Goal: Information Seeking & Learning: Learn about a topic

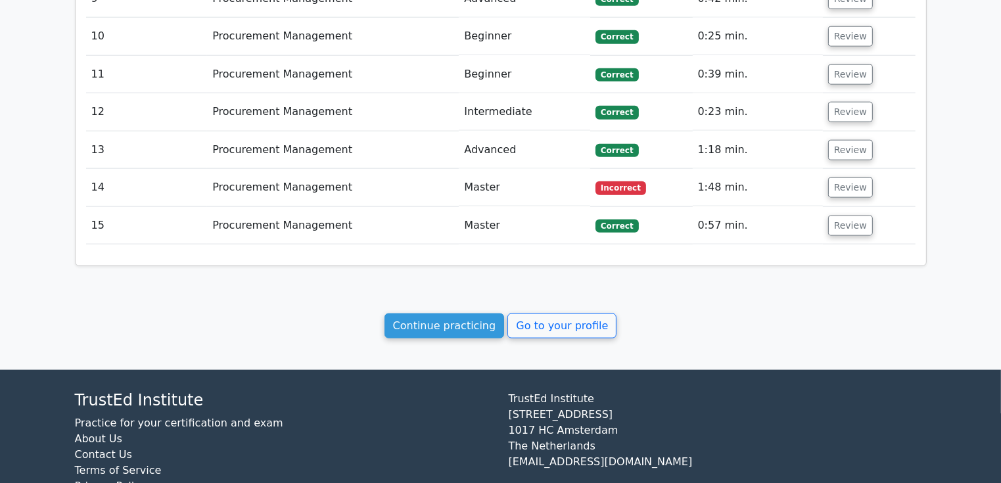
scroll to position [1595, 0]
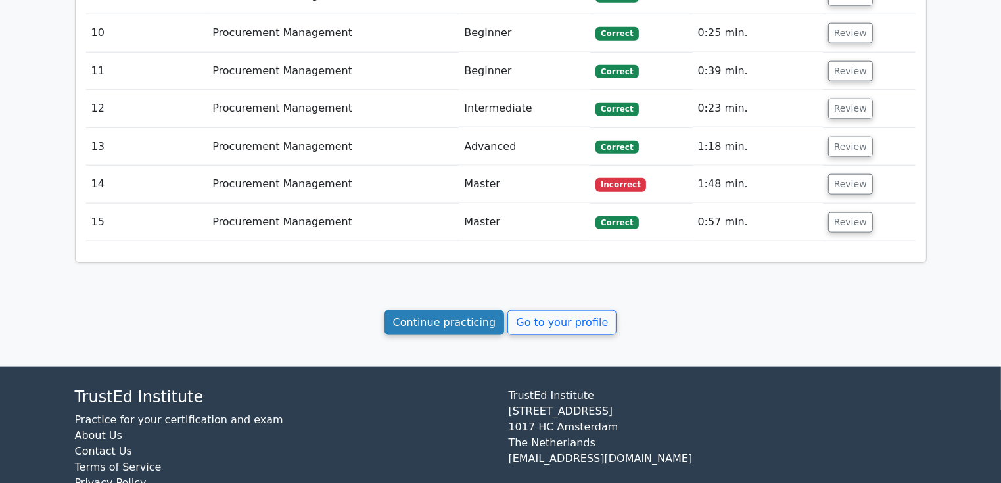
click at [475, 310] on link "Continue practicing" at bounding box center [445, 322] width 120 height 25
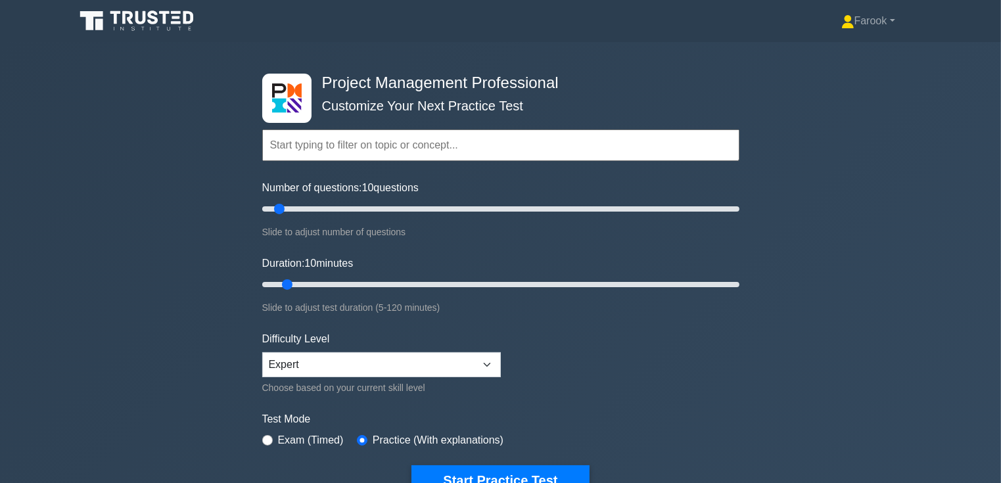
click at [302, 151] on input "text" at bounding box center [500, 146] width 477 height 32
type input "e"
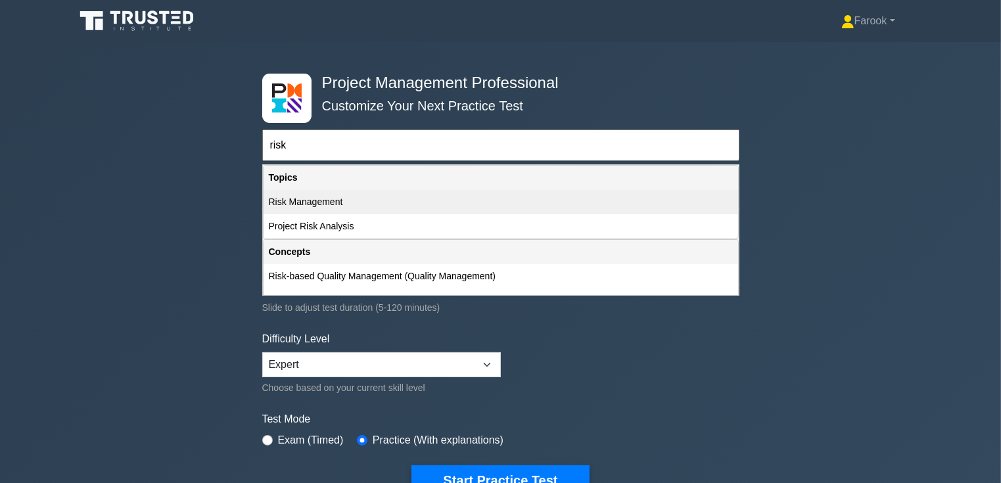
click at [325, 196] on div "Risk Management" at bounding box center [501, 202] width 475 height 24
type input "Risk Management"
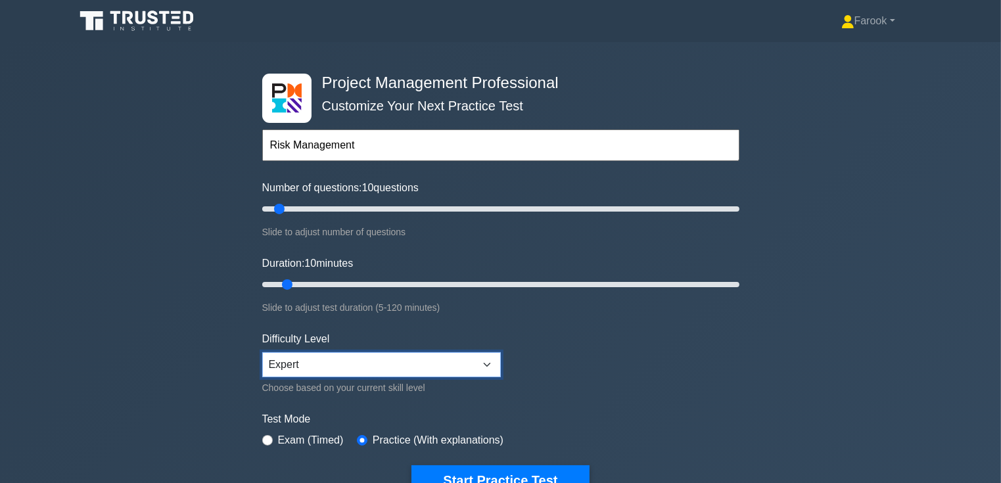
click at [301, 357] on select "Beginner Intermediate Expert" at bounding box center [381, 364] width 239 height 25
click at [262, 352] on select "Beginner Intermediate Expert" at bounding box center [381, 364] width 239 height 25
drag, startPoint x: 289, startPoint y: 280, endPoint x: 300, endPoint y: 285, distance: 11.8
type input "15"
click at [300, 285] on input "Duration: 15 minutes" at bounding box center [500, 285] width 477 height 16
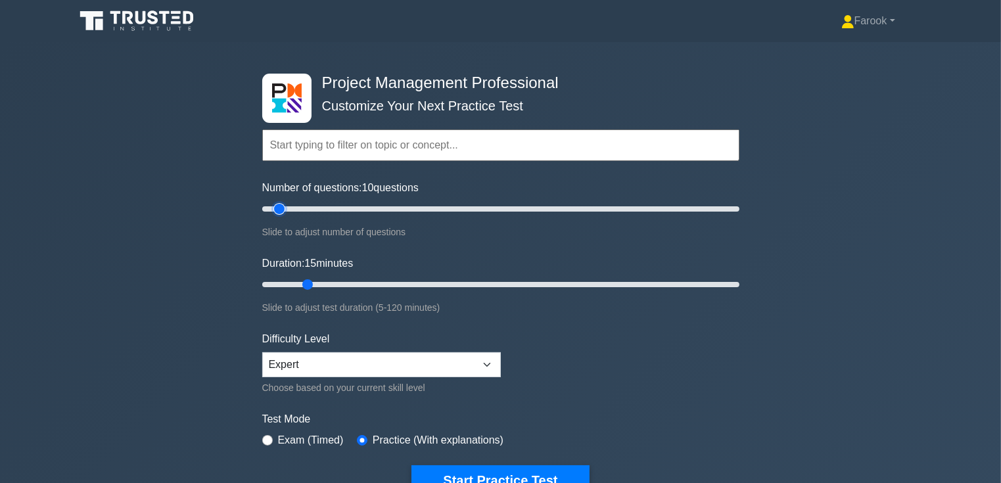
click at [283, 208] on input "Number of questions: 10 questions" at bounding box center [500, 209] width 477 height 16
drag, startPoint x: 283, startPoint y: 208, endPoint x: 294, endPoint y: 212, distance: 11.2
type input "15"
click at [294, 212] on input "Number of questions: 15 questions" at bounding box center [500, 209] width 477 height 16
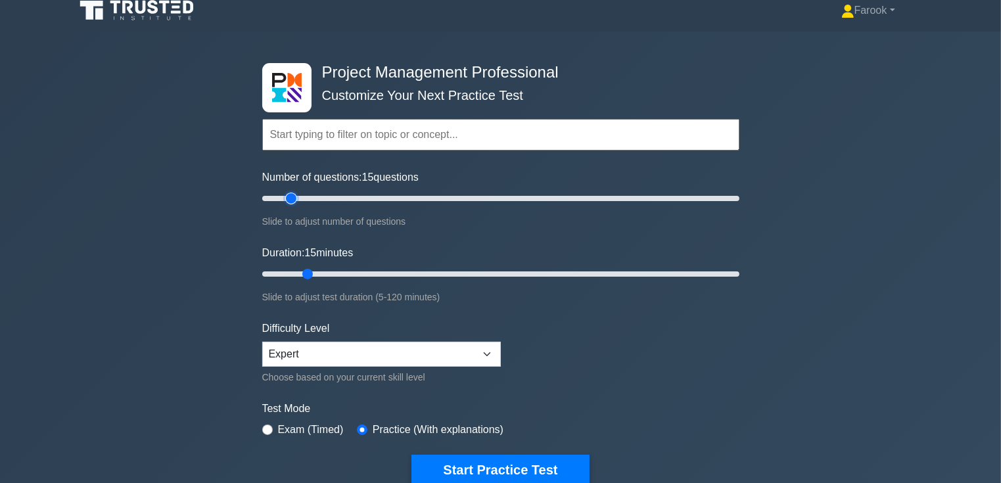
scroll to position [197, 0]
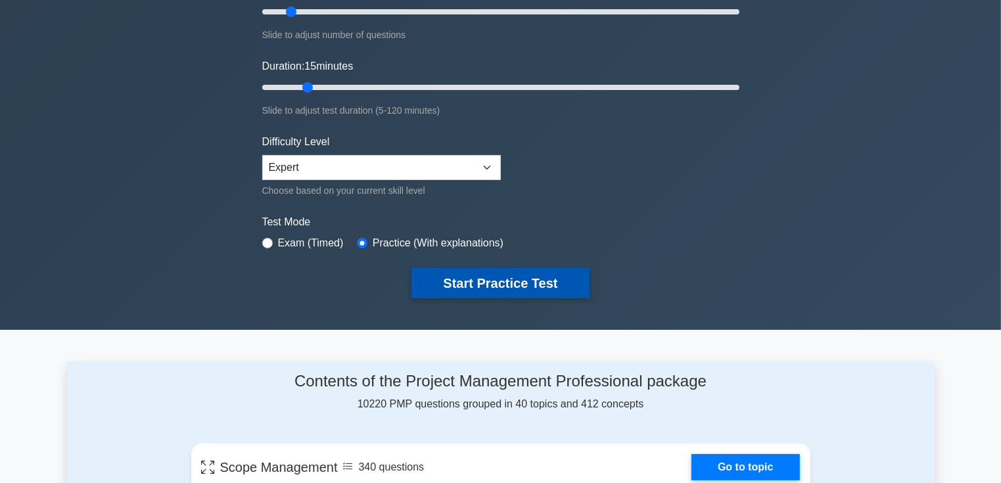
click at [462, 284] on button "Start Practice Test" at bounding box center [501, 283] width 178 height 30
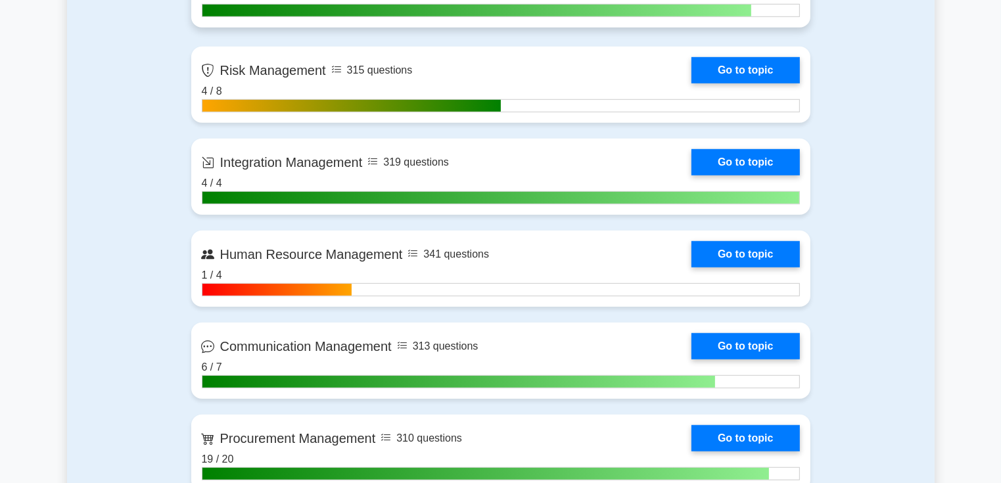
scroll to position [986, 0]
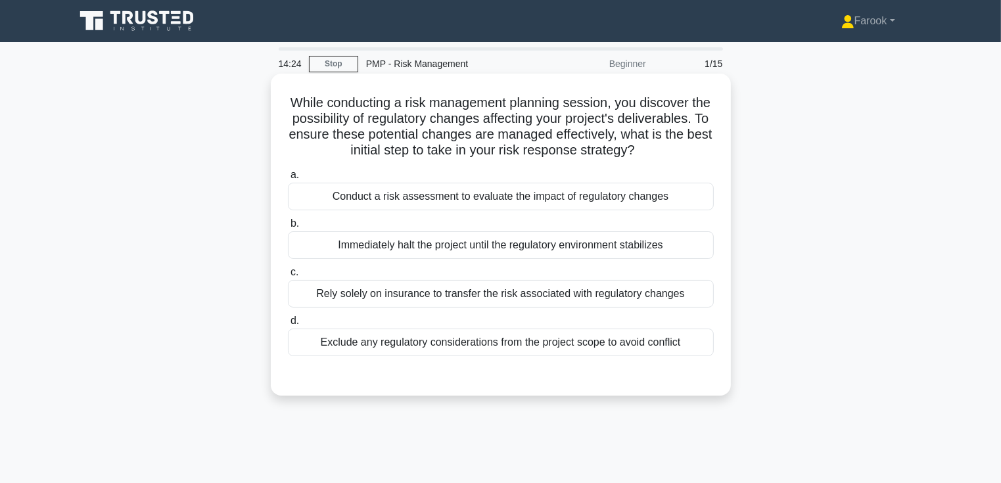
click at [416, 204] on div "Conduct a risk assessment to evaluate the impact of regulatory changes" at bounding box center [501, 197] width 426 height 28
click at [288, 180] on input "a. Conduct a risk assessment to evaluate the impact of regulatory changes" at bounding box center [288, 175] width 0 height 9
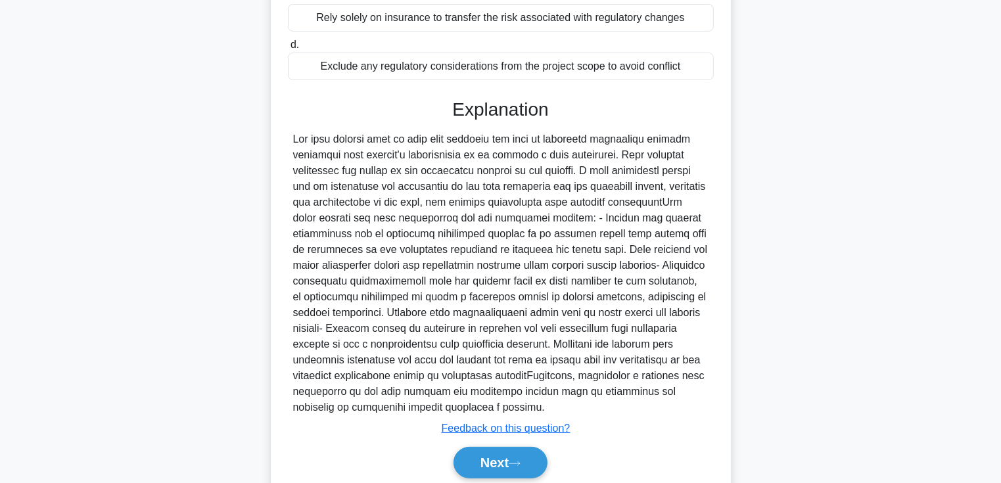
scroll to position [342, 0]
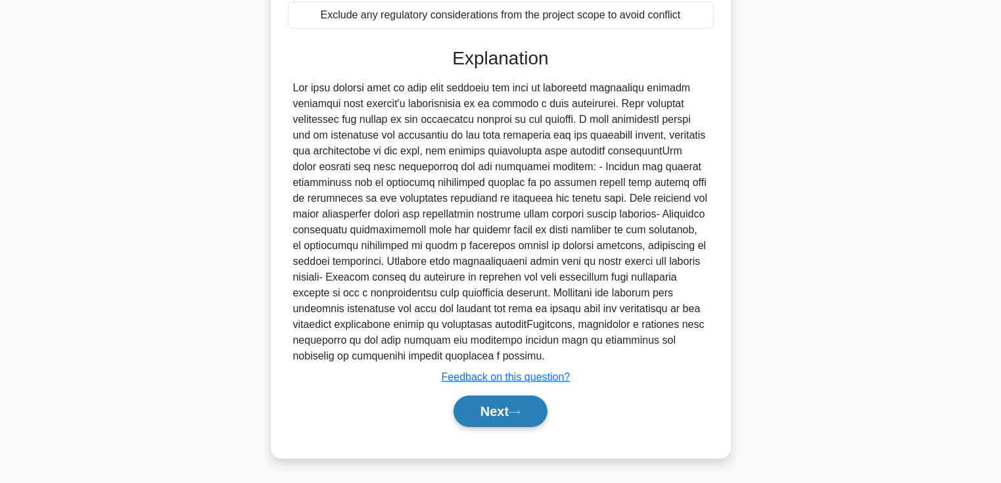
click at [462, 412] on button "Next" at bounding box center [501, 412] width 94 height 32
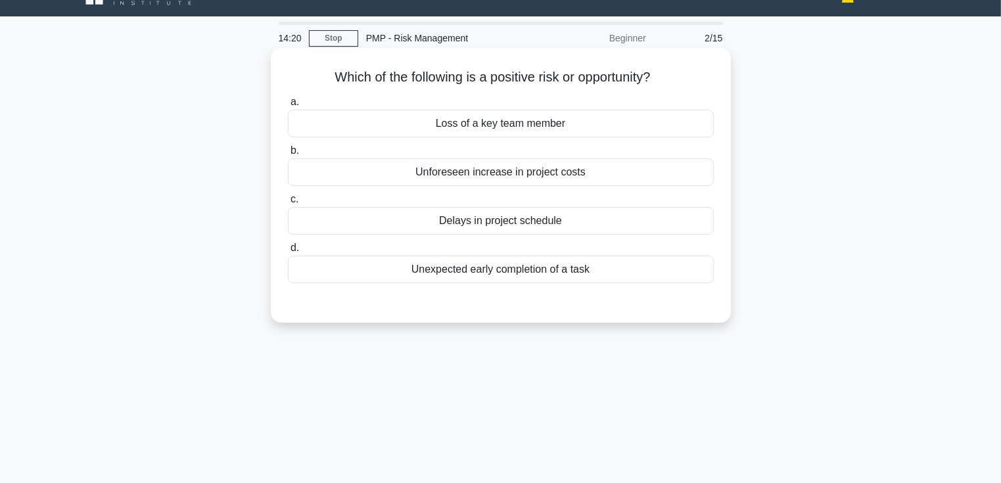
scroll to position [0, 0]
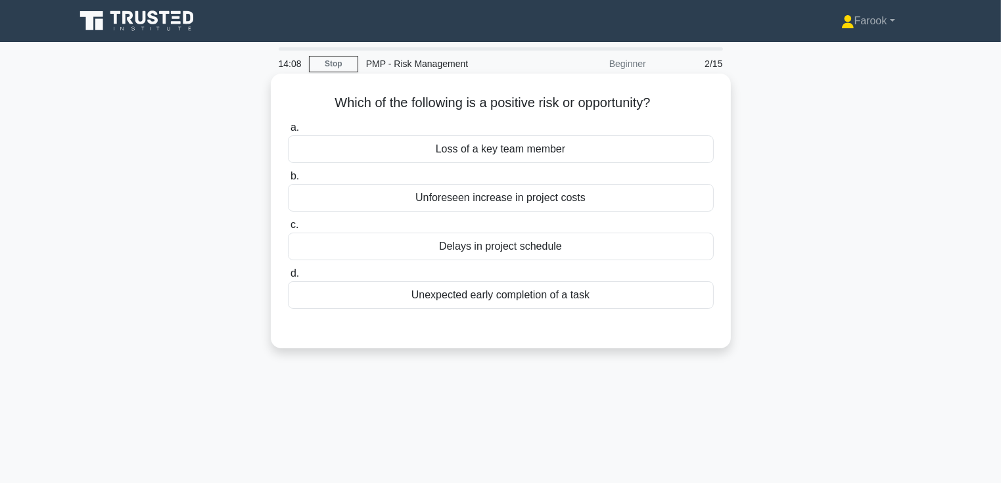
click at [514, 293] on div "Unexpected early completion of a task" at bounding box center [501, 295] width 426 height 28
click at [288, 278] on input "d. Unexpected early completion of a task" at bounding box center [288, 274] width 0 height 9
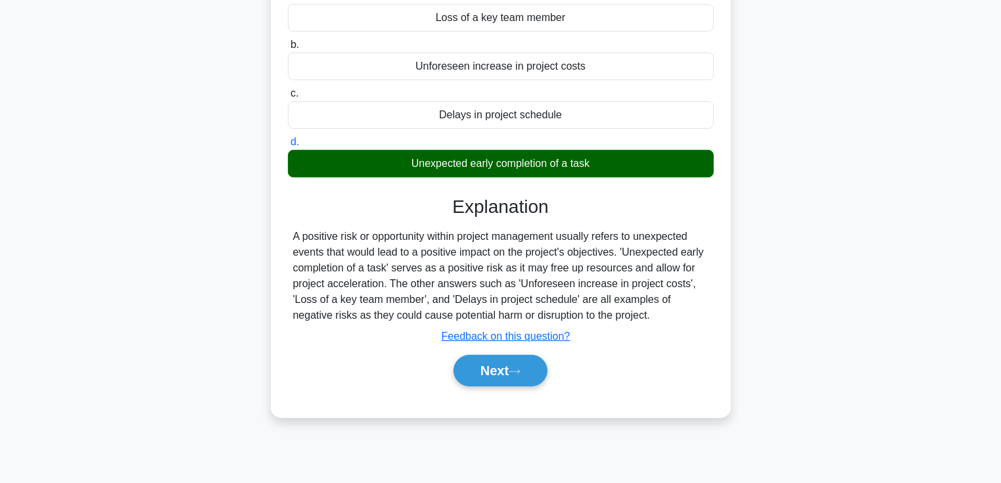
scroll to position [227, 0]
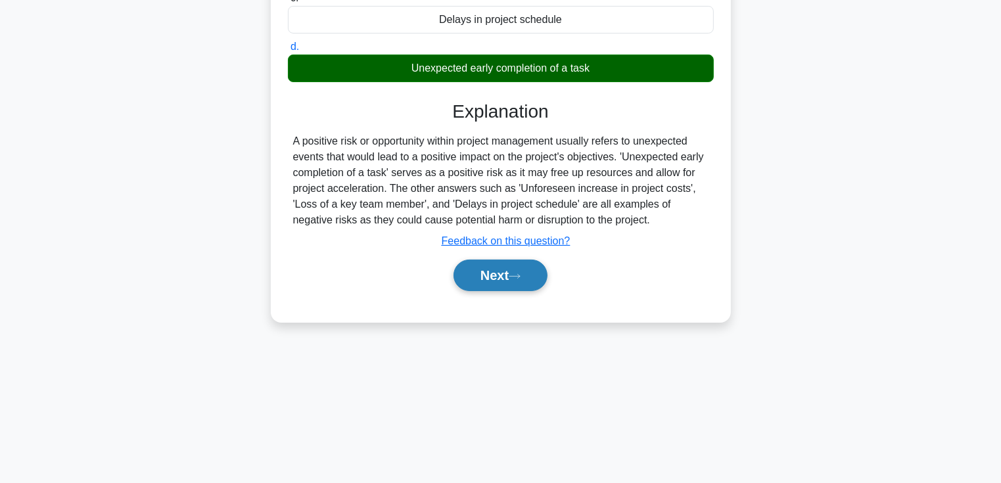
click at [486, 288] on button "Next" at bounding box center [501, 276] width 94 height 32
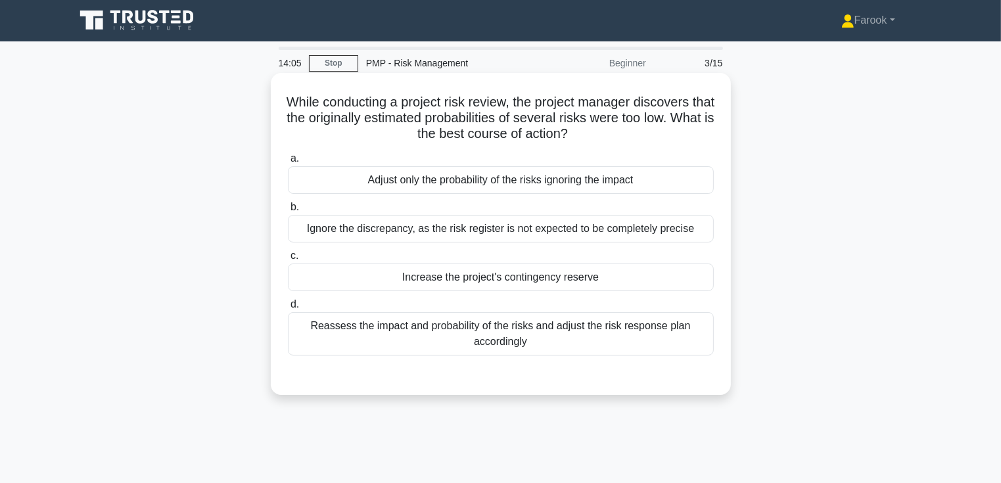
scroll to position [0, 0]
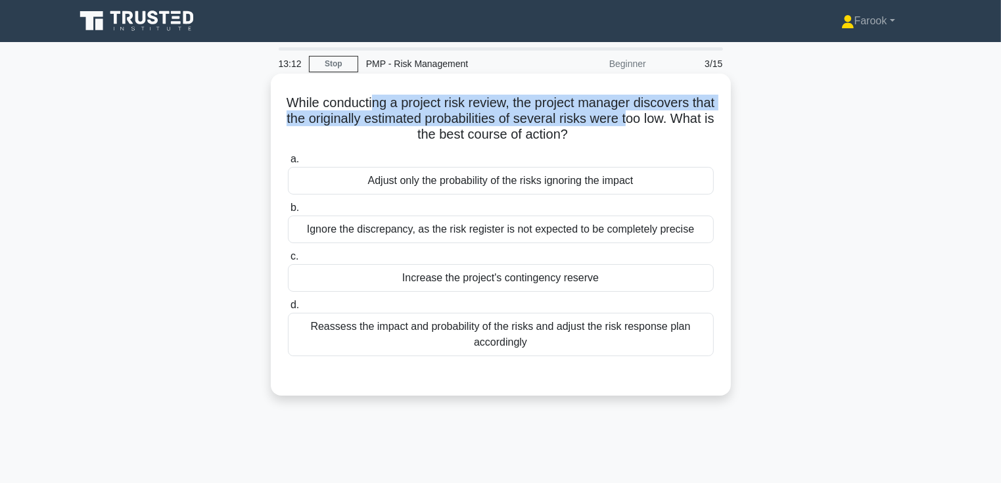
drag, startPoint x: 383, startPoint y: 93, endPoint x: 671, endPoint y: 123, distance: 290.2
click at [671, 123] on h5 "While conducting a project risk review, the project manager discovers that the …" at bounding box center [501, 119] width 429 height 49
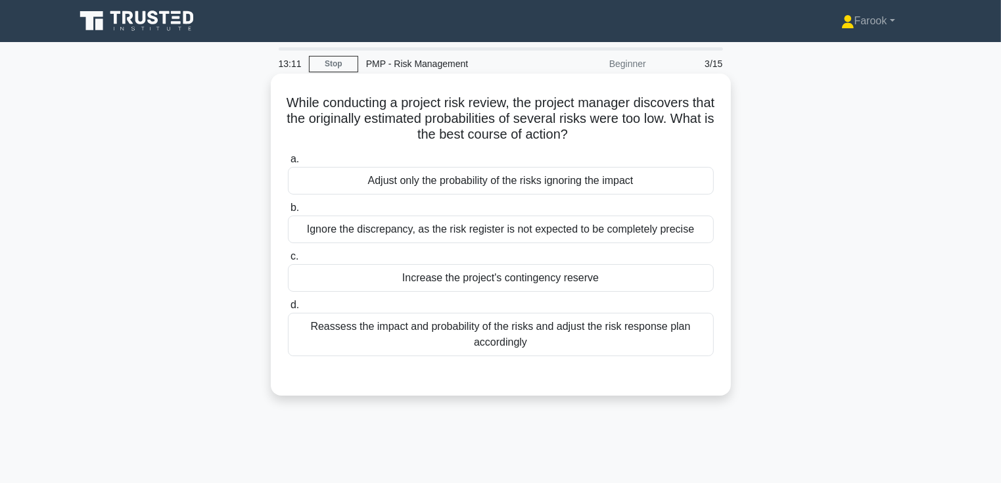
drag, startPoint x: 671, startPoint y: 123, endPoint x: 571, endPoint y: 143, distance: 102.5
click at [571, 143] on h5 "While conducting a project risk review, the project manager discovers that the …" at bounding box center [501, 119] width 429 height 49
click at [508, 346] on div "Reassess the impact and probability of the risks and adjust the risk response p…" at bounding box center [501, 334] width 426 height 43
click at [288, 310] on input "d. Reassess the impact and probability of the risks and adjust the risk respons…" at bounding box center [288, 305] width 0 height 9
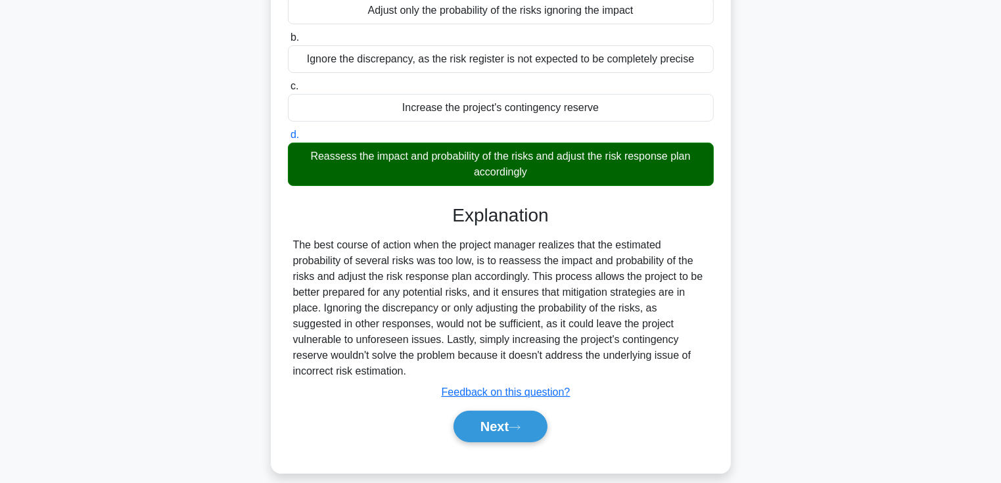
scroll to position [227, 0]
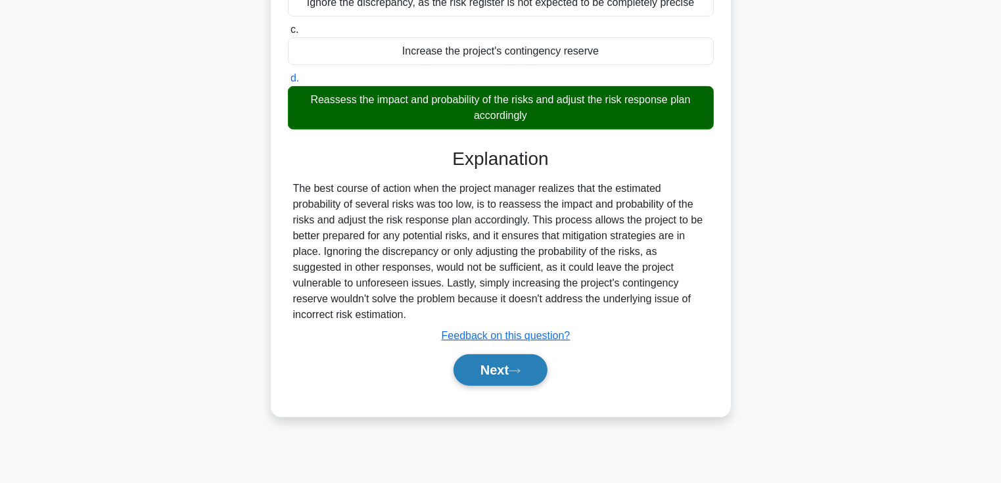
click at [502, 366] on button "Next" at bounding box center [501, 370] width 94 height 32
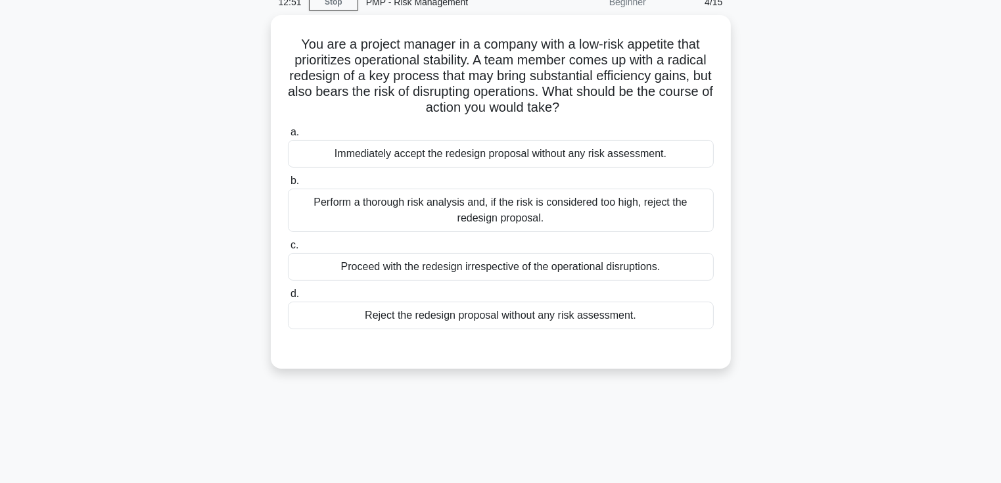
scroll to position [30, 0]
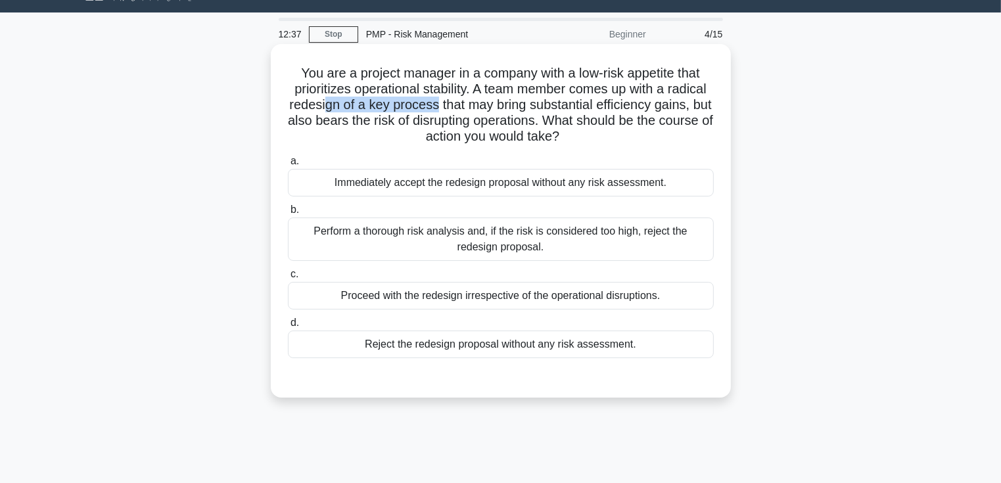
drag, startPoint x: 333, startPoint y: 107, endPoint x: 446, endPoint y: 112, distance: 113.2
click at [446, 112] on h5 "You are a project manager in a company with a low-risk appetite that prioritize…" at bounding box center [501, 105] width 429 height 80
click at [335, 112] on h5 "You are a project manager in a company with a low-risk appetite that prioritize…" at bounding box center [501, 105] width 429 height 80
click at [530, 244] on div "Perform a thorough risk analysis and, if the risk is considered too high, rejec…" at bounding box center [501, 239] width 426 height 43
click at [288, 214] on input "b. Perform a thorough risk analysis and, if the risk is considered too high, re…" at bounding box center [288, 210] width 0 height 9
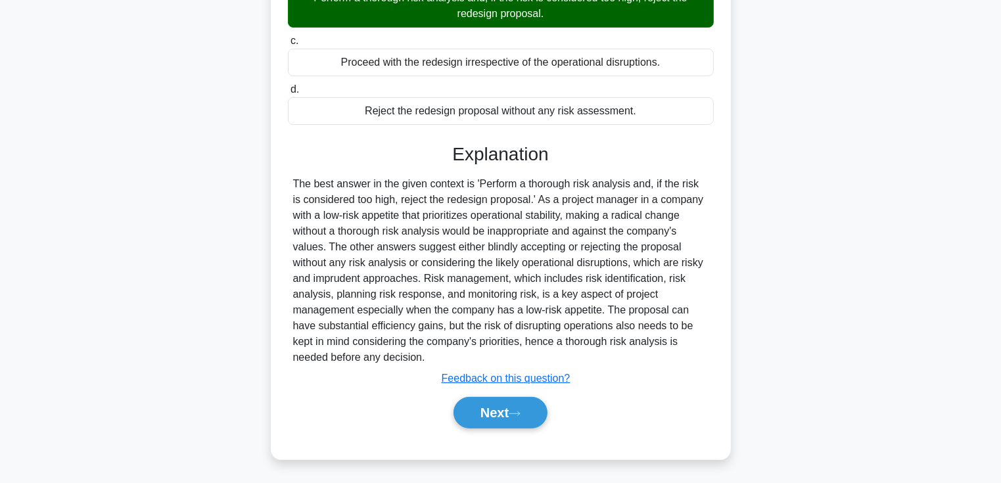
scroll to position [263, 0]
click at [497, 404] on button "Next" at bounding box center [501, 413] width 94 height 32
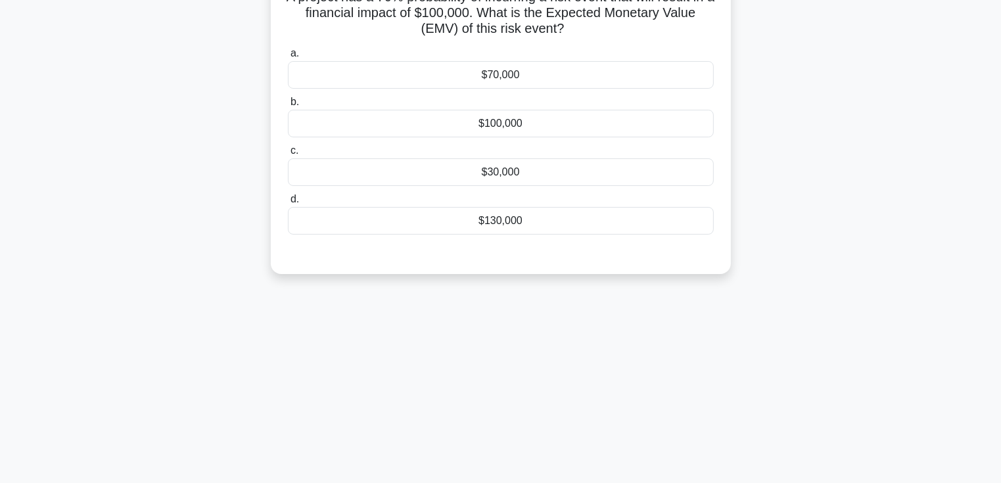
scroll to position [0, 0]
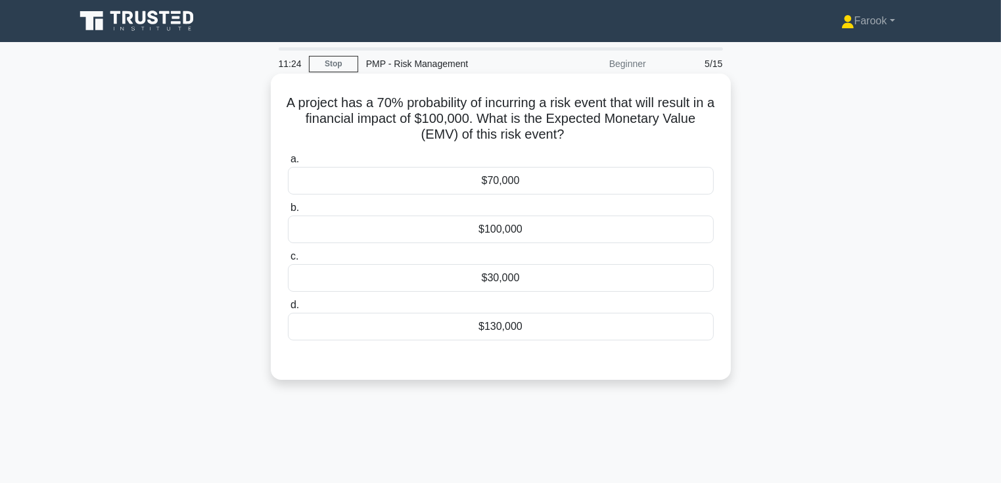
click at [550, 181] on div "$70,000" at bounding box center [501, 181] width 426 height 28
click at [288, 164] on input "a. $70,000" at bounding box center [288, 159] width 0 height 9
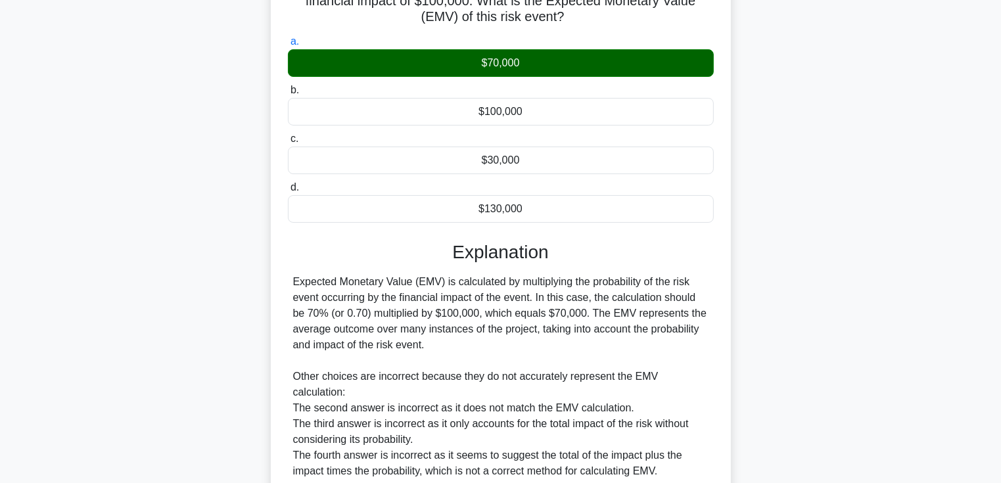
scroll to position [231, 0]
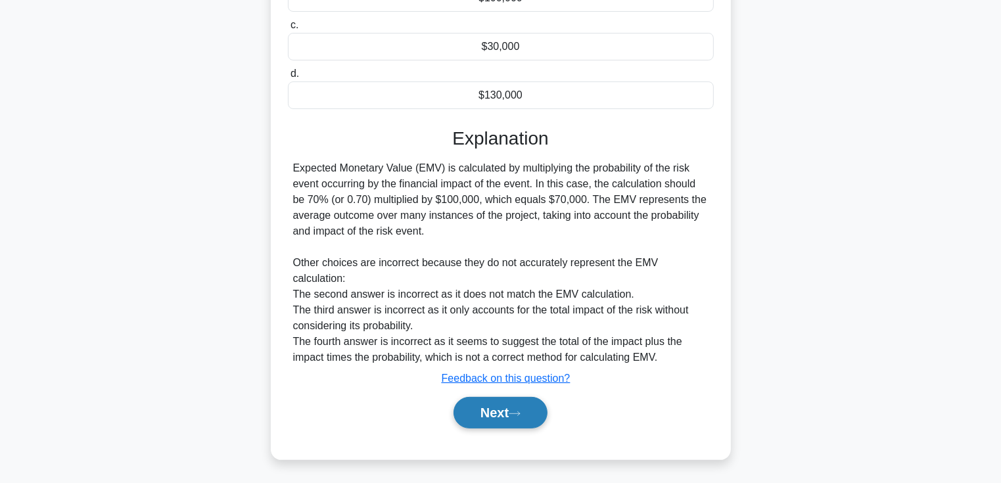
click at [485, 420] on button "Next" at bounding box center [501, 413] width 94 height 32
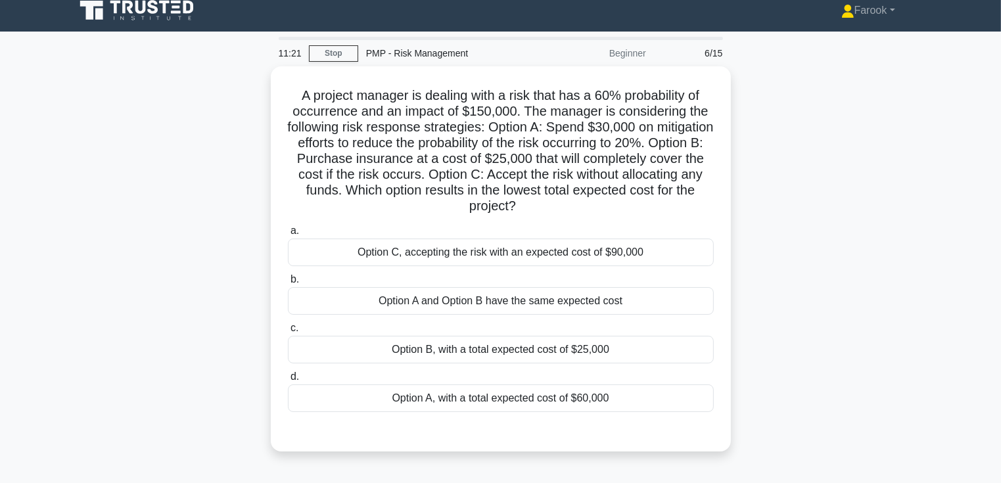
scroll to position [0, 0]
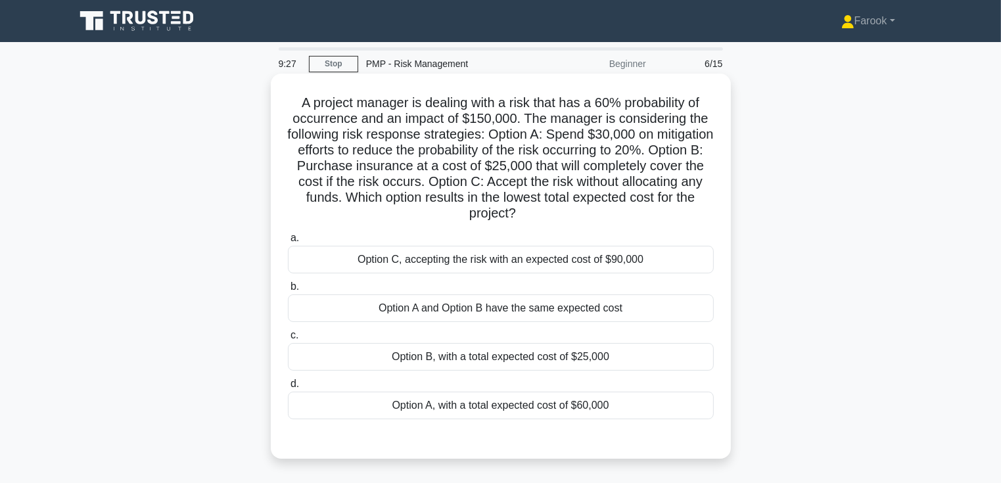
click at [554, 406] on div "Option A, with a total expected cost of $60,000" at bounding box center [501, 406] width 426 height 28
click at [288, 389] on input "d. Option A, with a total expected cost of $60,000" at bounding box center [288, 384] width 0 height 9
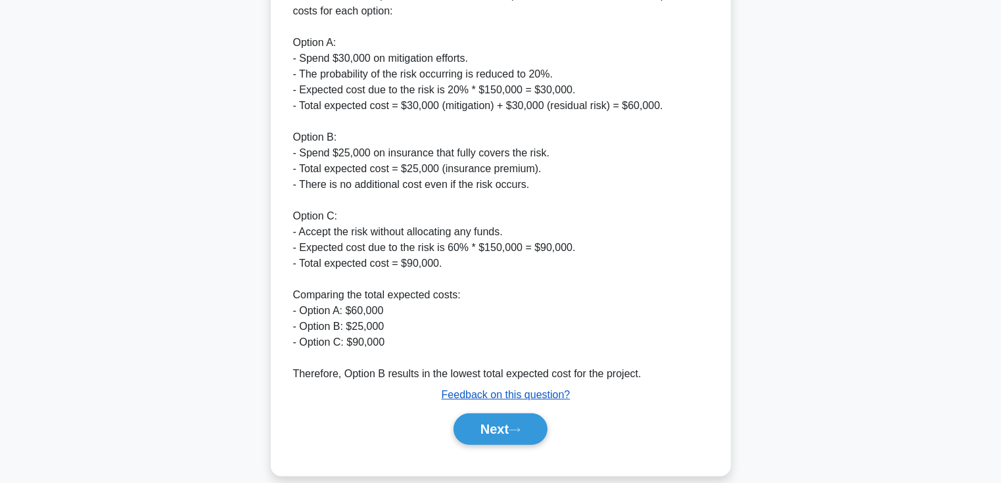
scroll to position [501, 0]
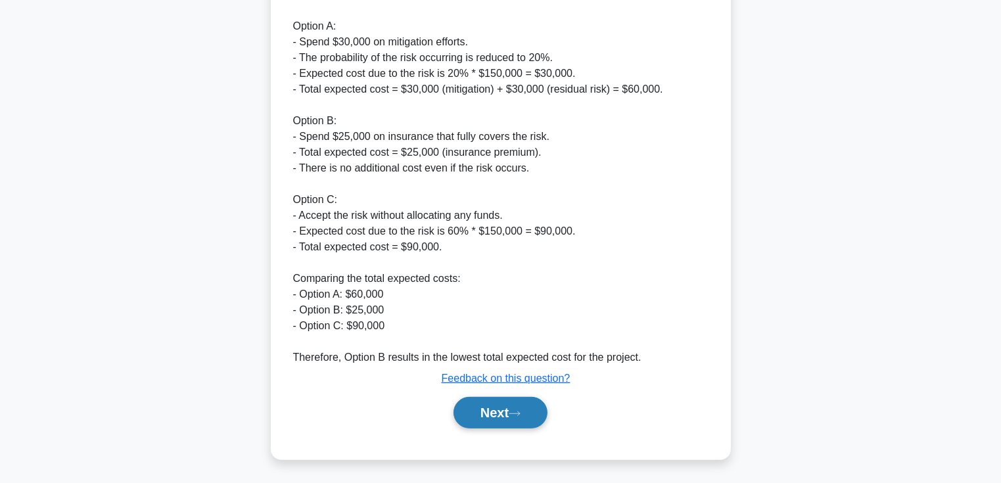
click at [473, 407] on button "Next" at bounding box center [501, 413] width 94 height 32
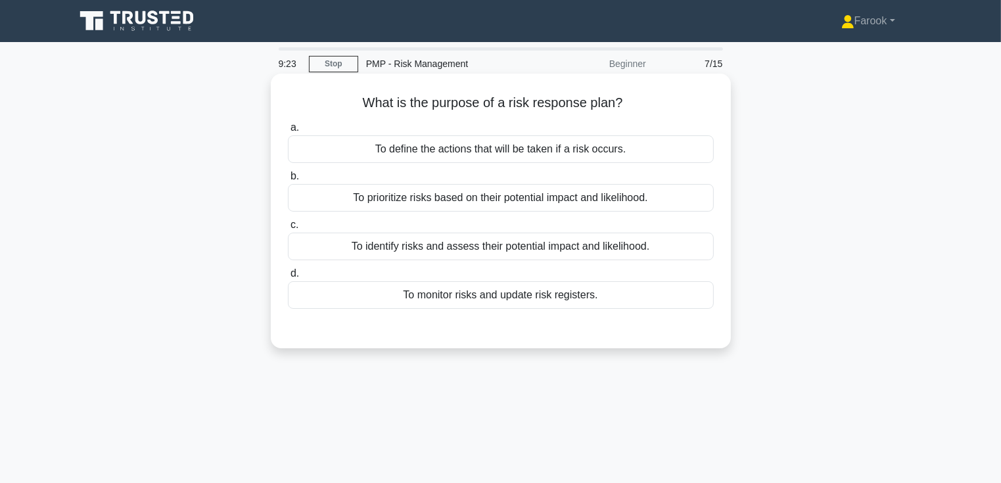
scroll to position [0, 0]
click at [538, 147] on div "To define the actions that will be taken if a risk occurs." at bounding box center [501, 149] width 426 height 28
click at [288, 132] on input "a. To define the actions that will be taken if a risk occurs." at bounding box center [288, 128] width 0 height 9
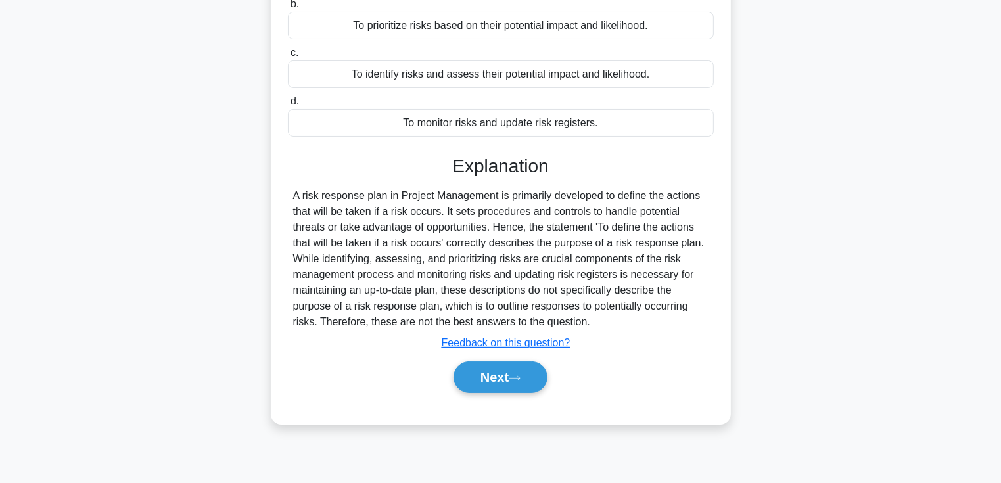
scroll to position [227, 0]
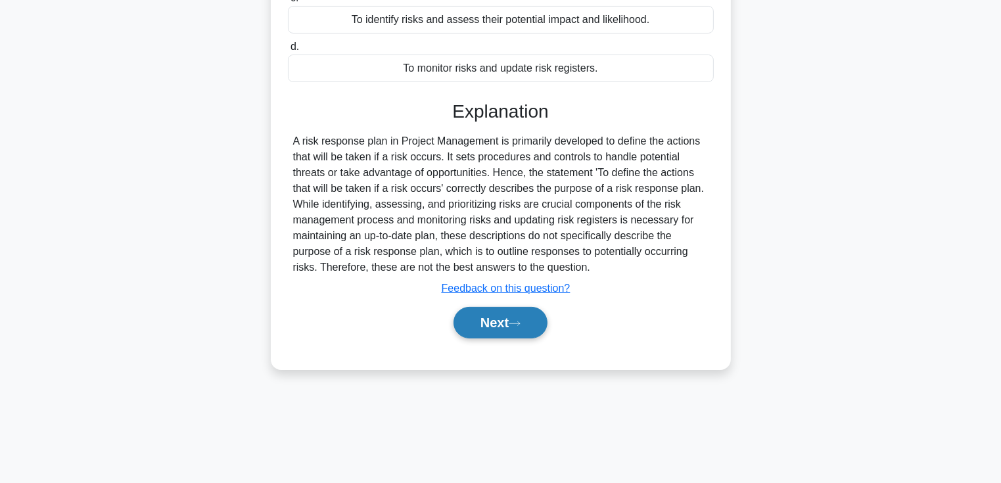
click at [492, 323] on button "Next" at bounding box center [501, 323] width 94 height 32
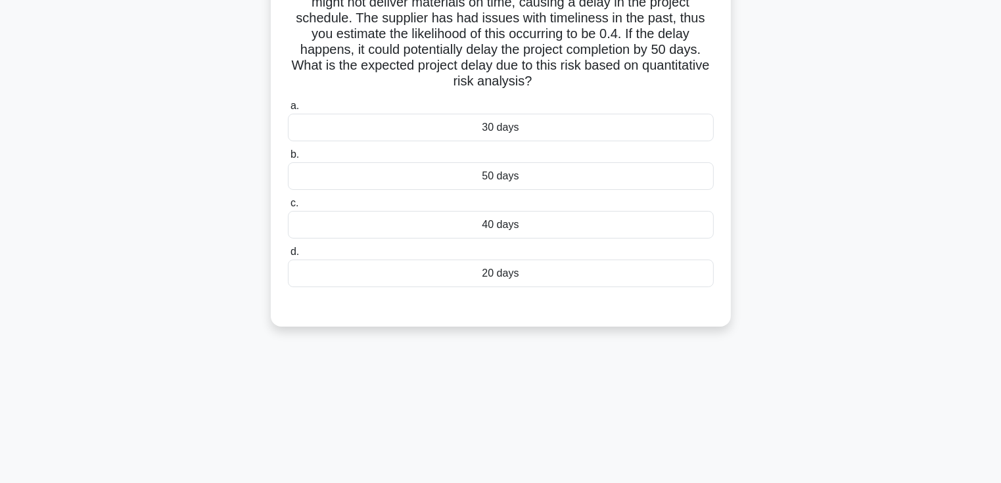
scroll to position [0, 0]
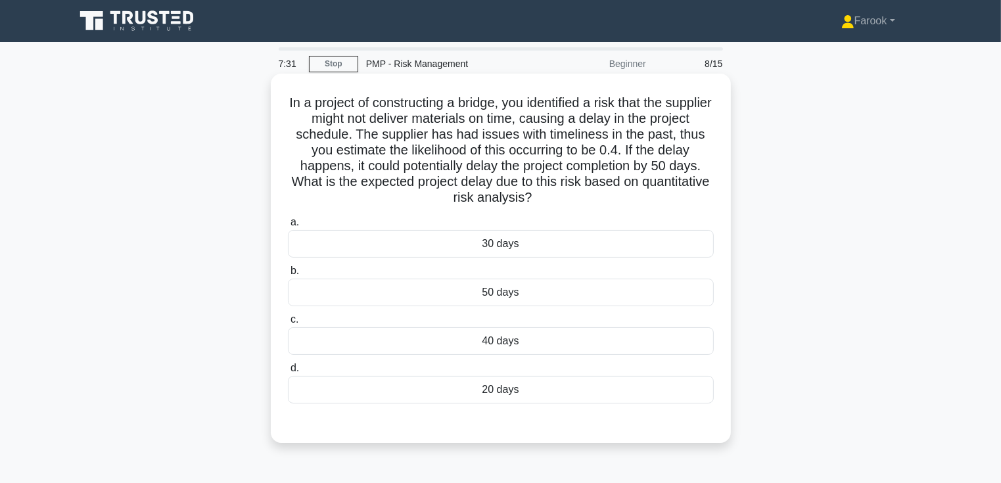
click at [564, 395] on div "20 days" at bounding box center [501, 390] width 426 height 28
click at [288, 373] on input "d. 20 days" at bounding box center [288, 368] width 0 height 9
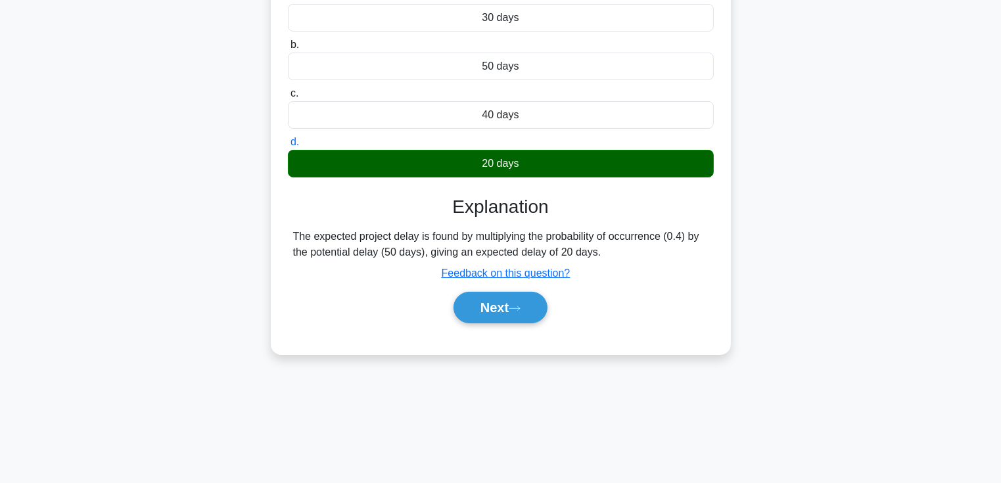
scroll to position [227, 0]
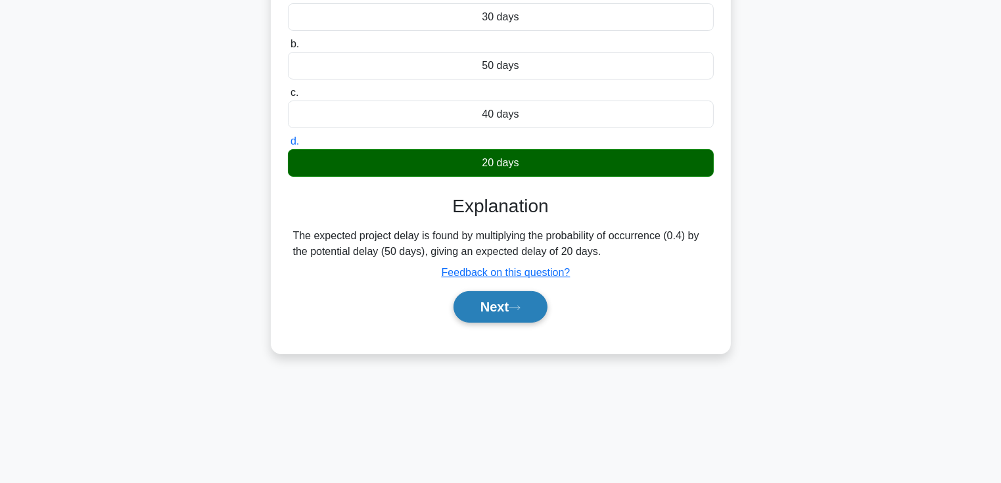
click at [480, 293] on button "Next" at bounding box center [501, 307] width 94 height 32
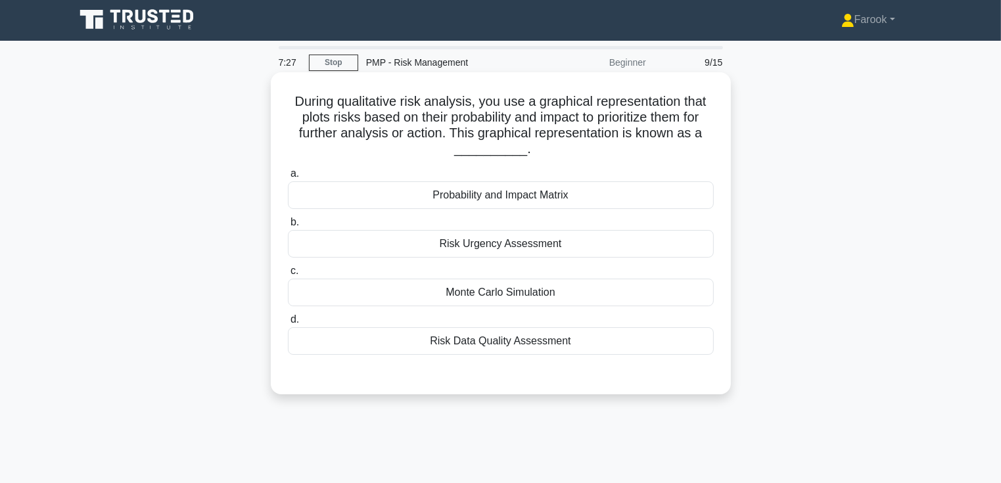
scroll to position [0, 0]
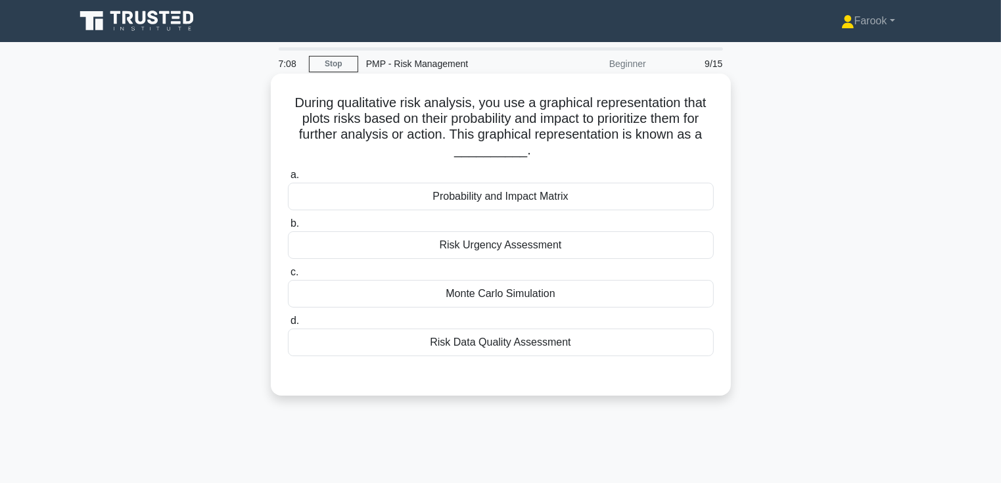
click at [556, 203] on div "Probability and Impact Matrix" at bounding box center [501, 197] width 426 height 28
click at [288, 180] on input "a. Probability and Impact Matrix" at bounding box center [288, 175] width 0 height 9
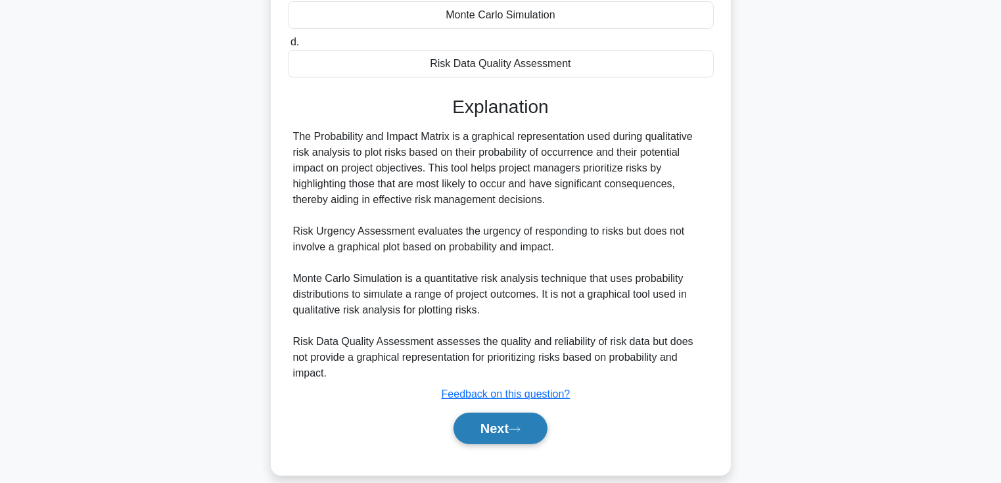
click at [484, 417] on button "Next" at bounding box center [501, 429] width 94 height 32
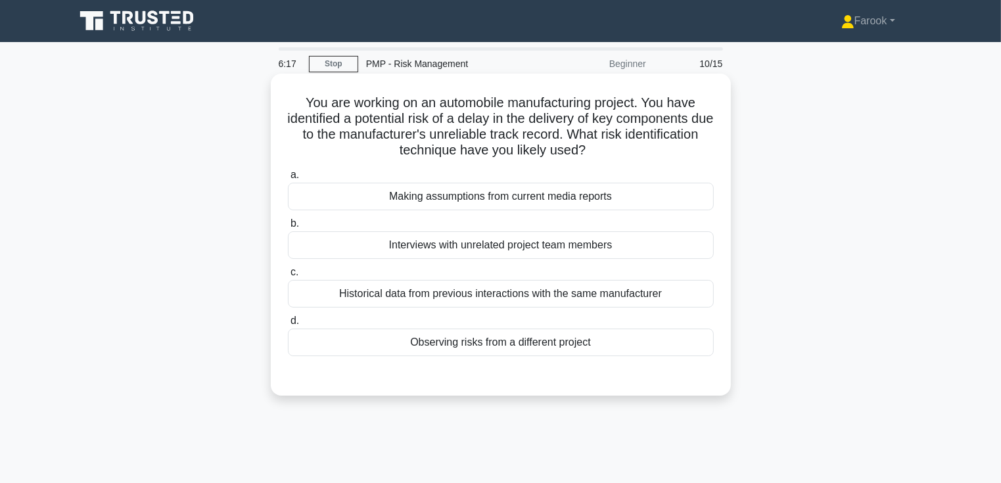
click at [621, 292] on div "Historical data from previous interactions with the same manufacturer" at bounding box center [501, 294] width 426 height 28
click at [288, 277] on input "c. Historical data from previous interactions with the same manufacturer" at bounding box center [288, 272] width 0 height 9
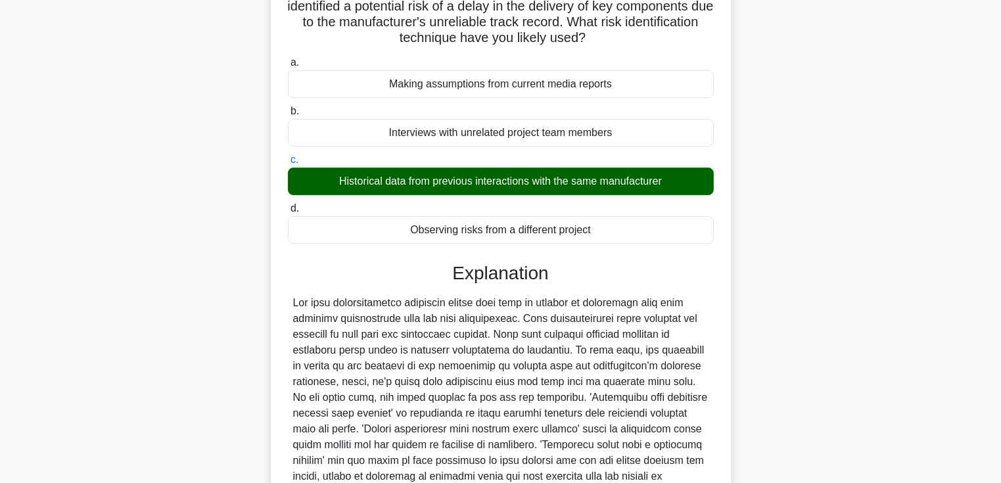
scroll to position [231, 0]
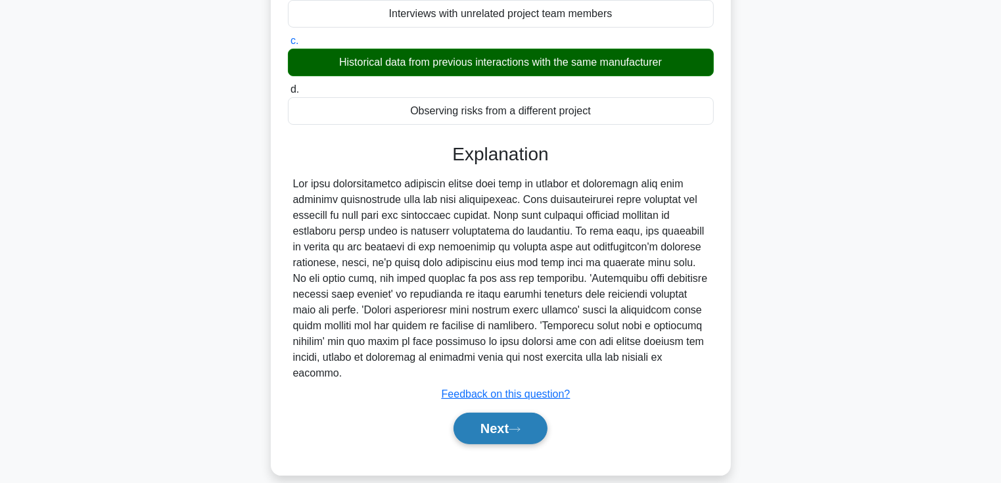
click at [489, 420] on button "Next" at bounding box center [501, 429] width 94 height 32
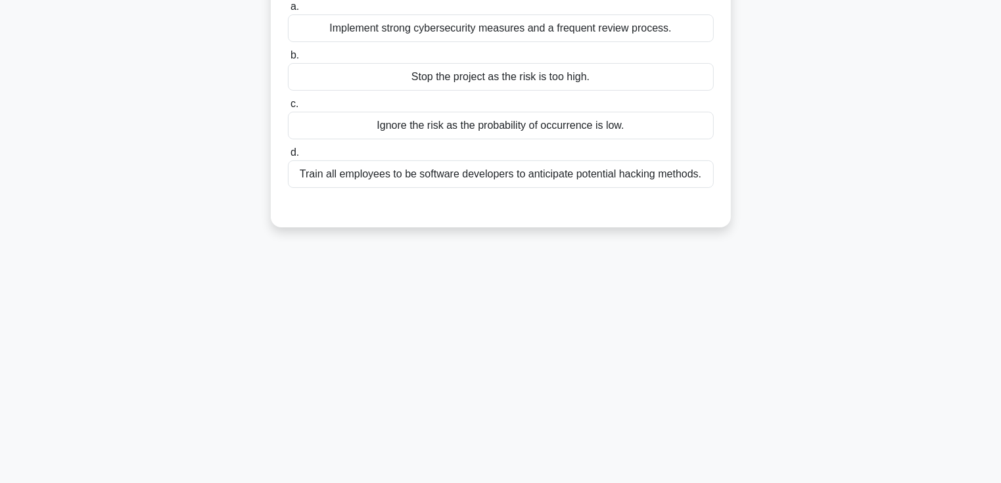
scroll to position [0, 0]
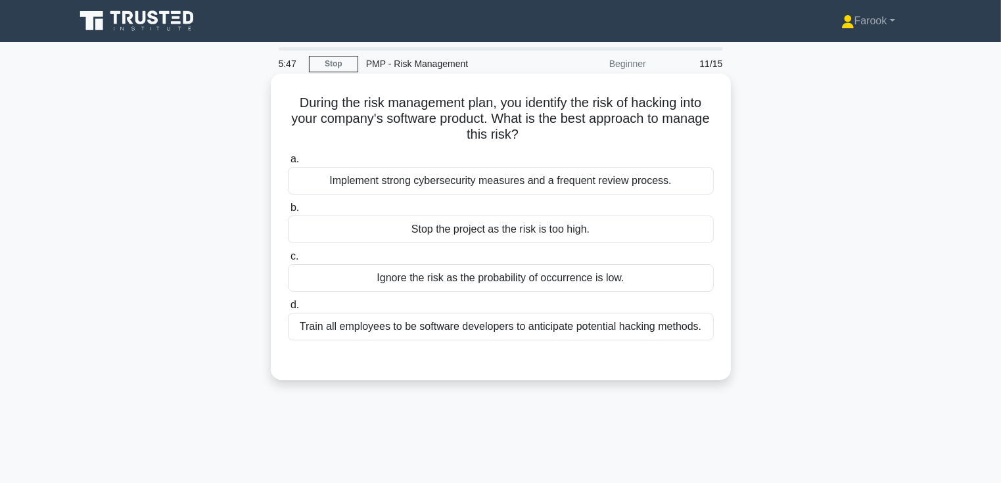
click at [516, 181] on div "Implement strong cybersecurity measures and a frequent review process." at bounding box center [501, 181] width 426 height 28
click at [288, 164] on input "a. Implement strong cybersecurity measures and a frequent review process." at bounding box center [288, 159] width 0 height 9
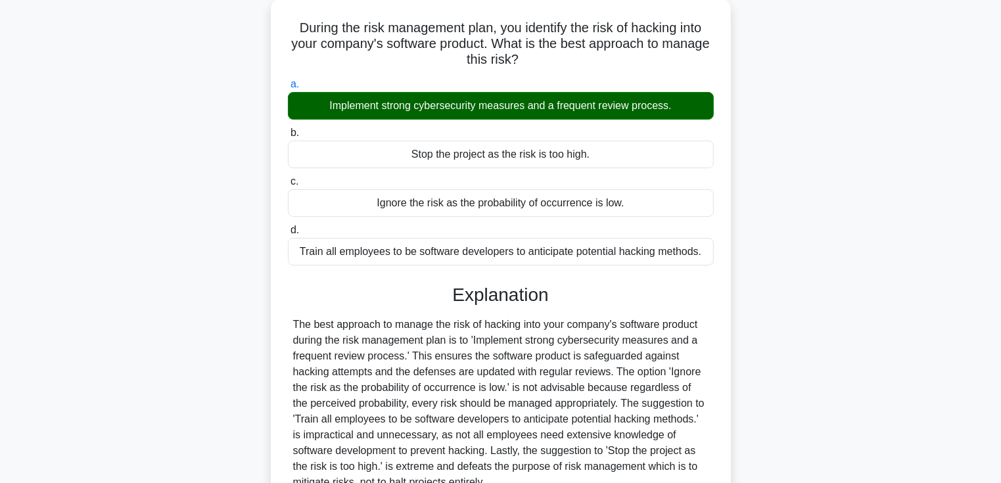
scroll to position [227, 0]
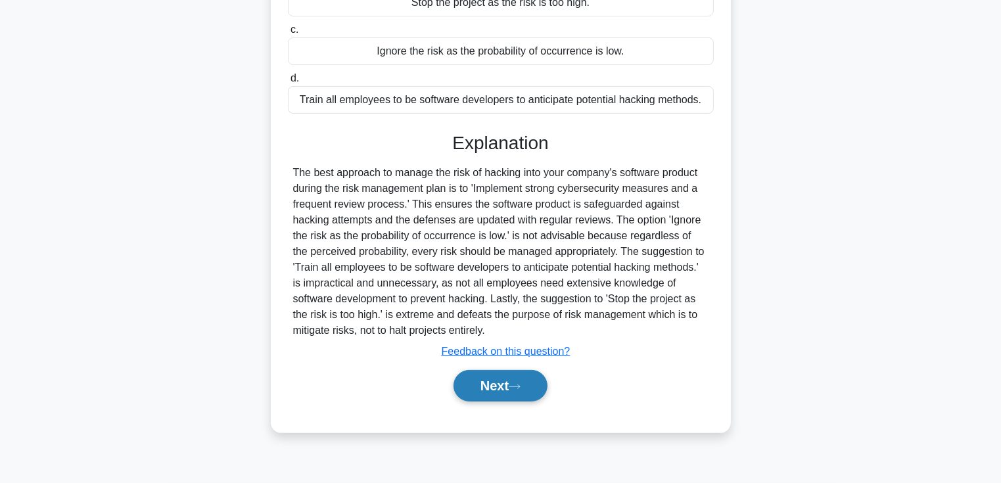
click at [492, 386] on button "Next" at bounding box center [501, 386] width 94 height 32
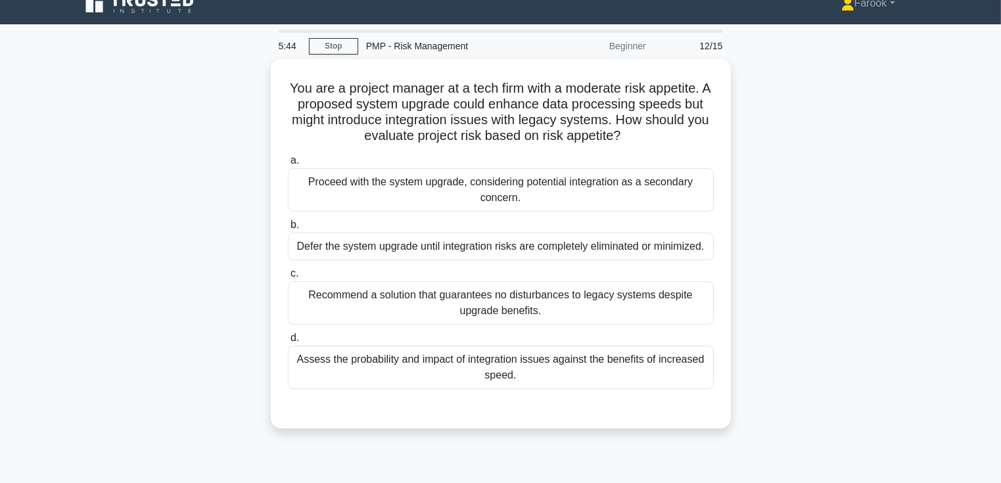
scroll to position [0, 0]
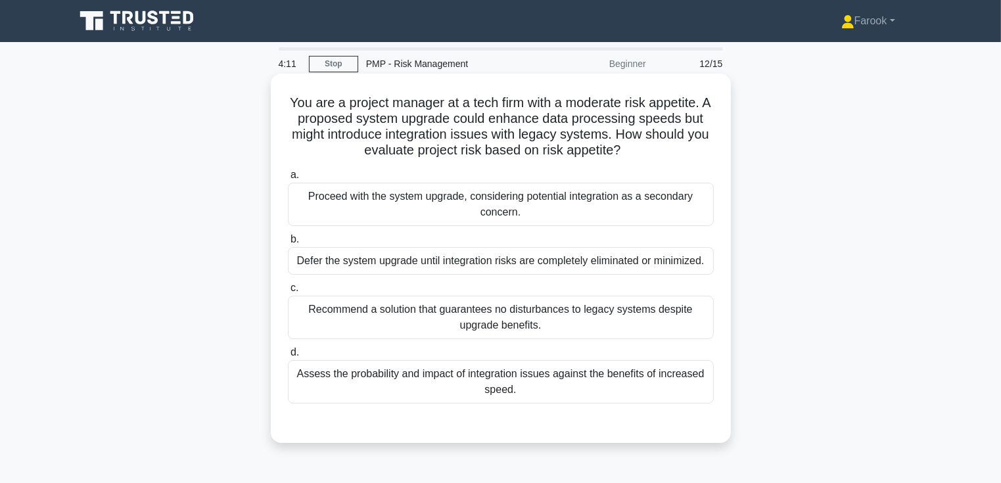
click at [481, 409] on div "a. Proceed with the system upgrade, considering potential integration as a seco…" at bounding box center [501, 295] width 429 height 263
click at [483, 400] on div "Assess the probability and impact of integration issues against the benefits of…" at bounding box center [501, 381] width 426 height 43
click at [288, 357] on input "d. Assess the probability and impact of integration issues against the benefits…" at bounding box center [288, 352] width 0 height 9
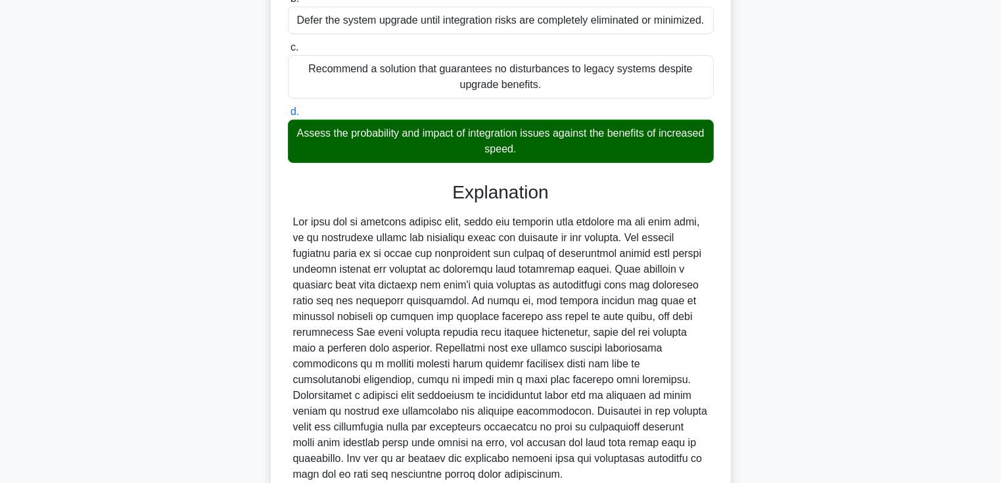
scroll to position [358, 0]
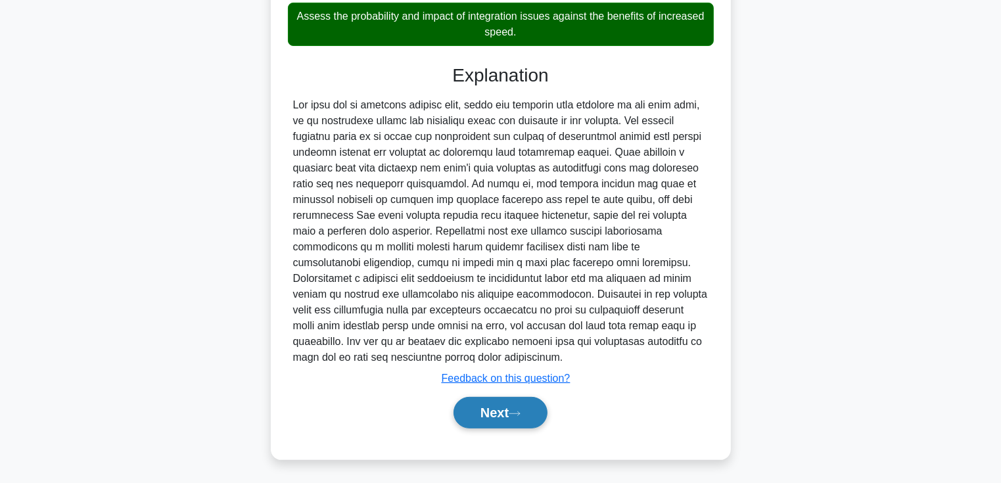
click at [489, 410] on button "Next" at bounding box center [501, 413] width 94 height 32
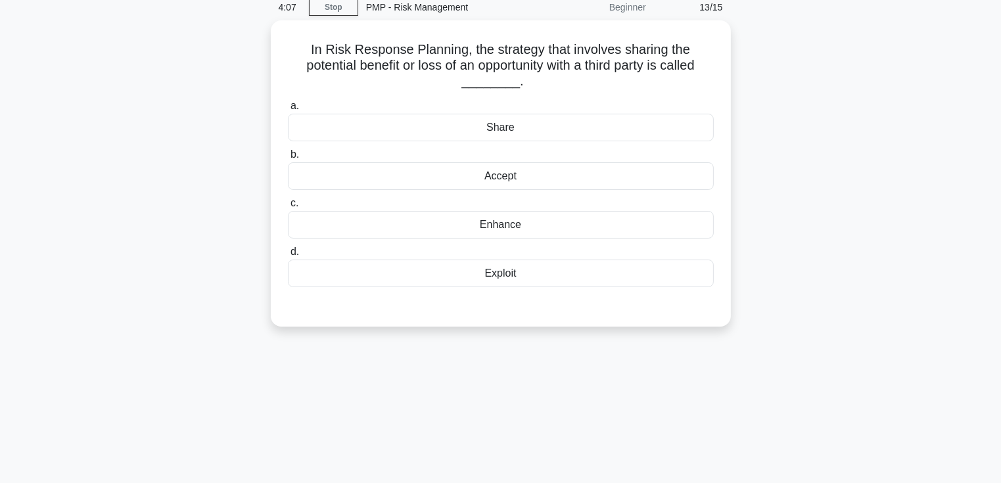
scroll to position [0, 0]
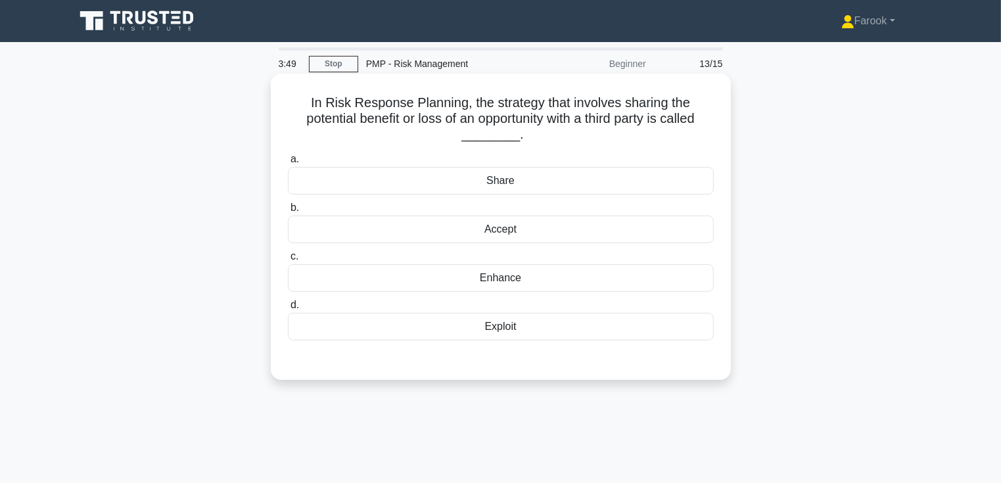
click at [581, 184] on div "Share" at bounding box center [501, 181] width 426 height 28
click at [288, 164] on input "a. Share" at bounding box center [288, 159] width 0 height 9
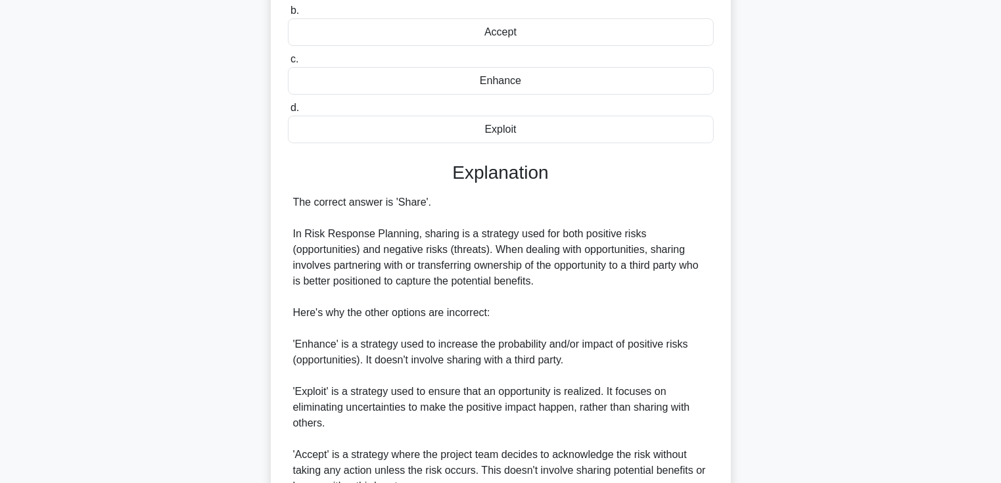
scroll to position [389, 0]
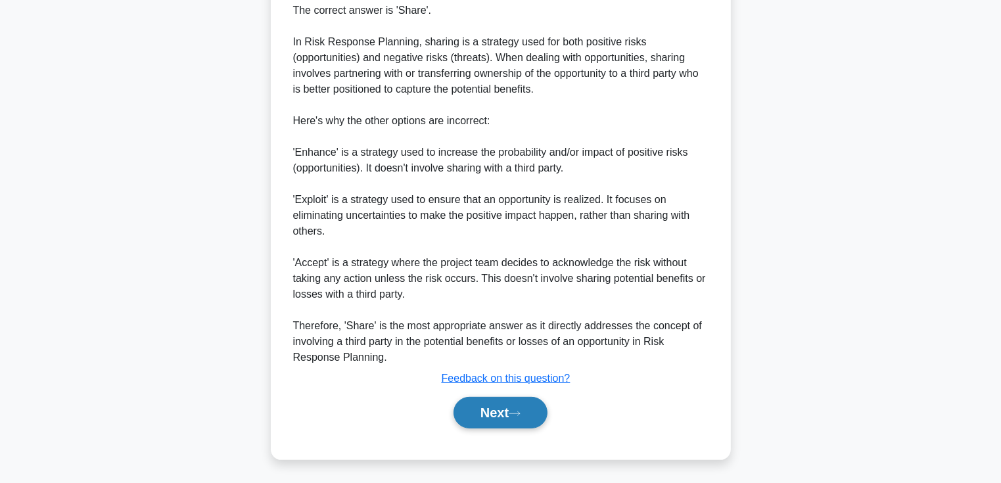
click at [481, 407] on button "Next" at bounding box center [501, 413] width 94 height 32
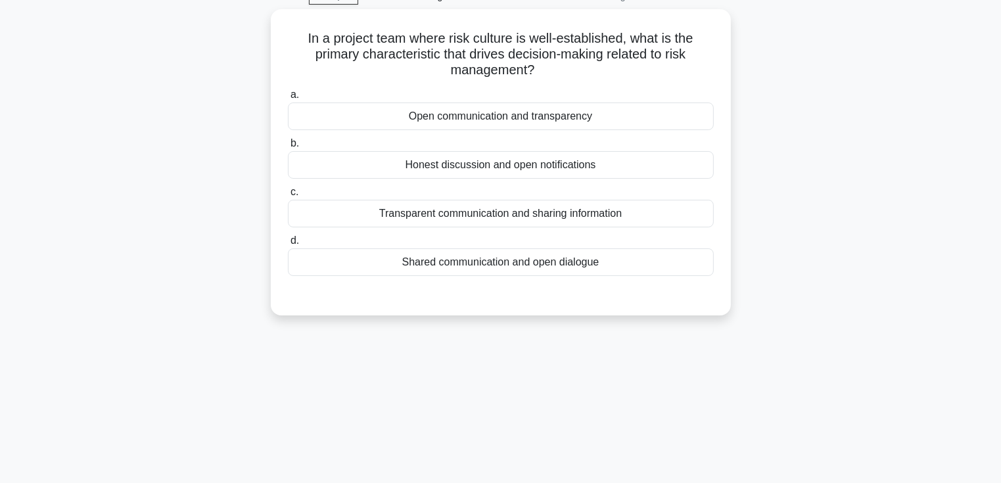
scroll to position [0, 0]
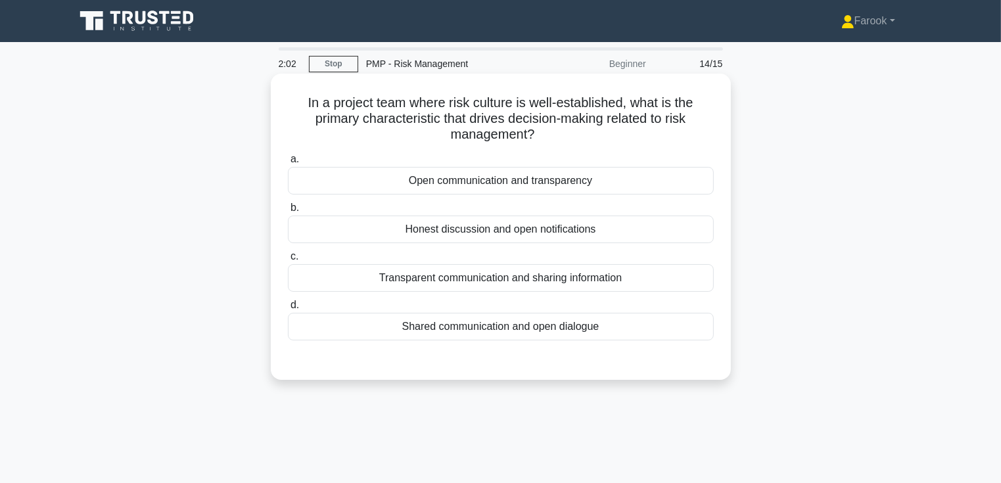
click at [594, 335] on div "Shared communication and open dialogue" at bounding box center [501, 327] width 426 height 28
click at [288, 310] on input "d. Shared communication and open dialogue" at bounding box center [288, 305] width 0 height 9
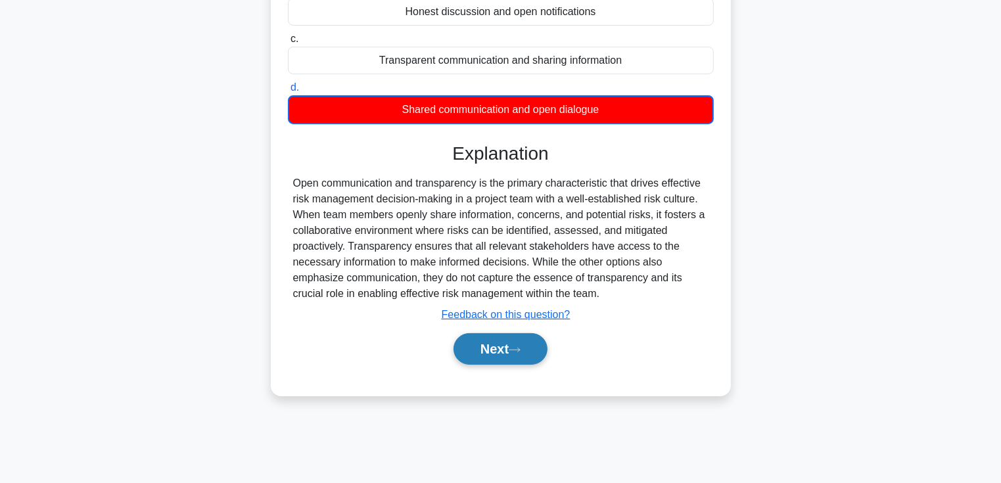
scroll to position [227, 0]
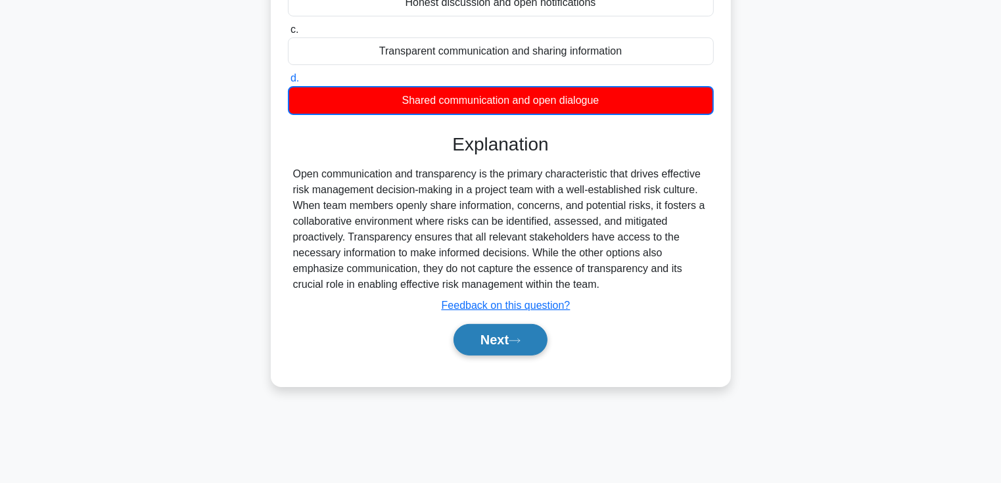
click at [516, 340] on icon at bounding box center [515, 340] width 12 height 7
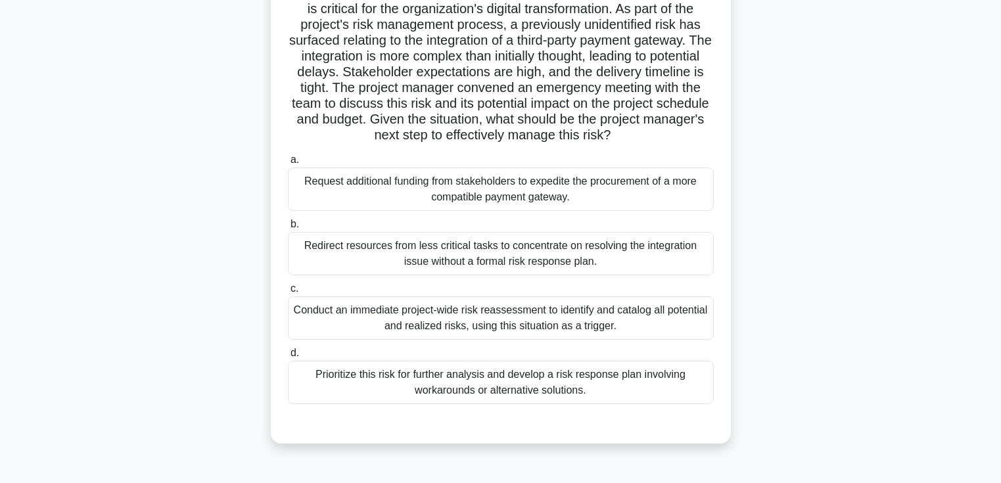
scroll to position [132, 0]
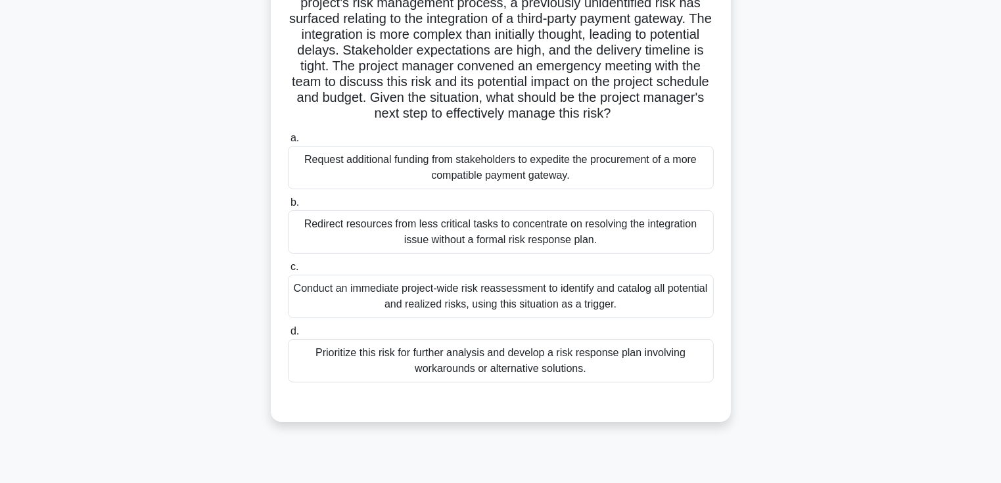
click at [430, 377] on div "Prioritize this risk for further analysis and develop a risk response plan invo…" at bounding box center [501, 360] width 426 height 43
click at [288, 336] on input "d. Prioritize this risk for further analysis and develop a risk response plan i…" at bounding box center [288, 331] width 0 height 9
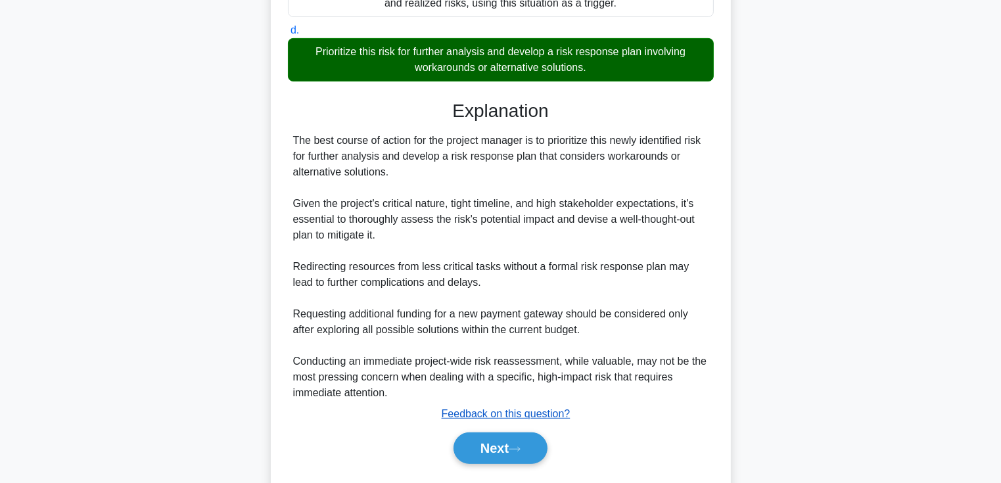
scroll to position [468, 0]
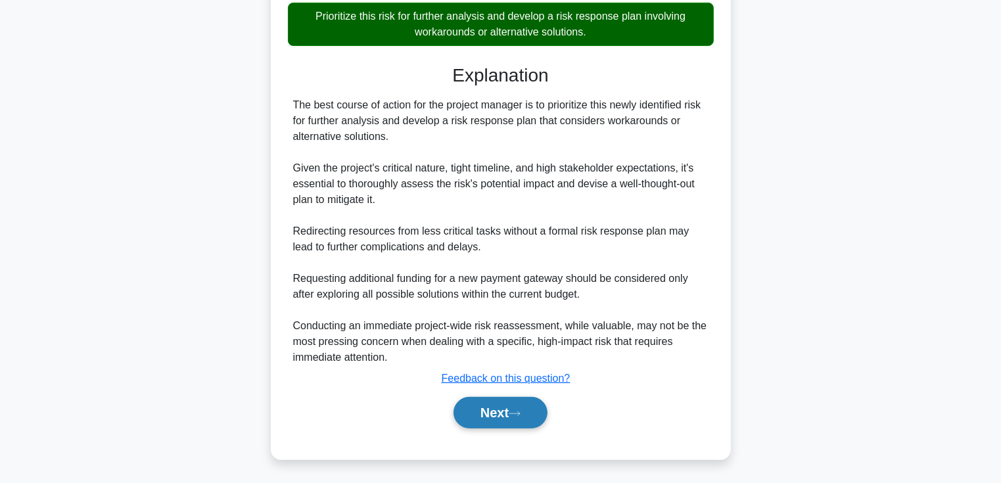
click at [460, 405] on button "Next" at bounding box center [501, 413] width 94 height 32
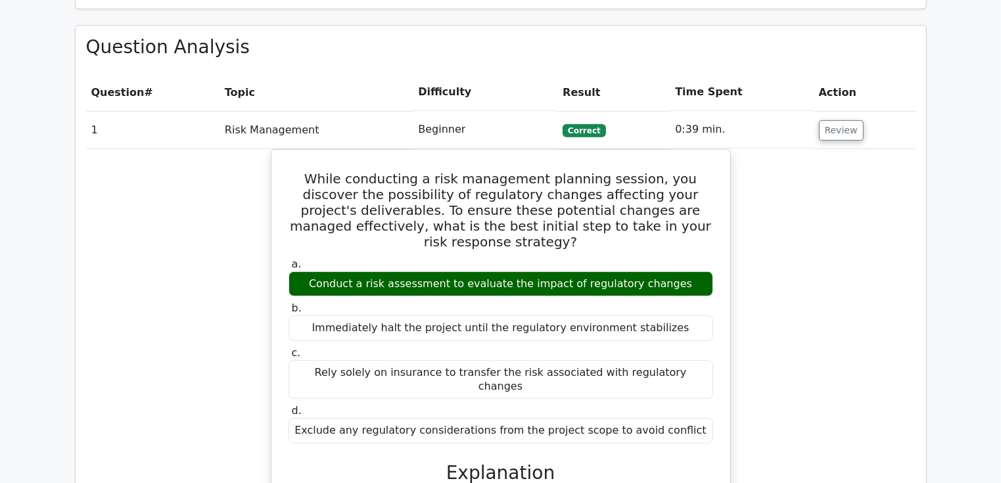
scroll to position [592, 0]
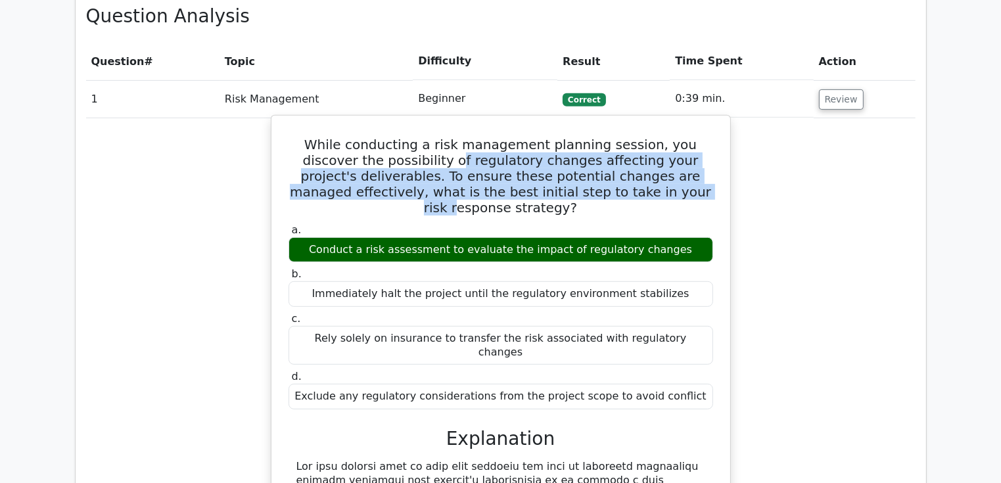
drag, startPoint x: 488, startPoint y: 165, endPoint x: 653, endPoint y: 184, distance: 166.1
click at [653, 184] on h5 "While conducting a risk management planning session, you discover the possibili…" at bounding box center [500, 176] width 427 height 79
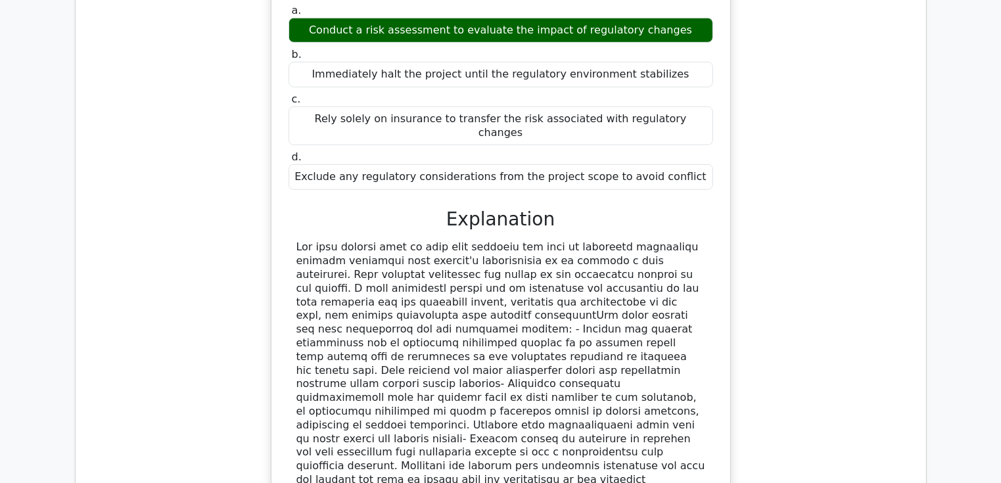
scroll to position [789, 0]
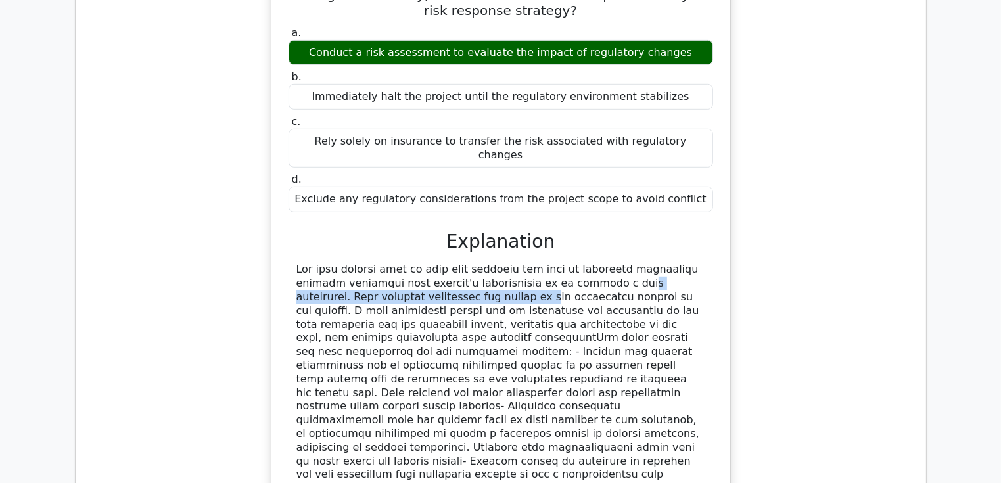
drag, startPoint x: 335, startPoint y: 279, endPoint x: 471, endPoint y: 272, distance: 136.3
click at [471, 272] on div at bounding box center [501, 406] width 409 height 287
drag, startPoint x: 318, startPoint y: 254, endPoint x: 362, endPoint y: 252, distance: 44.1
click at [362, 263] on div at bounding box center [501, 406] width 409 height 287
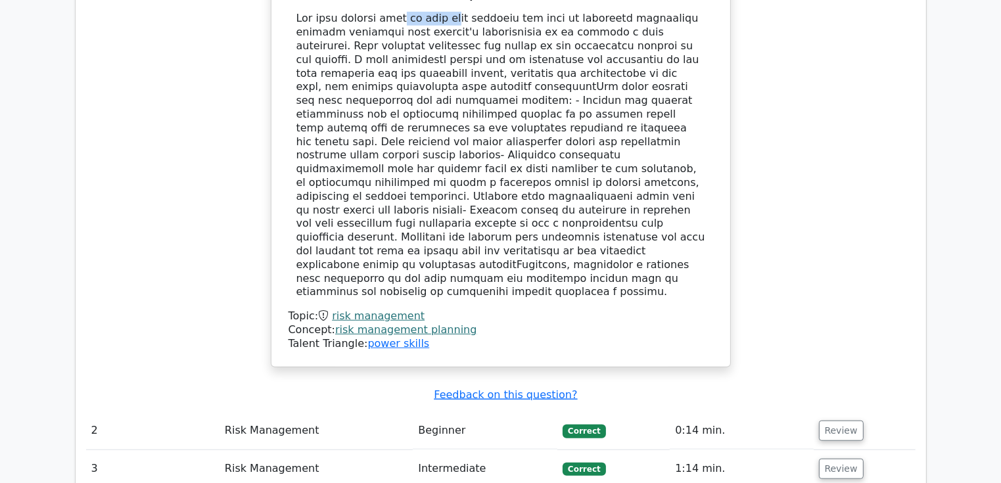
scroll to position [1052, 0]
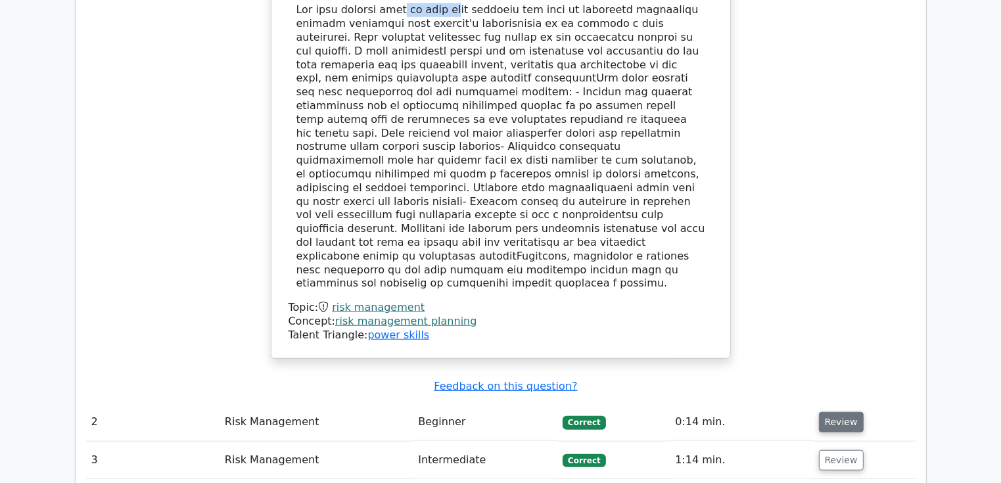
click at [826, 412] on button "Review" at bounding box center [841, 422] width 45 height 20
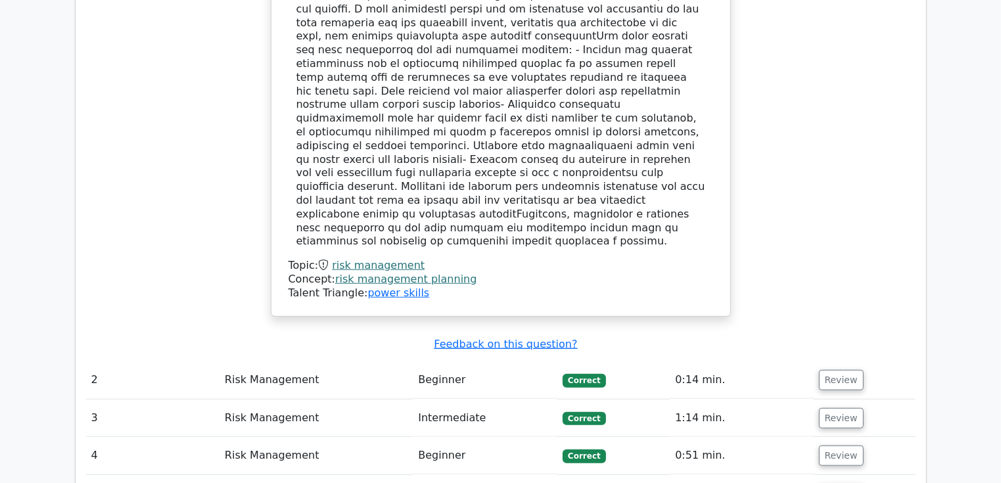
scroll to position [1118, 0]
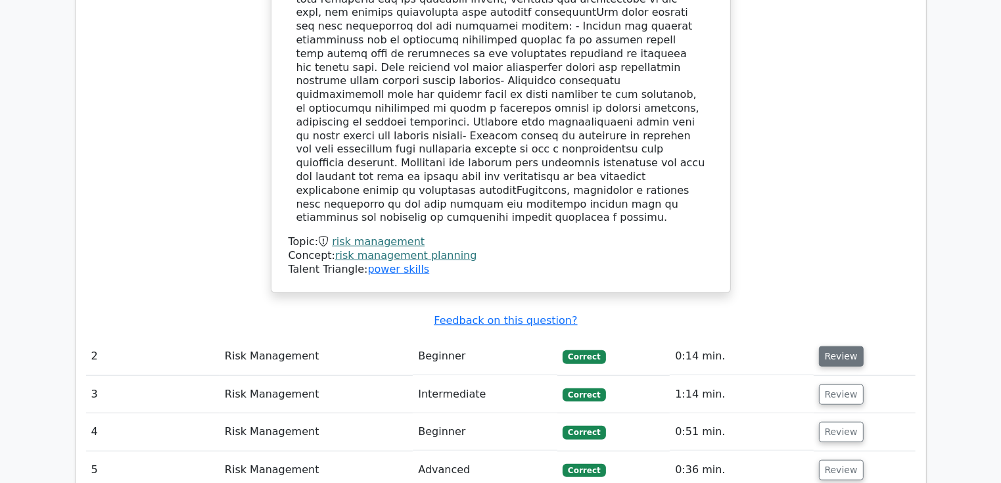
click at [845, 347] on button "Review" at bounding box center [841, 357] width 45 height 20
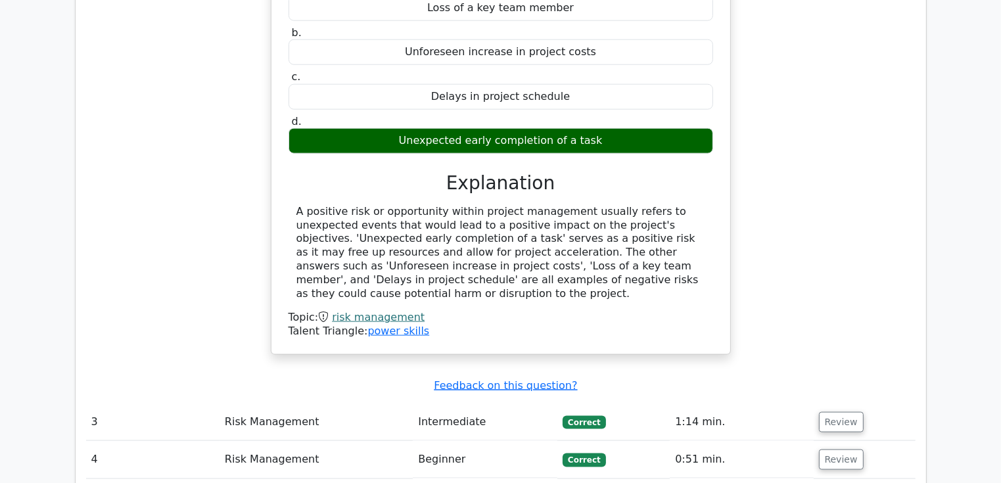
scroll to position [1578, 0]
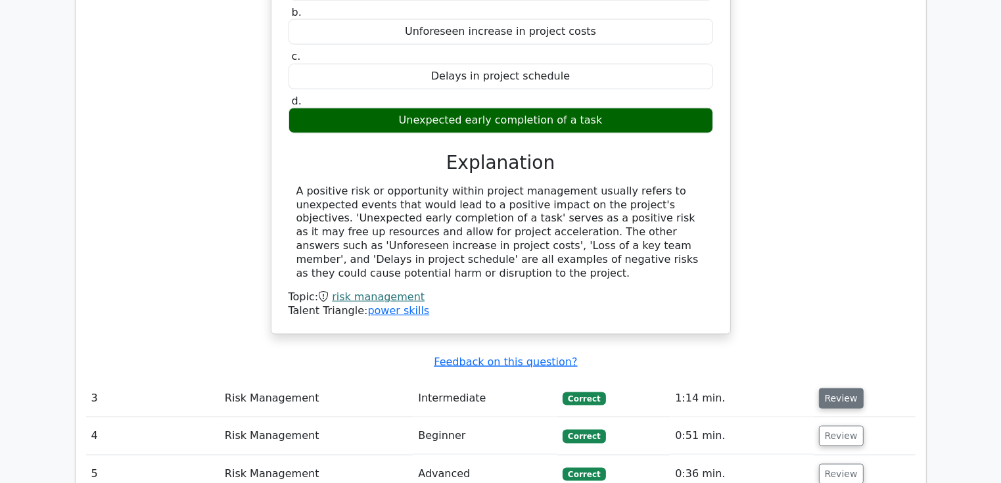
click at [836, 389] on button "Review" at bounding box center [841, 399] width 45 height 20
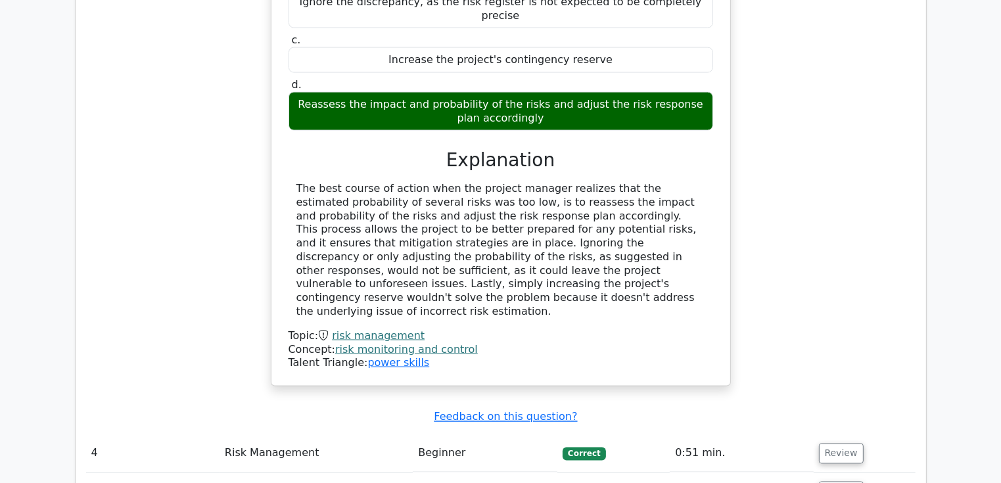
scroll to position [2170, 0]
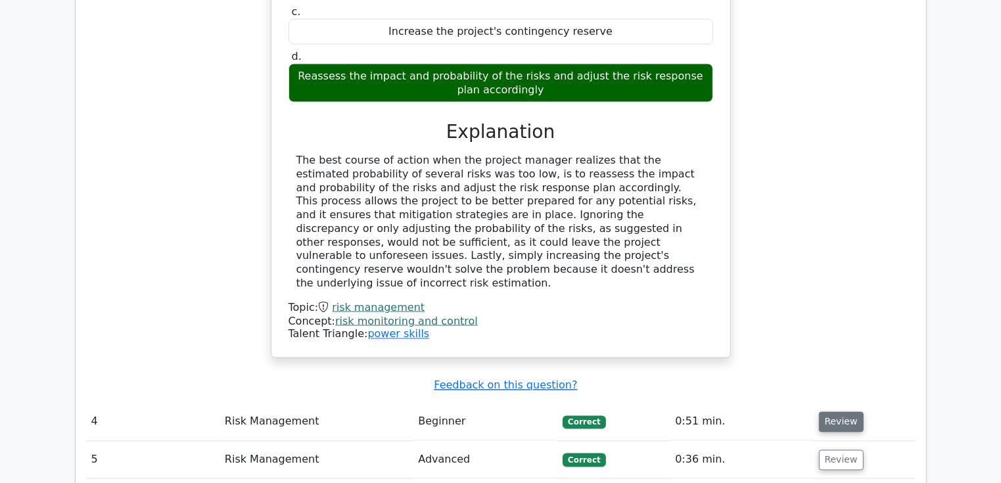
click at [839, 412] on button "Review" at bounding box center [841, 422] width 45 height 20
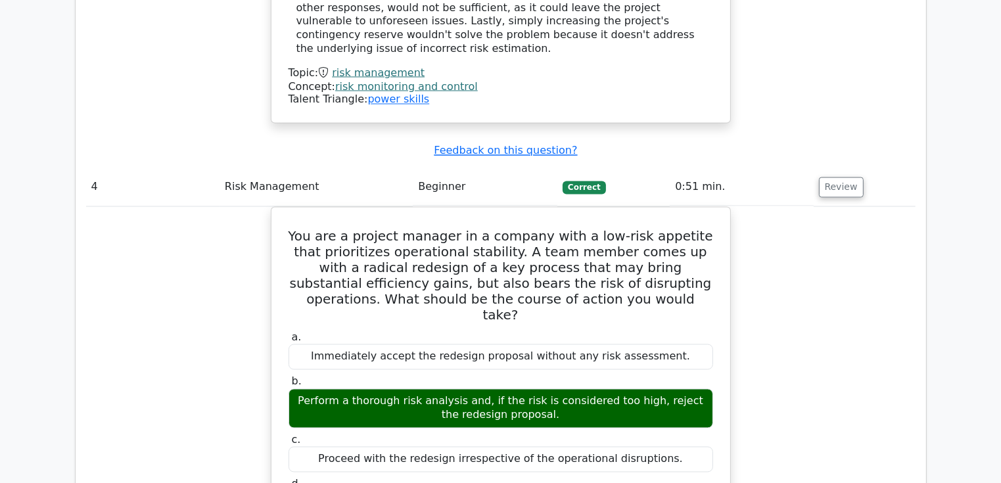
scroll to position [2433, 0]
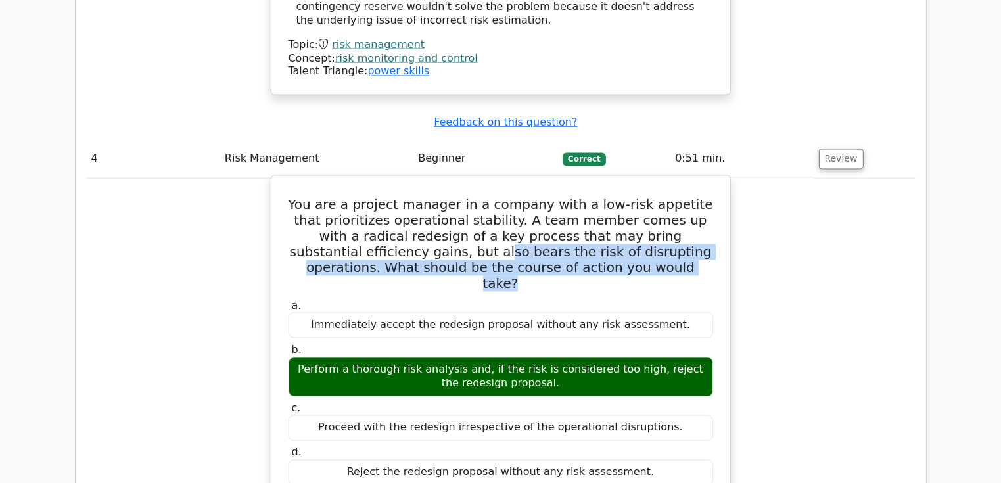
drag, startPoint x: 370, startPoint y: 154, endPoint x: 621, endPoint y: 167, distance: 250.9
click at [621, 197] on h5 "You are a project manager in a company with a low-risk appetite that prioritize…" at bounding box center [500, 244] width 427 height 95
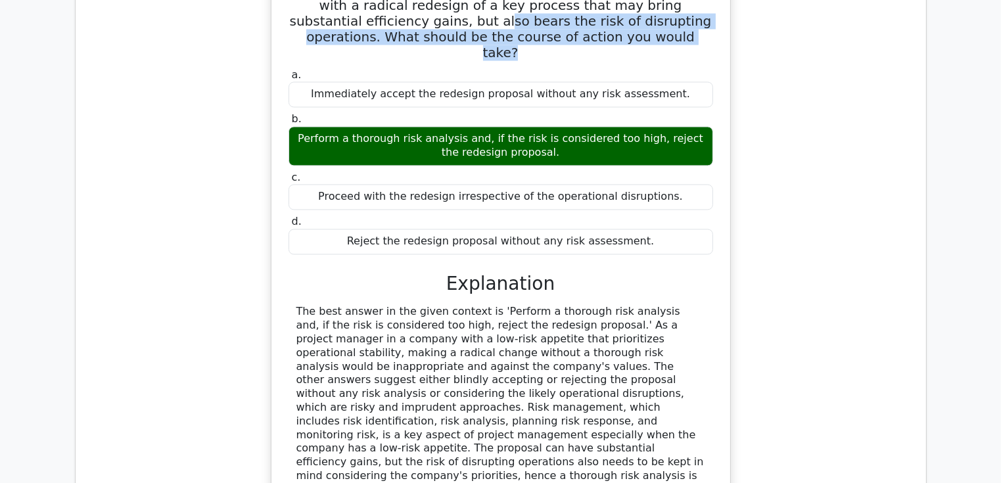
scroll to position [2696, 0]
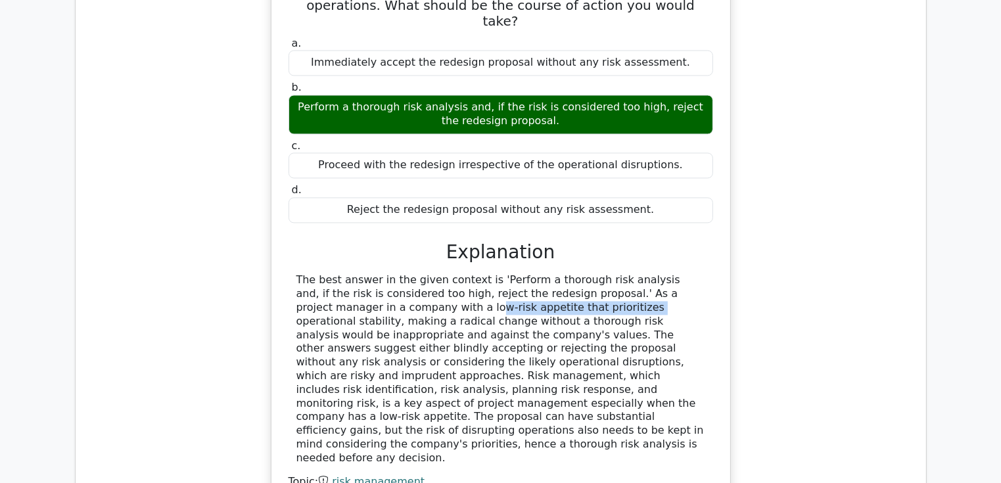
drag, startPoint x: 451, startPoint y: 193, endPoint x: 297, endPoint y: 195, distance: 153.9
click at [297, 274] on div "The best answer in the given context is 'Perform a thorough risk analysis and, …" at bounding box center [501, 369] width 409 height 191
copy div "company with a low-risk appetite"
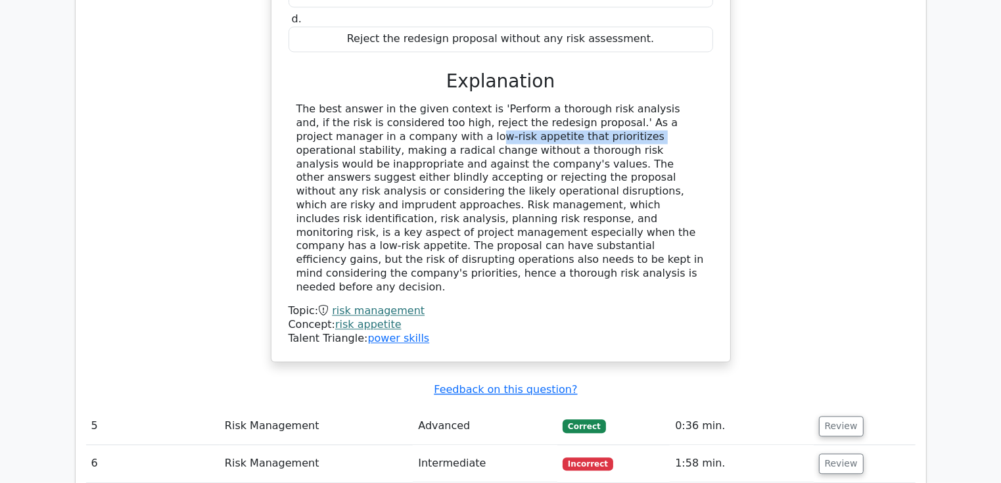
scroll to position [2893, 0]
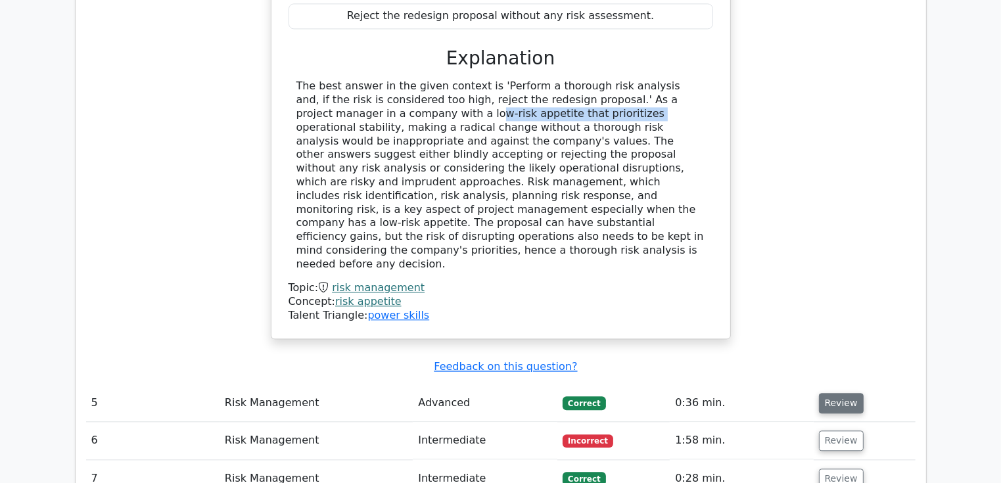
click at [845, 393] on button "Review" at bounding box center [841, 403] width 45 height 20
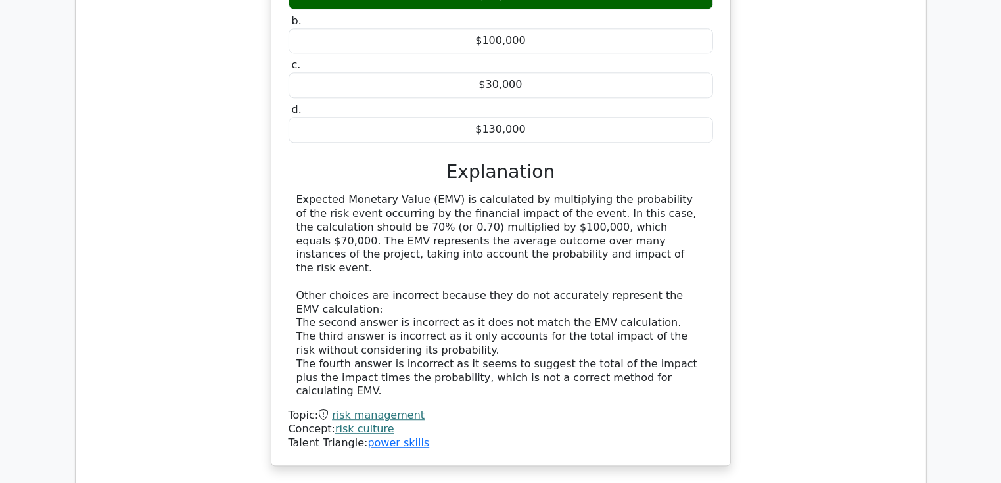
scroll to position [3485, 0]
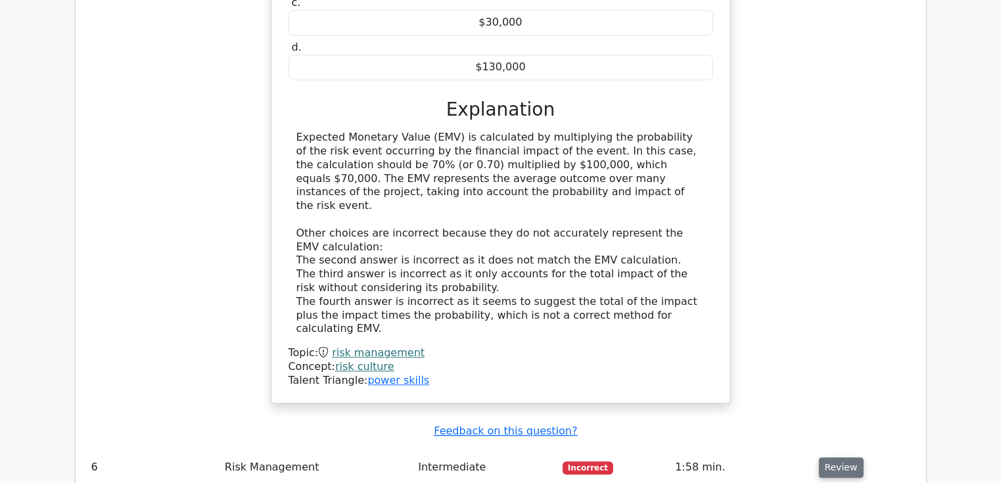
click at [819, 458] on button "Review" at bounding box center [841, 468] width 45 height 20
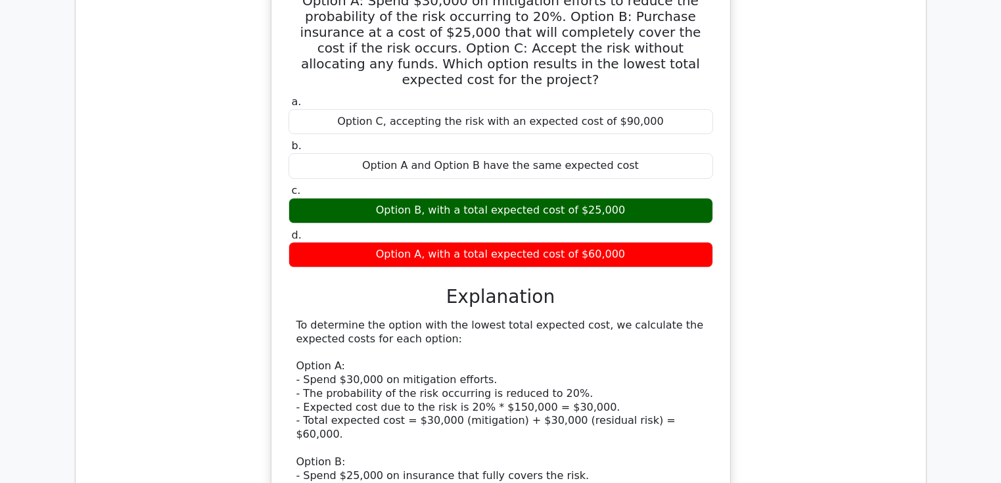
scroll to position [4077, 0]
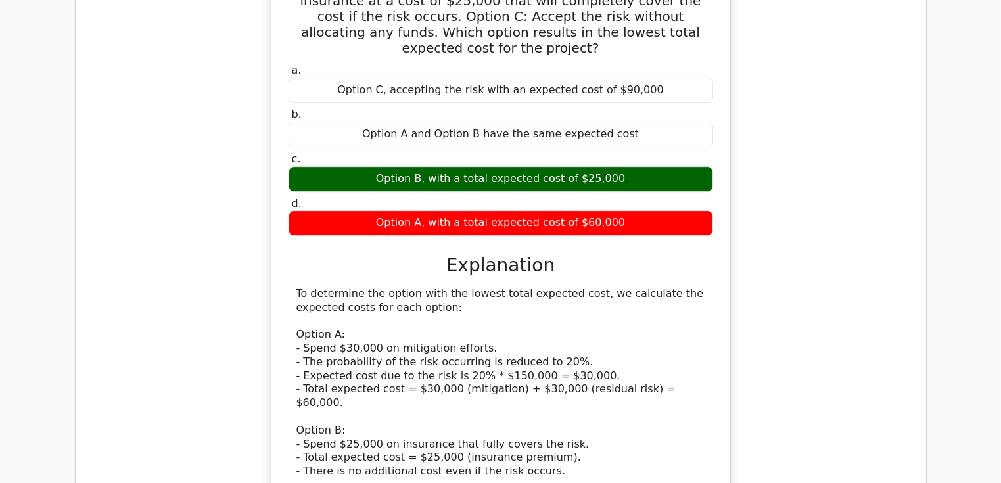
drag, startPoint x: 564, startPoint y: 448, endPoint x: 460, endPoint y: 432, distance: 105.7
click at [460, 432] on div "To determine the option with the lowest total expected cost, we calculate the e…" at bounding box center [501, 465] width 409 height 356
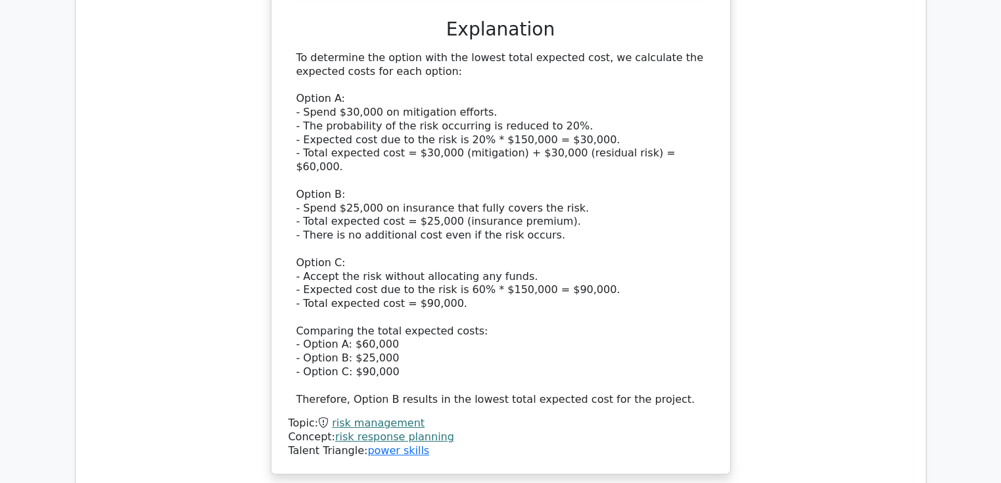
scroll to position [4340, 0]
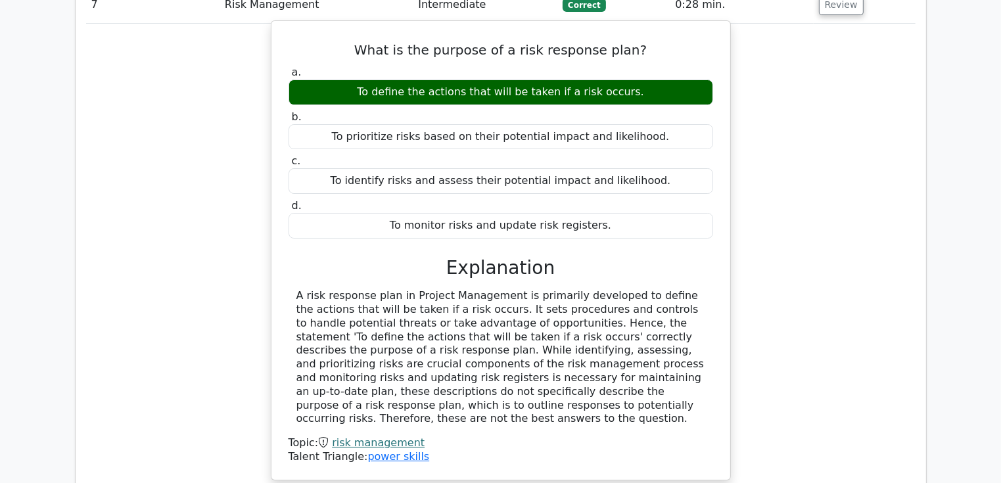
scroll to position [4866, 0]
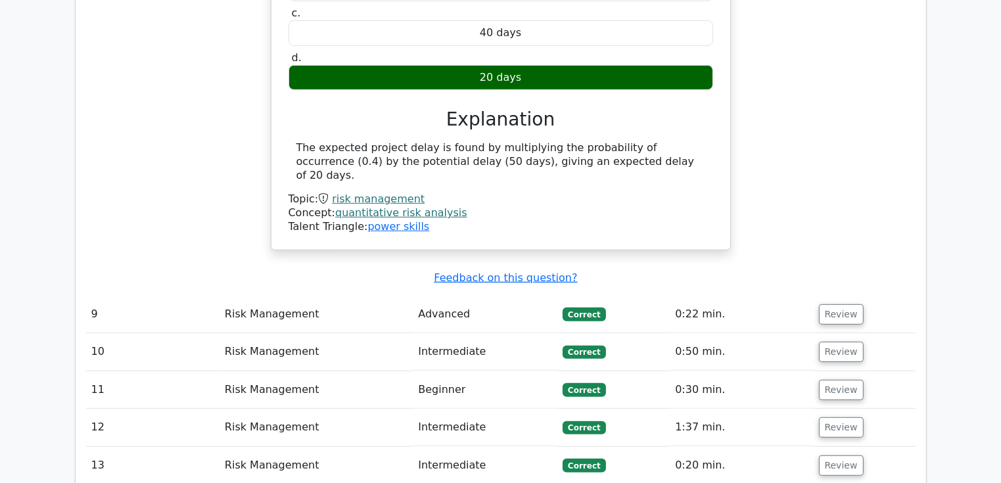
scroll to position [5523, 0]
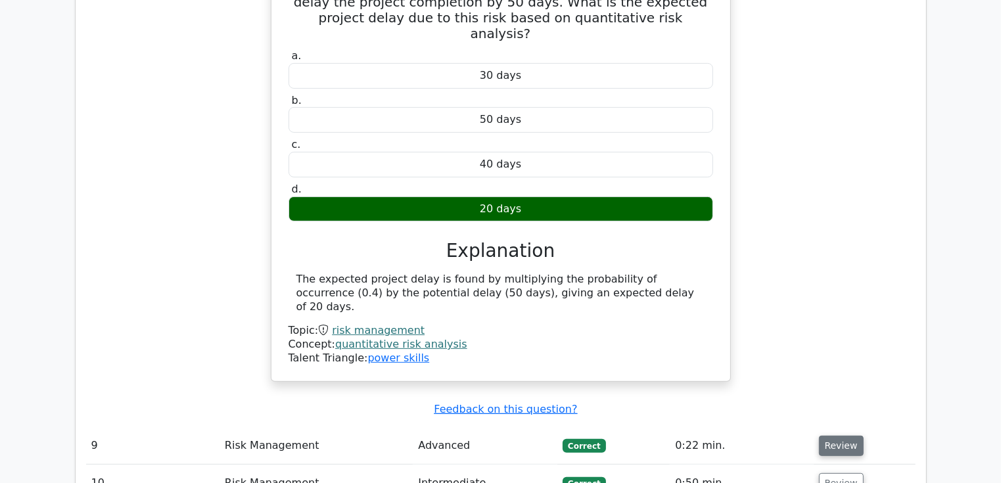
click at [836, 436] on button "Review" at bounding box center [841, 446] width 45 height 20
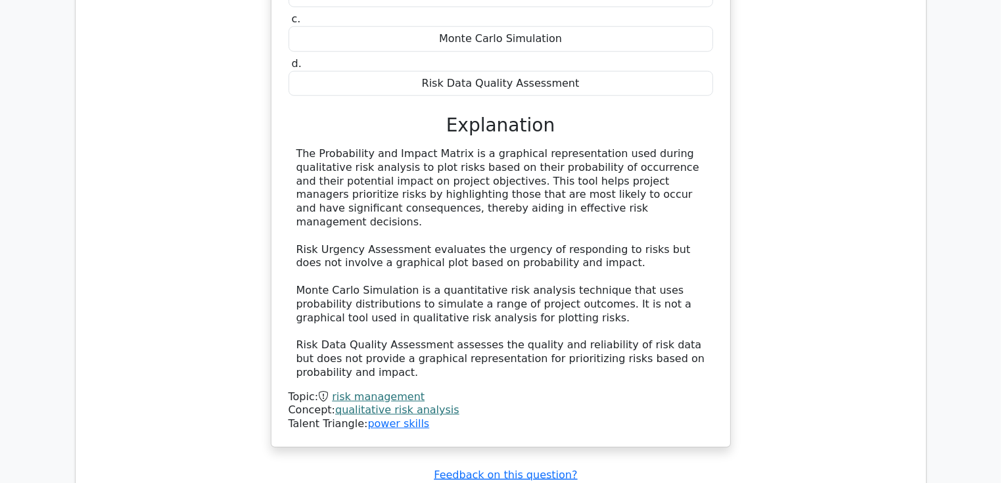
scroll to position [6181, 0]
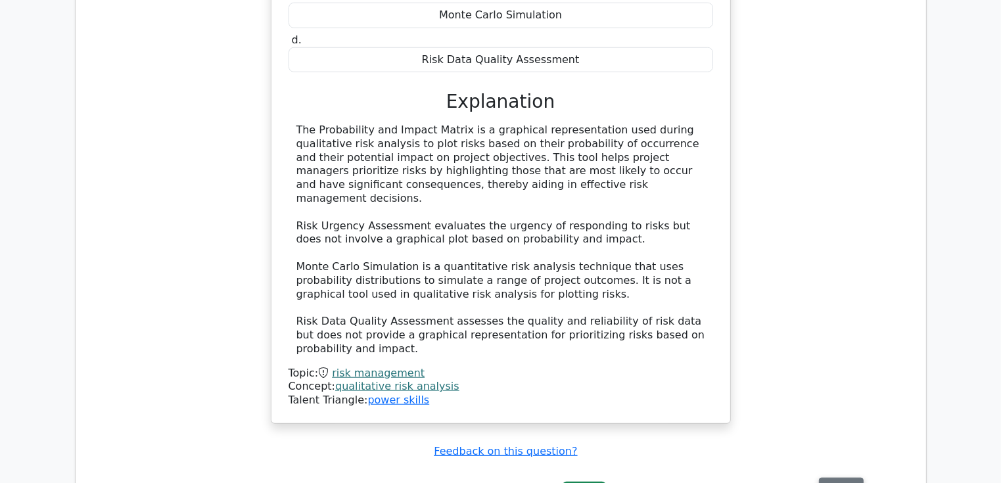
click at [846, 478] on button "Review" at bounding box center [841, 488] width 45 height 20
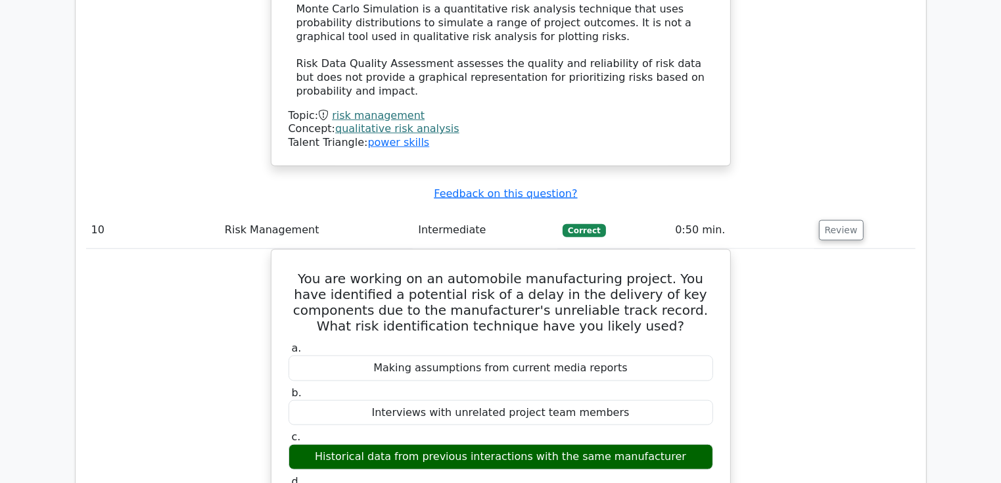
scroll to position [6444, 0]
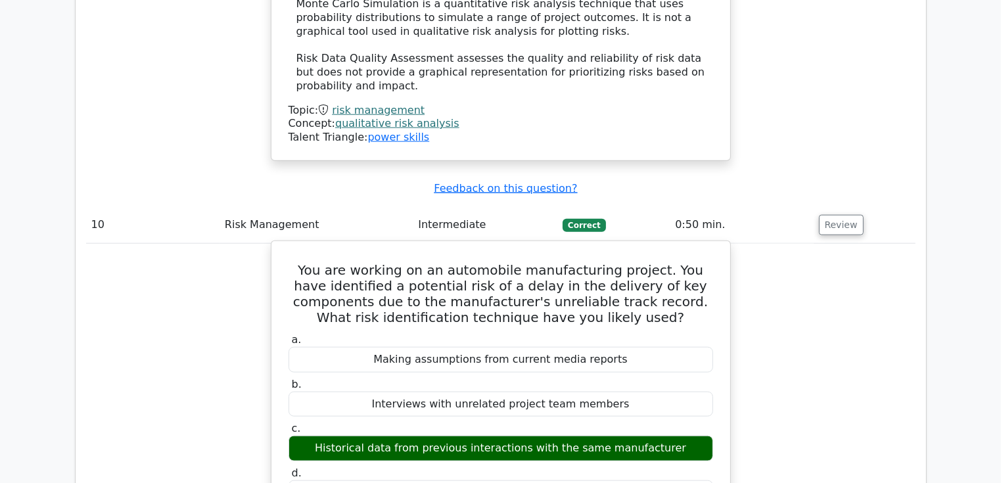
drag, startPoint x: 310, startPoint y: 356, endPoint x: 694, endPoint y: 375, distance: 385.1
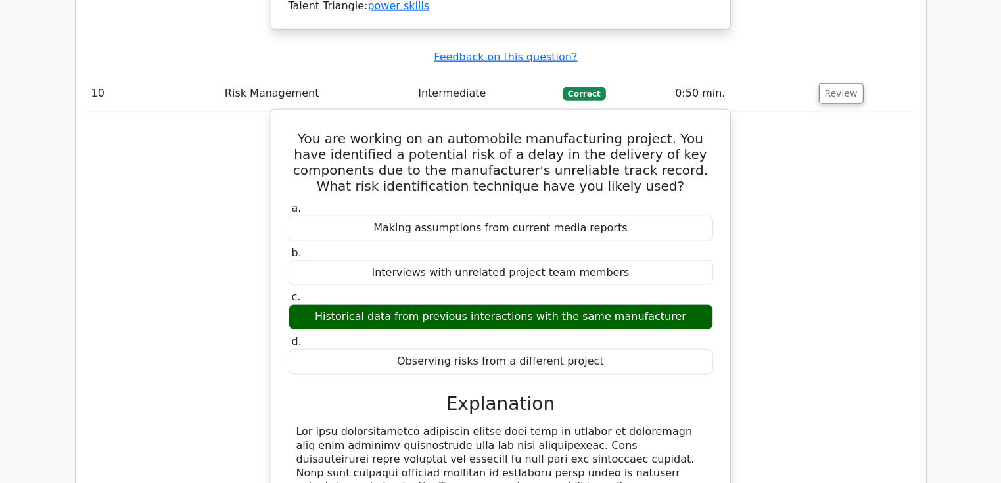
scroll to position [6641, 0]
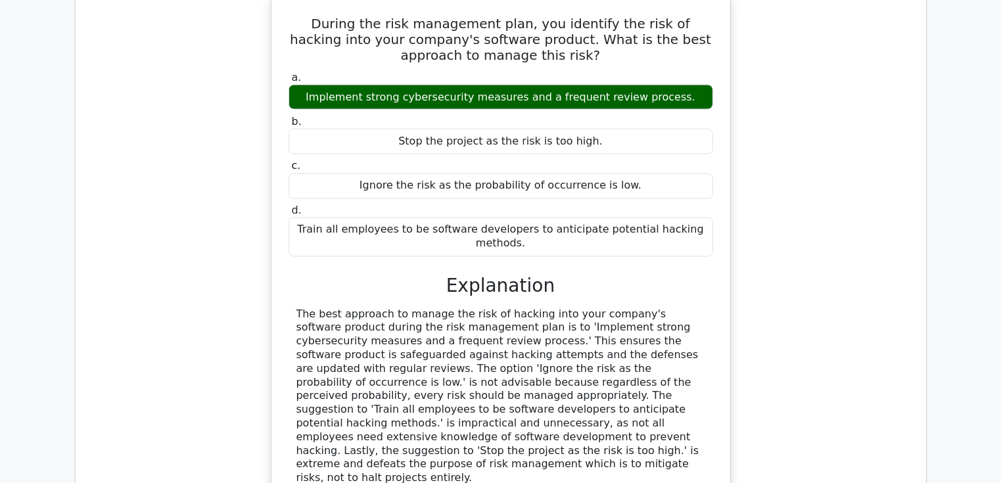
scroll to position [7364, 0]
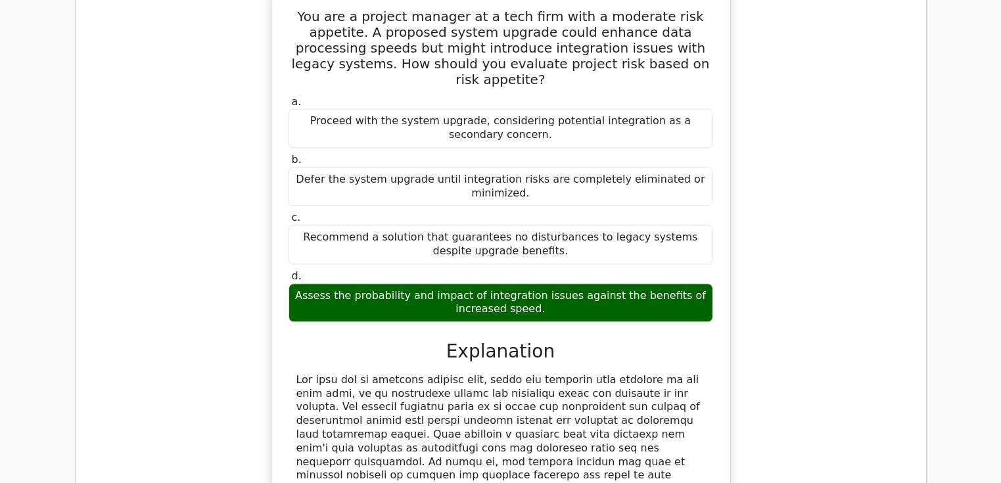
scroll to position [8088, 0]
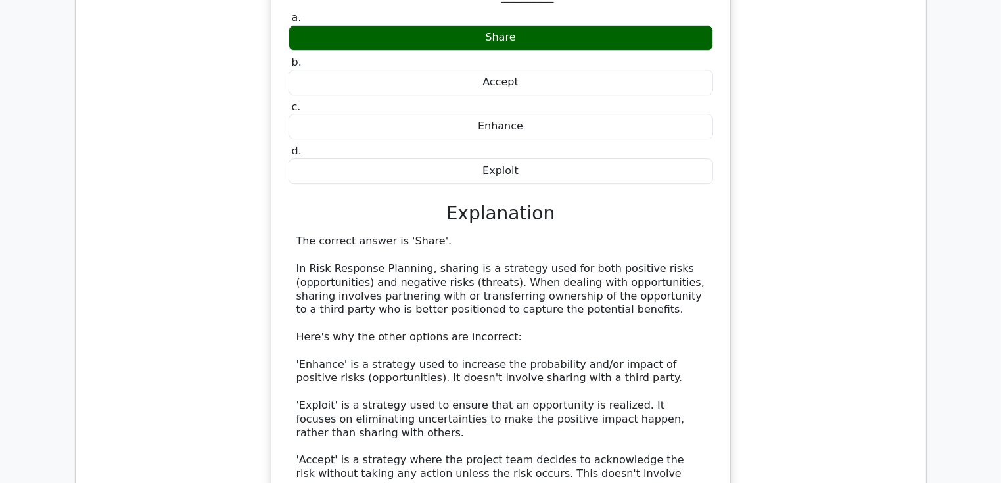
scroll to position [8811, 0]
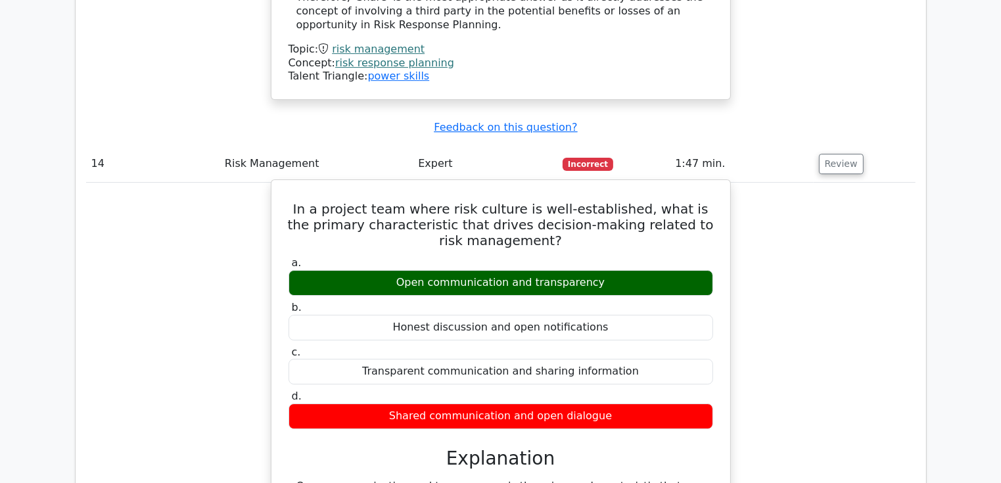
scroll to position [9468, 0]
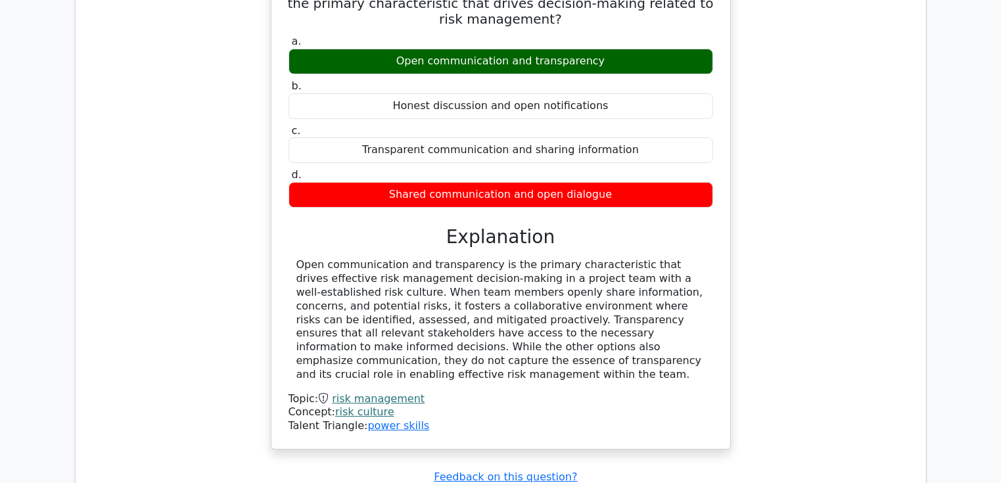
scroll to position [9600, 0]
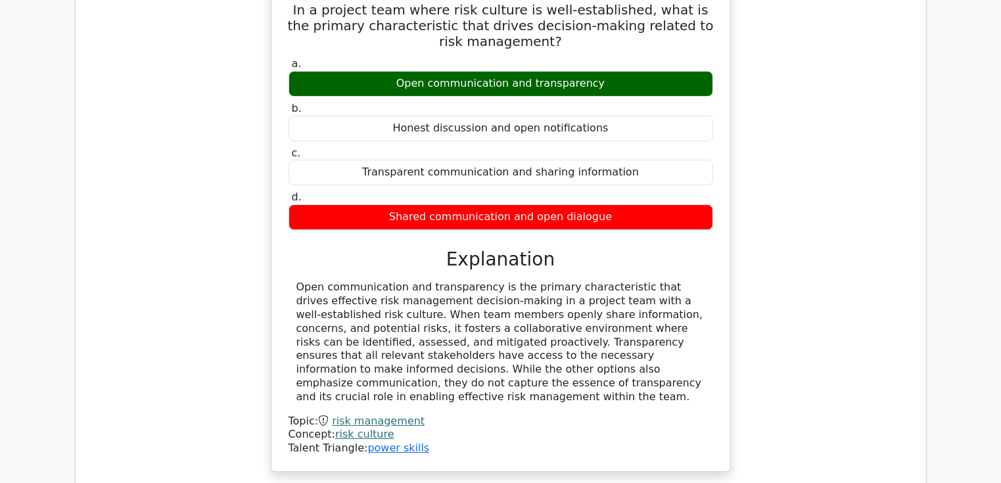
drag, startPoint x: 344, startPoint y: 174, endPoint x: 723, endPoint y: 246, distance: 386.2
drag, startPoint x: 723, startPoint y: 246, endPoint x: 617, endPoint y: 248, distance: 105.9
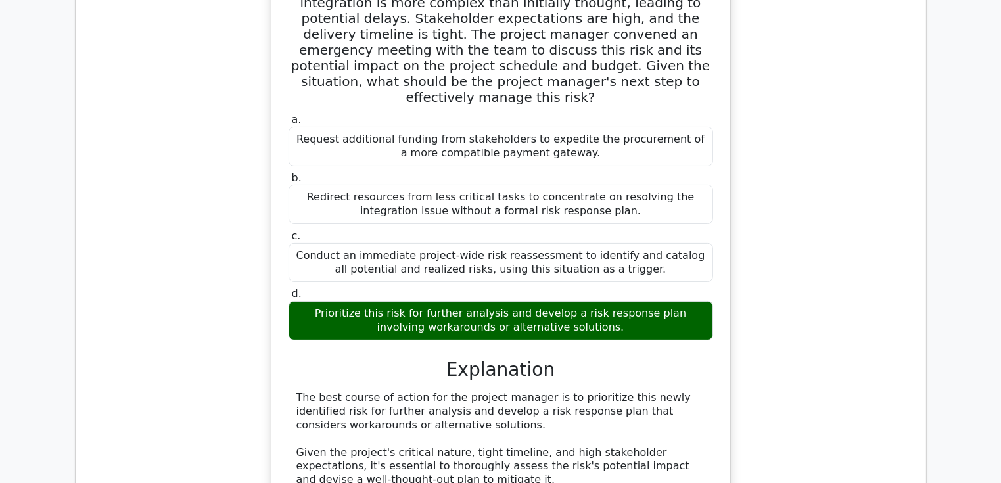
scroll to position [10335, 0]
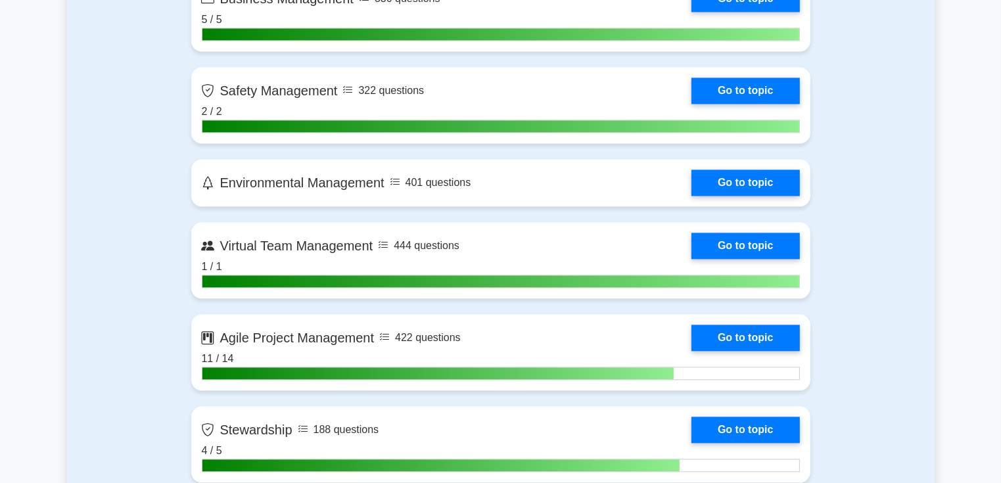
scroll to position [3025, 0]
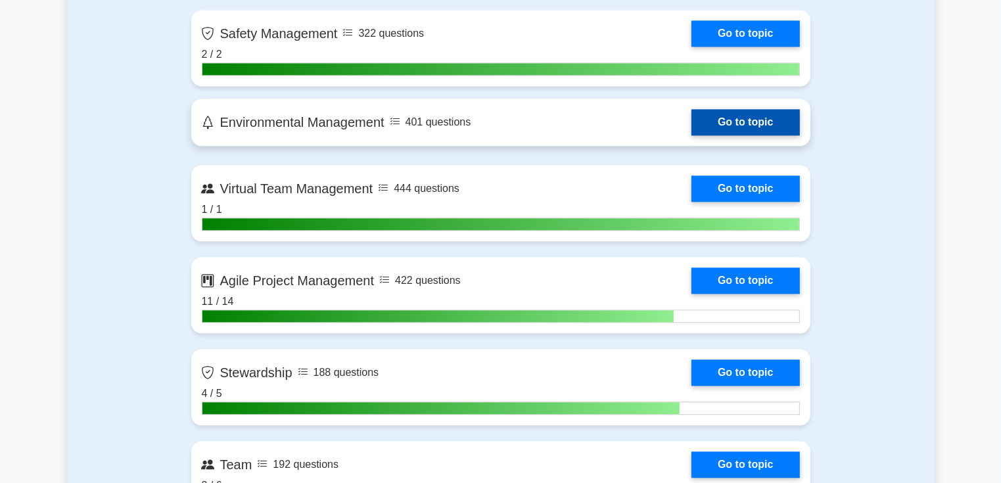
click at [734, 113] on link "Go to topic" at bounding box center [746, 122] width 108 height 26
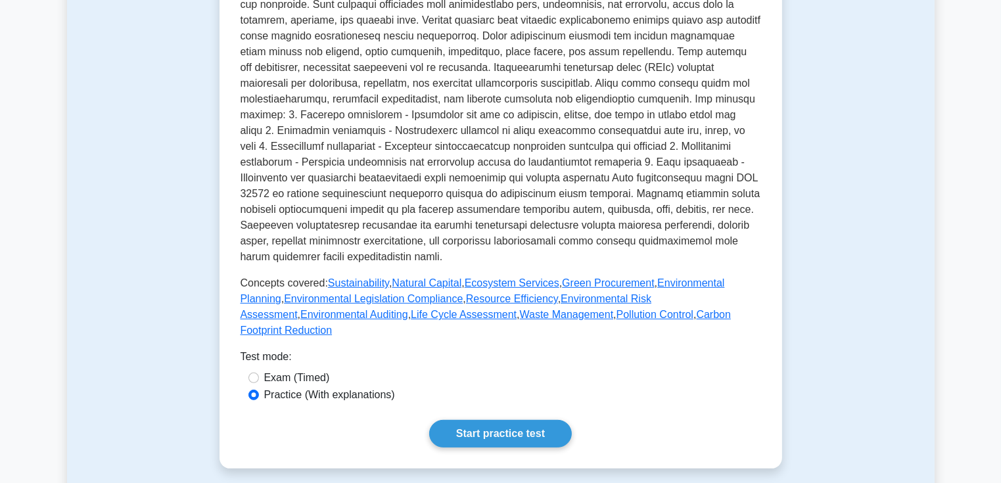
scroll to position [460, 0]
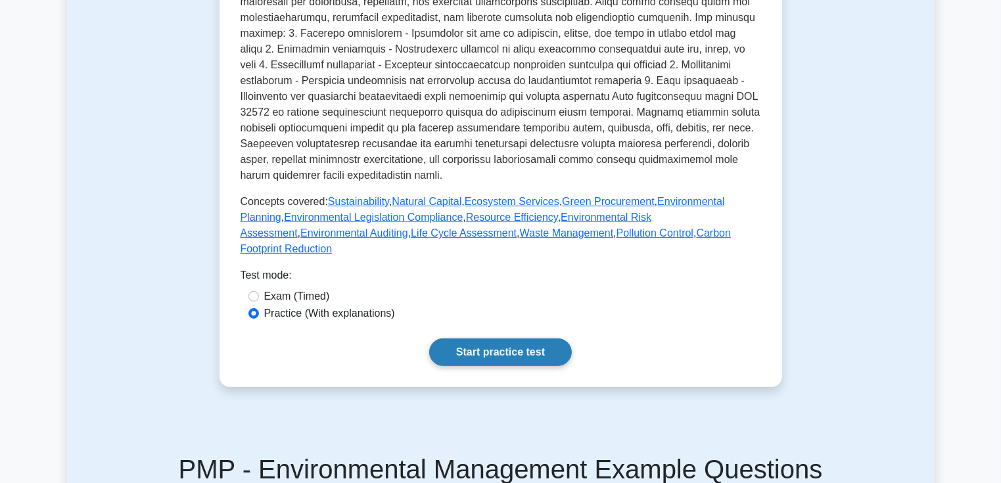
click at [479, 339] on link "Start practice test" at bounding box center [500, 353] width 143 height 28
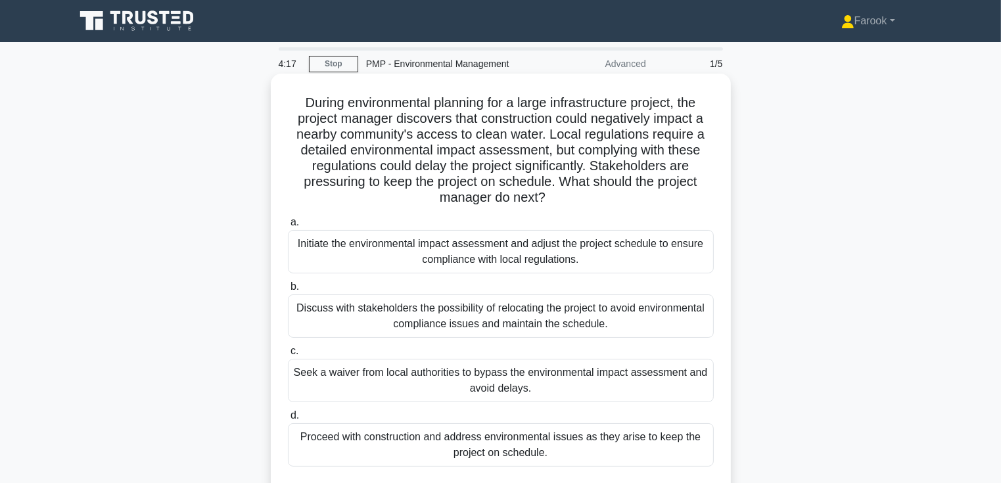
scroll to position [66, 0]
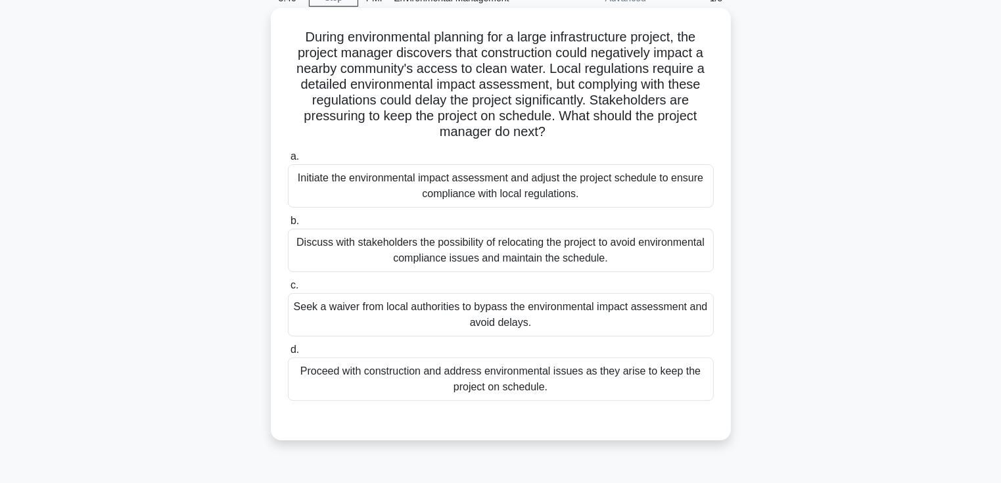
click at [573, 184] on div "Initiate the environmental impact assessment and adjust the project schedule to…" at bounding box center [501, 185] width 426 height 43
click at [288, 161] on input "a. Initiate the environmental impact assessment and adjust the project schedule…" at bounding box center [288, 157] width 0 height 9
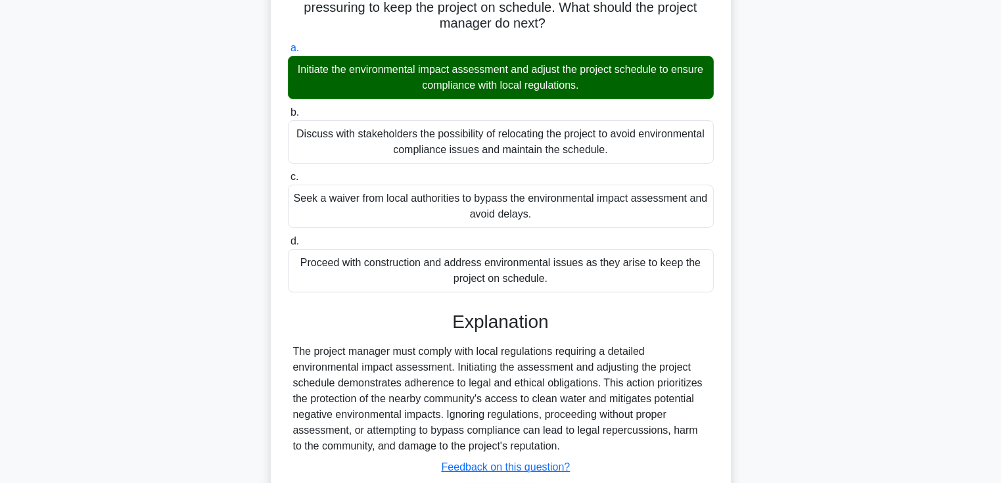
scroll to position [263, 0]
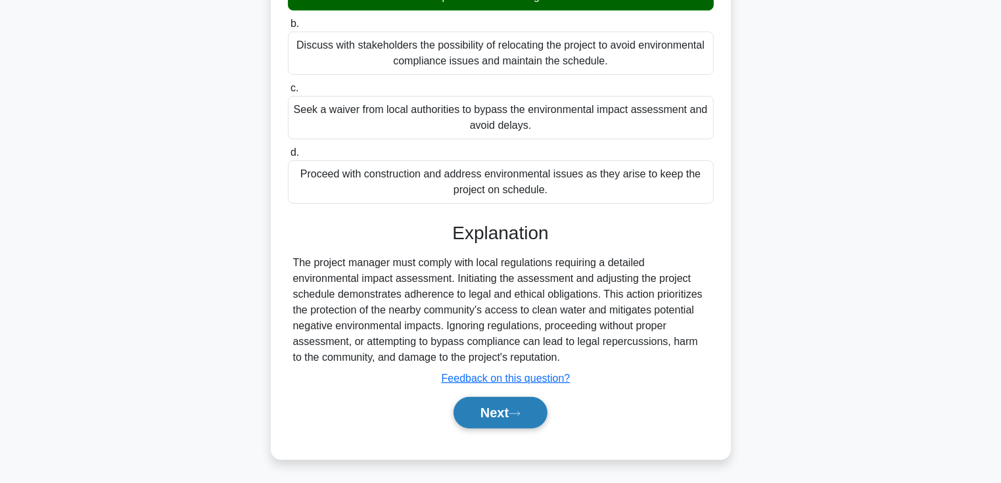
click at [490, 414] on button "Next" at bounding box center [501, 413] width 94 height 32
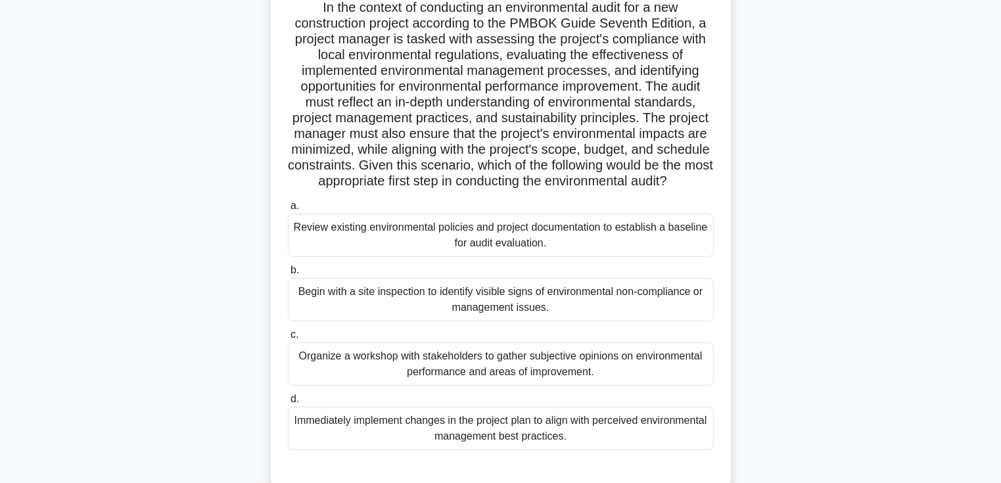
scroll to position [161, 0]
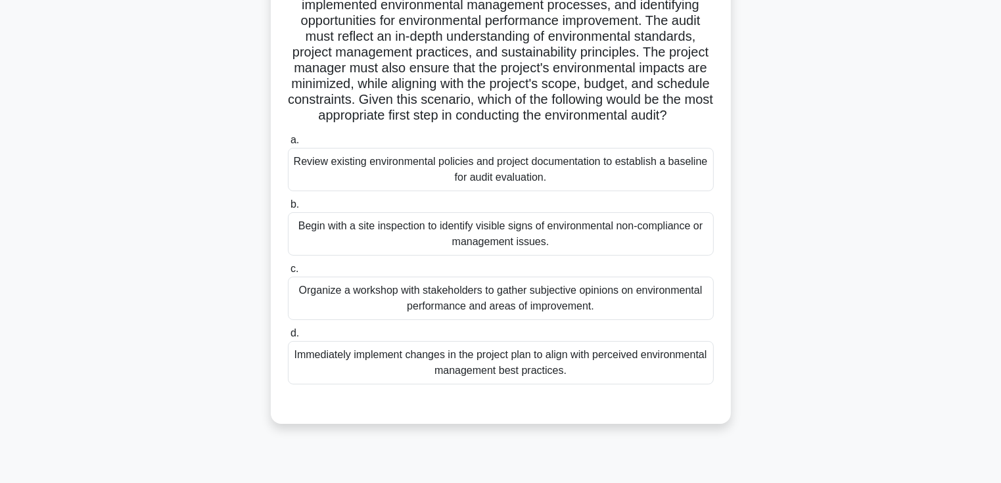
click at [479, 191] on div "Review existing environmental policies and project documentation to establish a…" at bounding box center [501, 169] width 426 height 43
click at [288, 145] on input "a. Review existing environmental policies and project documentation to establis…" at bounding box center [288, 140] width 0 height 9
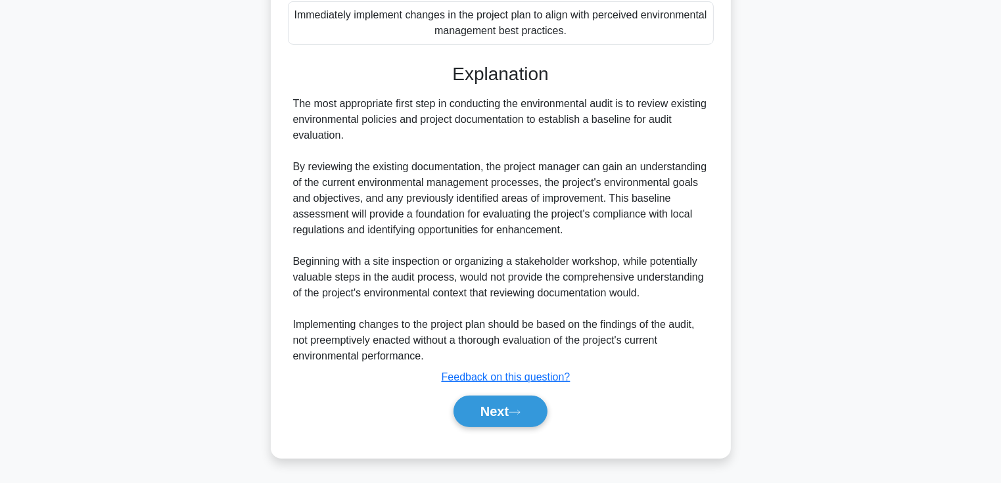
scroll to position [516, 0]
click at [500, 418] on button "Next" at bounding box center [501, 412] width 94 height 32
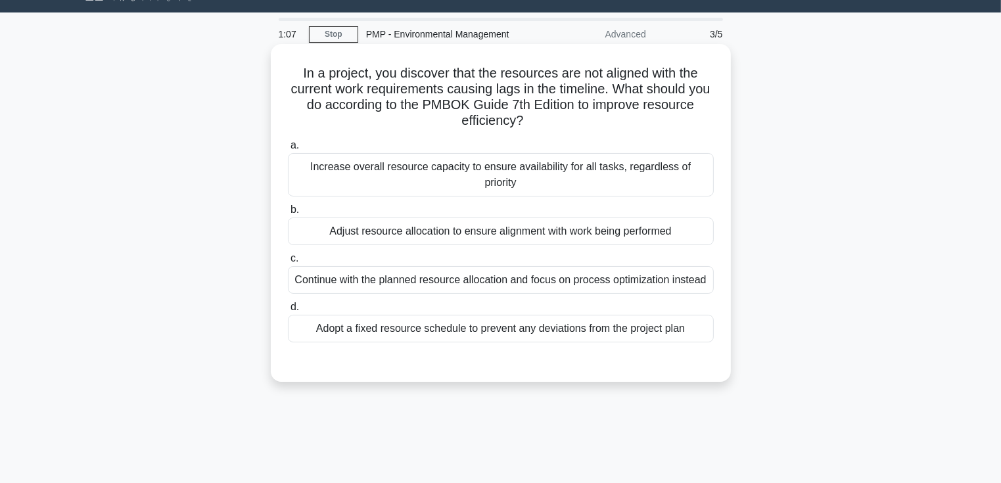
scroll to position [0, 0]
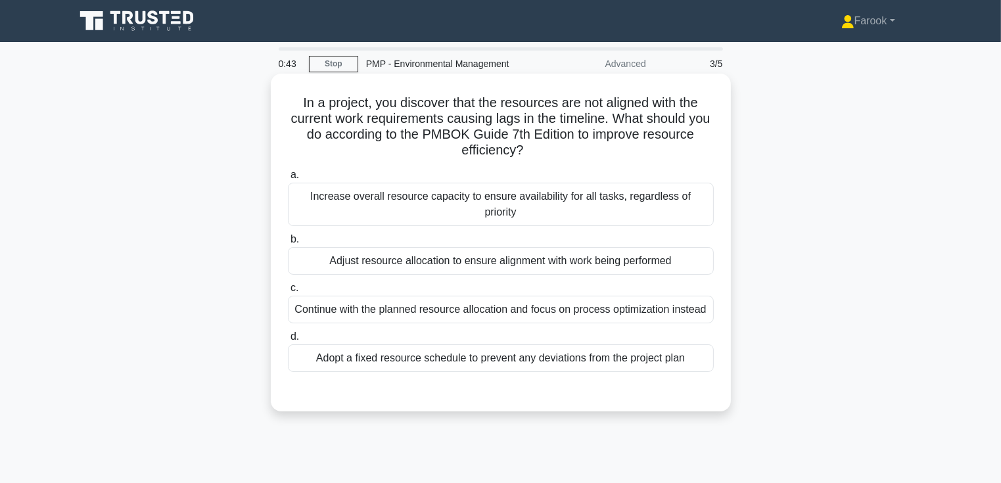
click at [476, 253] on div "Adjust resource allocation to ensure alignment with work being performed" at bounding box center [501, 261] width 426 height 28
click at [288, 244] on input "b. Adjust resource allocation to ensure alignment with work being performed" at bounding box center [288, 239] width 0 height 9
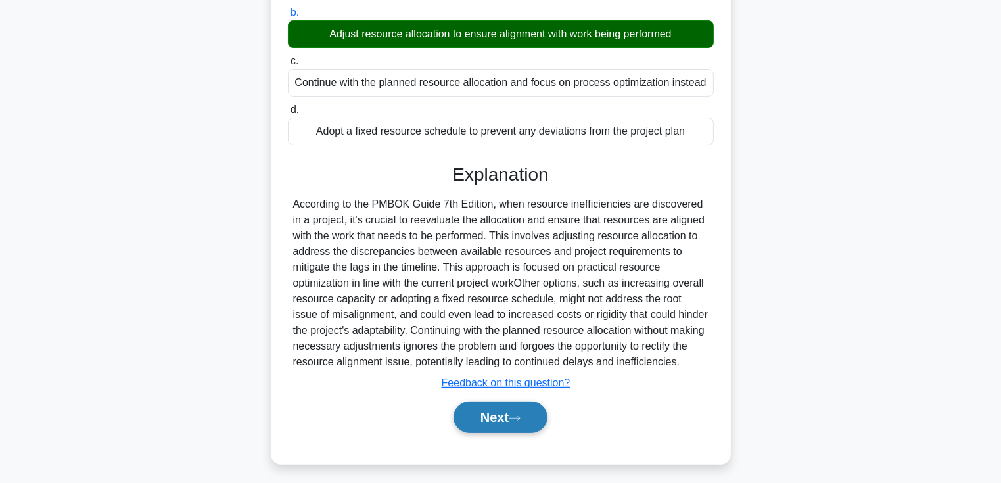
click at [481, 402] on button "Next" at bounding box center [501, 418] width 94 height 32
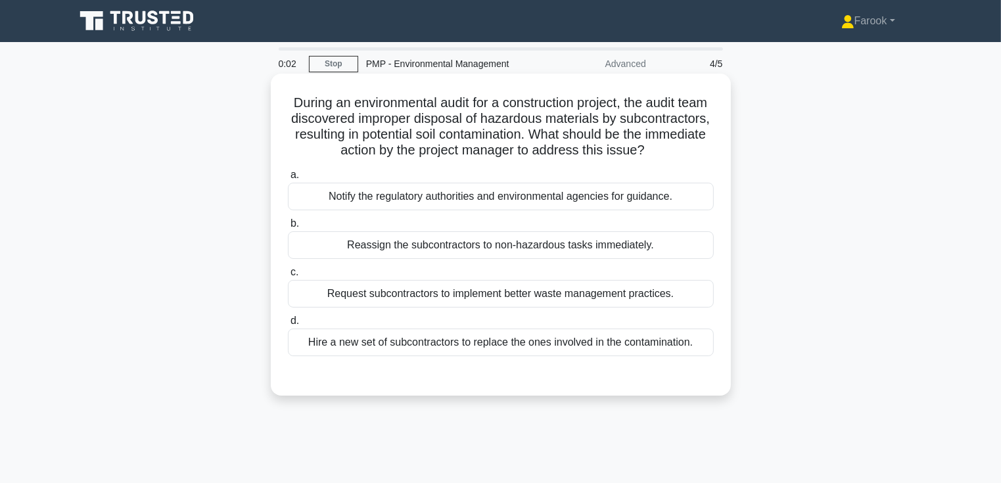
click at [512, 210] on div "Notify the regulatory authorities and environmental agencies for guidance." at bounding box center [501, 197] width 426 height 28
click at [288, 180] on input "a. Notify the regulatory authorities and environmental agencies for guidance." at bounding box center [288, 175] width 0 height 9
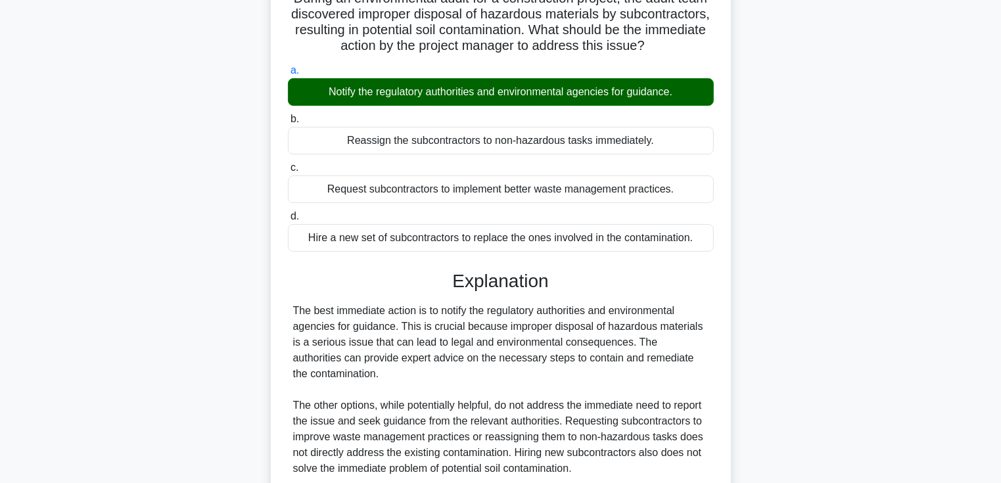
scroll to position [231, 0]
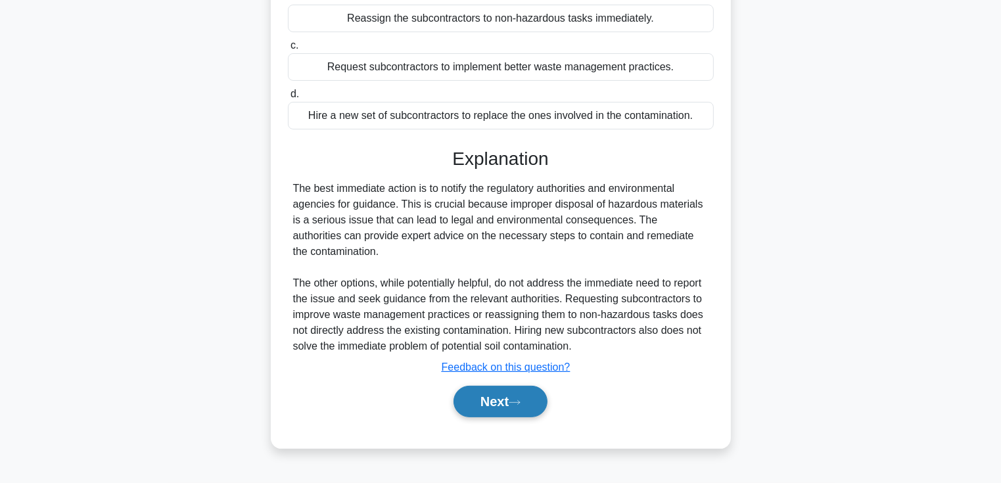
click at [490, 408] on button "Next" at bounding box center [501, 402] width 94 height 32
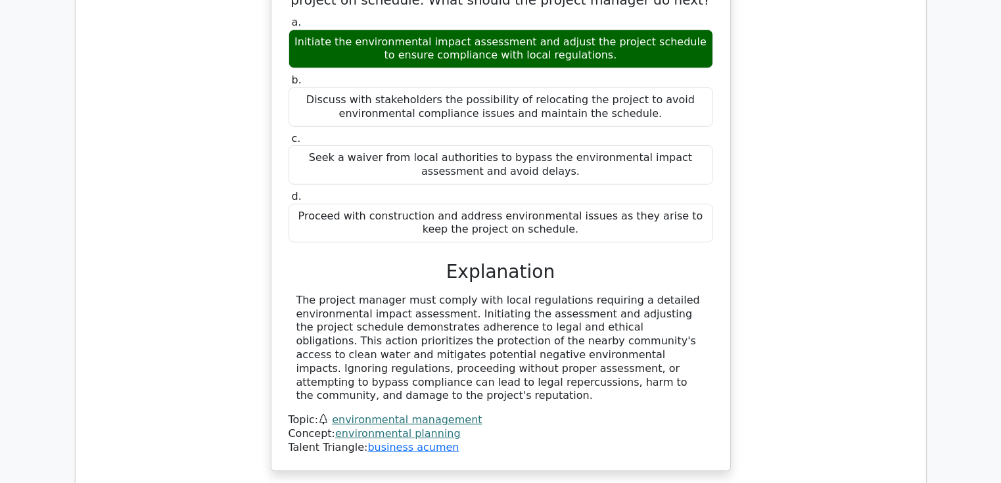
scroll to position [855, 0]
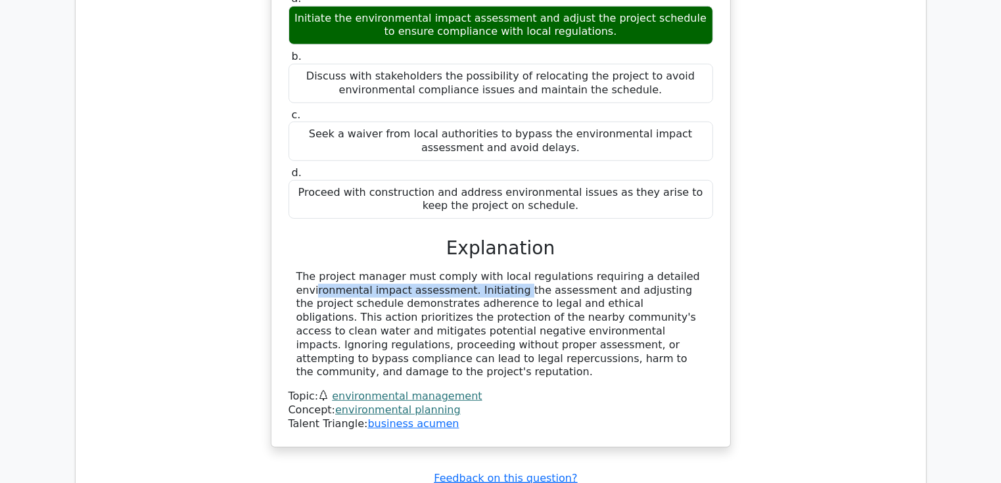
drag, startPoint x: 433, startPoint y: 288, endPoint x: 595, endPoint y: 273, distance: 162.5
click at [595, 273] on div "The project manager must comply with local regulations requiring a detailed env…" at bounding box center [501, 324] width 409 height 109
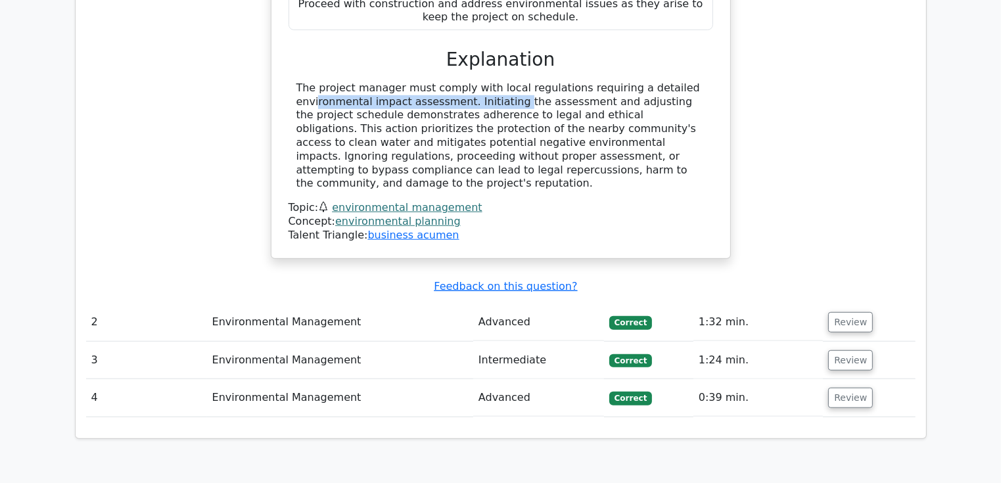
scroll to position [1118, 0]
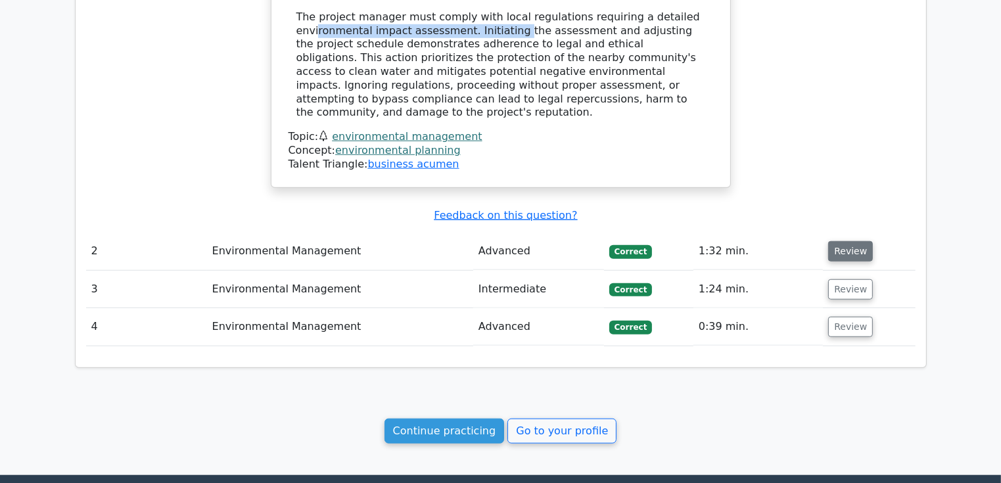
click at [842, 241] on button "Review" at bounding box center [850, 251] width 45 height 20
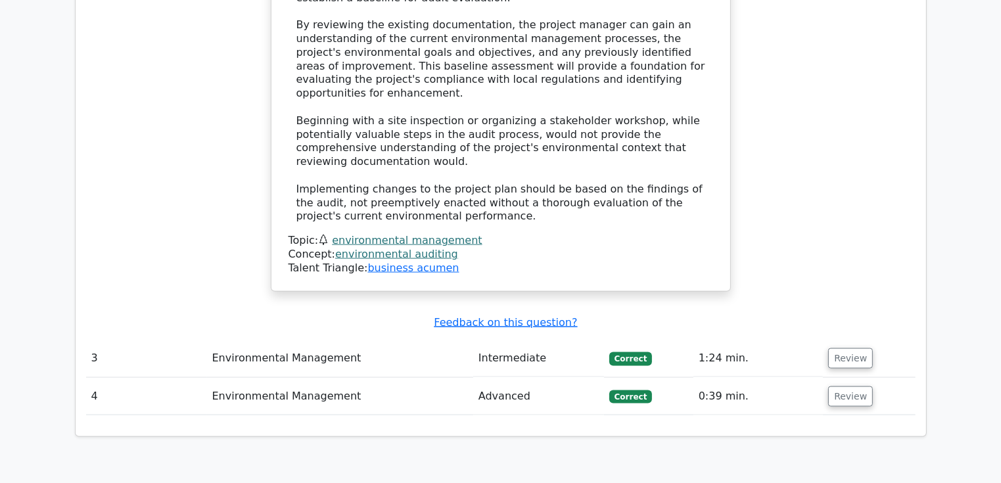
scroll to position [1973, 0]
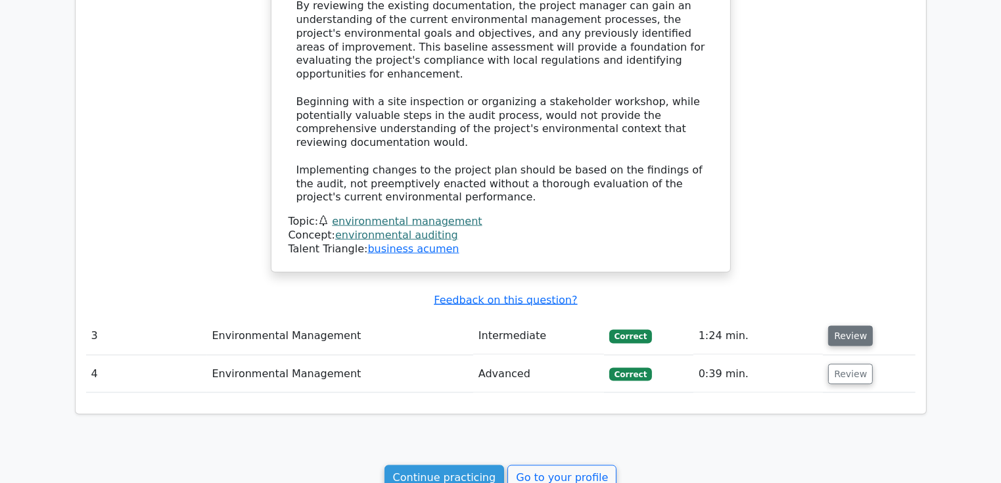
click at [843, 326] on button "Review" at bounding box center [850, 336] width 45 height 20
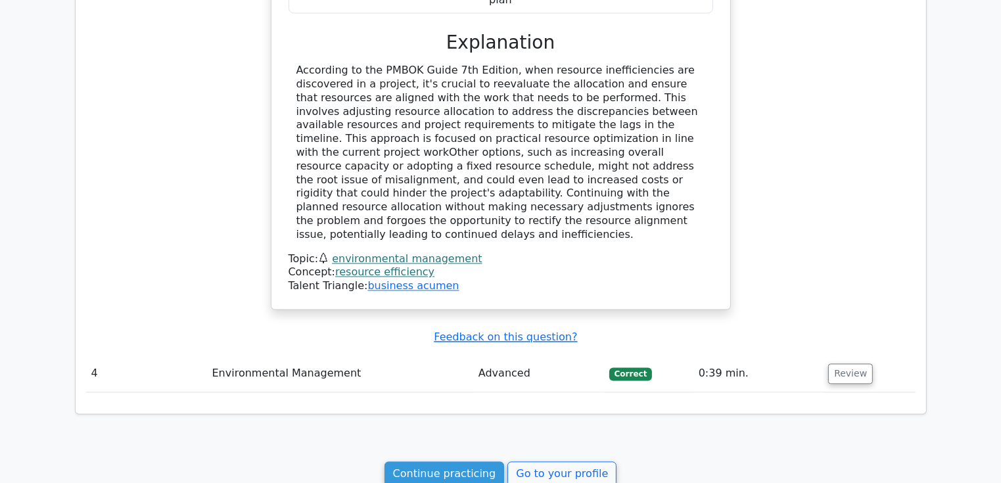
scroll to position [2630, 0]
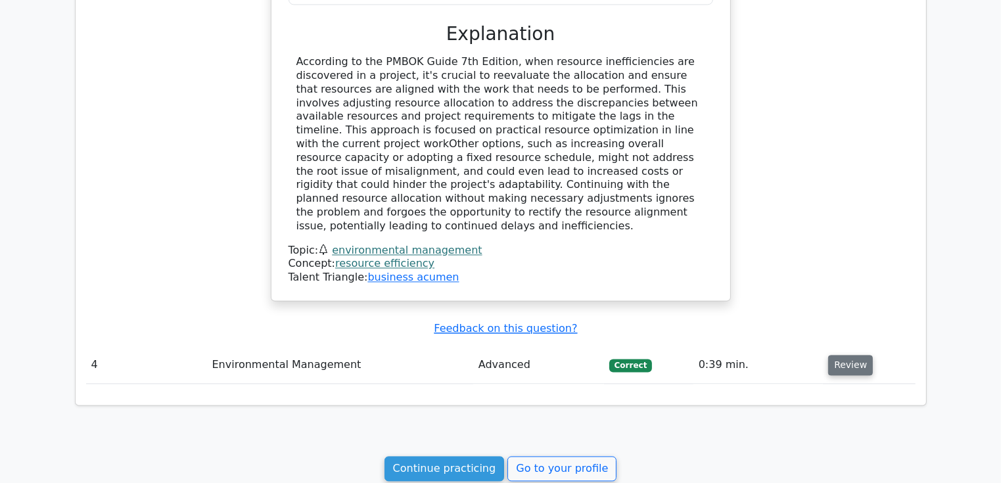
click at [836, 355] on button "Review" at bounding box center [850, 365] width 45 height 20
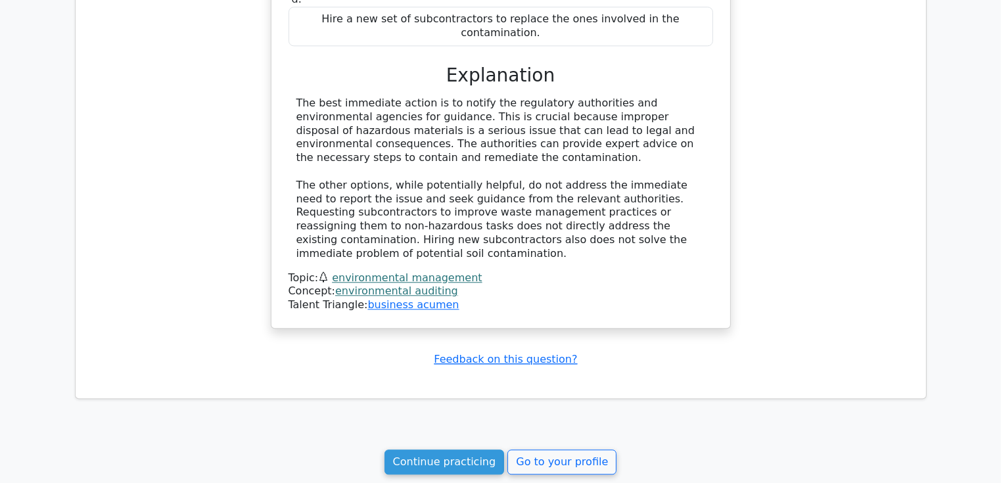
scroll to position [3261, 0]
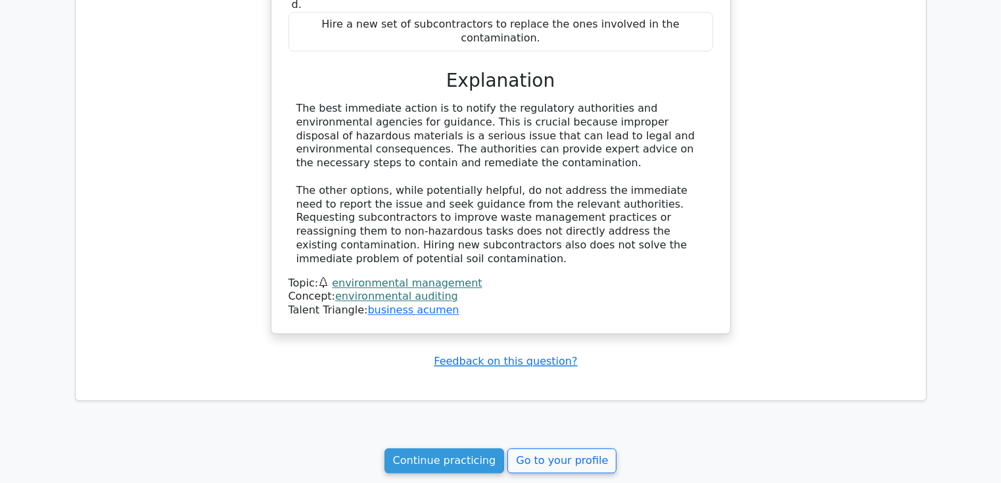
click at [455, 448] on link "Continue practicing" at bounding box center [445, 460] width 120 height 25
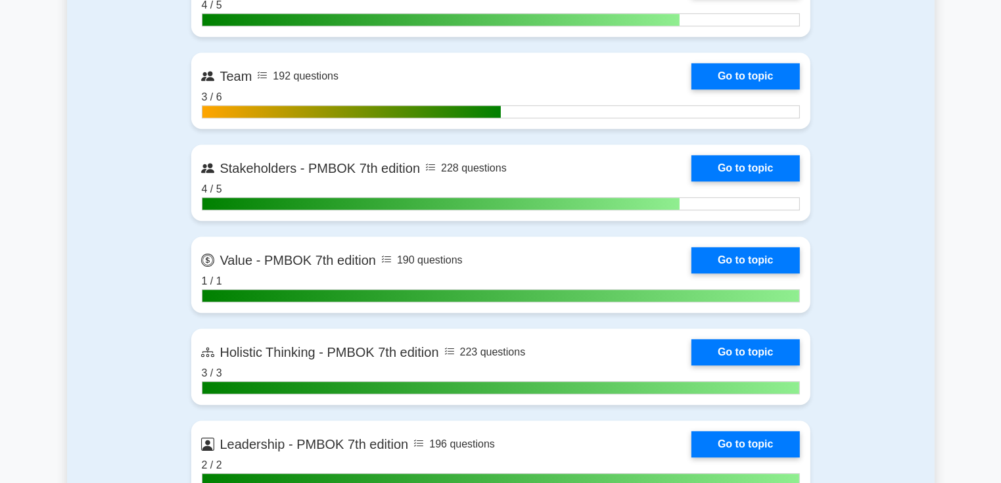
scroll to position [3419, 0]
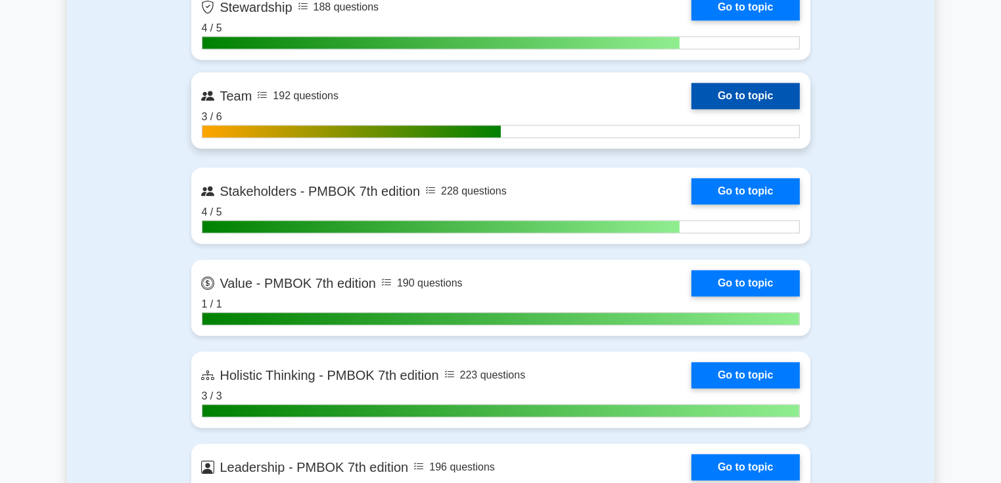
click at [709, 91] on link "Go to topic" at bounding box center [746, 96] width 108 height 26
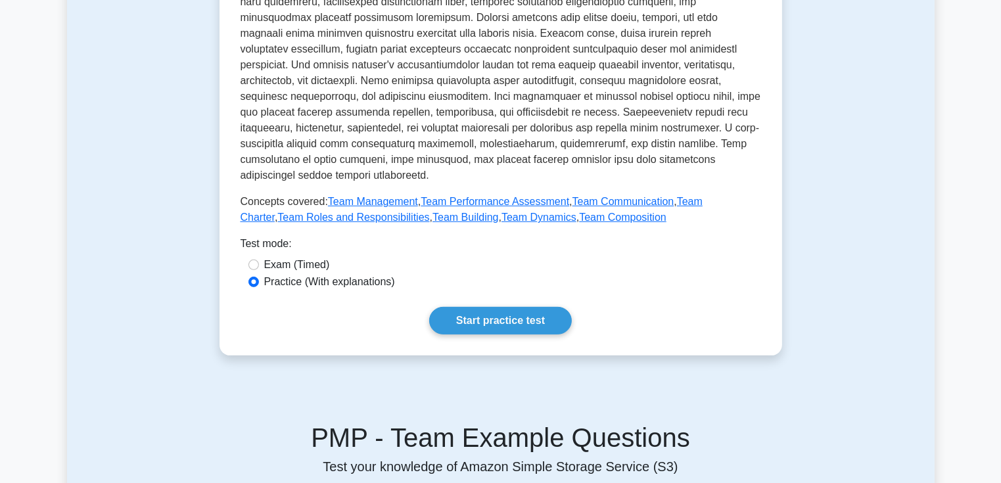
scroll to position [526, 0]
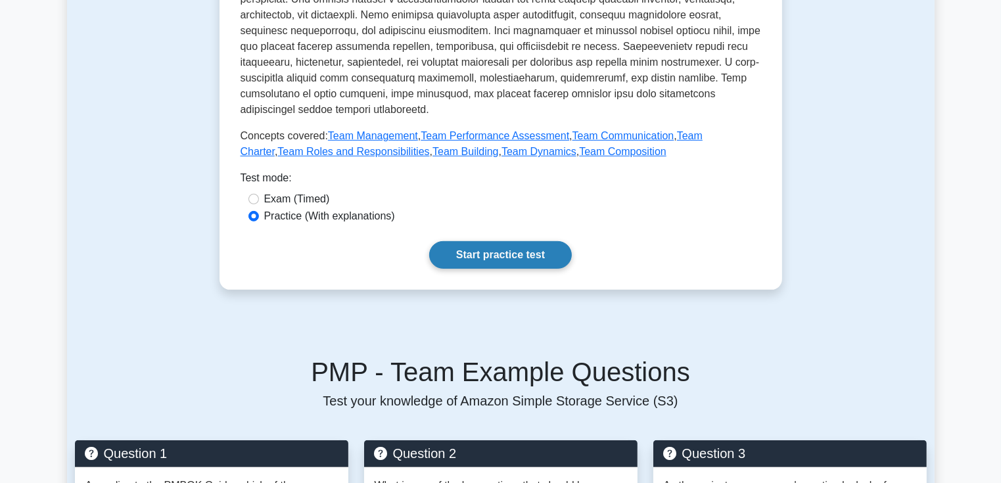
click at [502, 241] on link "Start practice test" at bounding box center [500, 255] width 143 height 28
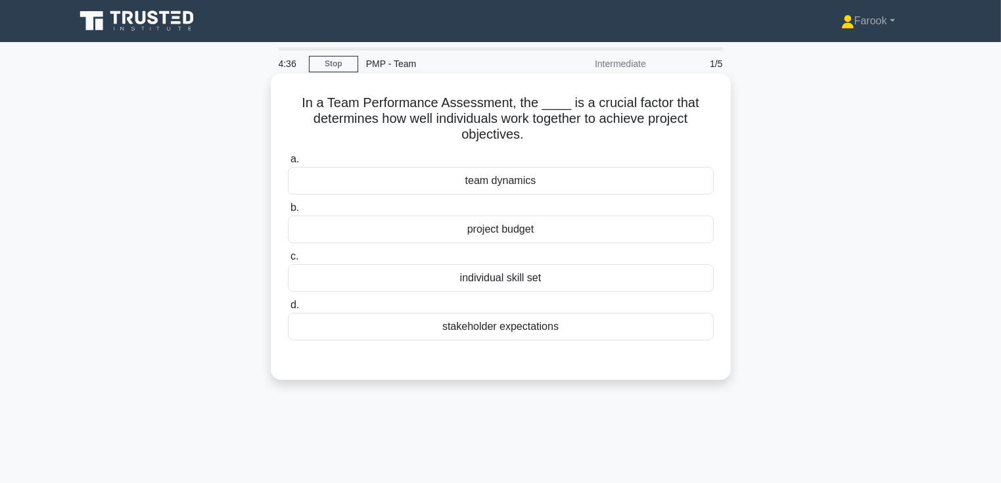
click at [500, 181] on div "team dynamics" at bounding box center [501, 181] width 426 height 28
click at [288, 164] on input "a. team dynamics" at bounding box center [288, 159] width 0 height 9
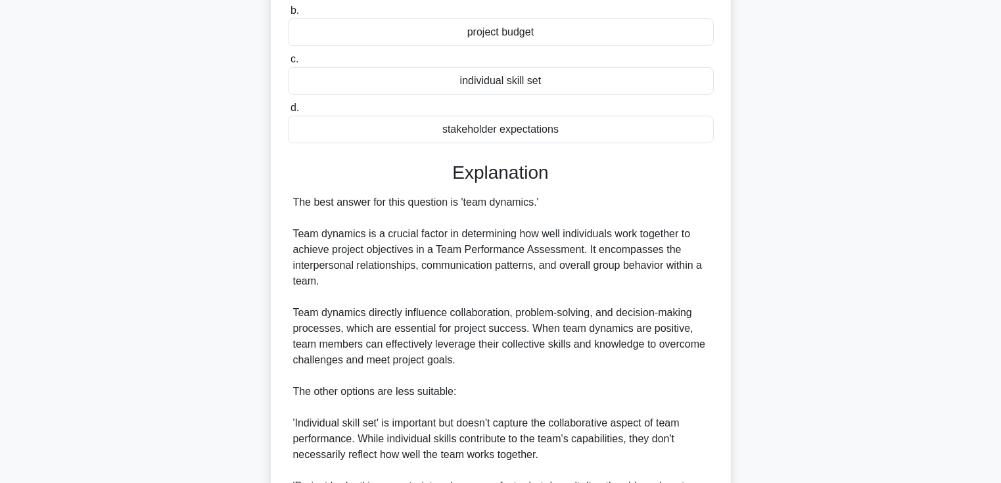
scroll to position [395, 0]
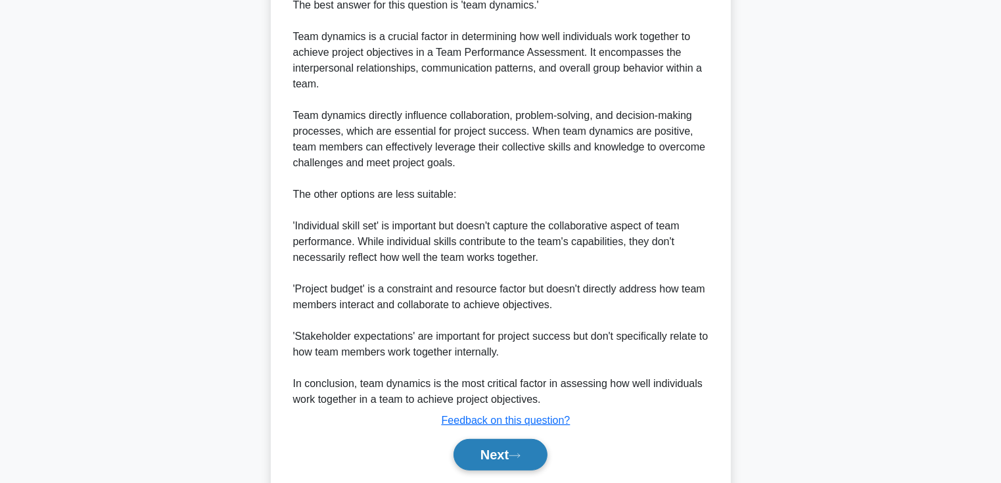
click at [476, 446] on button "Next" at bounding box center [501, 455] width 94 height 32
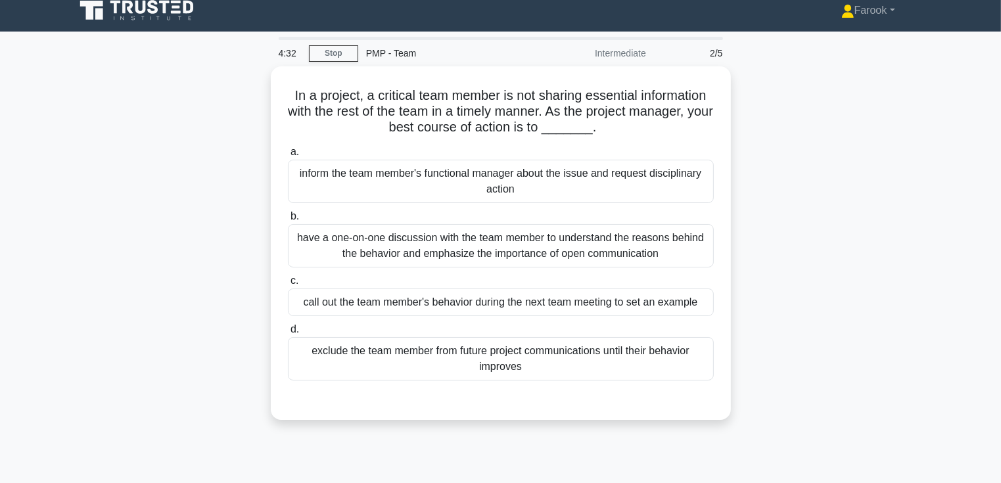
scroll to position [0, 0]
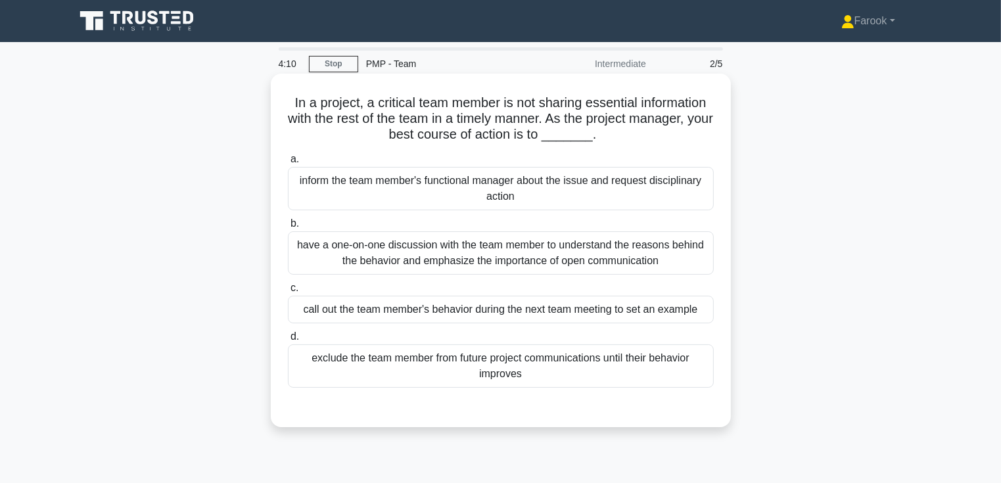
click at [439, 265] on div "have a one-on-one discussion with the team member to understand the reasons beh…" at bounding box center [501, 252] width 426 height 43
click at [288, 228] on input "b. have a one-on-one discussion with the team member to understand the reasons …" at bounding box center [288, 224] width 0 height 9
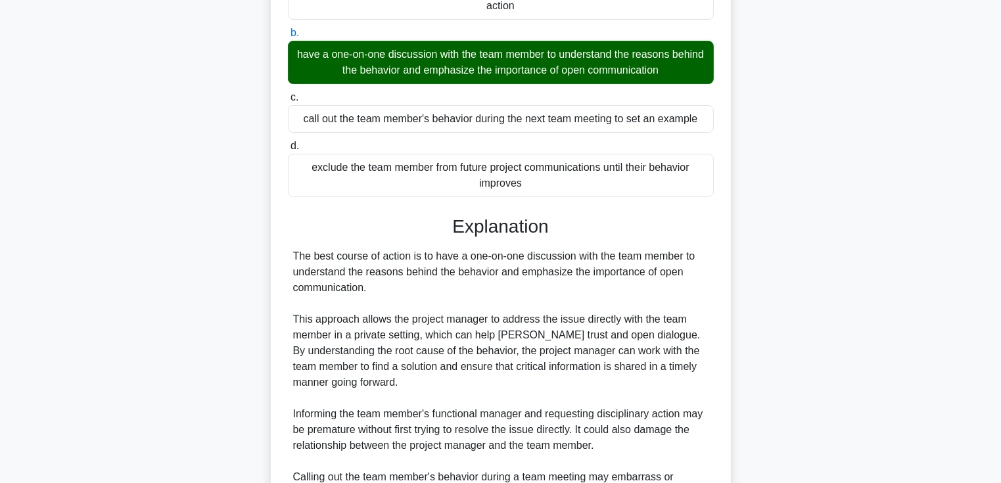
scroll to position [358, 0]
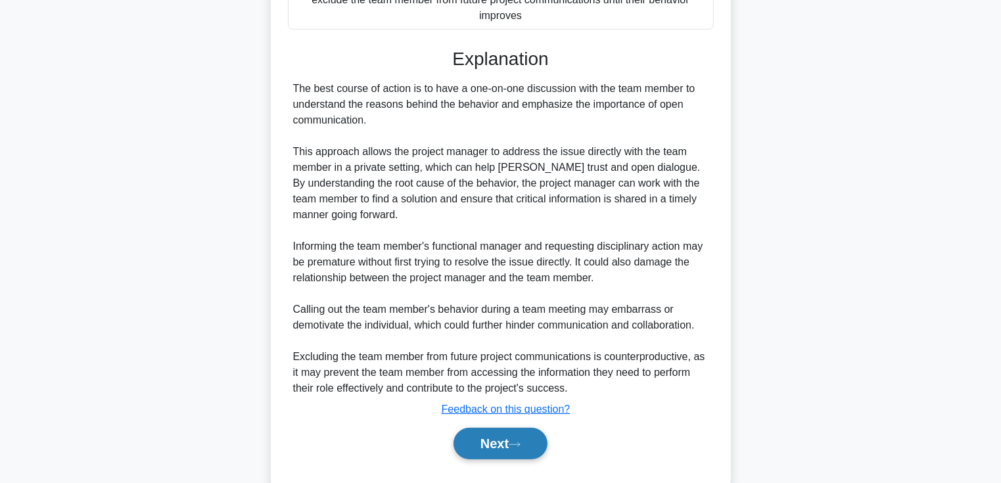
click at [501, 441] on button "Next" at bounding box center [501, 444] width 94 height 32
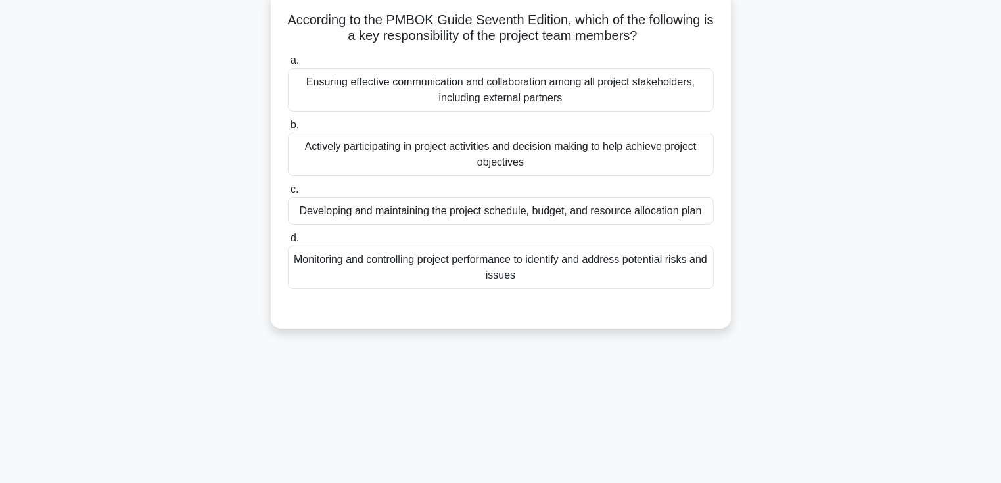
scroll to position [0, 0]
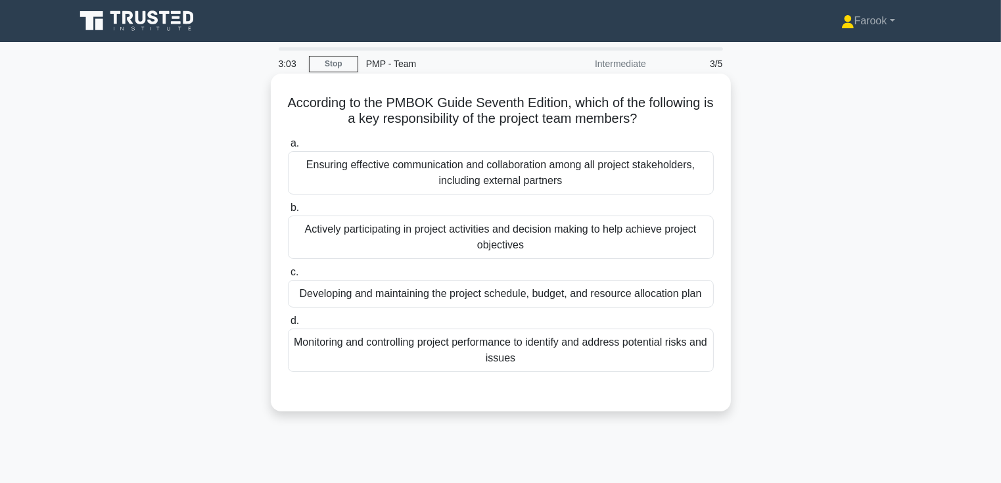
click at [338, 291] on div "Developing and maintaining the project schedule, budget, and resource allocatio…" at bounding box center [501, 294] width 426 height 28
click at [288, 277] on input "c. Developing and maintaining the project schedule, budget, and resource alloca…" at bounding box center [288, 272] width 0 height 9
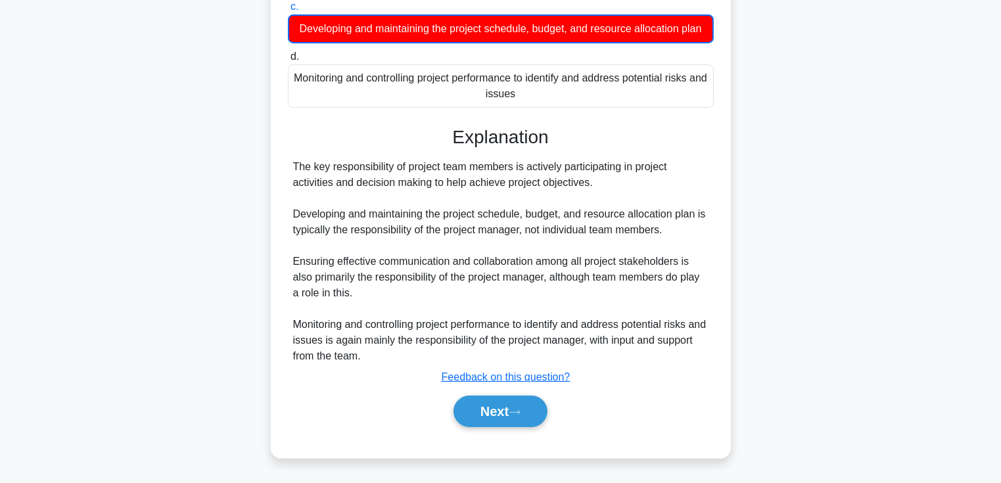
scroll to position [280, 0]
click at [481, 421] on button "Next" at bounding box center [501, 412] width 94 height 32
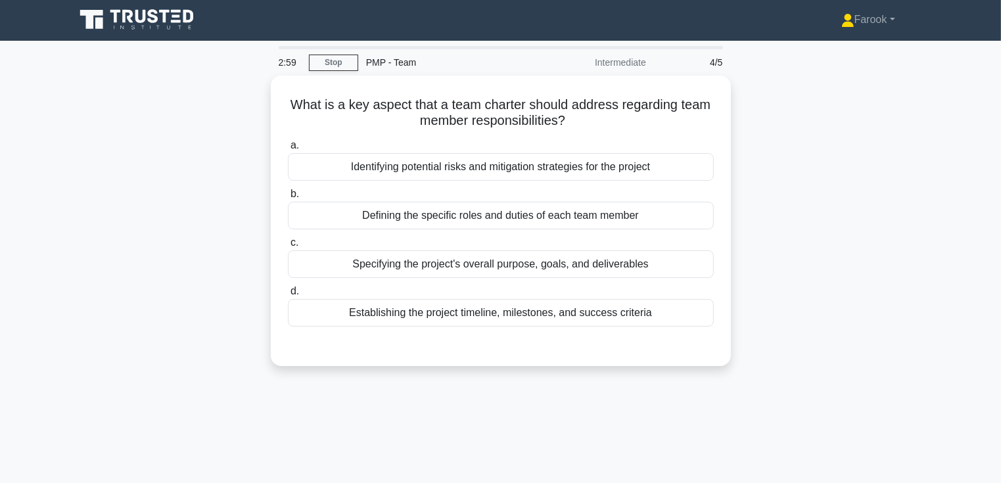
scroll to position [0, 0]
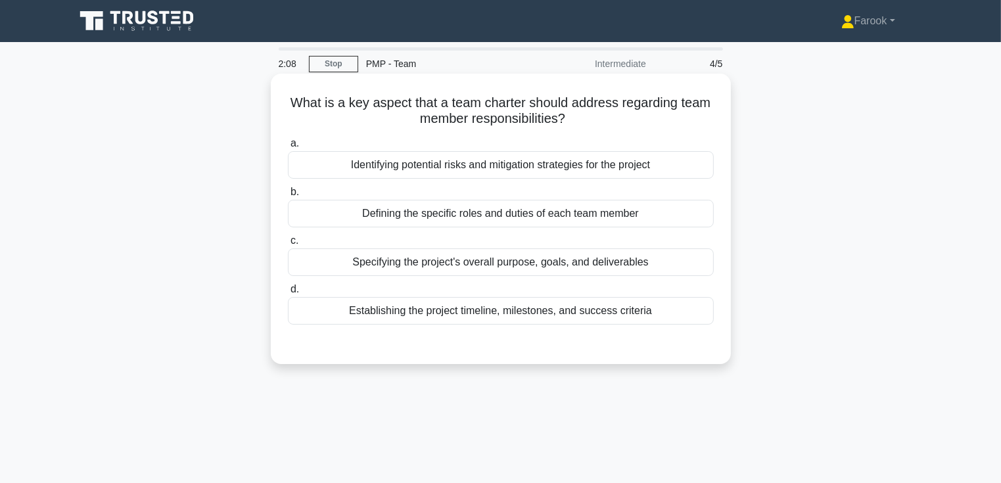
click at [492, 222] on div "Defining the specific roles and duties of each team member" at bounding box center [501, 214] width 426 height 28
click at [288, 197] on input "b. Defining the specific roles and duties of each team member" at bounding box center [288, 192] width 0 height 9
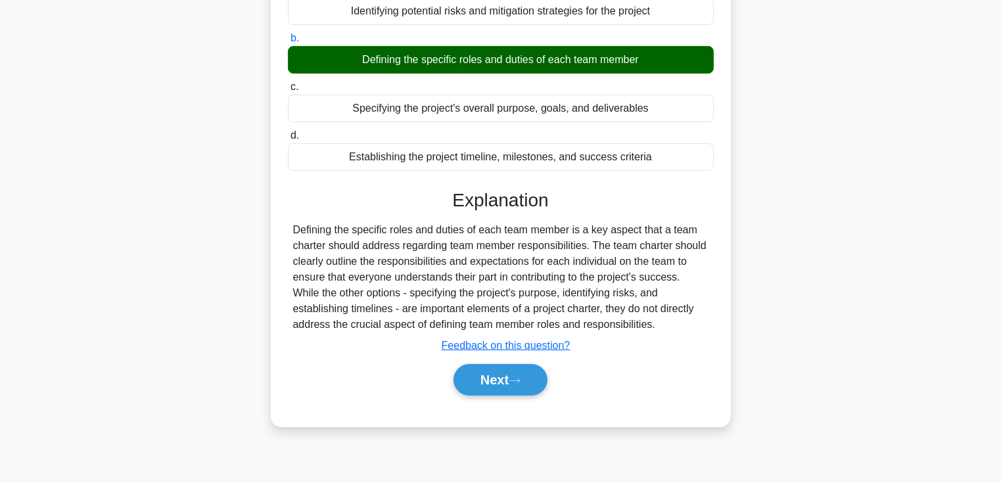
scroll to position [227, 0]
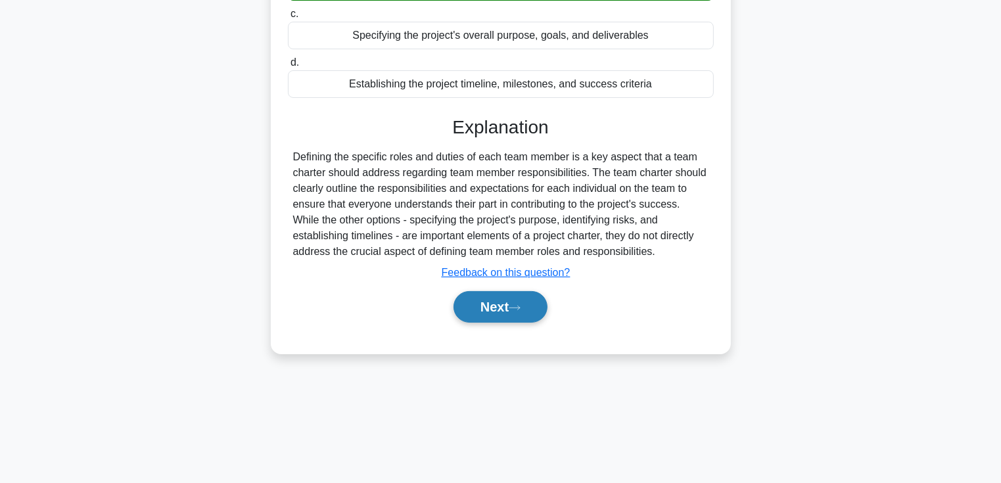
click at [480, 314] on button "Next" at bounding box center [501, 307] width 94 height 32
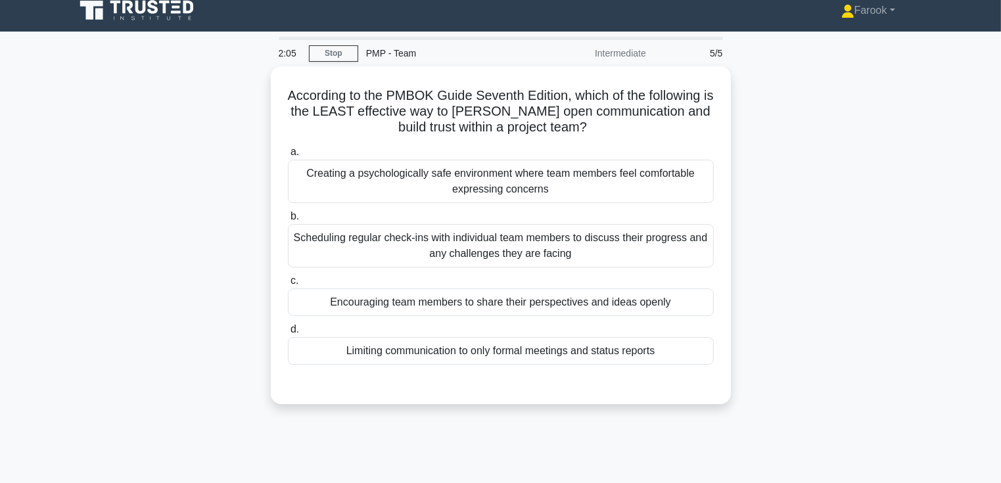
scroll to position [0, 0]
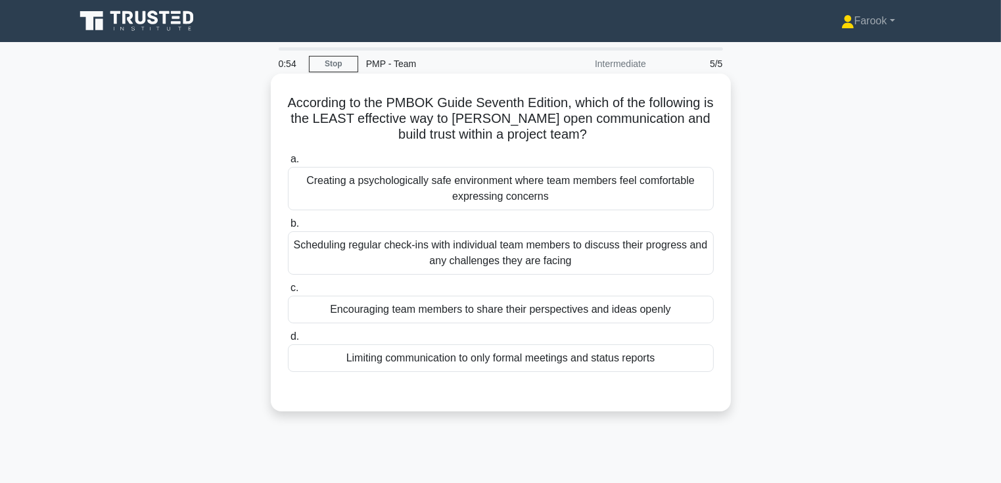
click at [468, 359] on div "Limiting communication to only formal meetings and status reports" at bounding box center [501, 359] width 426 height 28
click at [288, 341] on input "d. Limiting communication to only formal meetings and status reports" at bounding box center [288, 337] width 0 height 9
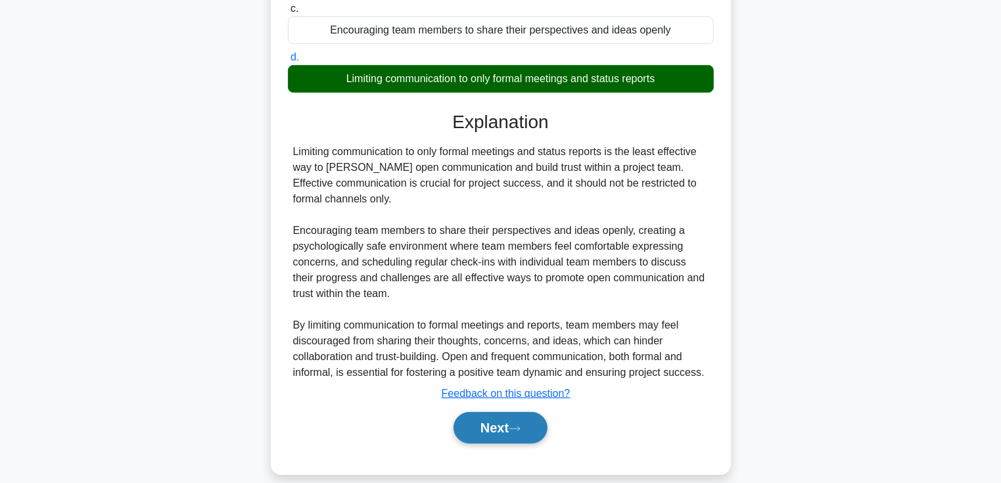
scroll to position [295, 0]
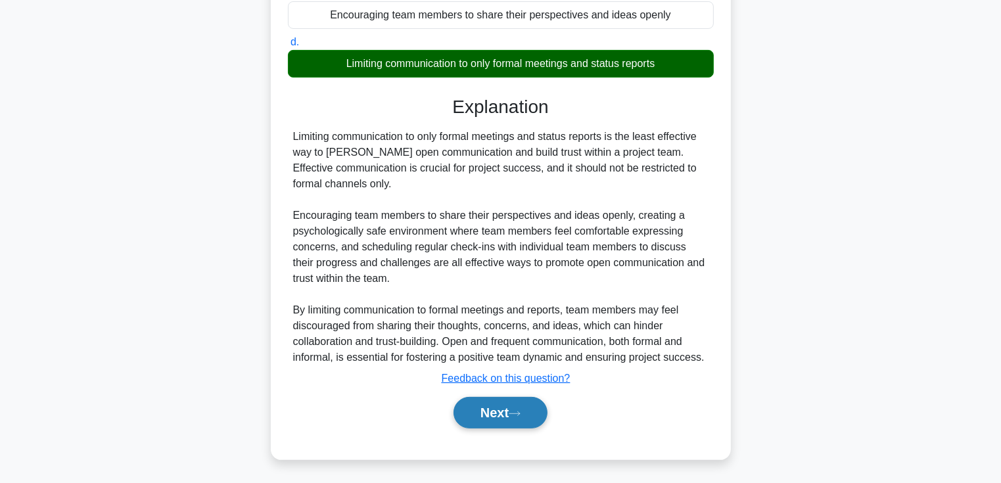
click at [483, 423] on button "Next" at bounding box center [501, 413] width 94 height 32
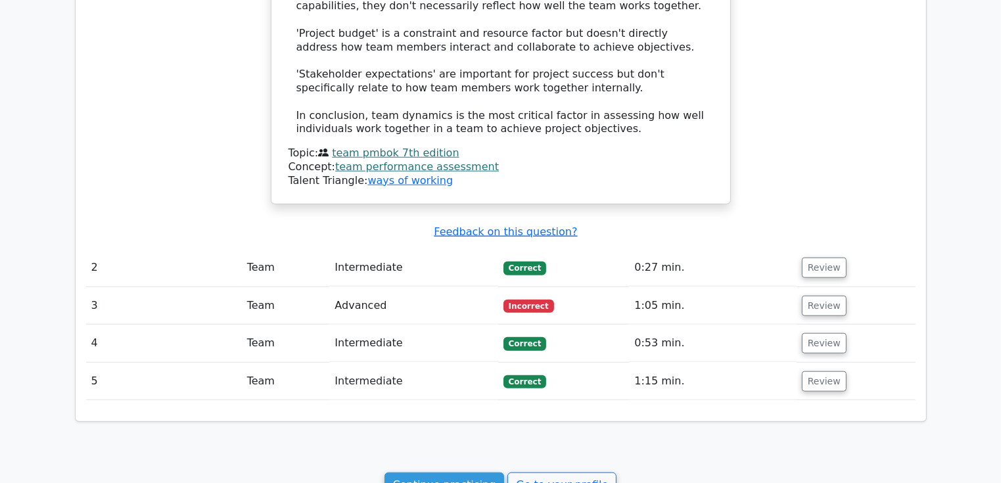
scroll to position [1249, 0]
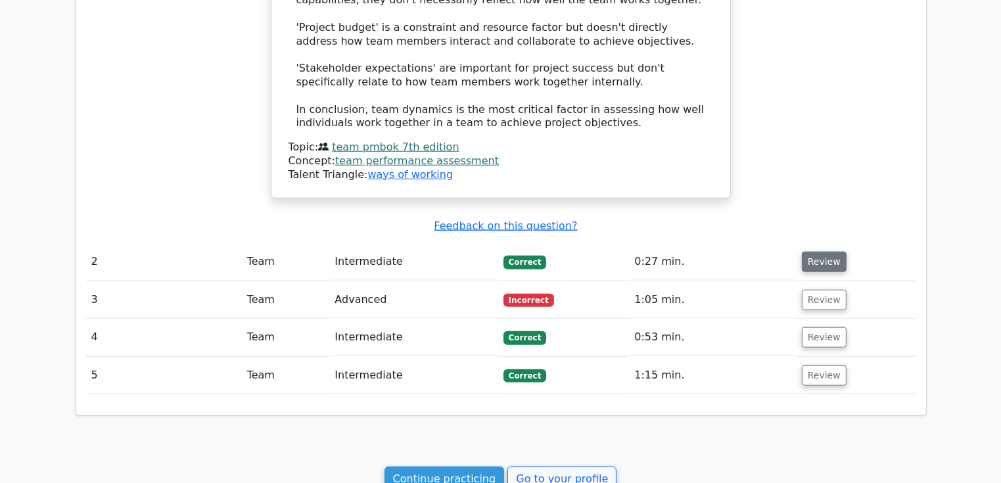
click at [820, 252] on button "Review" at bounding box center [824, 262] width 45 height 20
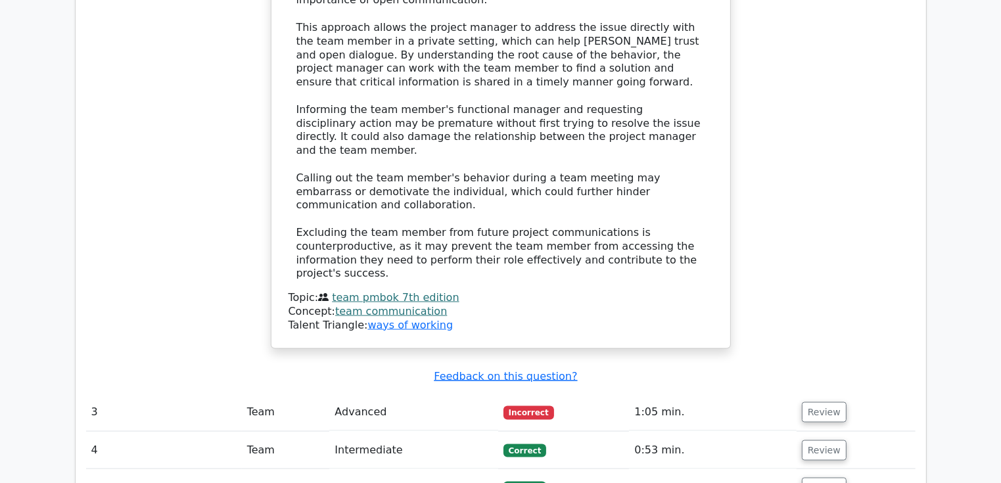
scroll to position [2038, 0]
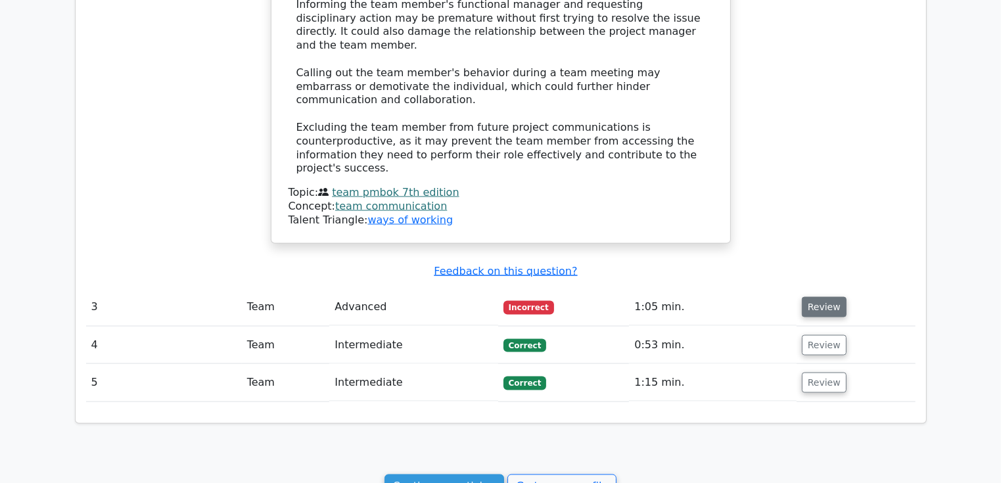
click at [822, 297] on button "Review" at bounding box center [824, 307] width 45 height 20
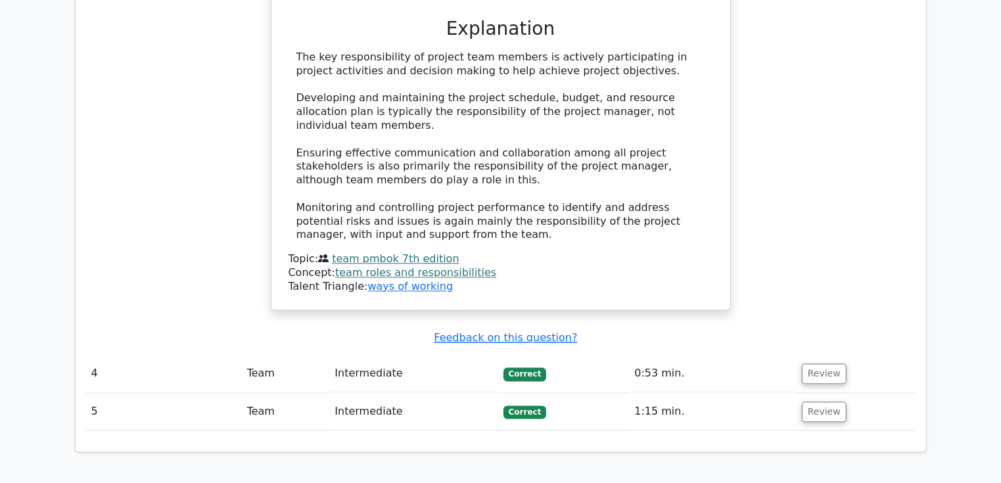
scroll to position [2762, 0]
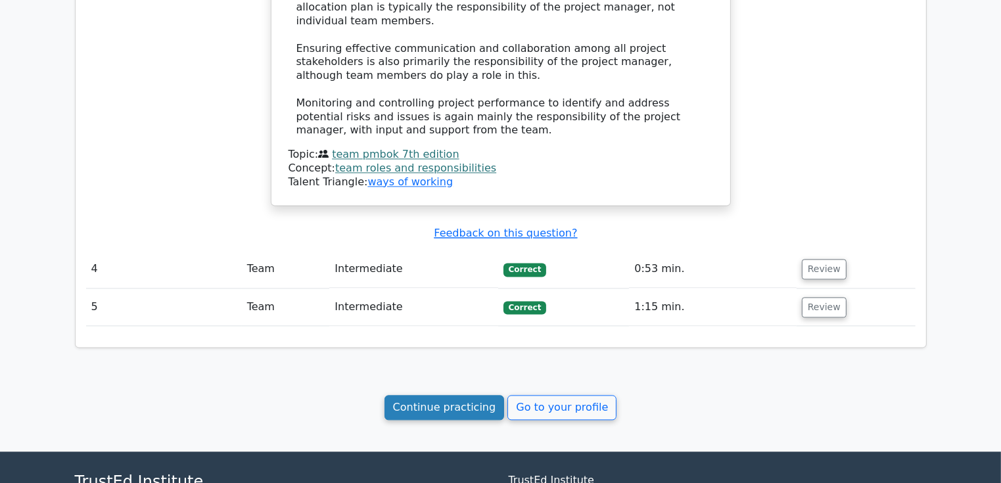
click at [429, 395] on link "Continue practicing" at bounding box center [445, 407] width 120 height 25
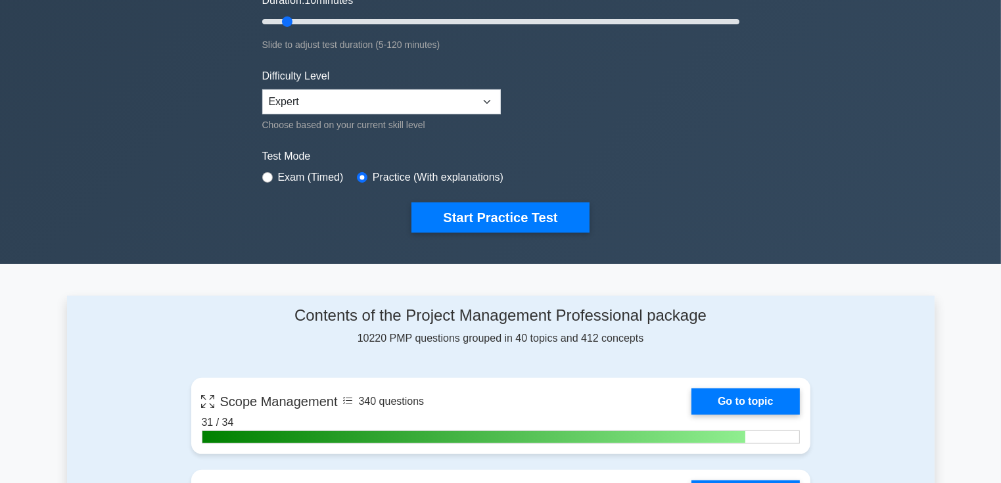
scroll to position [132, 0]
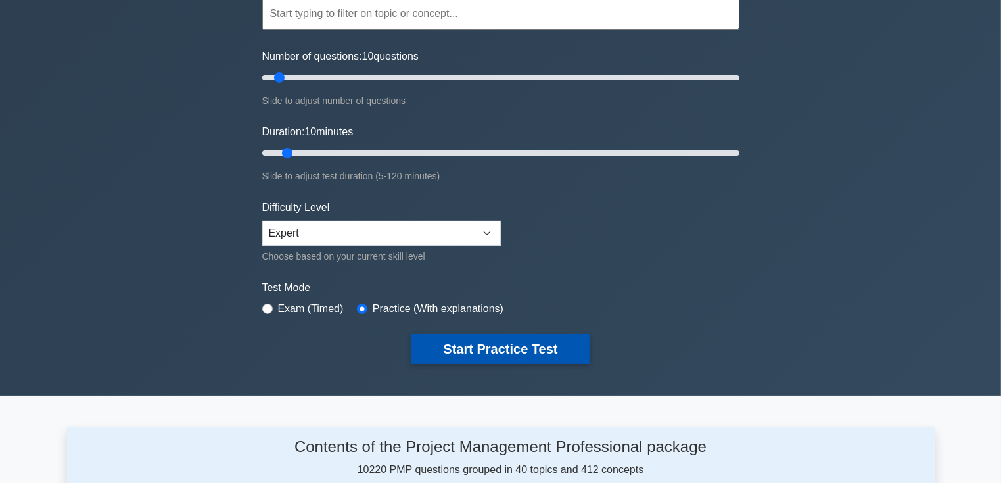
click at [497, 352] on button "Start Practice Test" at bounding box center [501, 349] width 178 height 30
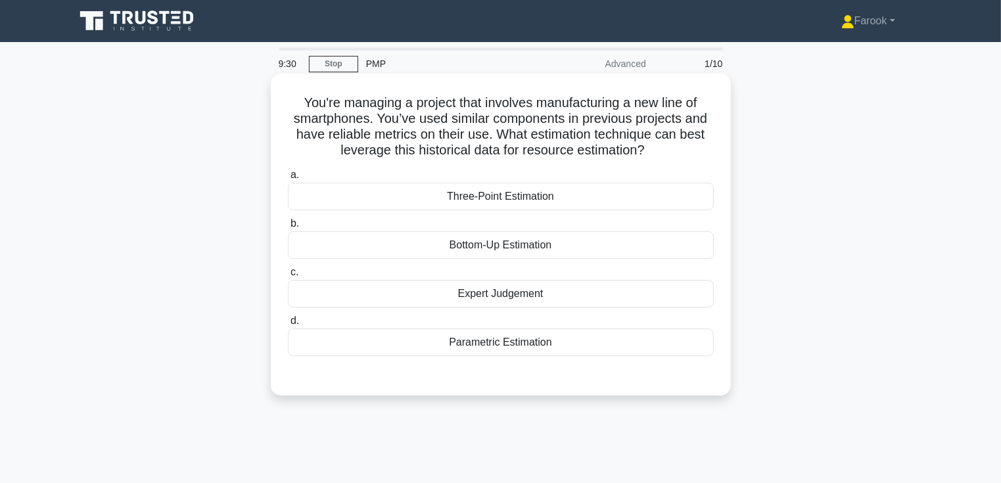
click at [415, 354] on div "Parametric Estimation" at bounding box center [501, 343] width 426 height 28
click at [288, 325] on input "d. Parametric Estimation" at bounding box center [288, 321] width 0 height 9
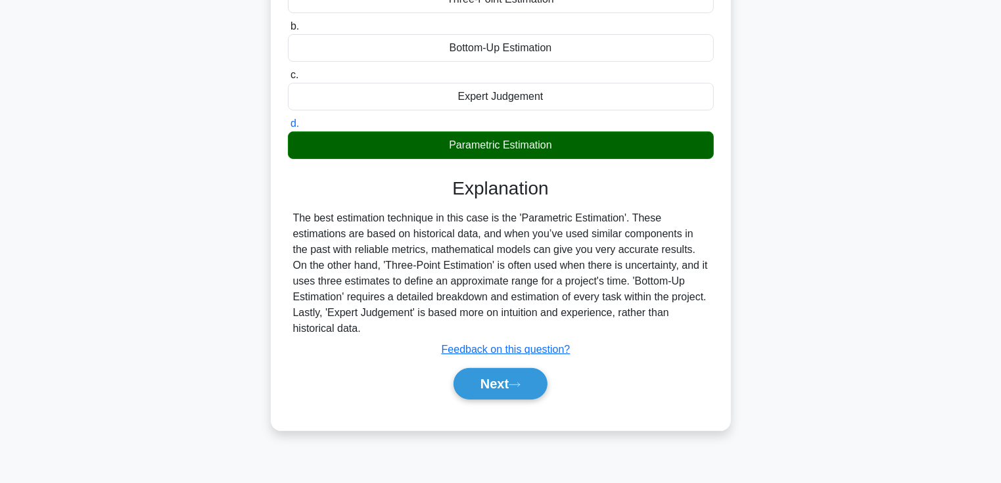
scroll to position [227, 0]
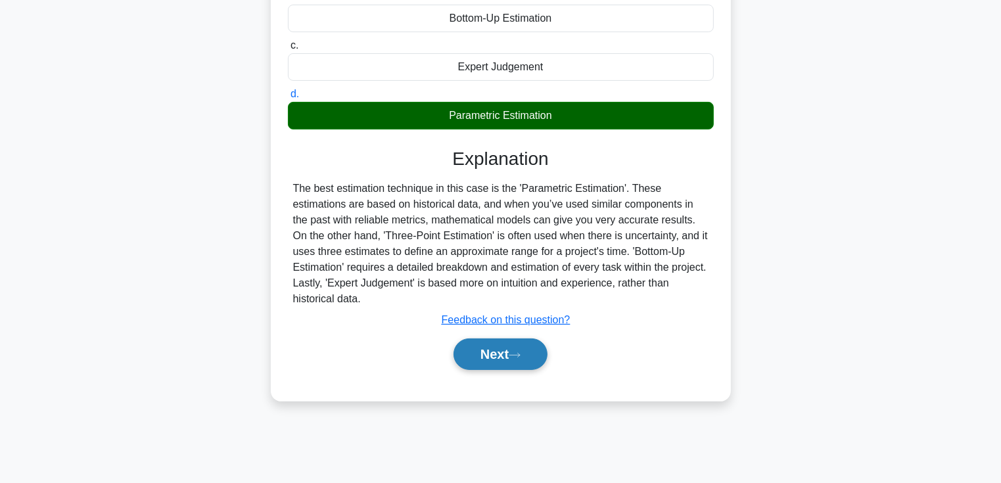
click at [492, 350] on button "Next" at bounding box center [501, 355] width 94 height 32
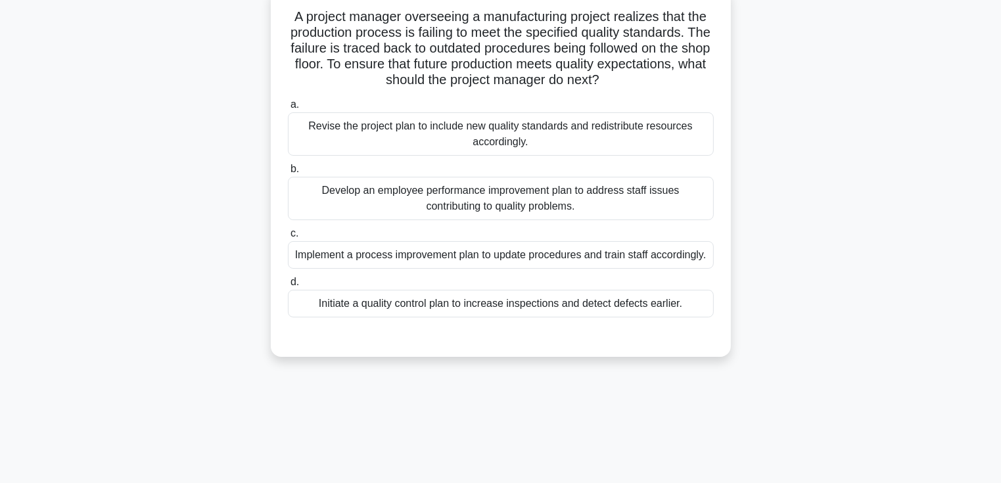
scroll to position [30, 0]
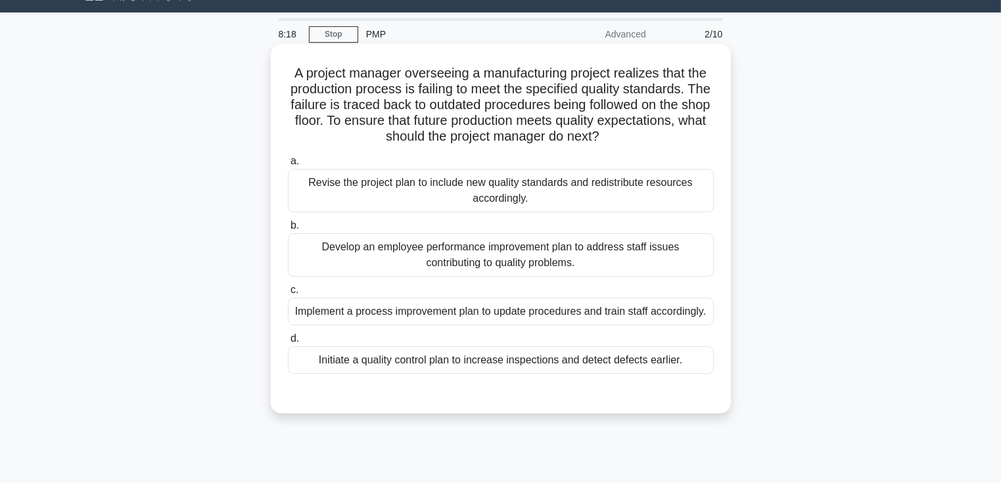
click at [499, 314] on div "Implement a process improvement plan to update procedures and train staff accor…" at bounding box center [501, 312] width 426 height 28
click at [288, 295] on input "c. Implement a process improvement plan to update procedures and train staff ac…" at bounding box center [288, 290] width 0 height 9
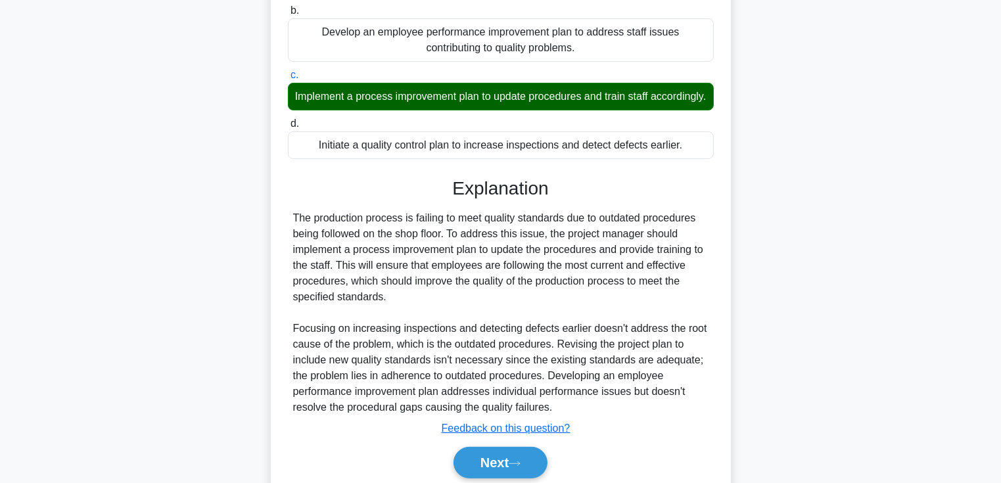
scroll to position [310, 0]
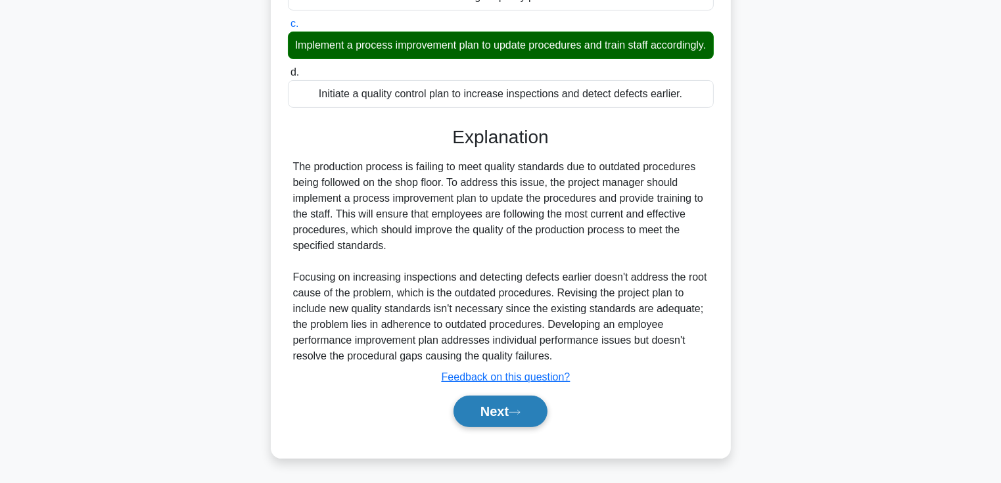
click at [494, 414] on button "Next" at bounding box center [501, 412] width 94 height 32
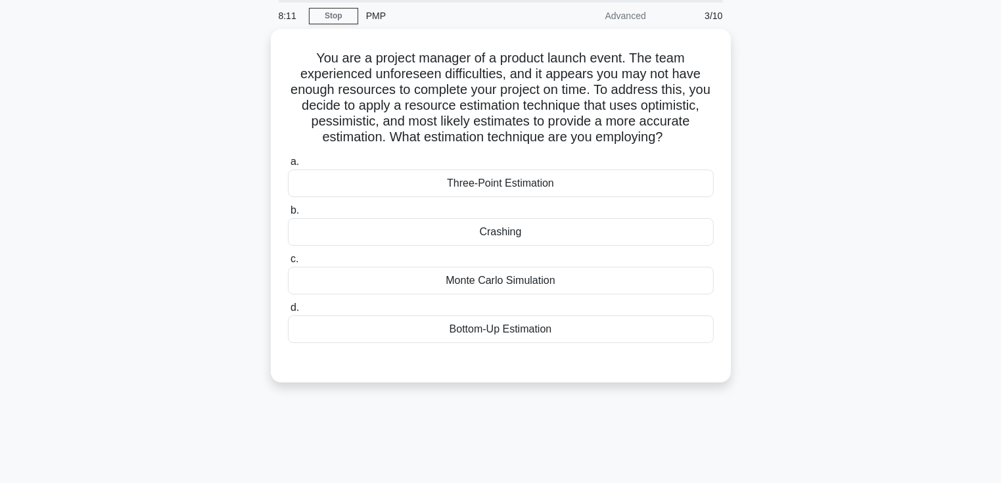
scroll to position [30, 0]
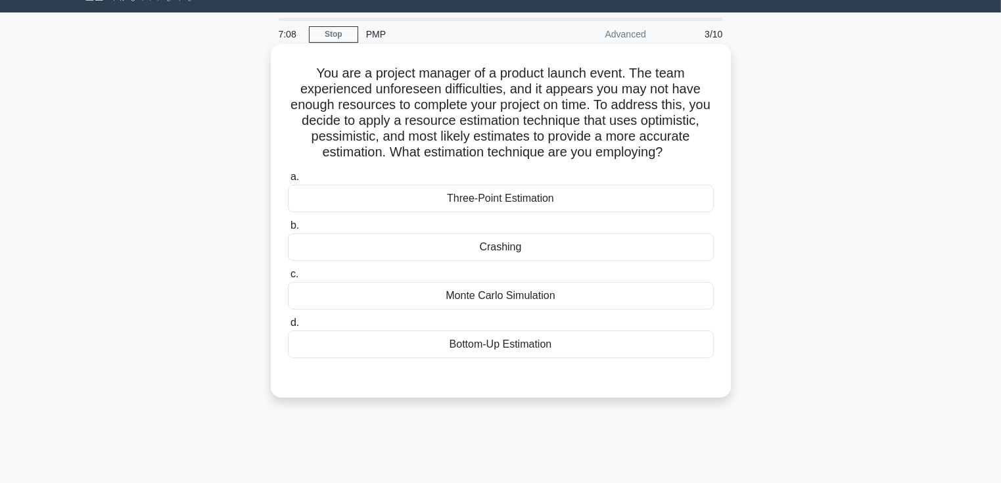
click at [601, 201] on div "Three-Point Estimation" at bounding box center [501, 199] width 426 height 28
click at [288, 181] on input "a. Three-Point Estimation" at bounding box center [288, 177] width 0 height 9
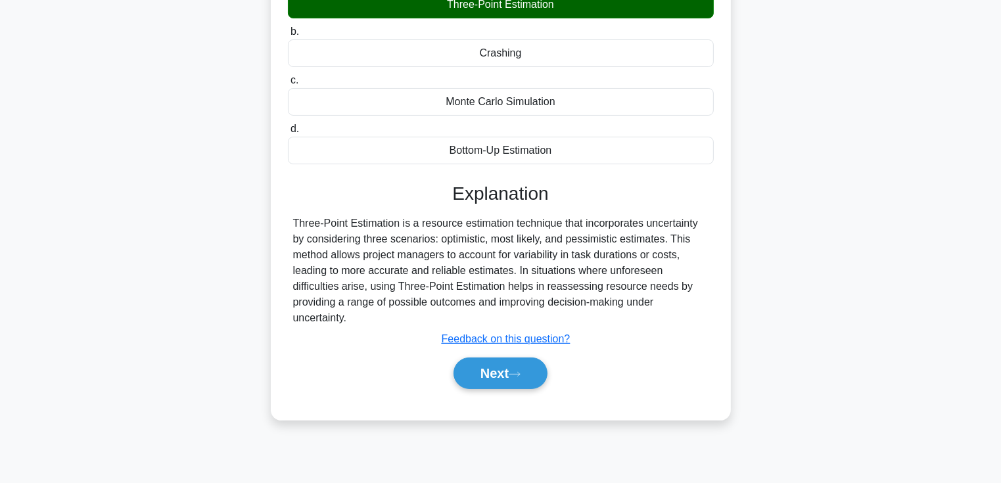
scroll to position [227, 0]
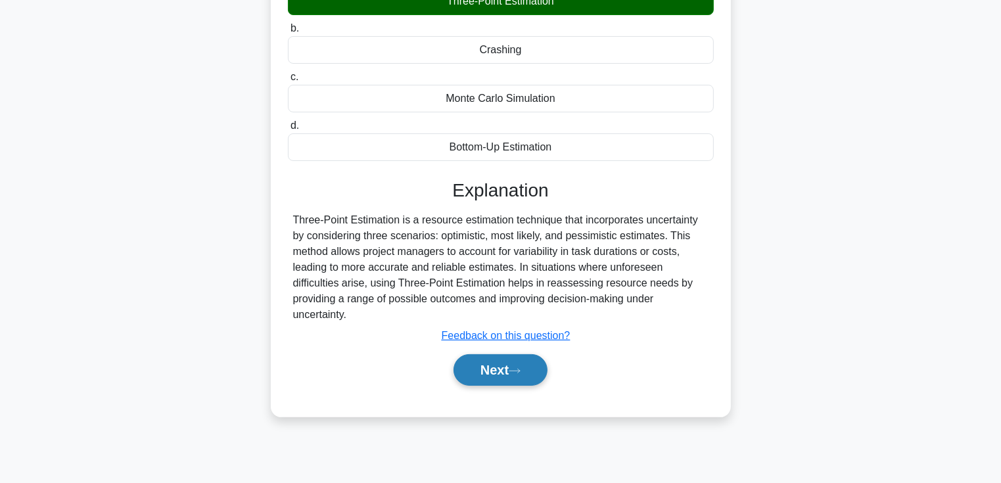
click at [466, 377] on button "Next" at bounding box center [501, 370] width 94 height 32
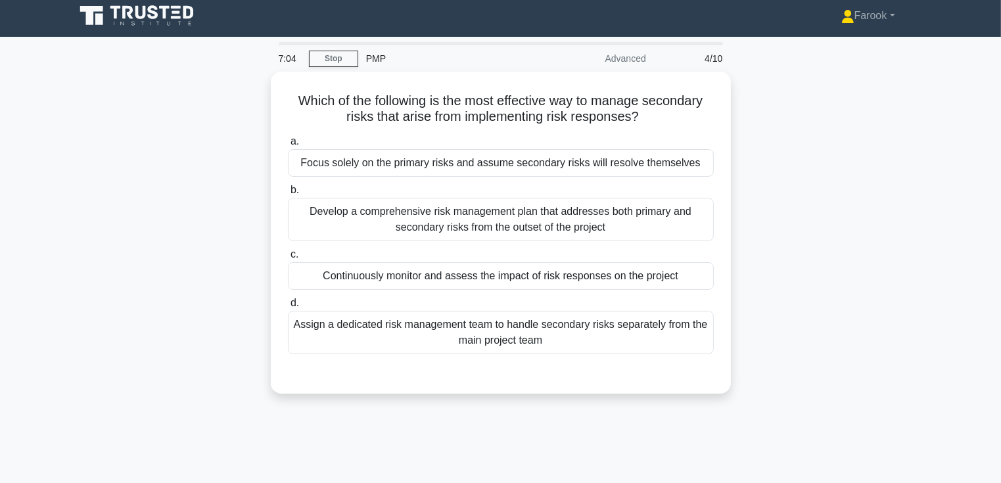
scroll to position [0, 0]
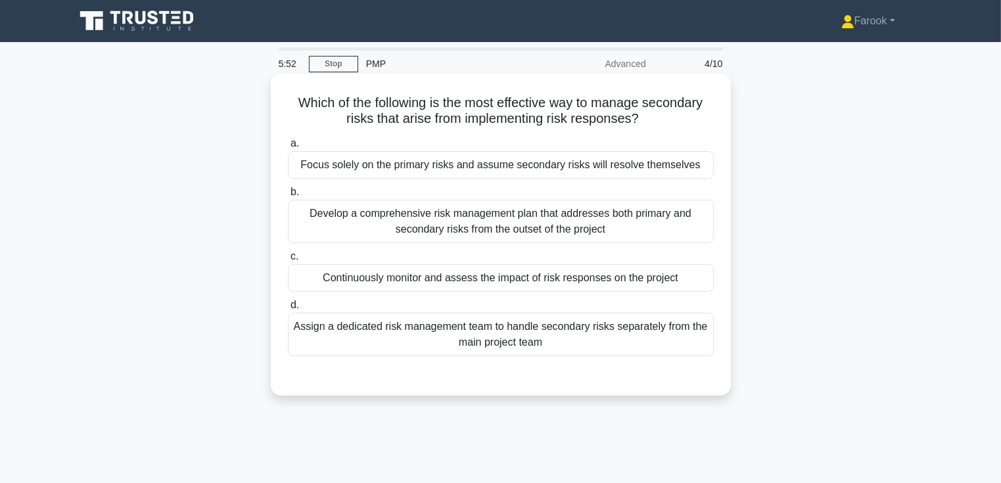
click at [433, 209] on div "Develop a comprehensive risk management plan that addresses both primary and se…" at bounding box center [501, 221] width 426 height 43
click at [288, 197] on input "b. Develop a comprehensive risk management plan that addresses both primary and…" at bounding box center [288, 192] width 0 height 9
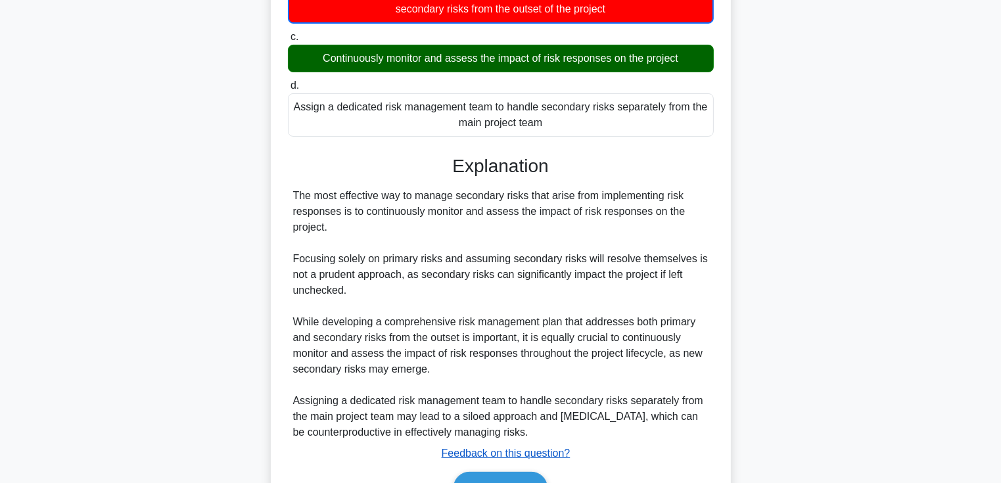
scroll to position [263, 0]
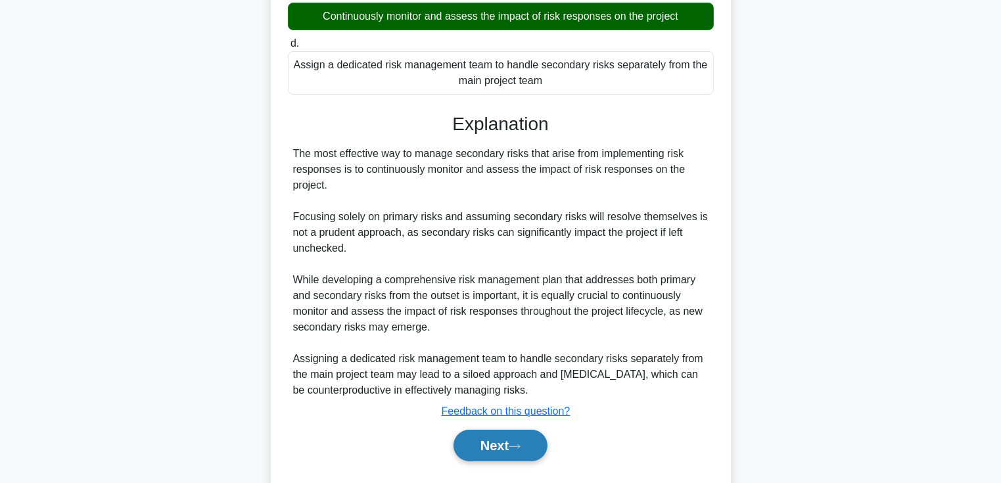
click at [492, 448] on button "Next" at bounding box center [501, 446] width 94 height 32
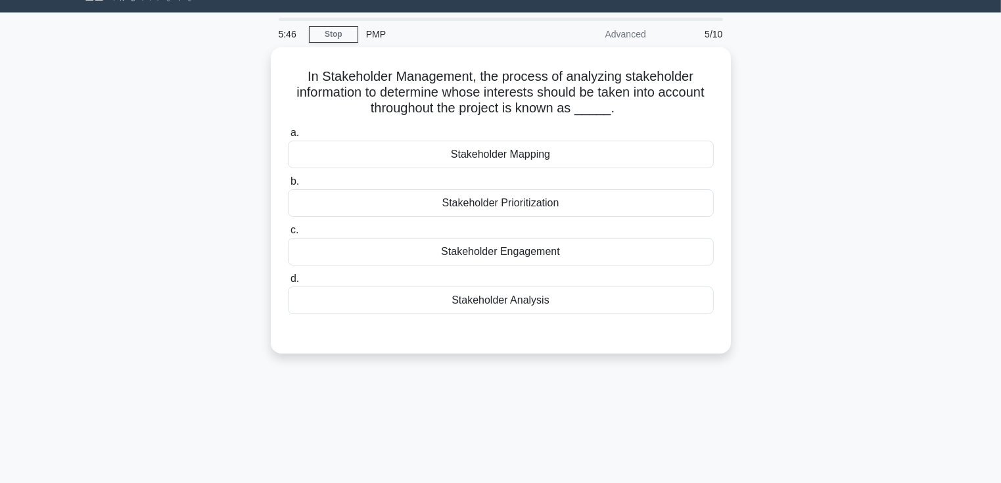
scroll to position [0, 0]
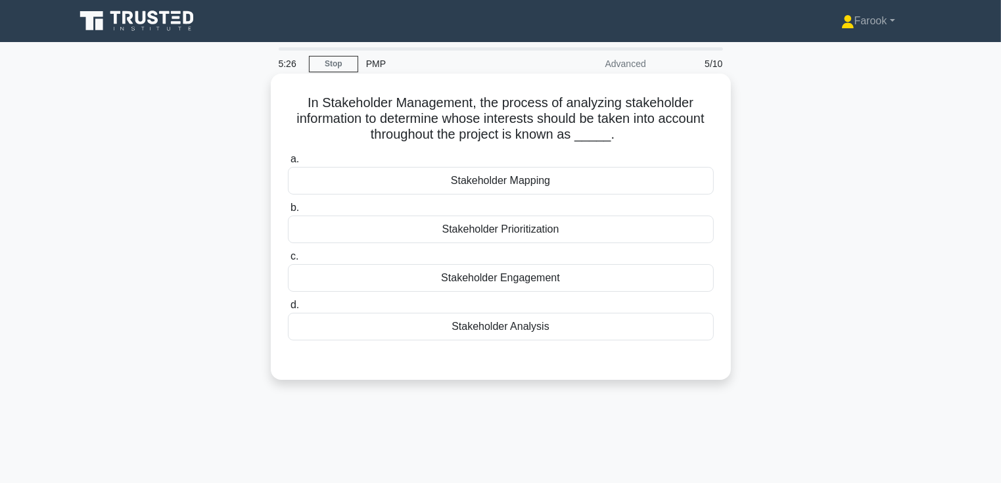
click at [473, 334] on div "Stakeholder Analysis" at bounding box center [501, 327] width 426 height 28
click at [288, 310] on input "d. Stakeholder Analysis" at bounding box center [288, 305] width 0 height 9
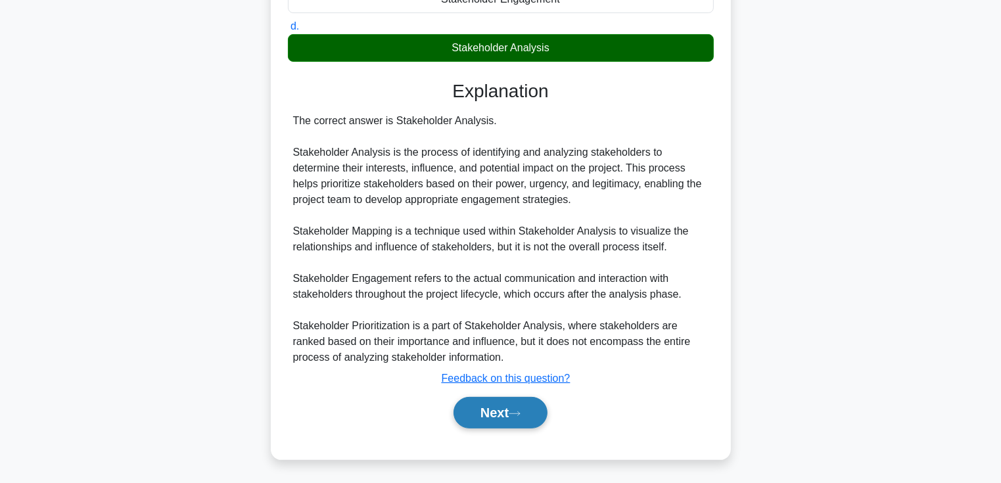
click at [477, 413] on button "Next" at bounding box center [501, 413] width 94 height 32
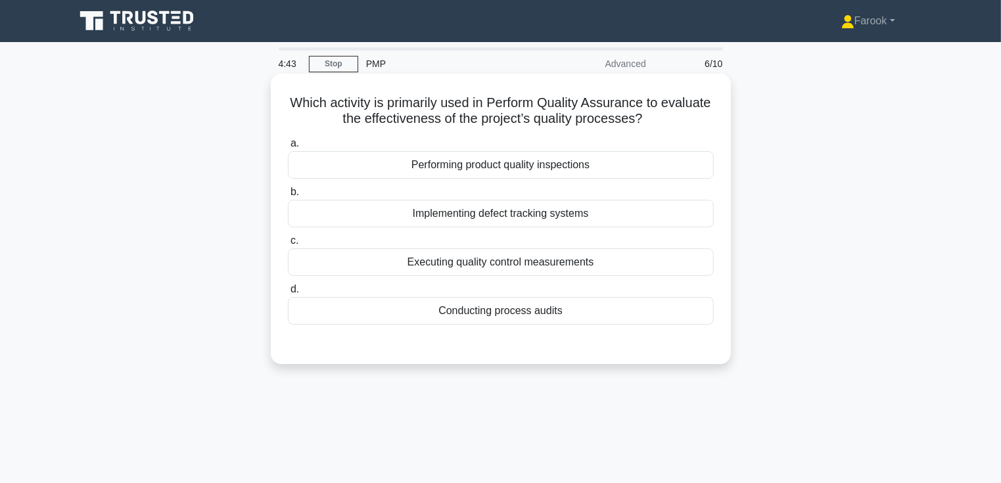
click at [499, 316] on div "Conducting process audits" at bounding box center [501, 311] width 426 height 28
click at [288, 294] on input "d. Conducting process audits" at bounding box center [288, 289] width 0 height 9
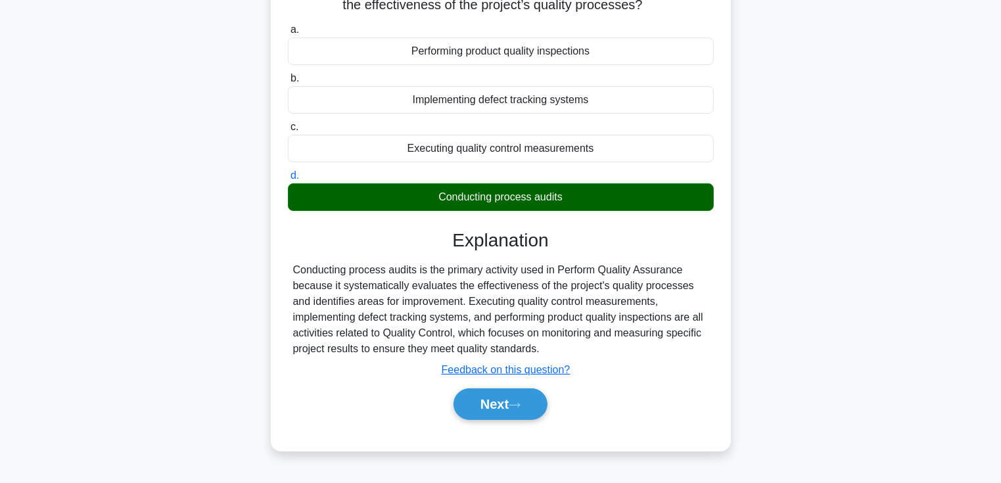
scroll to position [197, 0]
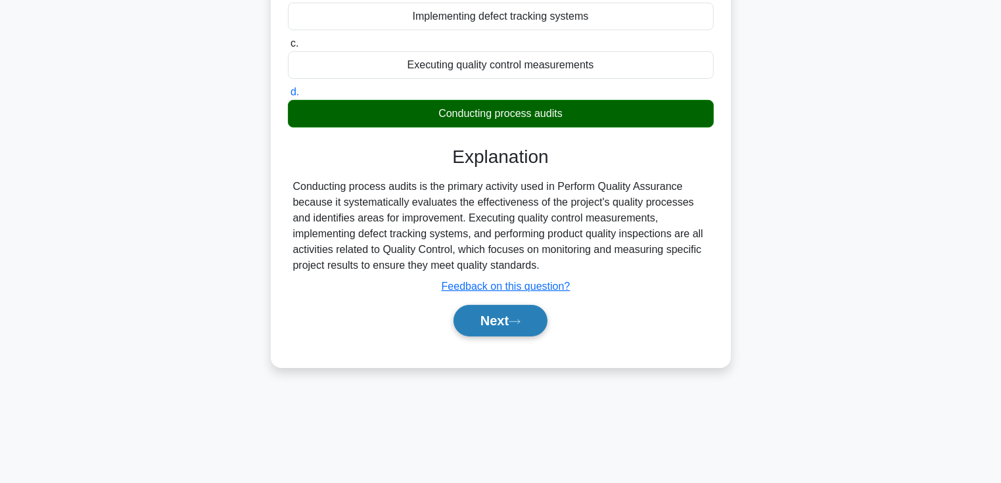
click at [489, 325] on button "Next" at bounding box center [501, 321] width 94 height 32
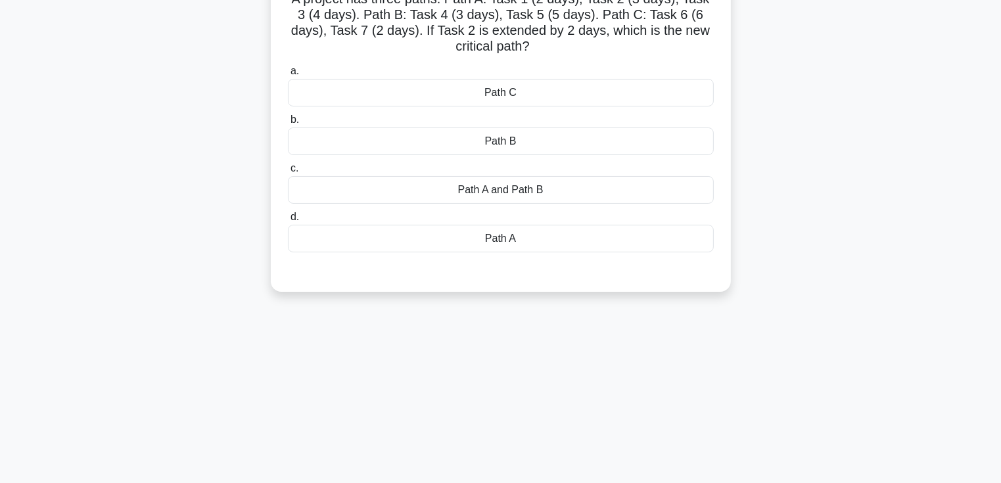
scroll to position [0, 0]
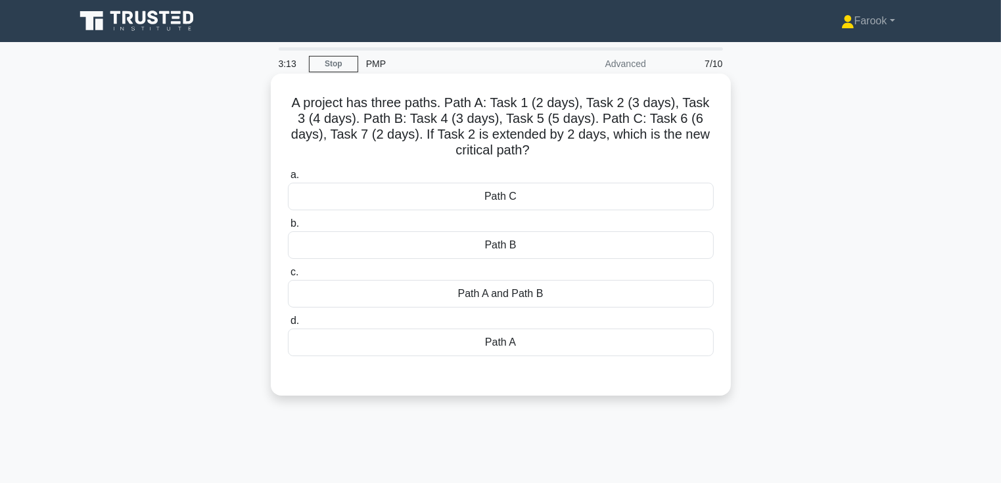
click at [463, 343] on div "Path A" at bounding box center [501, 343] width 426 height 28
click at [288, 325] on input "d. Path A" at bounding box center [288, 321] width 0 height 9
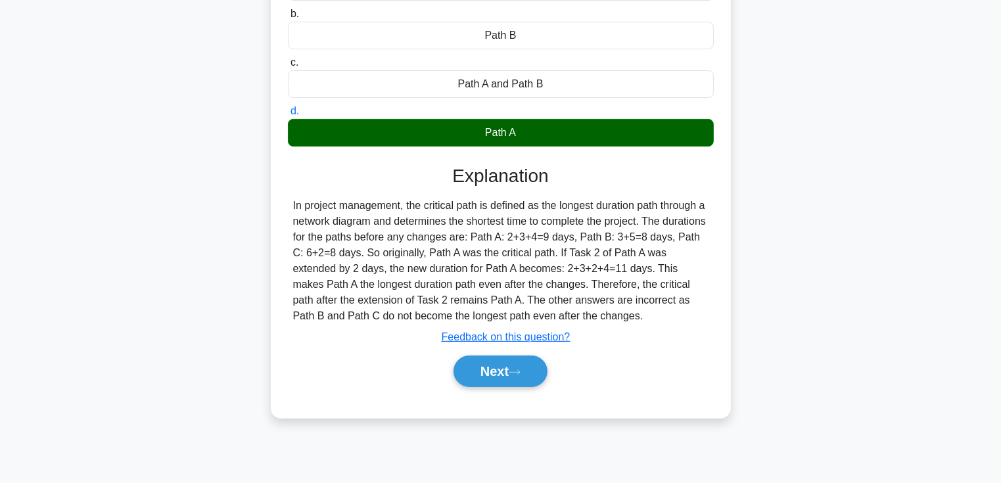
scroll to position [227, 0]
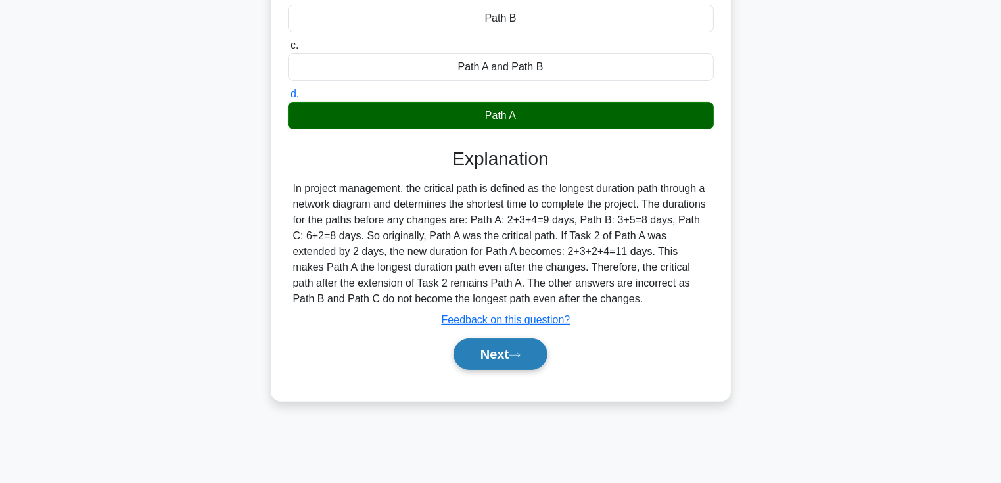
click at [463, 351] on button "Next" at bounding box center [501, 355] width 94 height 32
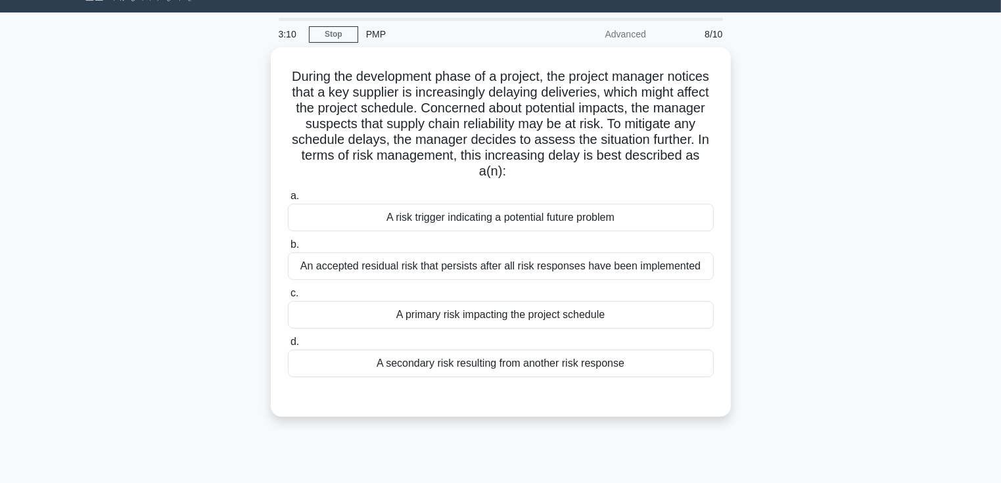
scroll to position [0, 0]
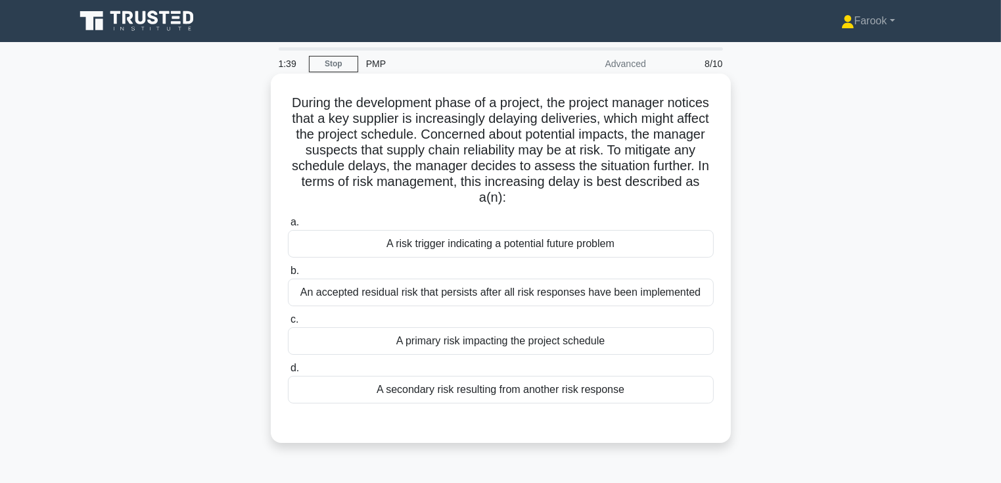
click at [541, 241] on div "A risk trigger indicating a potential future problem" at bounding box center [501, 244] width 426 height 28
click at [288, 227] on input "a. A risk trigger indicating a potential future problem" at bounding box center [288, 222] width 0 height 9
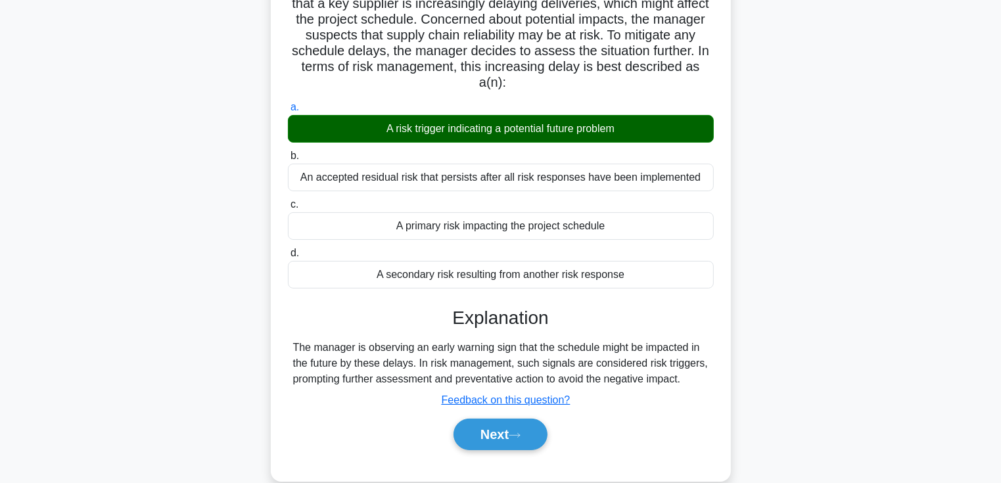
scroll to position [227, 0]
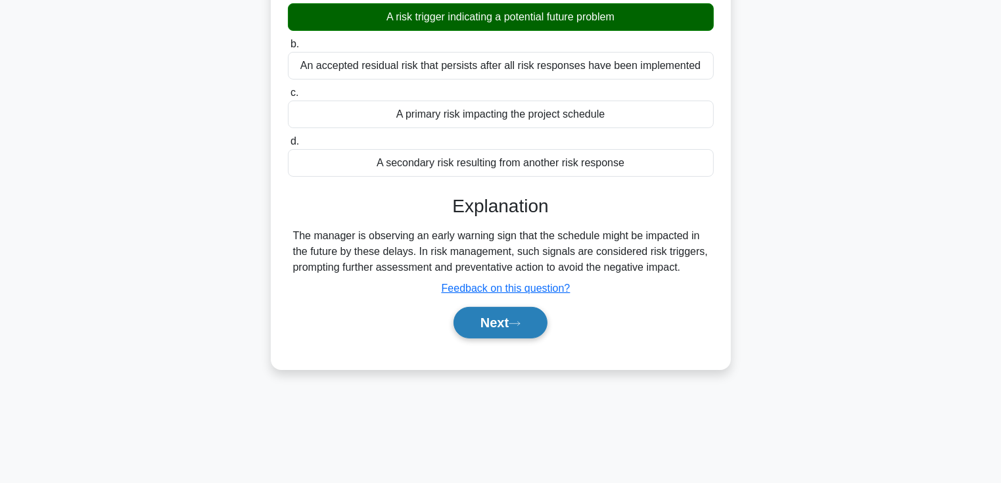
click at [506, 320] on button "Next" at bounding box center [501, 323] width 94 height 32
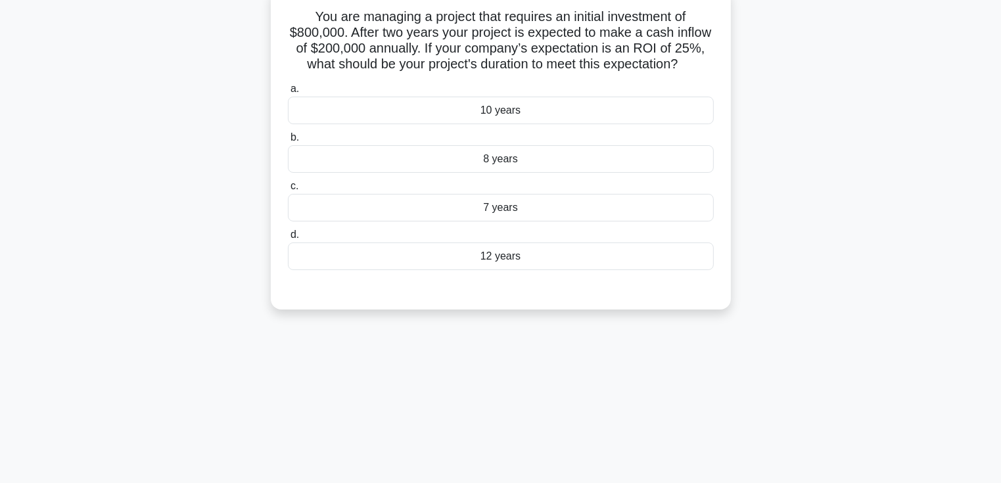
scroll to position [0, 0]
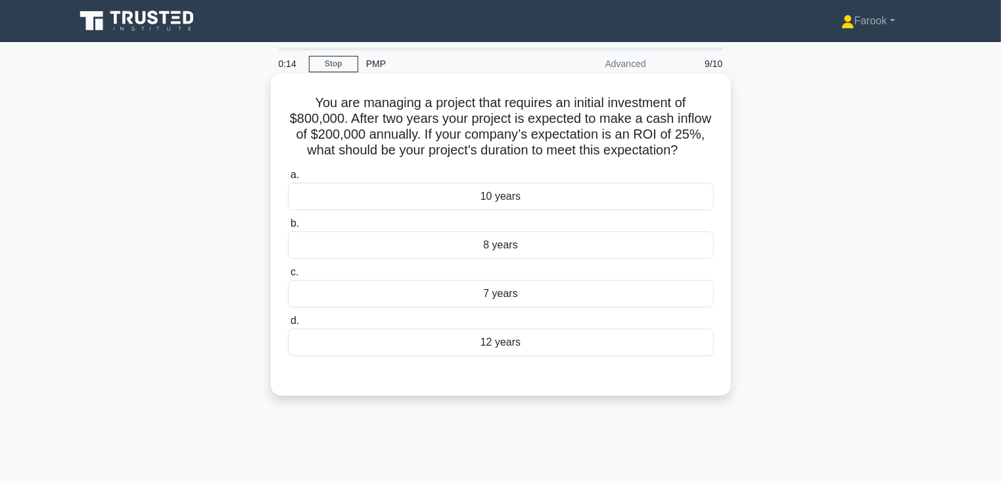
click at [517, 259] on div "8 years" at bounding box center [501, 245] width 426 height 28
click at [288, 228] on input "b. 8 years" at bounding box center [288, 224] width 0 height 9
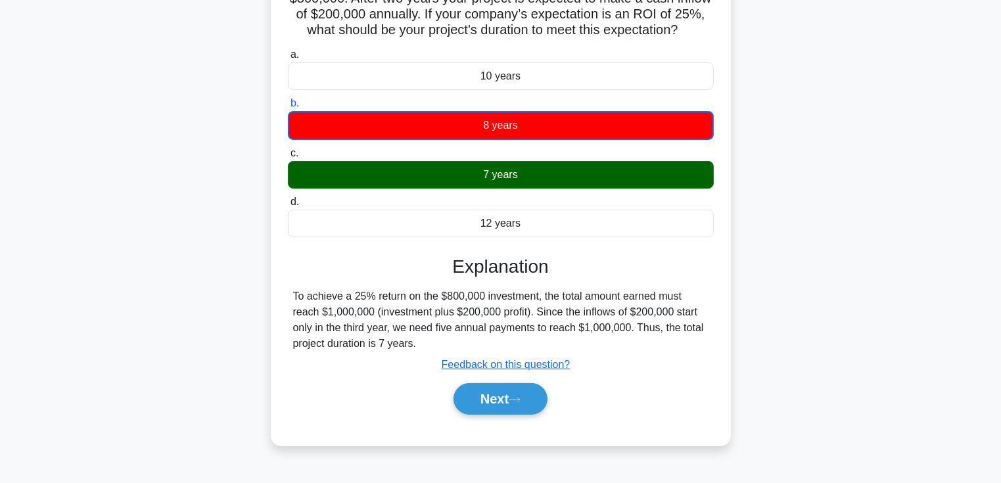
scroll to position [132, 0]
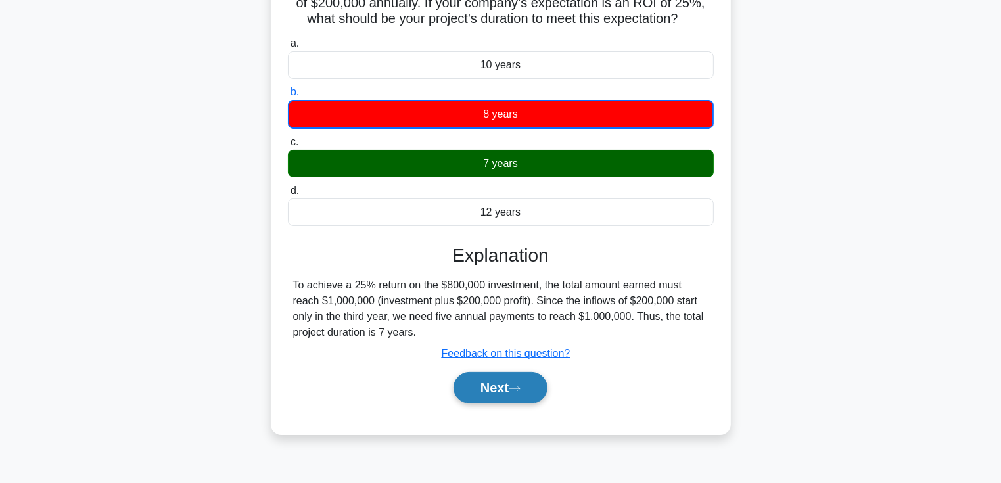
click at [505, 404] on button "Next" at bounding box center [501, 388] width 94 height 32
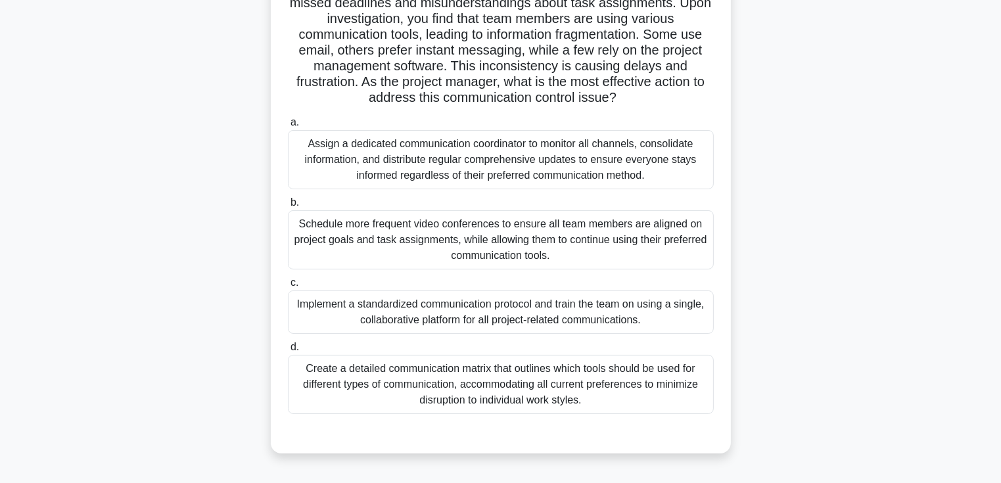
click at [485, 379] on div "Create a detailed communication matrix that outlines which tools should be used…" at bounding box center [501, 384] width 426 height 59
click at [288, 352] on input "d. Create a detailed communication matrix that outlines which tools should be u…" at bounding box center [288, 347] width 0 height 9
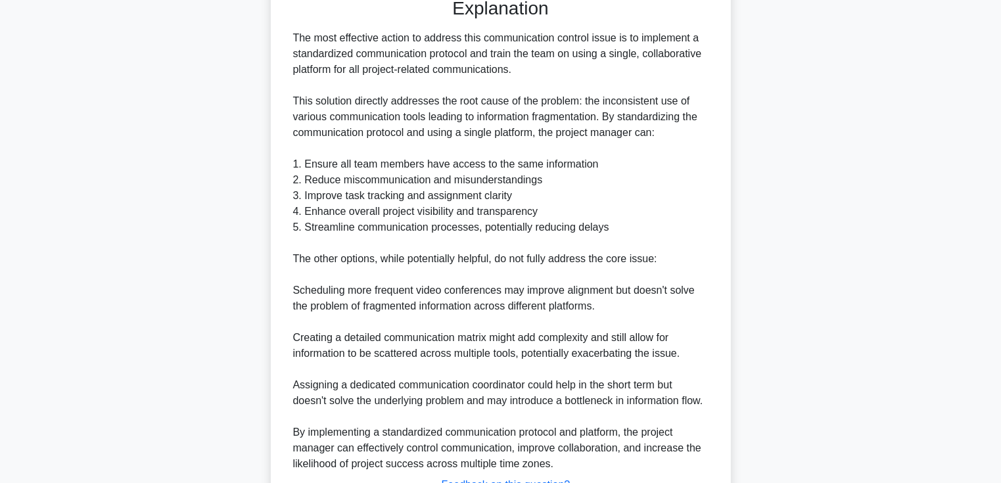
scroll to position [687, 0]
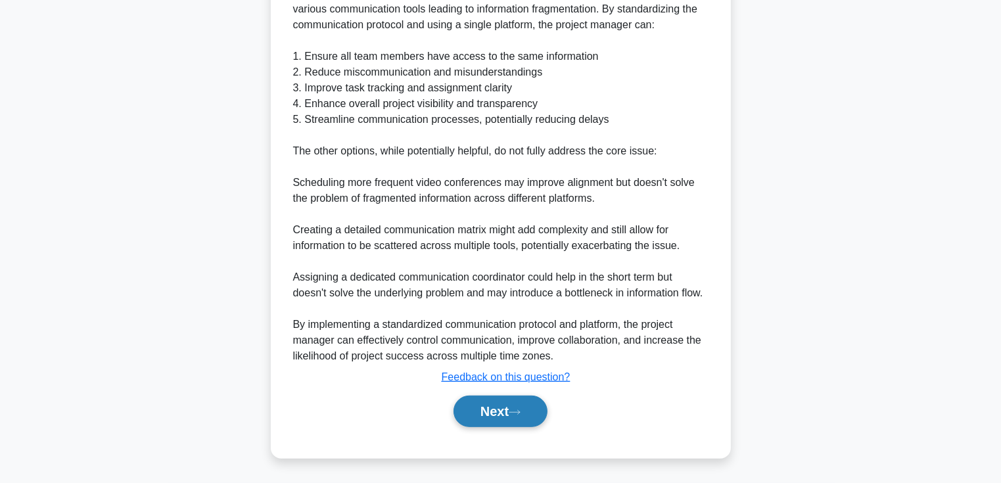
click at [483, 414] on button "Next" at bounding box center [501, 412] width 94 height 32
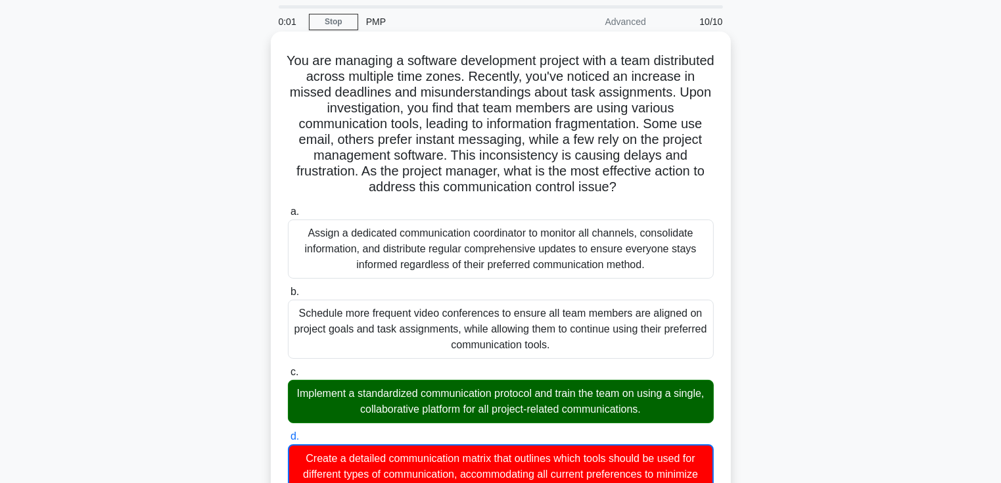
scroll to position [0, 0]
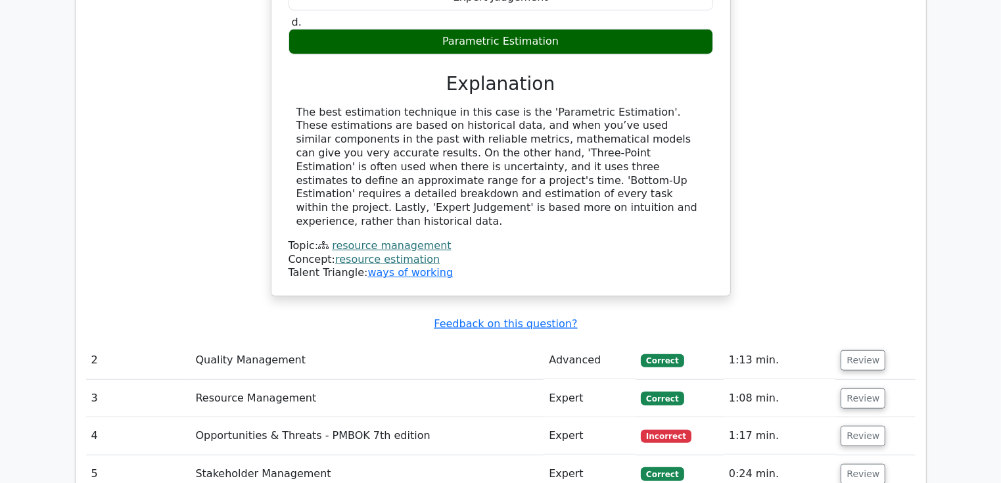
scroll to position [1052, 0]
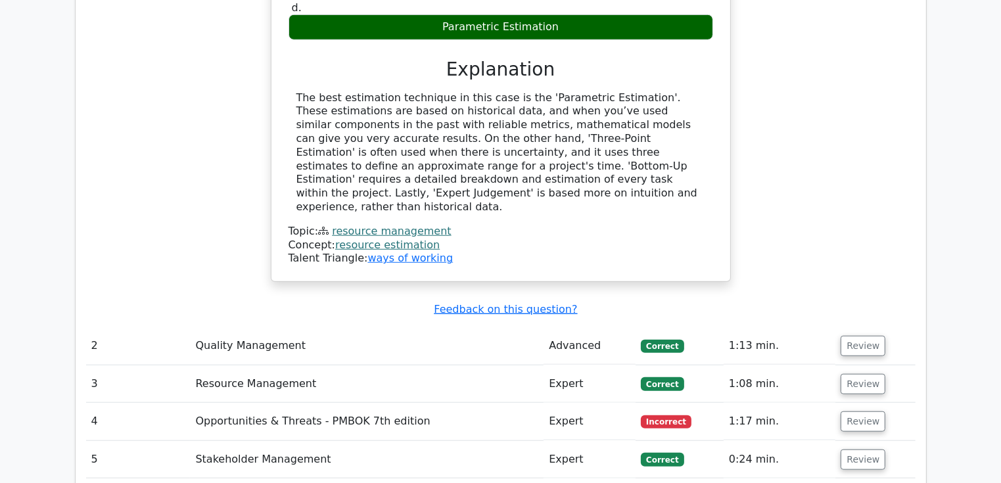
click at [850, 327] on td "Review" at bounding box center [876, 345] width 80 height 37
click at [858, 336] on button "Review" at bounding box center [863, 346] width 45 height 20
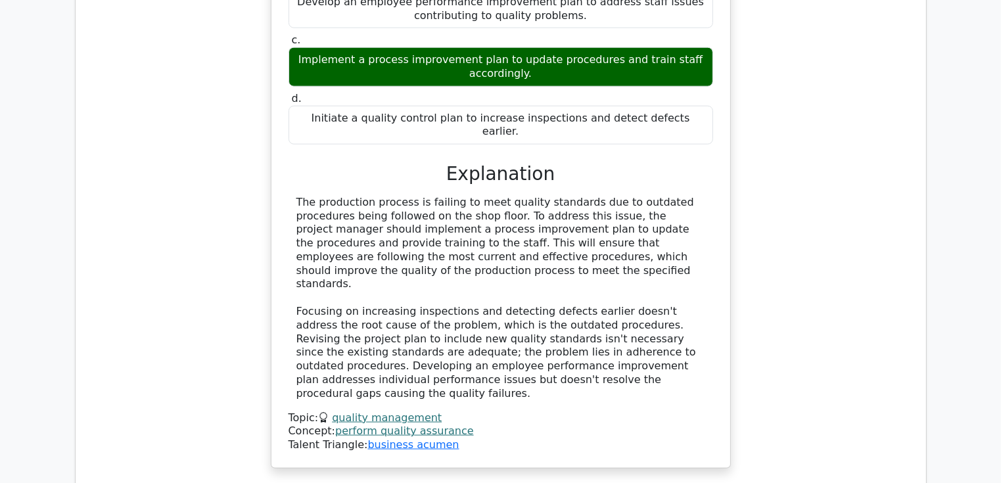
scroll to position [1644, 0]
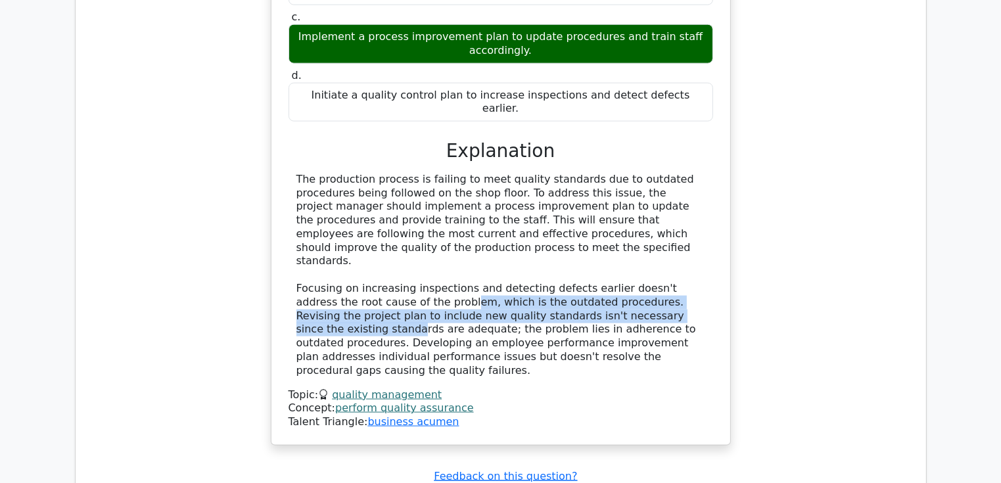
drag, startPoint x: 402, startPoint y: 228, endPoint x: 634, endPoint y: 241, distance: 232.5
click at [634, 241] on div "The production process is failing to meet quality standards due to outdated pro…" at bounding box center [501, 275] width 409 height 205
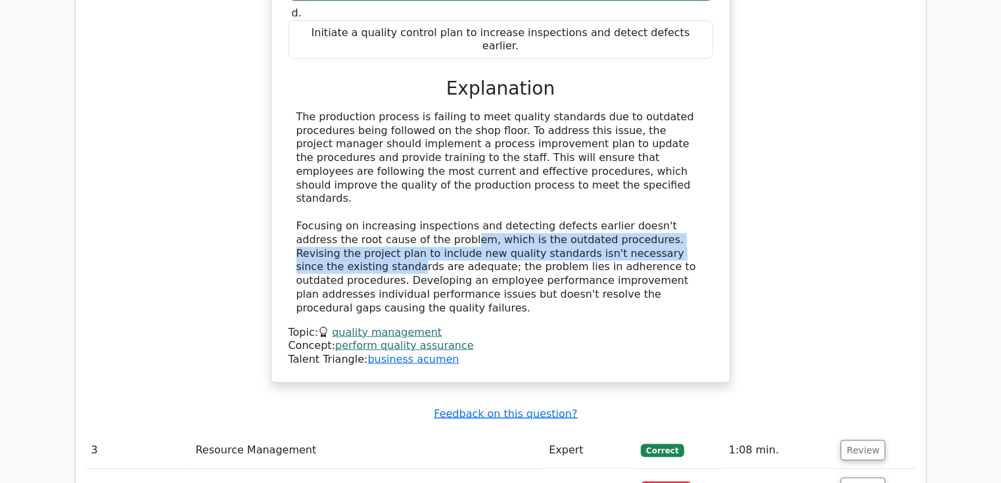
scroll to position [1775, 0]
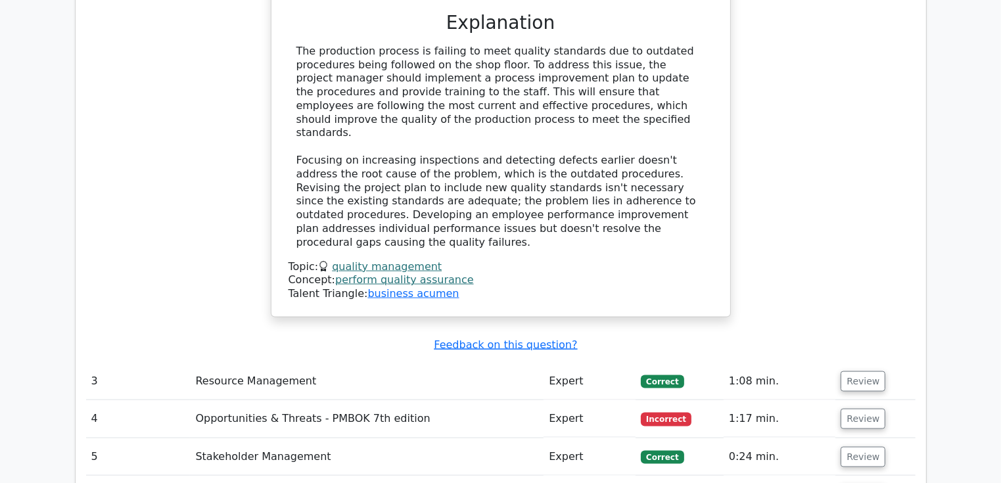
click at [892, 363] on td "Review" at bounding box center [876, 381] width 80 height 37
click at [868, 372] on button "Review" at bounding box center [863, 382] width 45 height 20
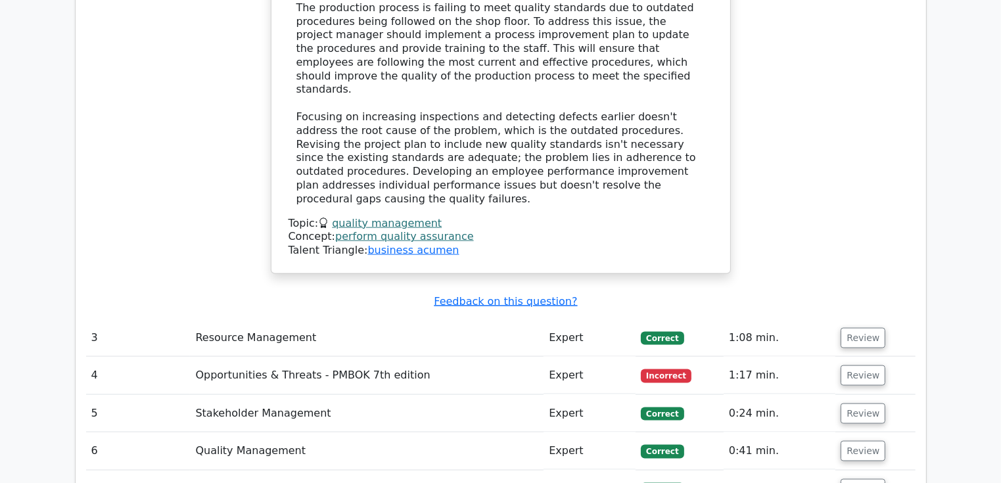
scroll to position [1907, 0]
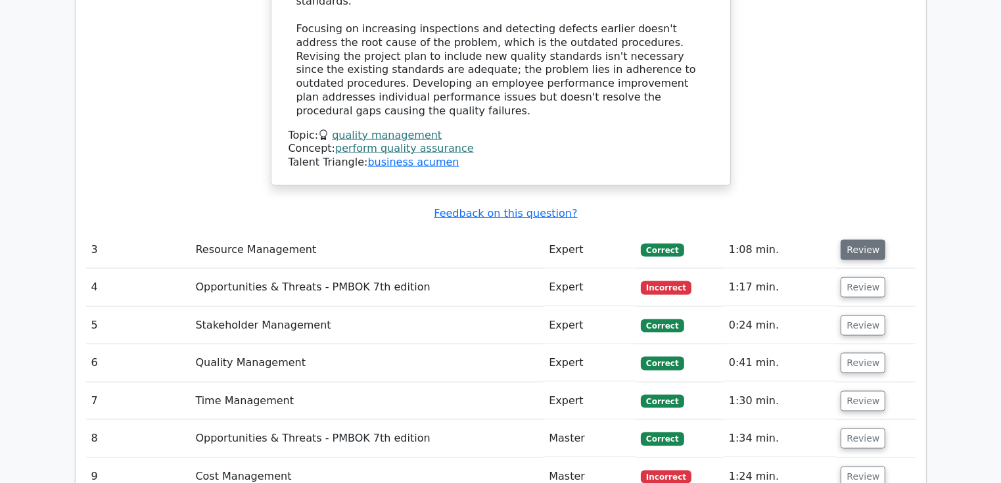
click at [855, 240] on button "Review" at bounding box center [863, 250] width 45 height 20
click at [862, 240] on button "Review" at bounding box center [863, 250] width 45 height 20
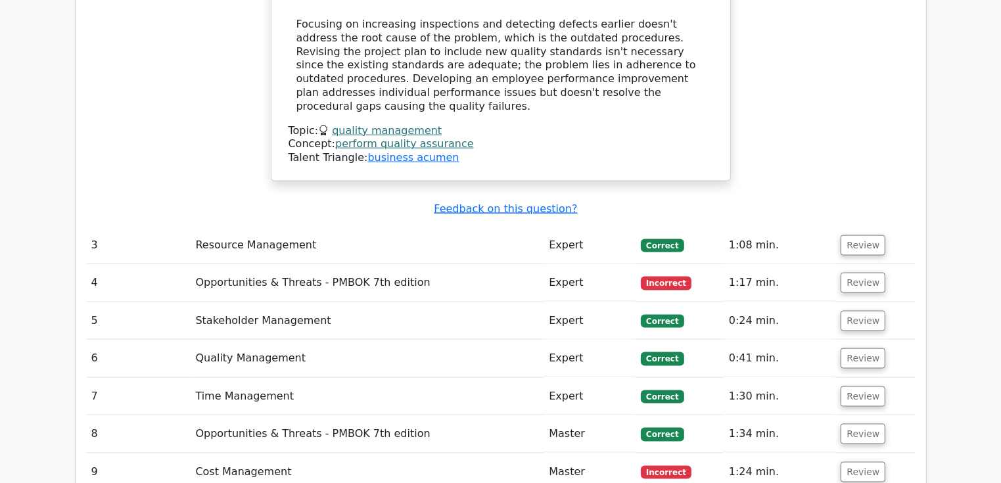
scroll to position [1841, 0]
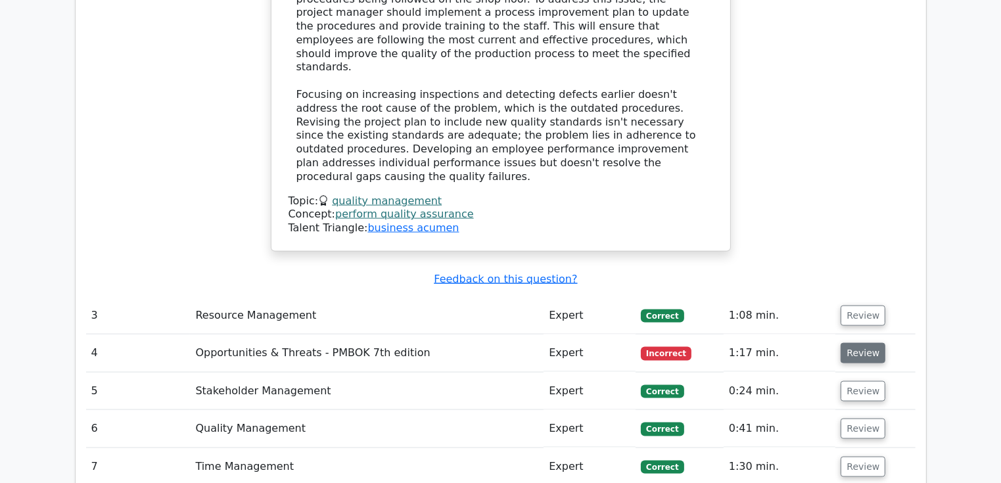
click at [864, 343] on button "Review" at bounding box center [863, 353] width 45 height 20
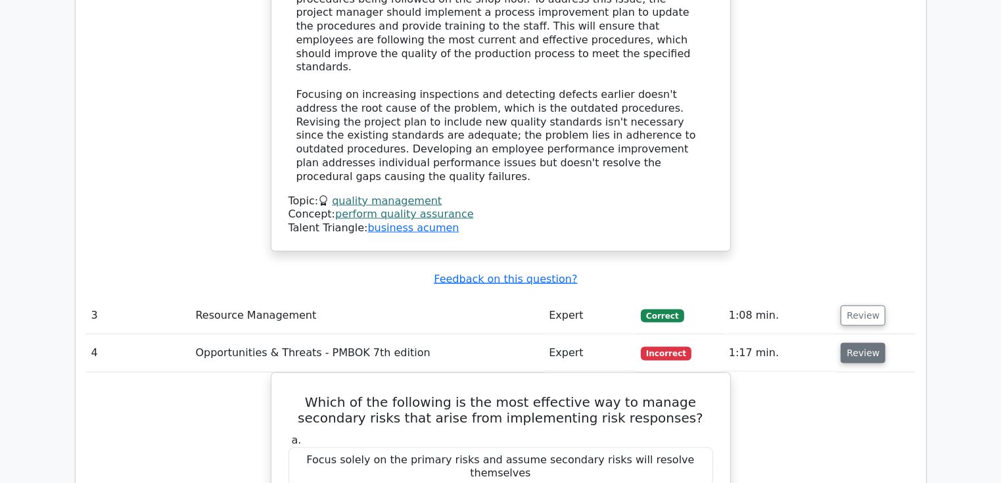
click at [864, 343] on button "Review" at bounding box center [863, 353] width 45 height 20
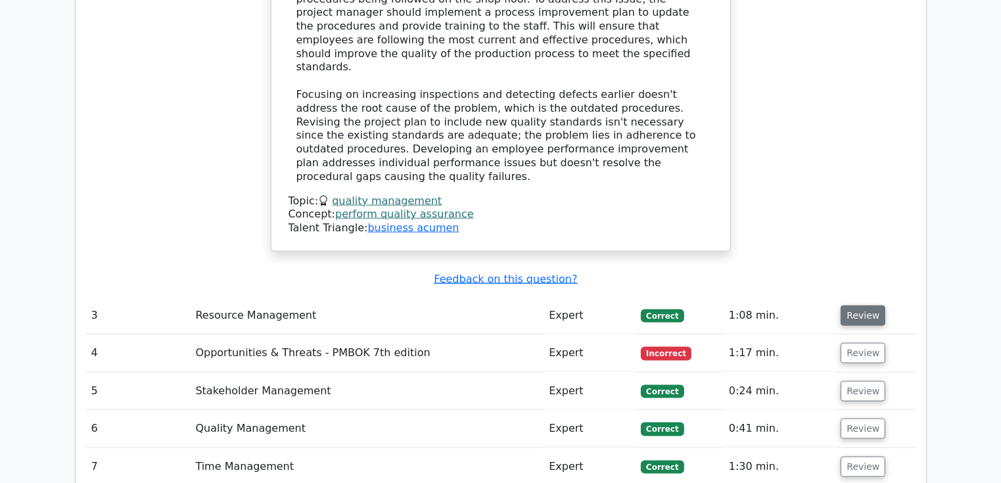
click at [865, 306] on button "Review" at bounding box center [863, 316] width 45 height 20
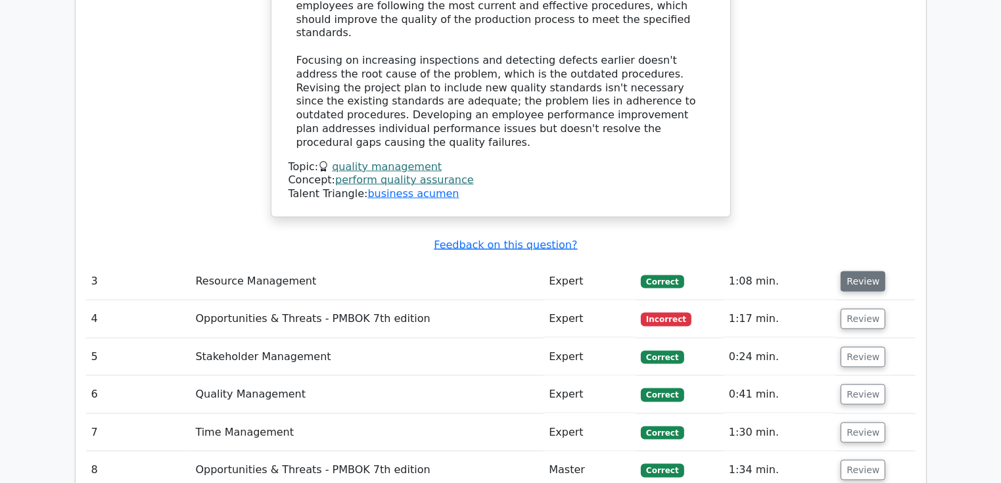
scroll to position [1907, 0]
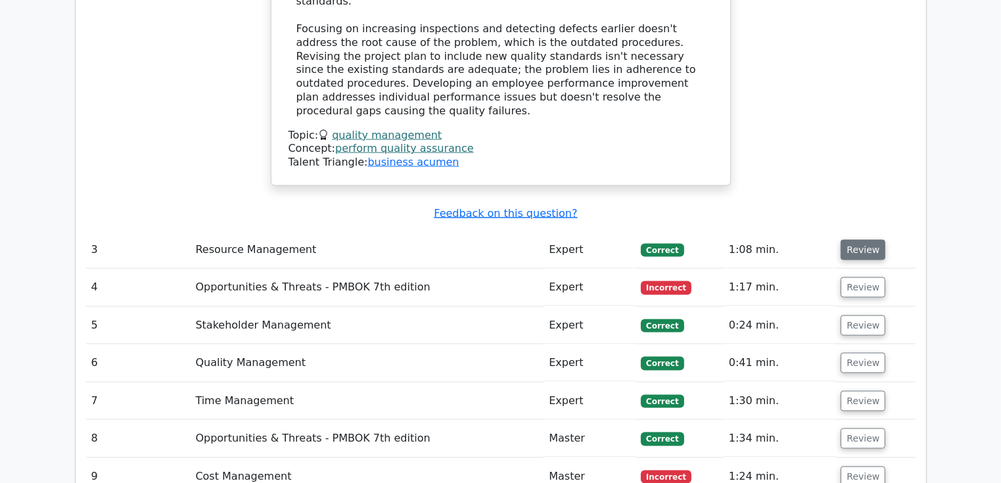
click at [844, 240] on button "Review" at bounding box center [863, 250] width 45 height 20
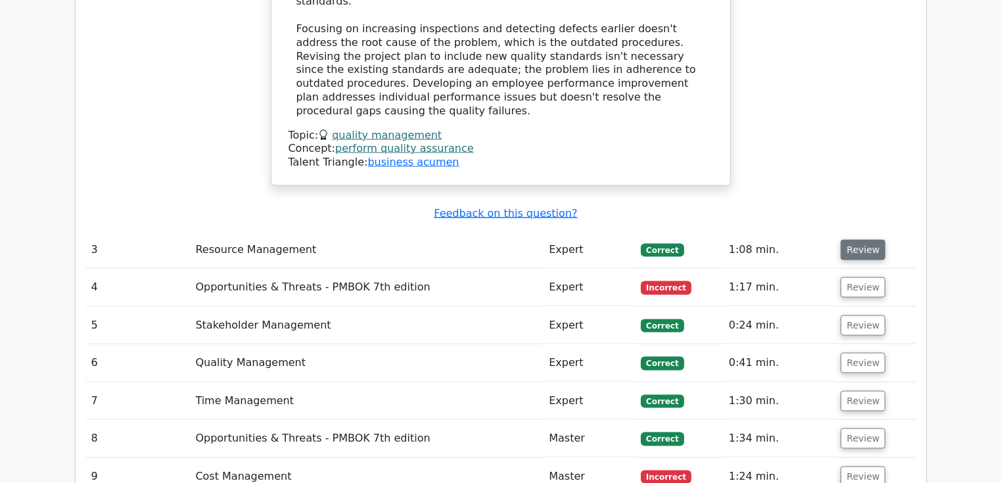
click at [844, 240] on button "Review" at bounding box center [863, 250] width 45 height 20
click at [560, 231] on td "Expert" at bounding box center [590, 249] width 92 height 37
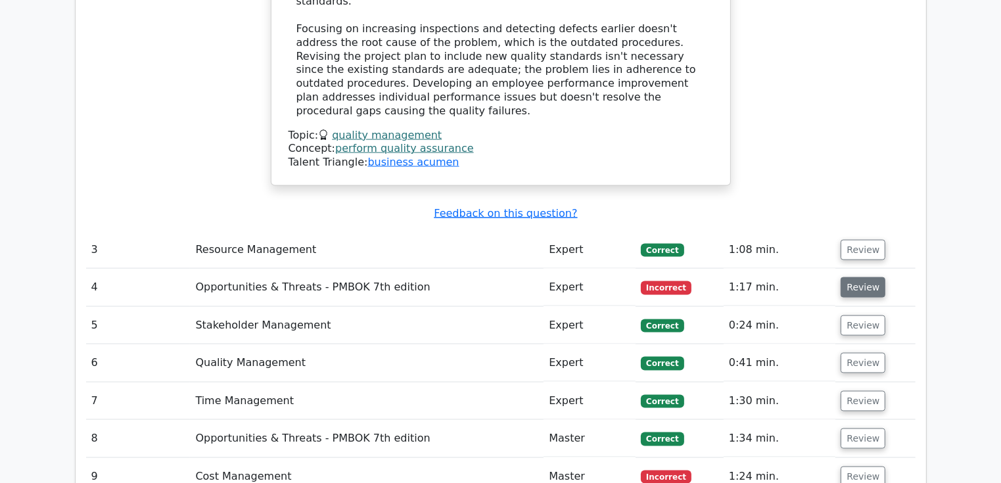
click at [869, 277] on button "Review" at bounding box center [863, 287] width 45 height 20
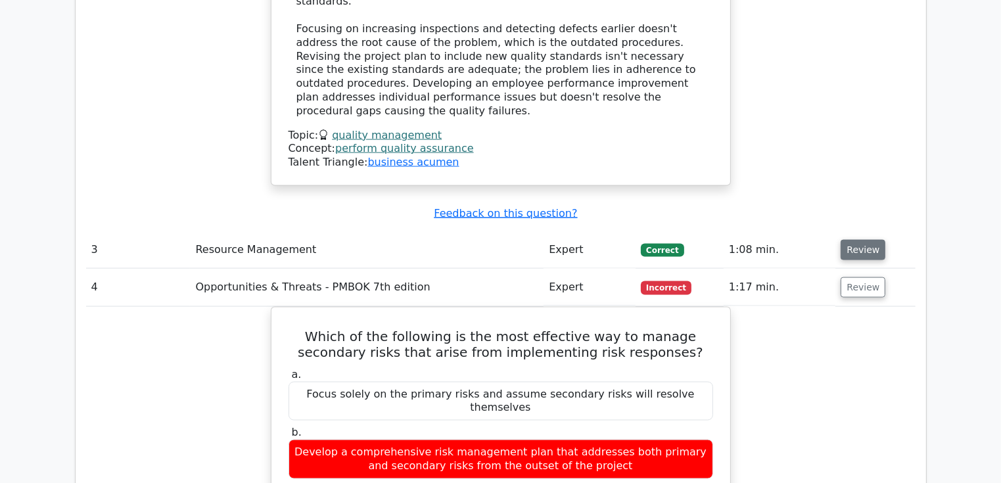
click at [862, 240] on button "Review" at bounding box center [863, 250] width 45 height 20
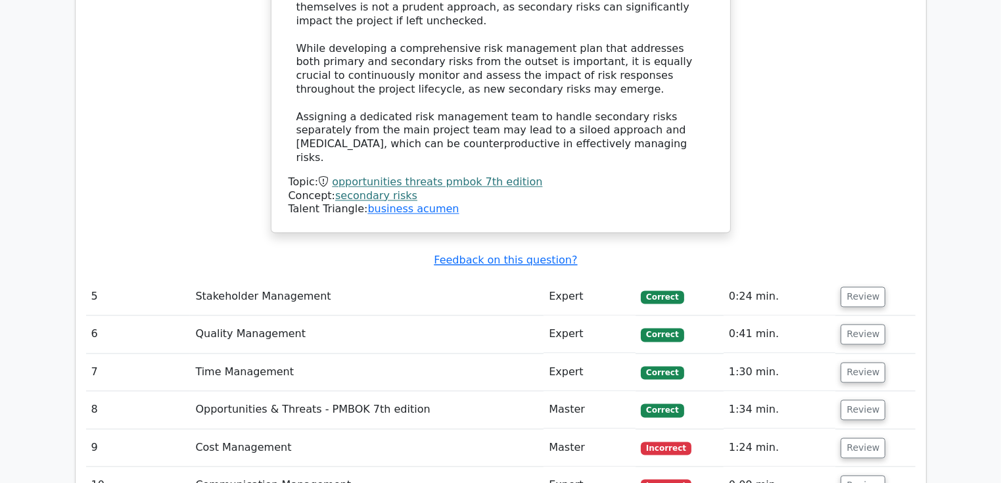
scroll to position [2630, 0]
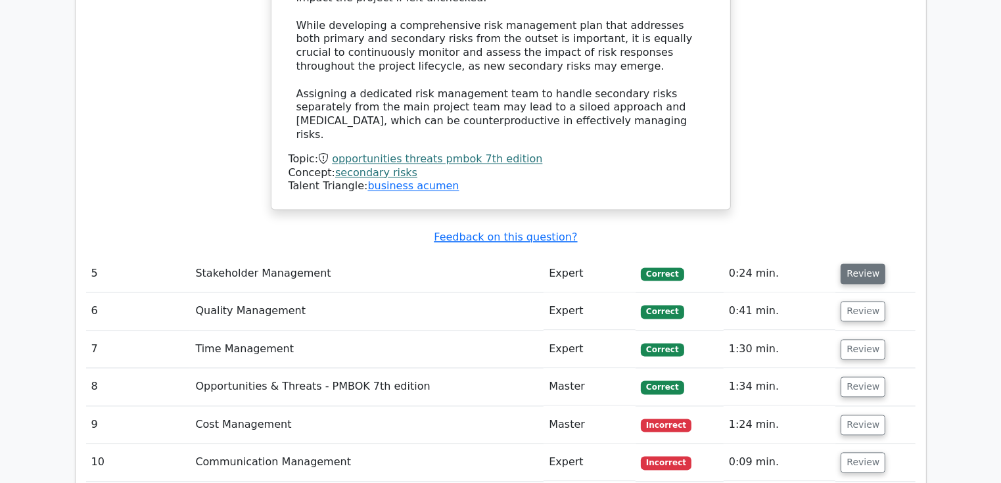
click at [860, 264] on button "Review" at bounding box center [863, 274] width 45 height 20
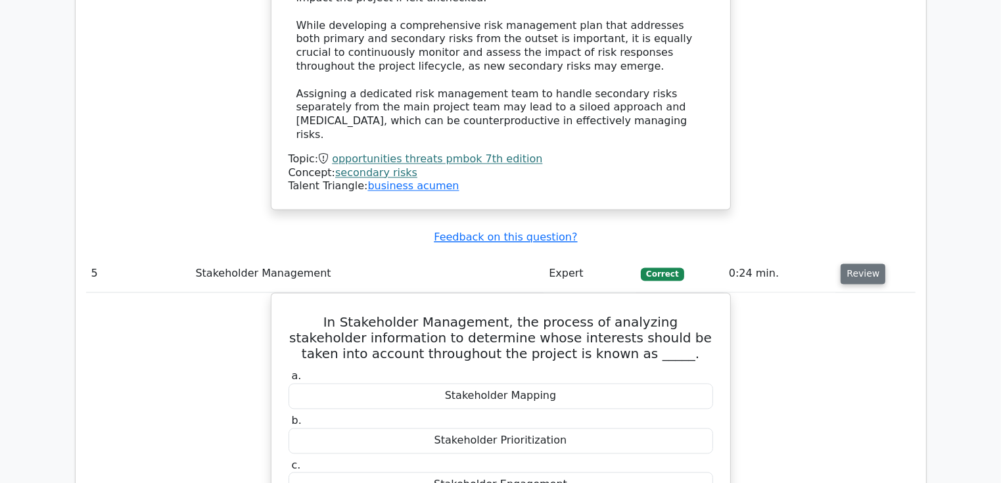
click at [861, 264] on button "Review" at bounding box center [863, 274] width 45 height 20
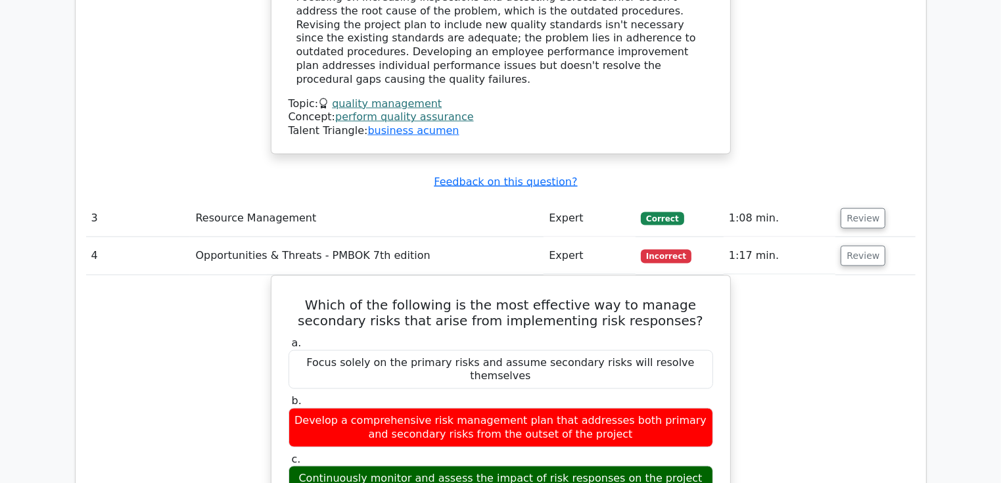
scroll to position [1907, 0]
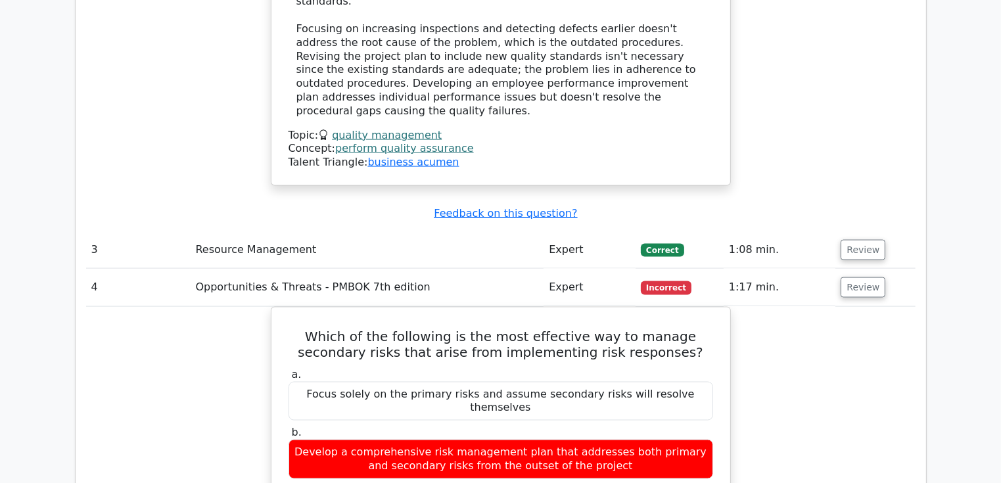
click at [839, 231] on td "Review" at bounding box center [876, 249] width 80 height 37
click at [863, 240] on button "Review" at bounding box center [863, 250] width 45 height 20
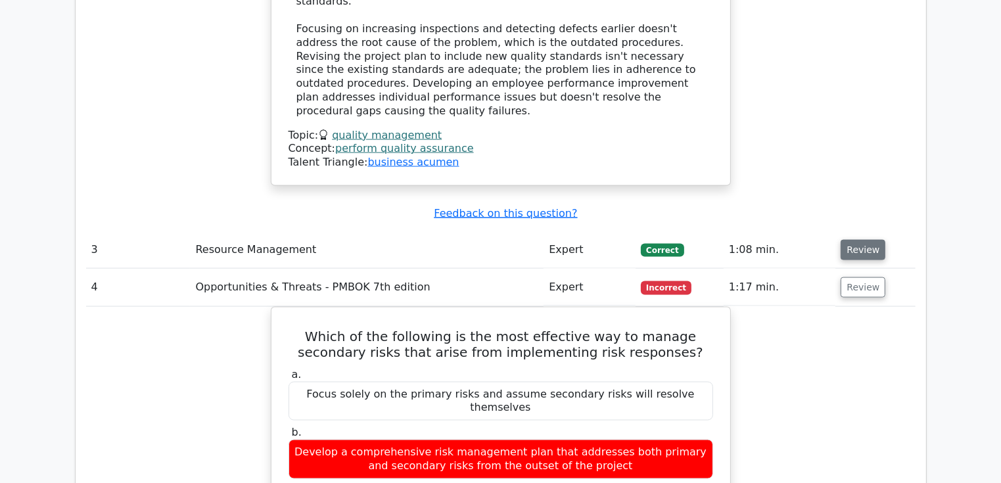
click at [863, 240] on button "Review" at bounding box center [863, 250] width 45 height 20
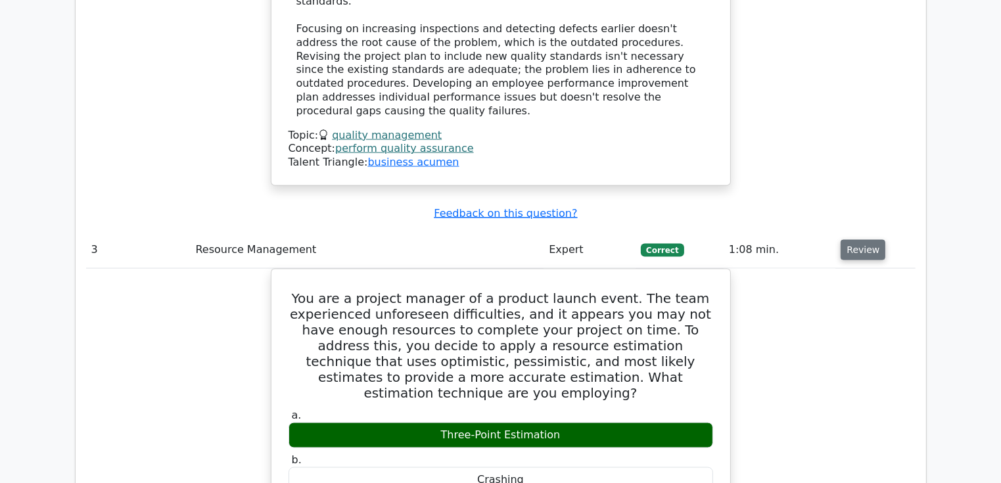
click at [863, 240] on button "Review" at bounding box center [863, 250] width 45 height 20
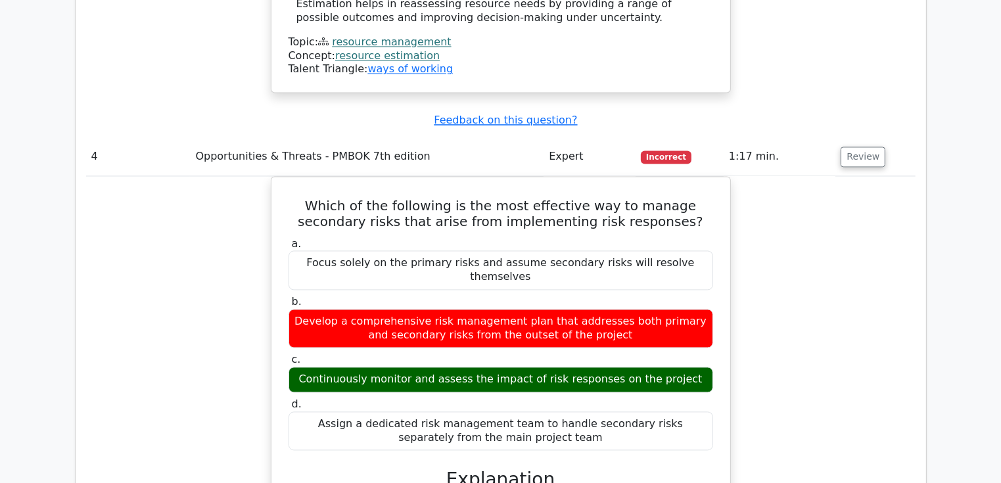
scroll to position [2630, 0]
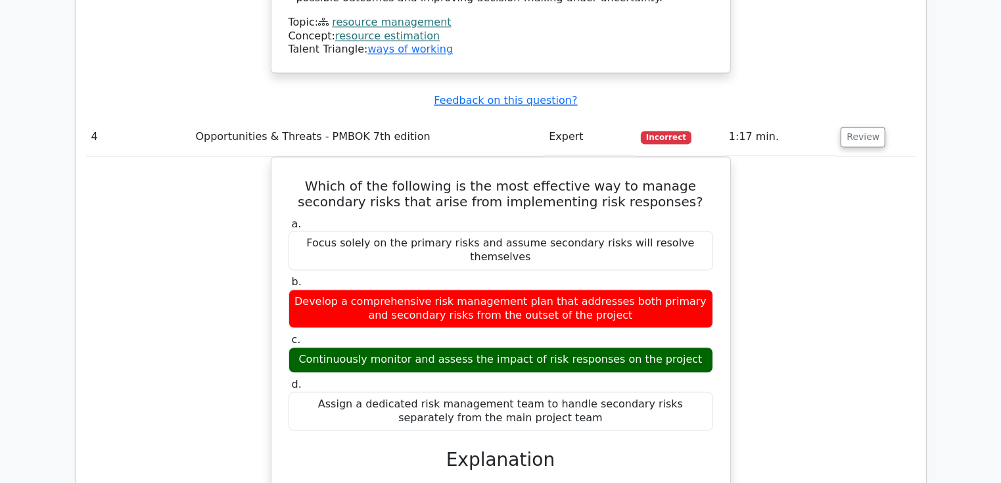
click at [843, 173] on div "Which of the following is the most effective way to manage secondary risks that…" at bounding box center [501, 477] width 830 height 642
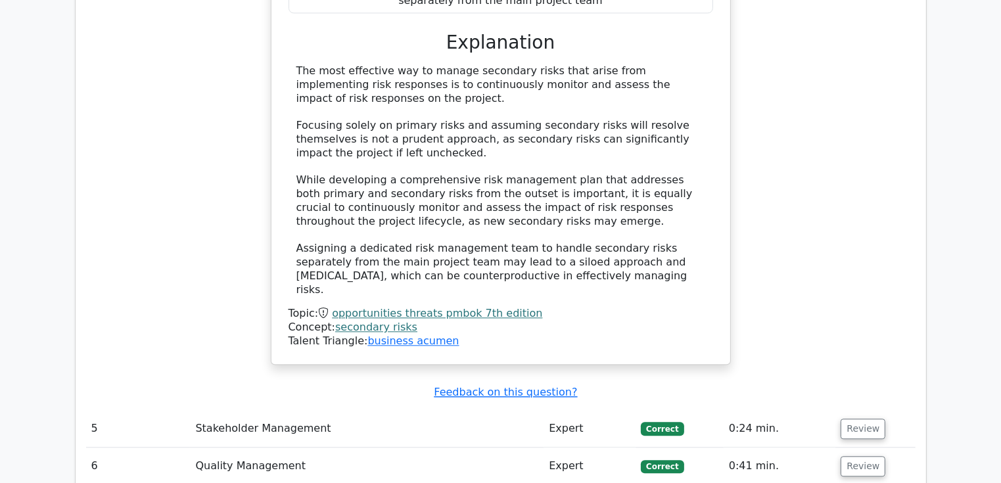
scroll to position [3143, 0]
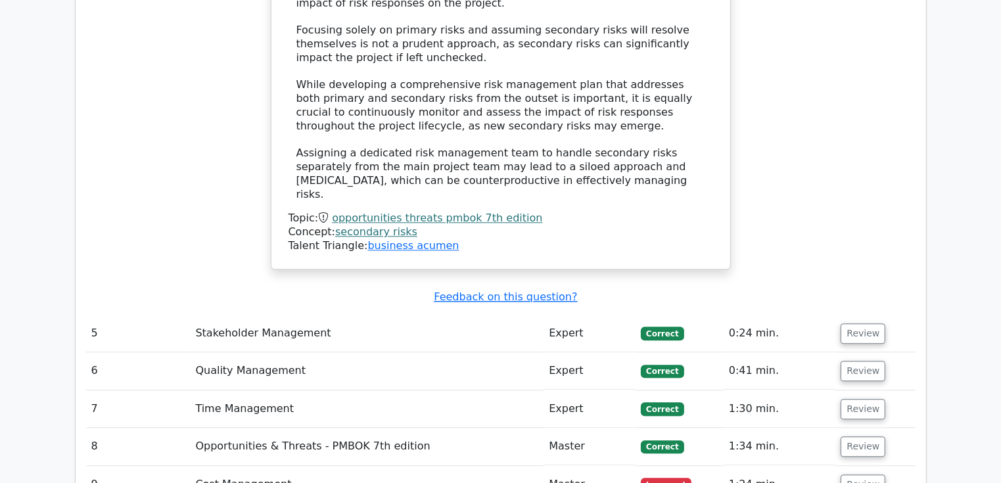
click at [876, 315] on td "Review" at bounding box center [876, 333] width 80 height 37
click at [871, 324] on button "Review" at bounding box center [863, 334] width 45 height 20
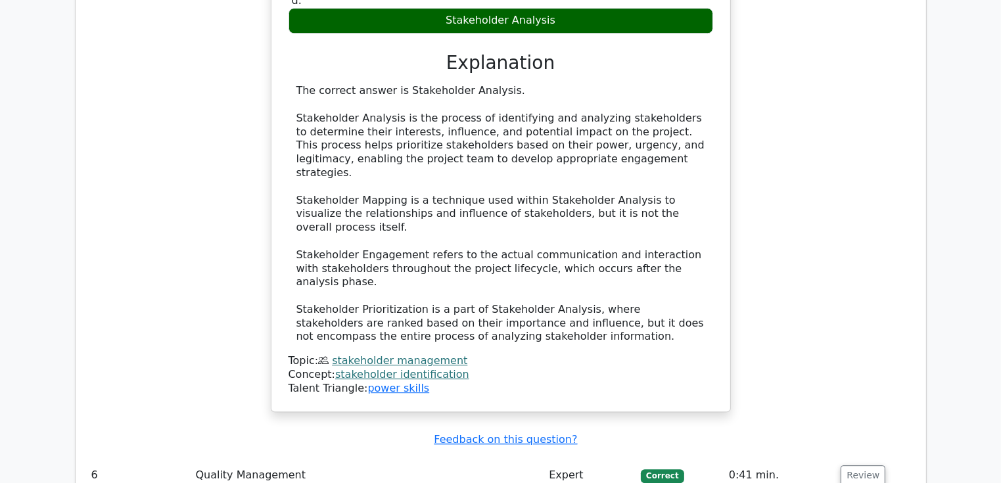
scroll to position [3735, 0]
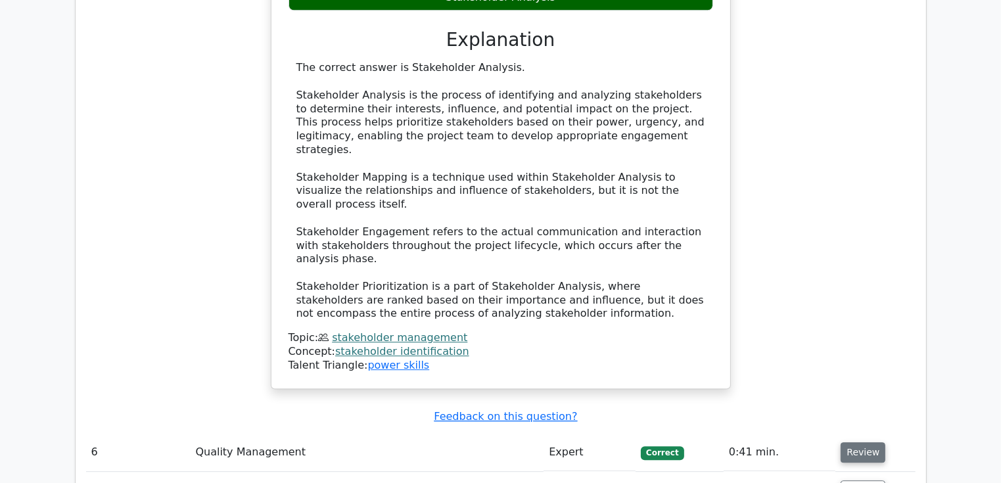
click at [850, 443] on button "Review" at bounding box center [863, 453] width 45 height 20
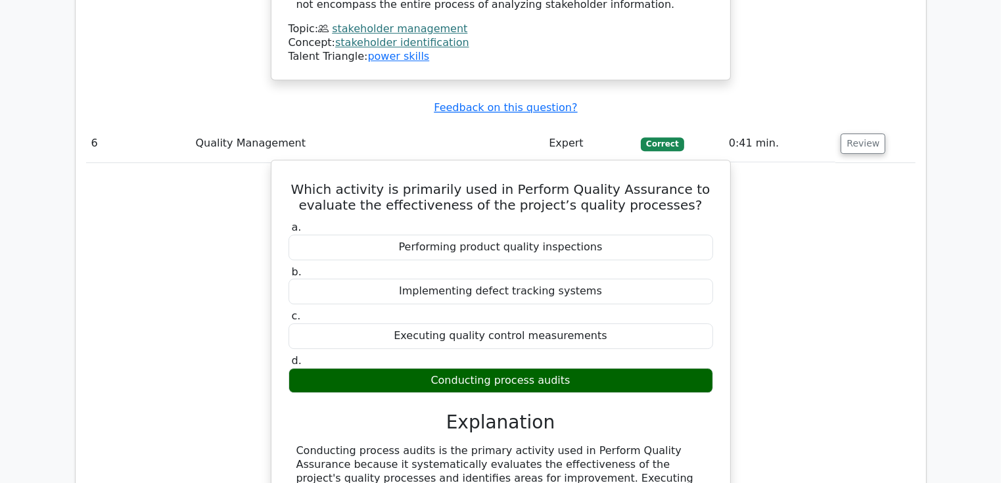
scroll to position [4064, 0]
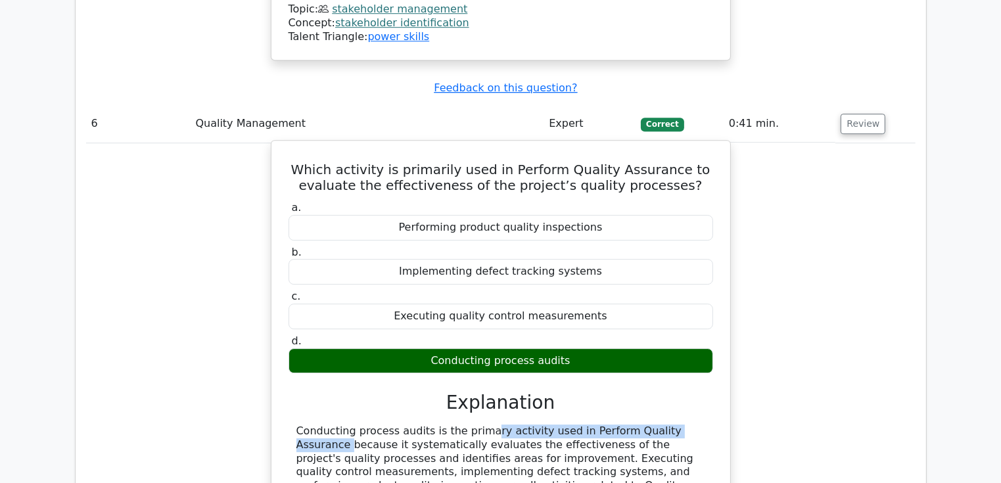
drag, startPoint x: 404, startPoint y: 252, endPoint x: 608, endPoint y: 256, distance: 204.5
click at [608, 425] on div "Conducting process audits is the primary activity used in Perform Quality Assur…" at bounding box center [501, 473] width 409 height 96
drag, startPoint x: 608, startPoint y: 256, endPoint x: 568, endPoint y: 298, distance: 58.1
click at [568, 425] on div "Conducting process audits is the primary activity used in Perform Quality Assur…" at bounding box center [501, 473] width 409 height 96
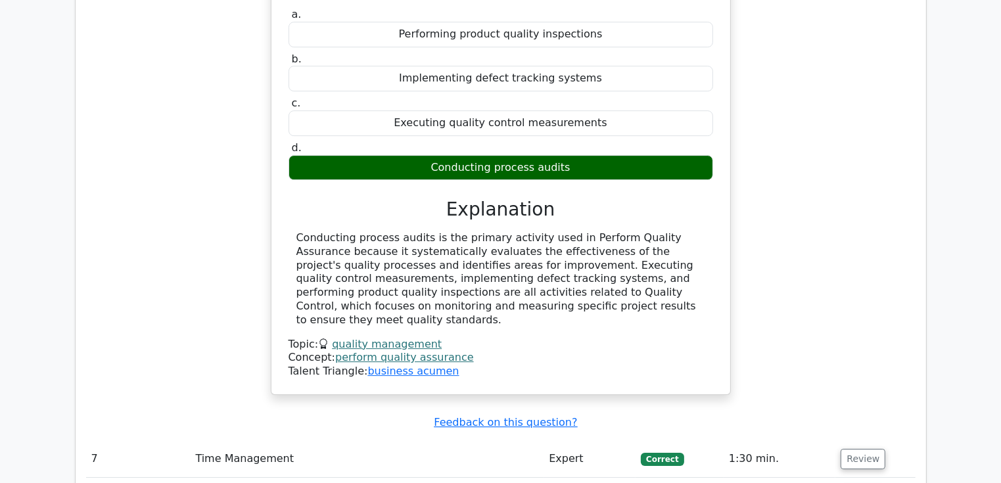
scroll to position [4261, 0]
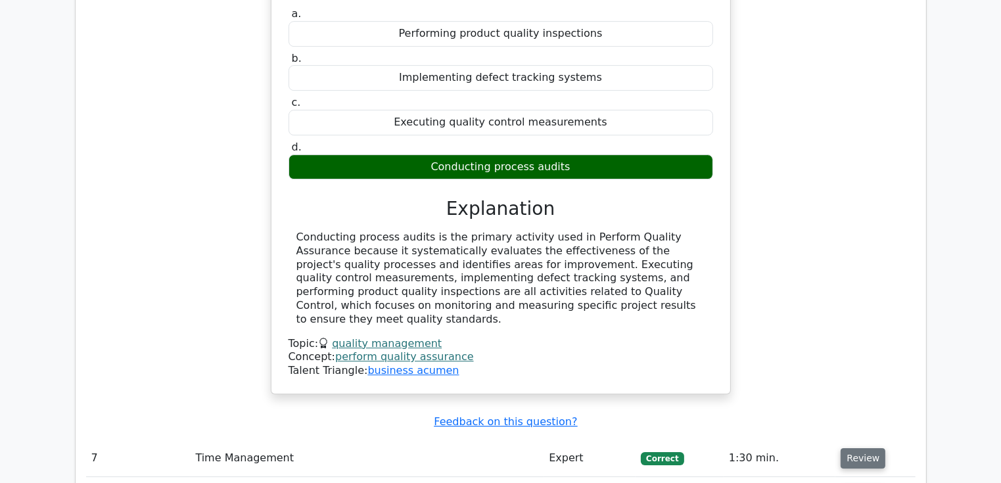
click at [855, 448] on button "Review" at bounding box center [863, 458] width 45 height 20
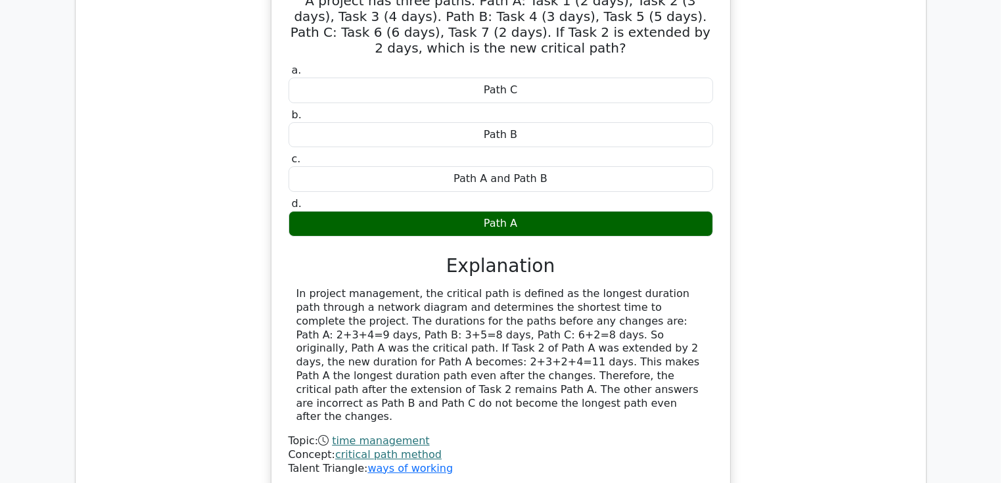
scroll to position [4787, 0]
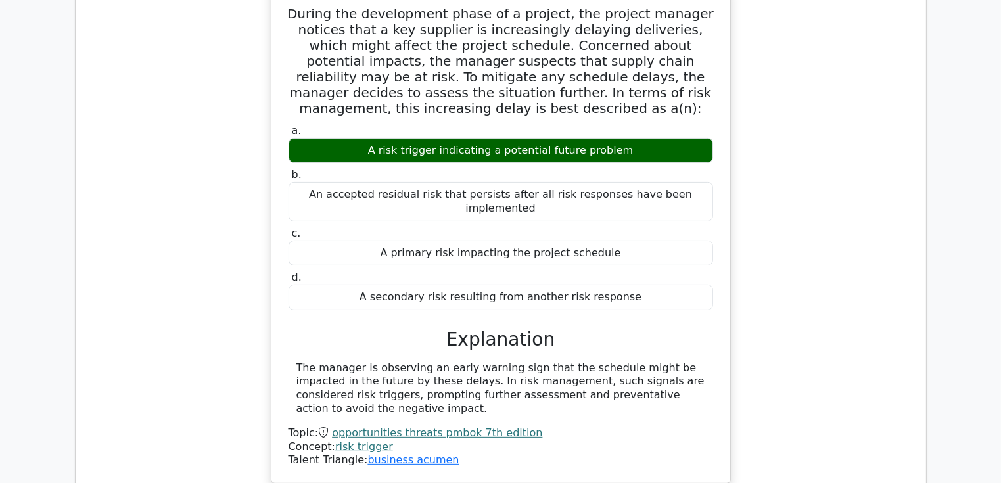
scroll to position [5379, 0]
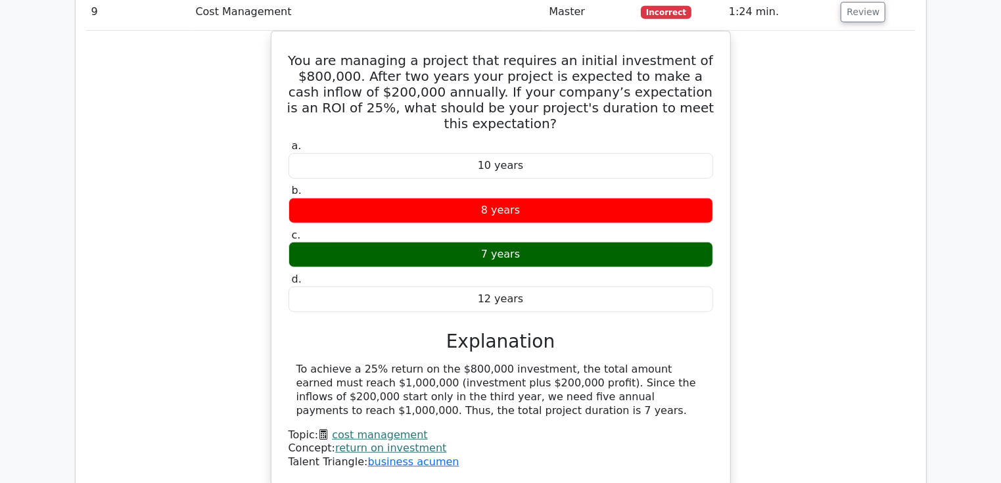
scroll to position [5970, 0]
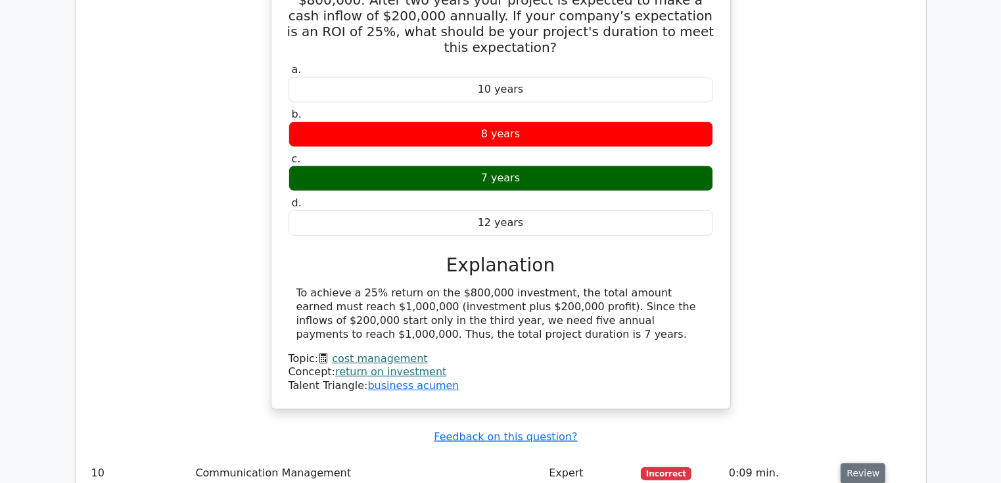
click at [858, 464] on button "Review" at bounding box center [863, 474] width 45 height 20
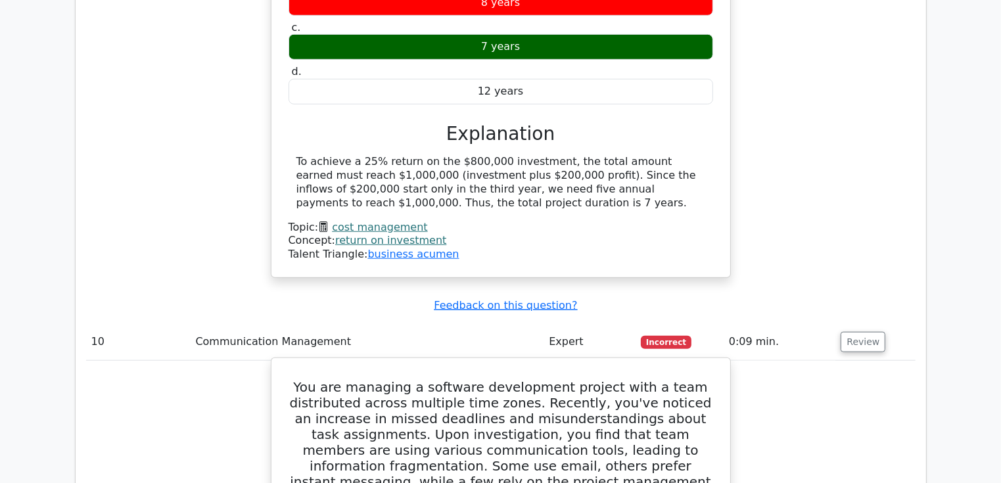
scroll to position [5905, 0]
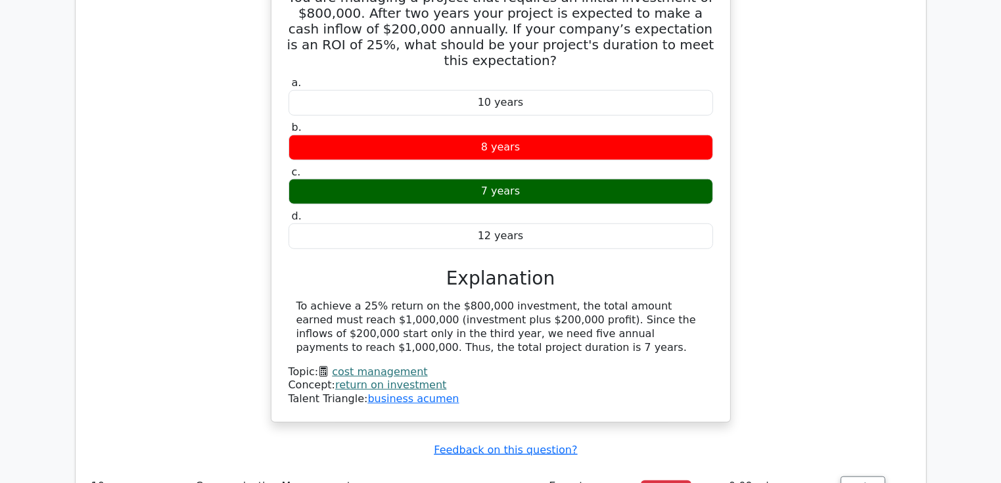
scroll to position [6005, 0]
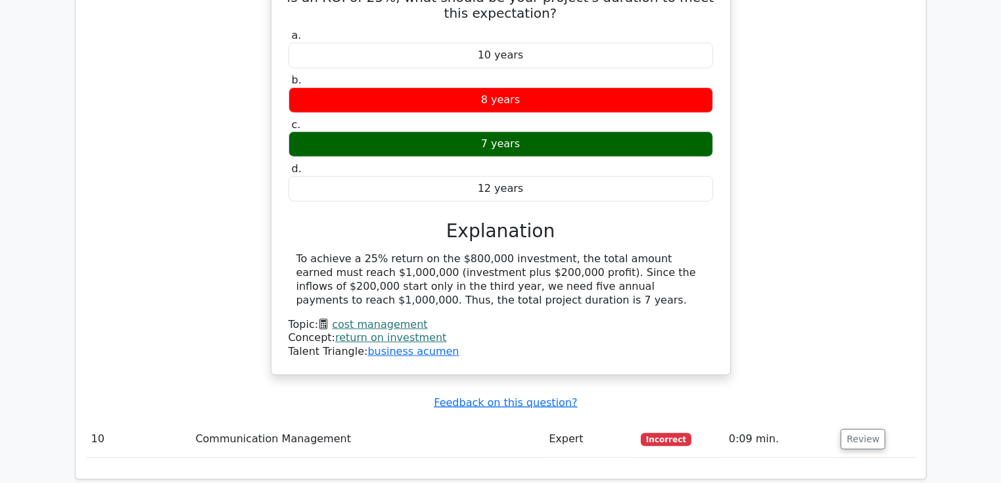
drag, startPoint x: 863, startPoint y: 174, endPoint x: 855, endPoint y: 183, distance: 12.1
click at [863, 429] on button "Review" at bounding box center [863, 439] width 45 height 20
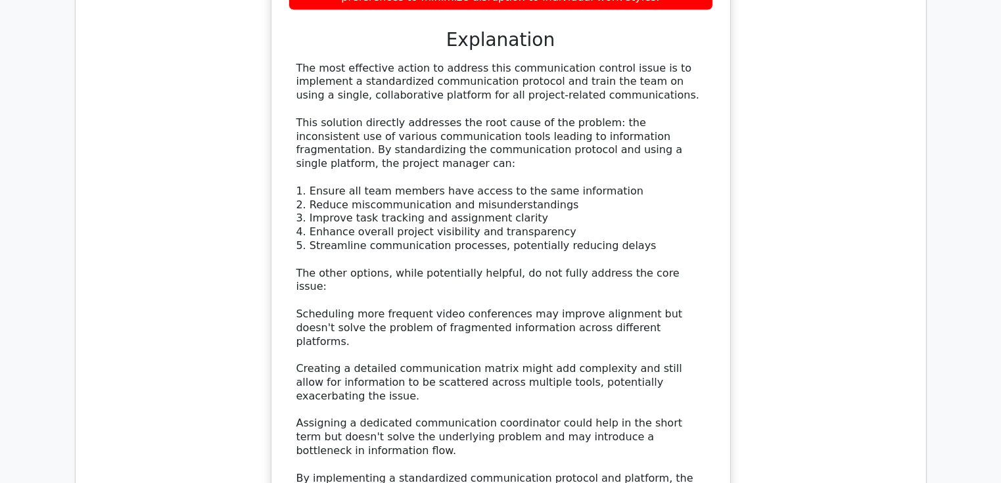
scroll to position [7004, 0]
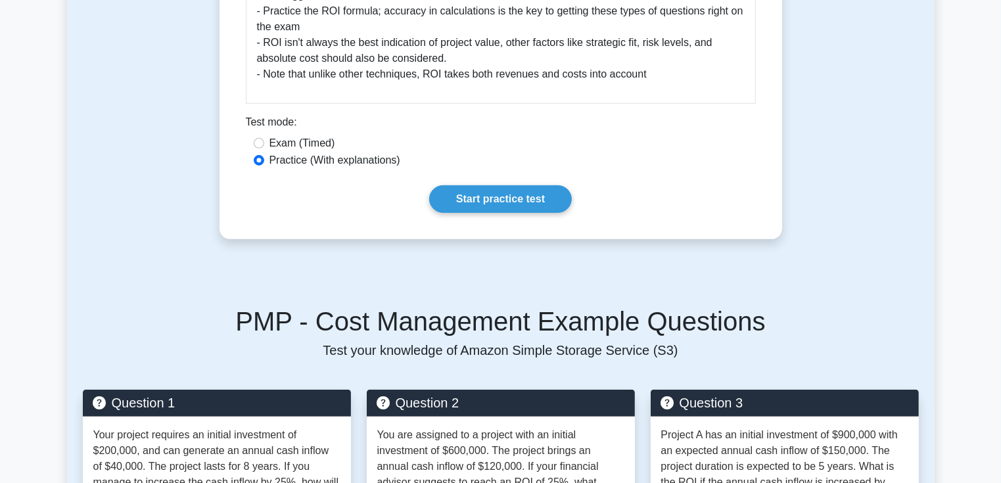
scroll to position [658, 0]
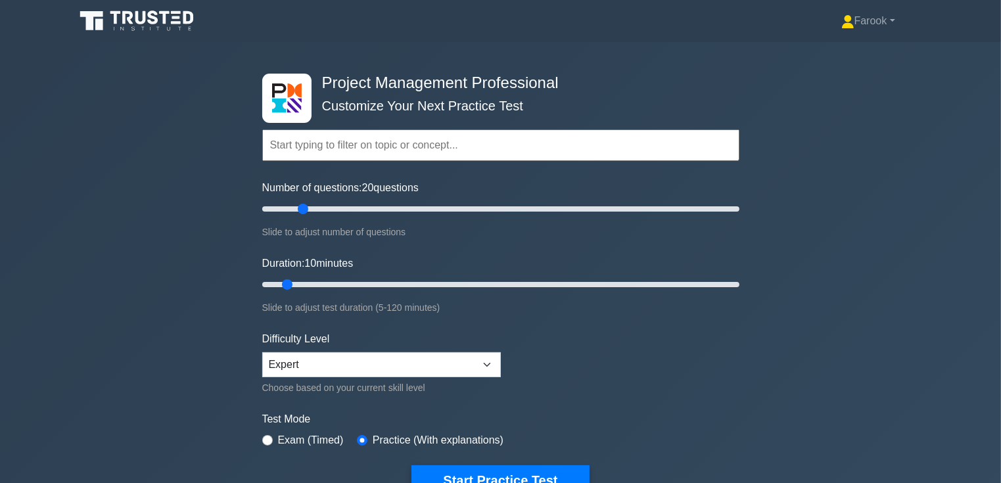
drag, startPoint x: 279, startPoint y: 207, endPoint x: 303, endPoint y: 211, distance: 24.6
type input "20"
click at [303, 211] on input "Number of questions: 20 questions" at bounding box center [500, 209] width 477 height 16
drag, startPoint x: 286, startPoint y: 279, endPoint x: 325, endPoint y: 292, distance: 41.0
type input "20"
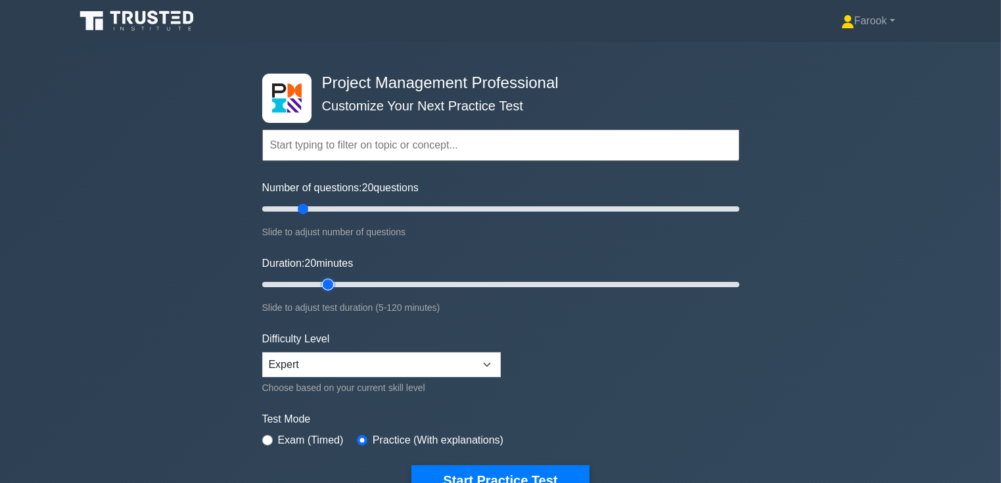
click at [325, 292] on input "Duration: 20 minutes" at bounding box center [500, 285] width 477 height 16
click at [473, 472] on button "Start Practice Test" at bounding box center [501, 481] width 178 height 30
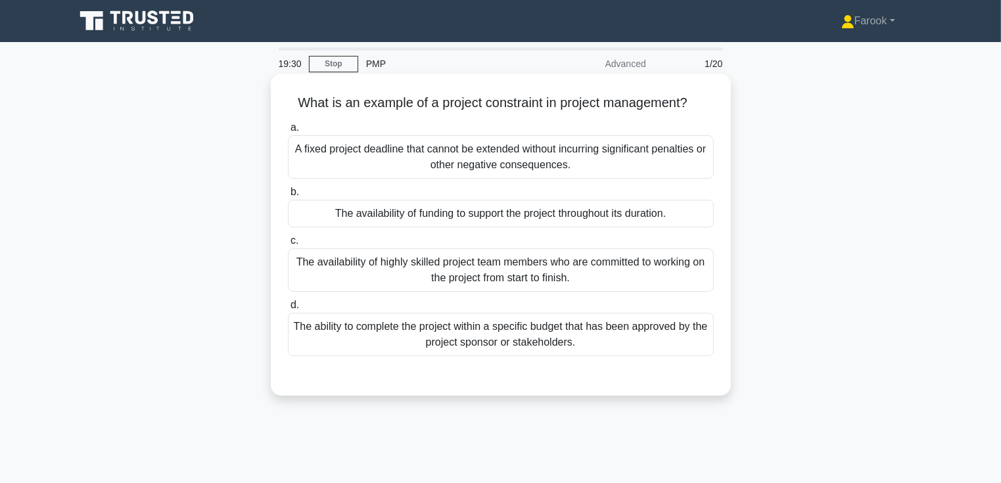
drag, startPoint x: 496, startPoint y: 165, endPoint x: 383, endPoint y: 302, distance: 177.1
drag, startPoint x: 383, startPoint y: 302, endPoint x: 386, endPoint y: 333, distance: 31.7
click at [386, 333] on div "The ability to complete the project within a specific budget that has been appr…" at bounding box center [501, 334] width 426 height 43
click at [288, 310] on input "d. The ability to complete the project within a specific budget that has been a…" at bounding box center [288, 305] width 0 height 9
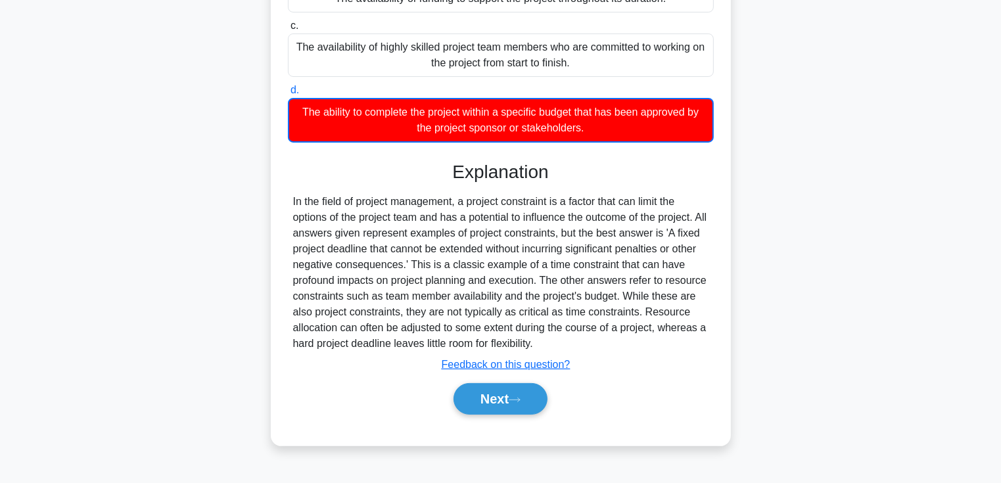
scroll to position [227, 0]
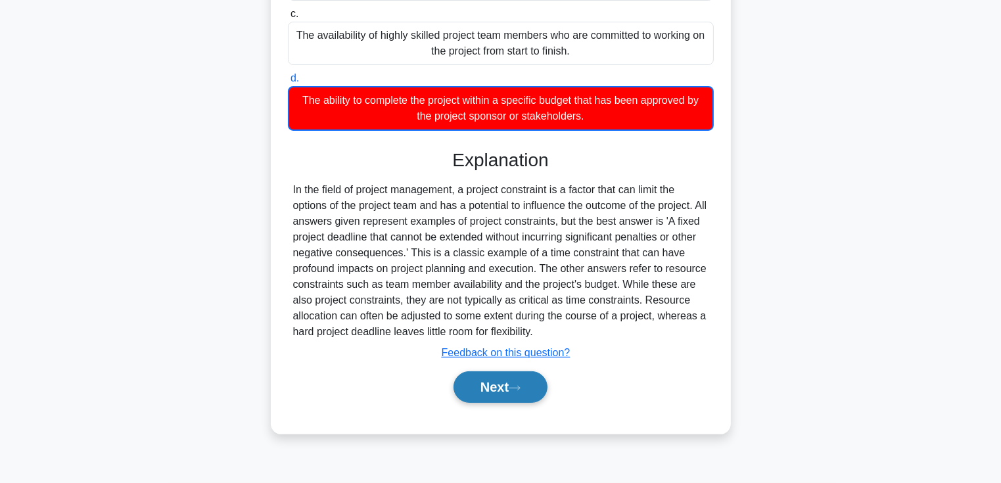
click at [493, 383] on button "Next" at bounding box center [501, 388] width 94 height 32
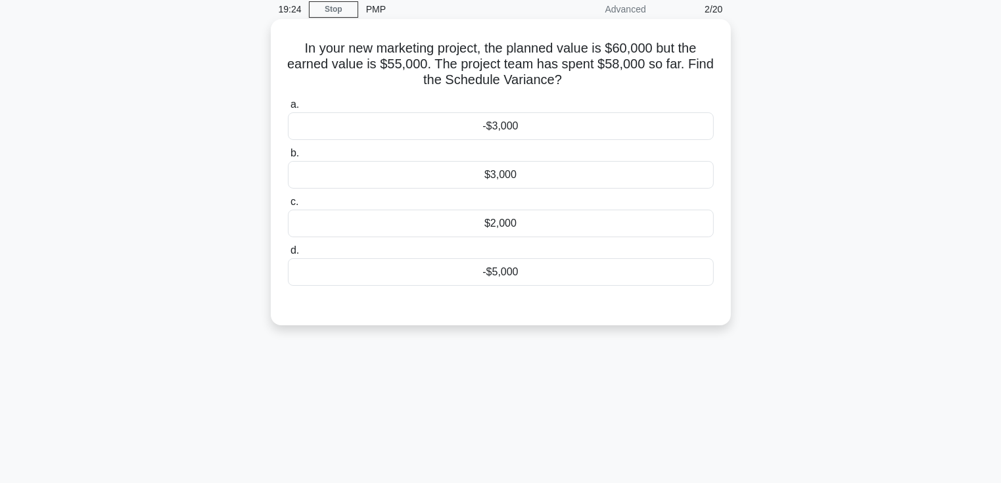
scroll to position [0, 0]
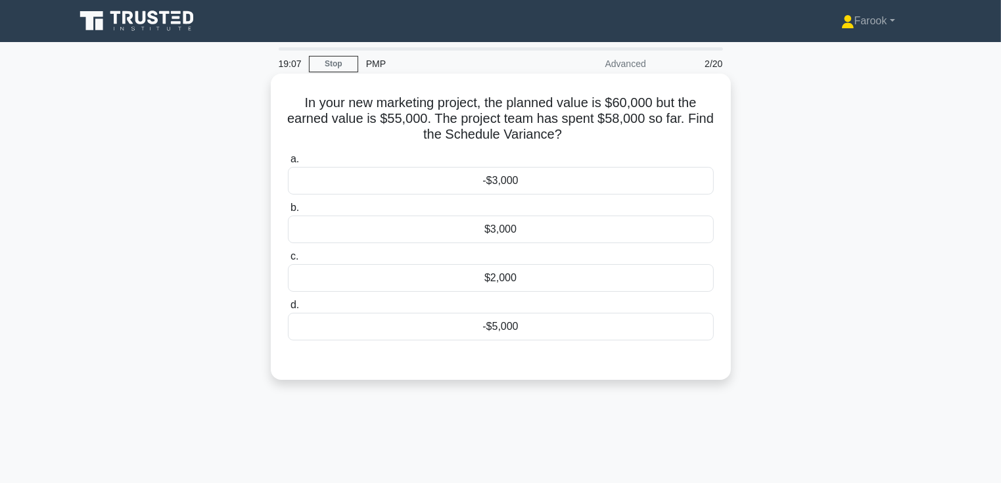
click at [546, 320] on div "-$5,000" at bounding box center [501, 327] width 426 height 28
click at [288, 310] on input "d. -$5,000" at bounding box center [288, 305] width 0 height 9
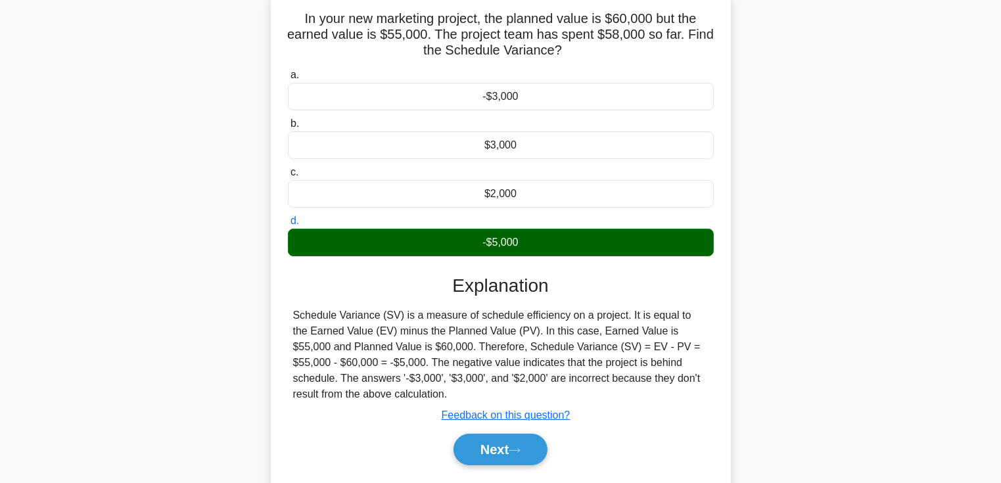
scroll to position [227, 0]
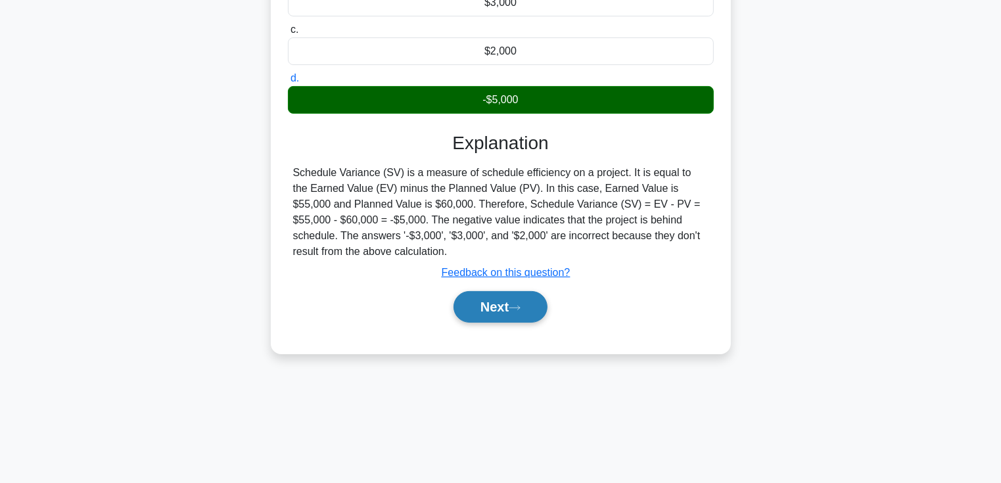
click at [513, 312] on button "Next" at bounding box center [501, 307] width 94 height 32
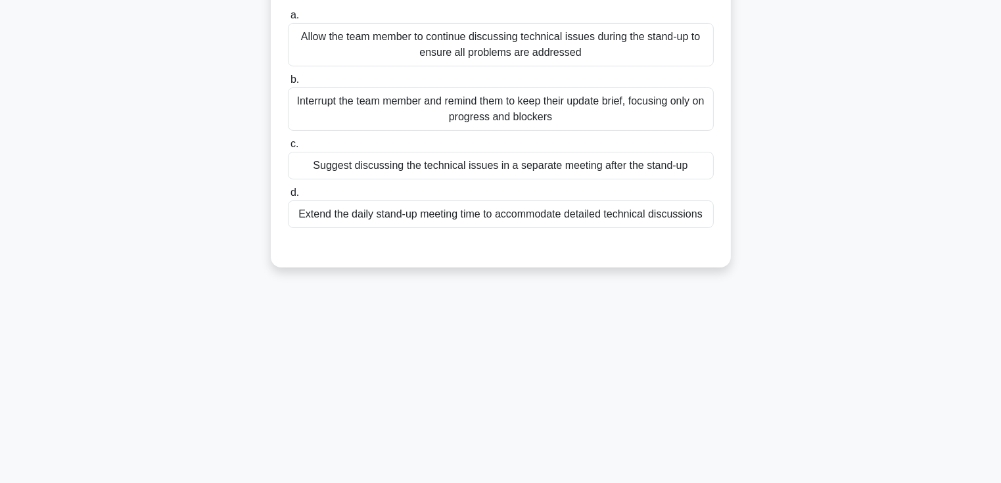
scroll to position [30, 0]
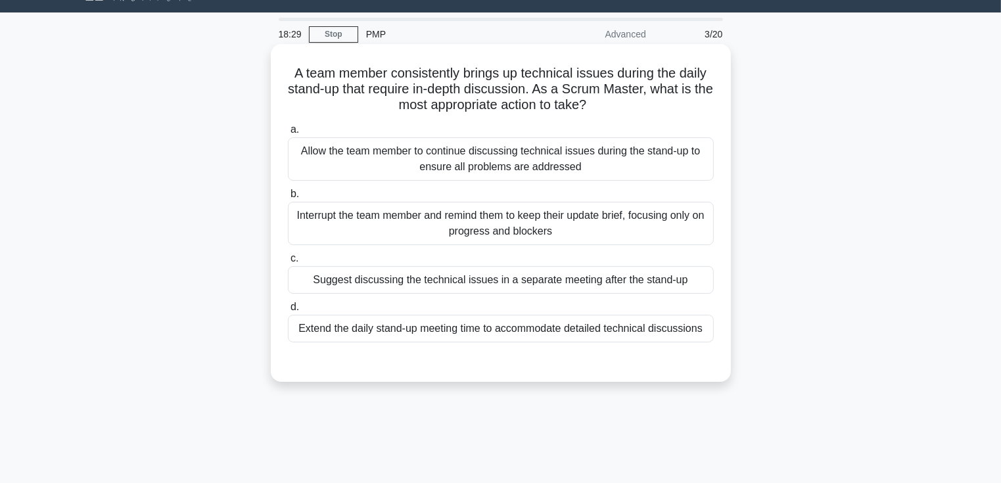
click at [483, 279] on div "Suggest discussing the technical issues in a separate meeting after the stand-up" at bounding box center [501, 280] width 426 height 28
click at [288, 263] on input "c. Suggest discussing the technical issues in a separate meeting after the stan…" at bounding box center [288, 258] width 0 height 9
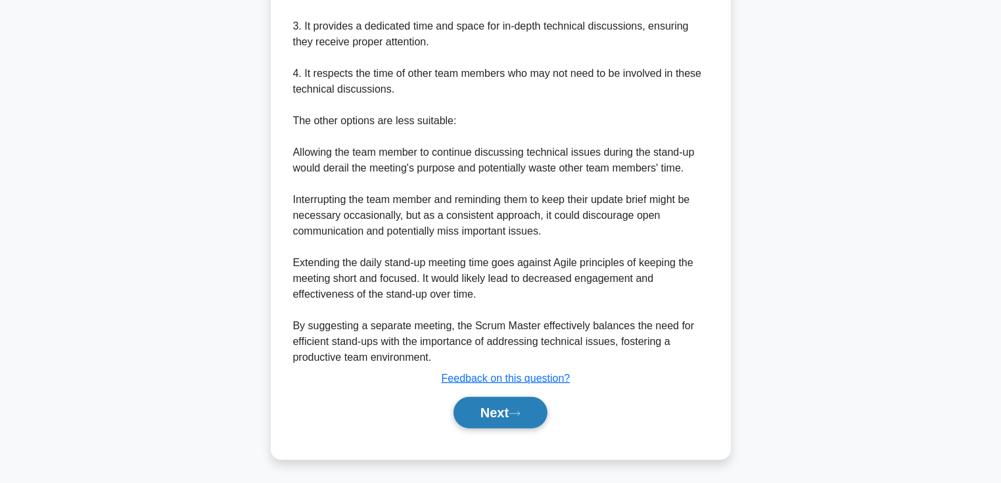
click at [481, 404] on button "Next" at bounding box center [501, 413] width 94 height 32
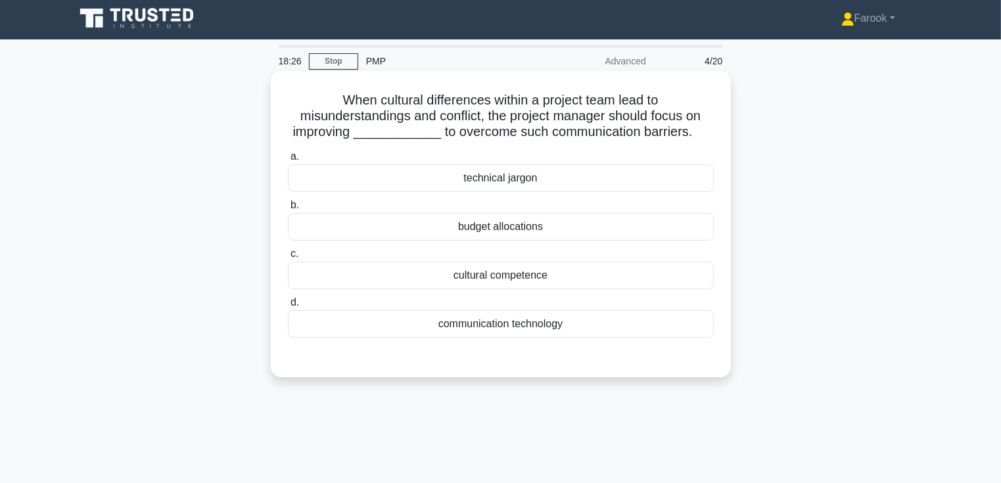
scroll to position [0, 0]
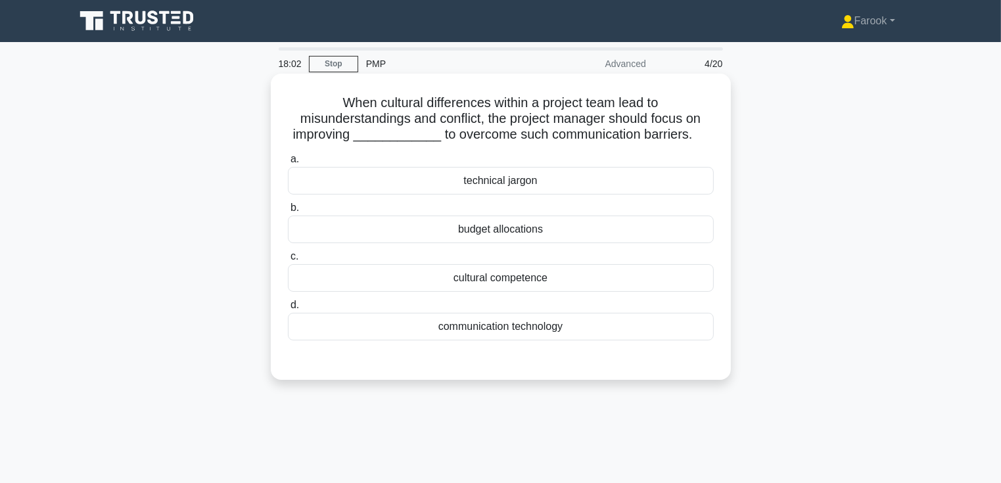
click at [540, 327] on div "communication technology" at bounding box center [501, 327] width 426 height 28
click at [288, 310] on input "d. communication technology" at bounding box center [288, 305] width 0 height 9
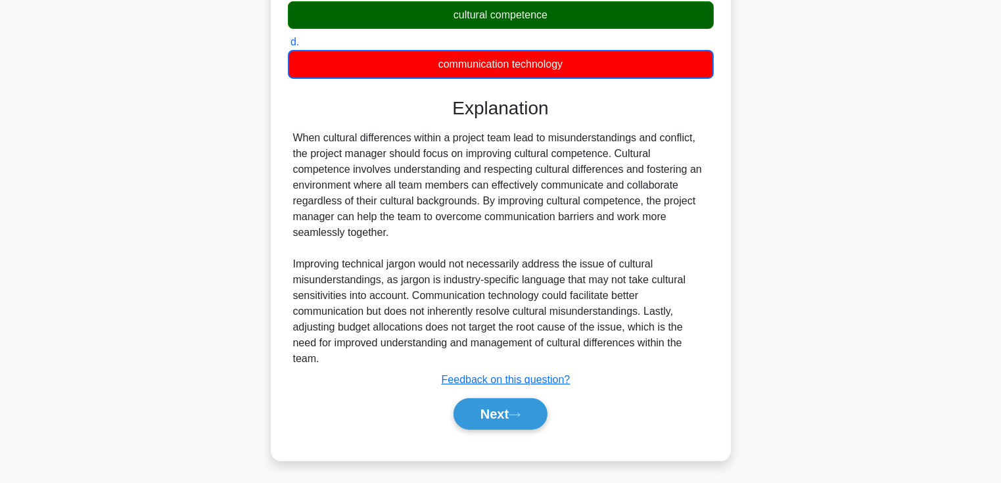
scroll to position [264, 0]
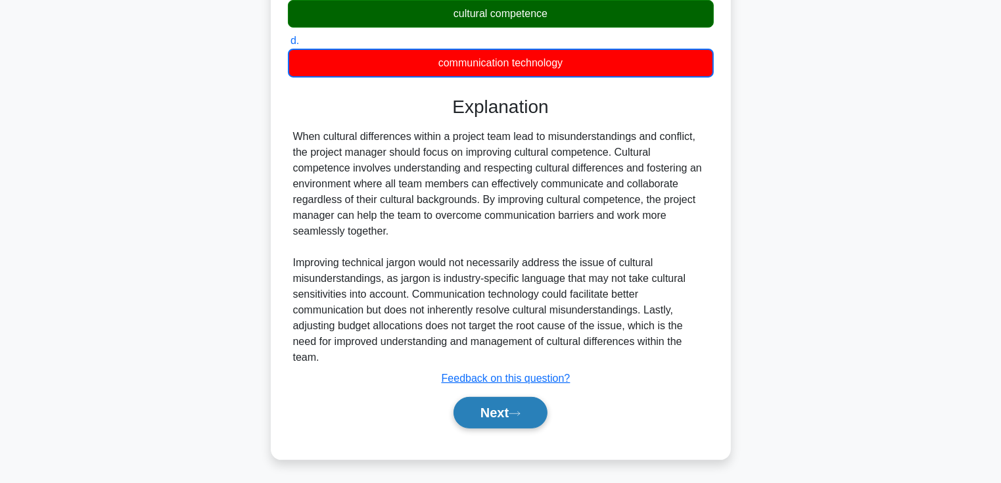
click at [503, 404] on button "Next" at bounding box center [501, 413] width 94 height 32
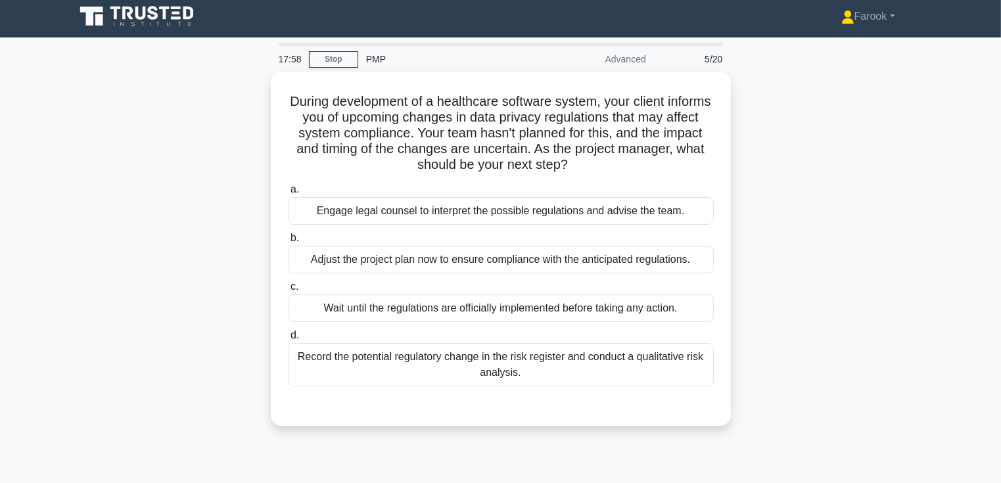
scroll to position [0, 0]
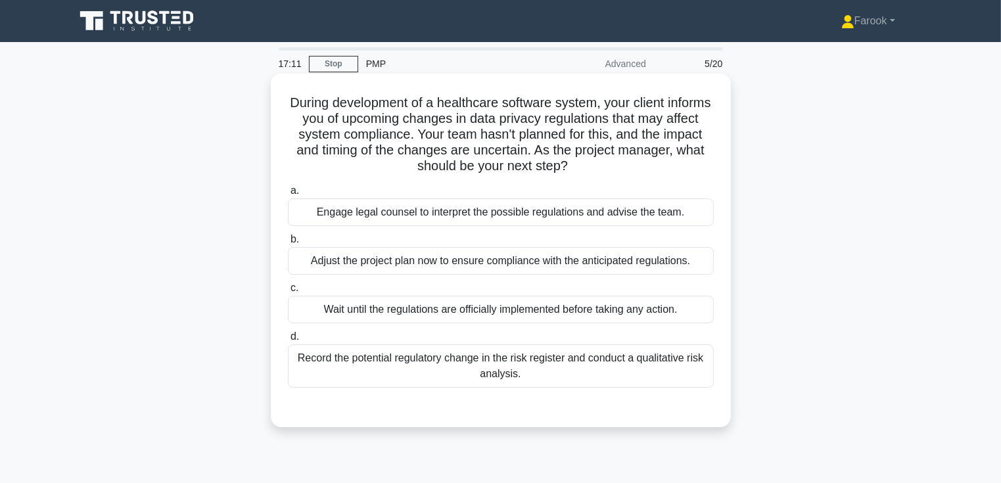
click at [585, 370] on div "Record the potential regulatory change in the risk register and conduct a quali…" at bounding box center [501, 366] width 426 height 43
click at [288, 341] on input "d. Record the potential regulatory change in the risk register and conduct a qu…" at bounding box center [288, 337] width 0 height 9
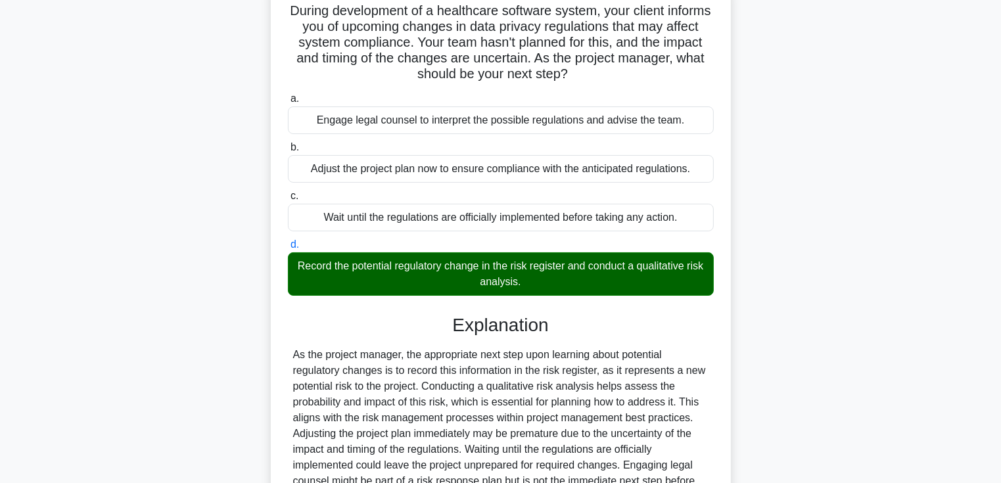
scroll to position [231, 0]
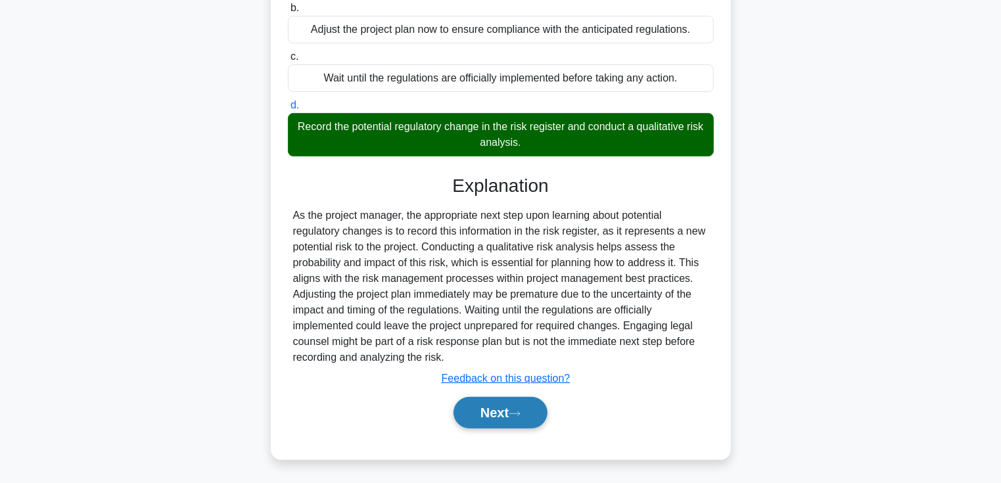
click at [483, 412] on button "Next" at bounding box center [501, 413] width 94 height 32
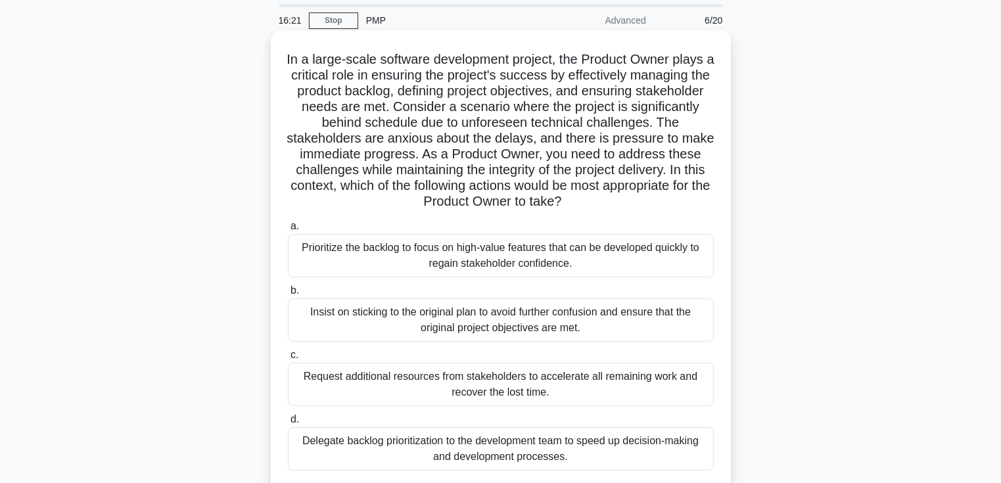
scroll to position [66, 0]
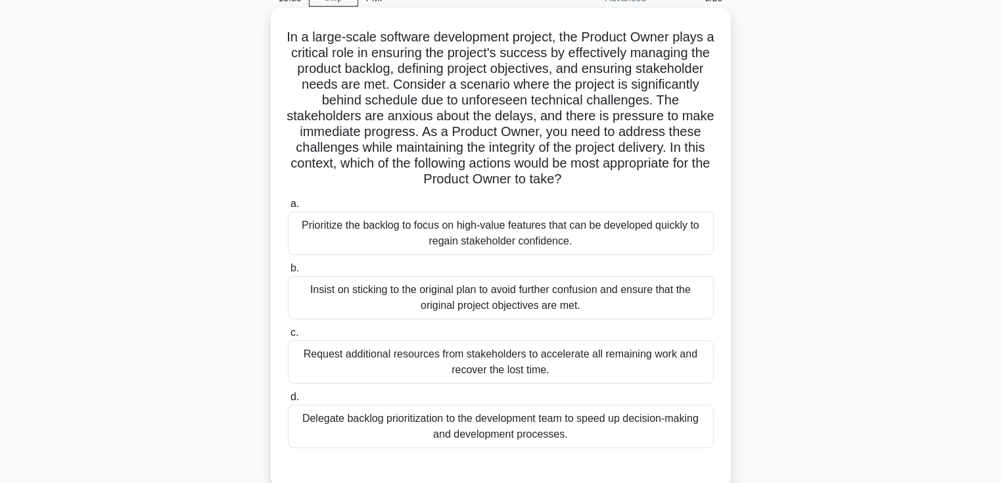
click at [567, 245] on div "Prioritize the backlog to focus on high-value features that can be developed qu…" at bounding box center [501, 233] width 426 height 43
click at [288, 208] on input "a. Prioritize the backlog to focus on high-value features that can be developed…" at bounding box center [288, 204] width 0 height 9
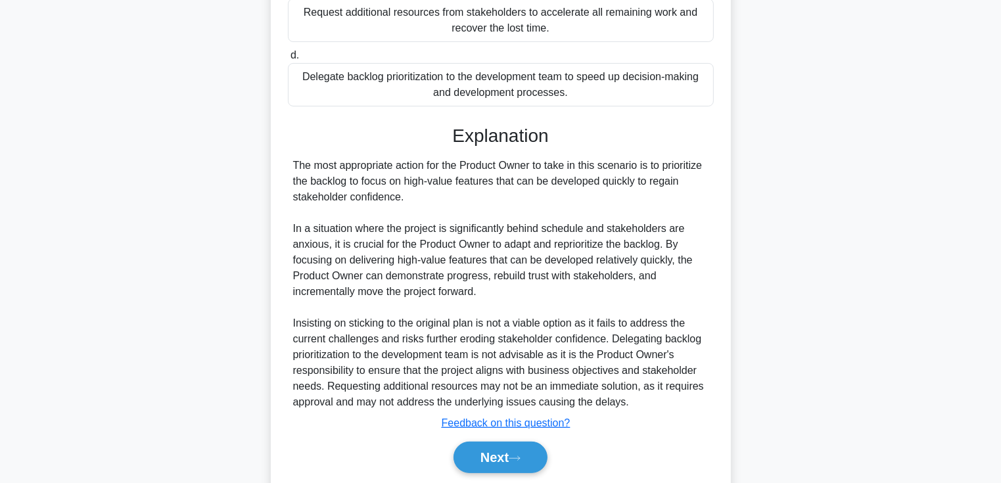
scroll to position [452, 0]
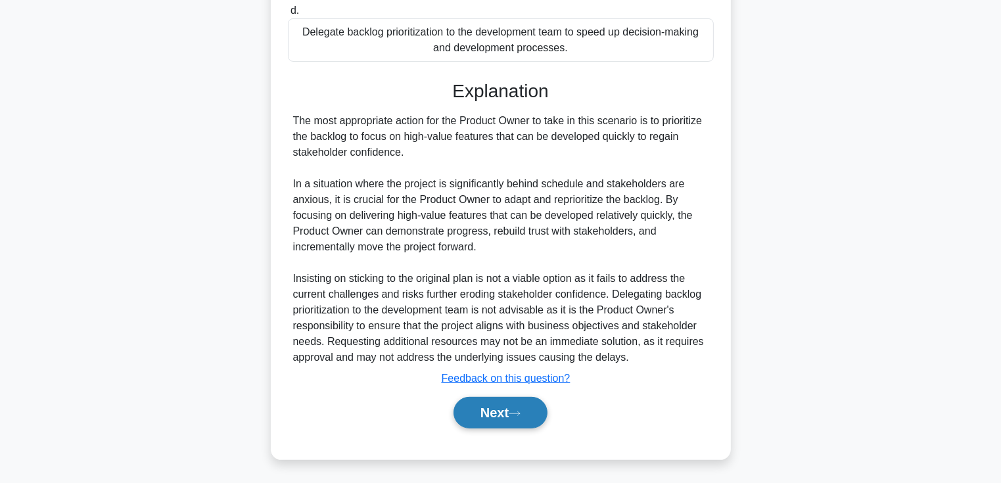
click at [460, 416] on button "Next" at bounding box center [501, 413] width 94 height 32
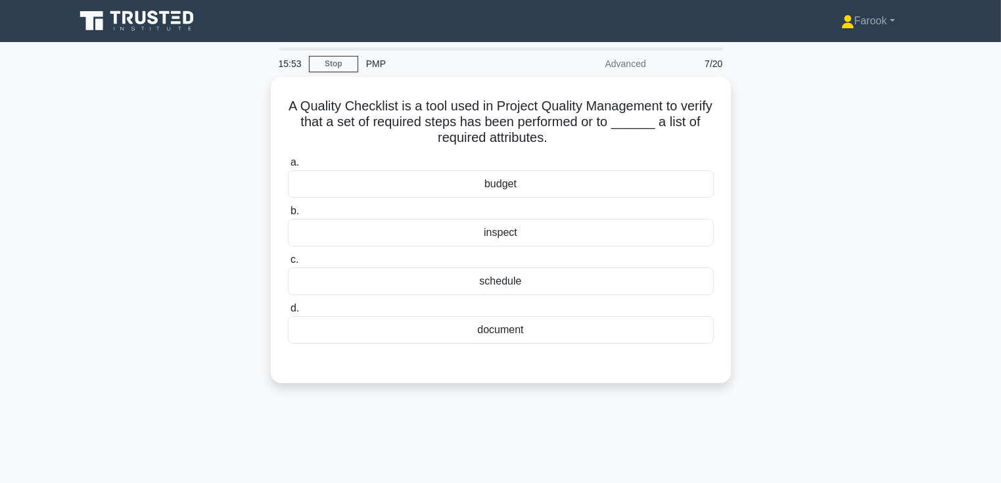
scroll to position [0, 0]
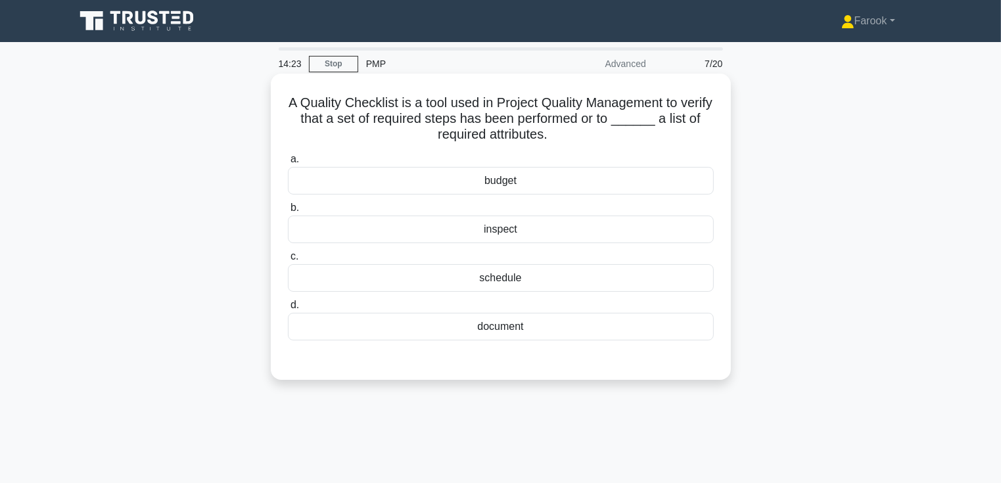
click at [479, 325] on div "document" at bounding box center [501, 327] width 426 height 28
click at [288, 310] on input "d. document" at bounding box center [288, 305] width 0 height 9
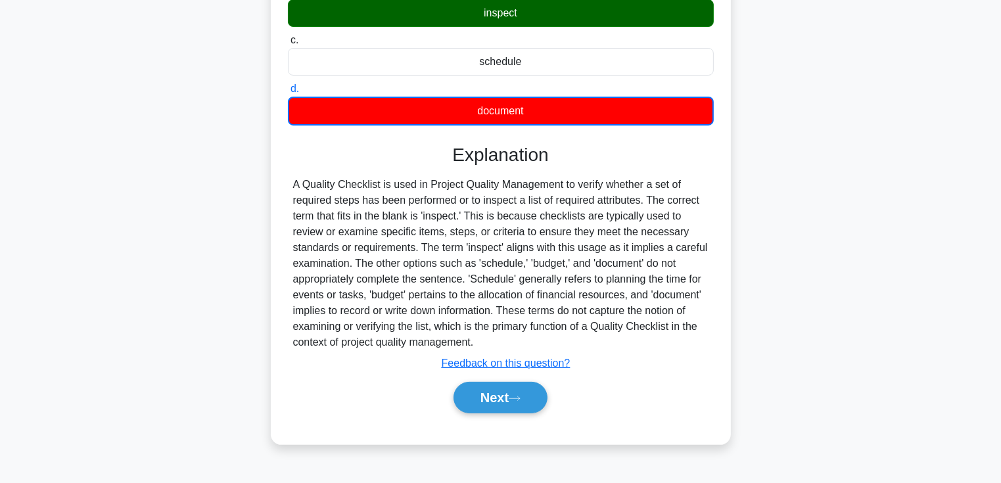
scroll to position [227, 0]
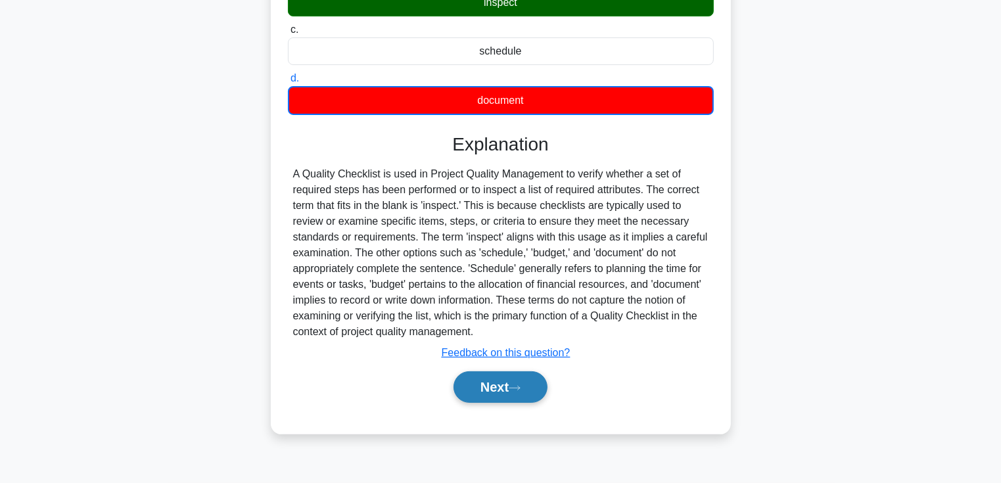
click at [510, 387] on button "Next" at bounding box center [501, 388] width 94 height 32
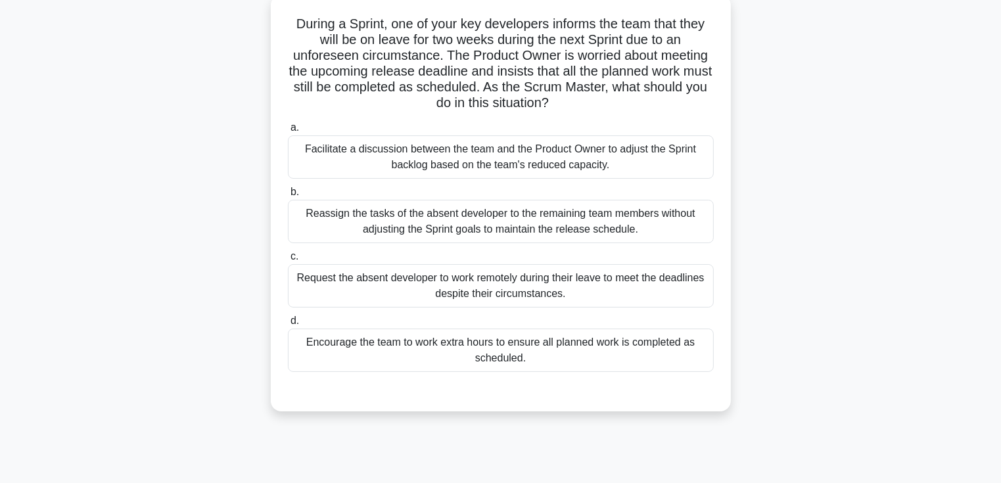
scroll to position [66, 0]
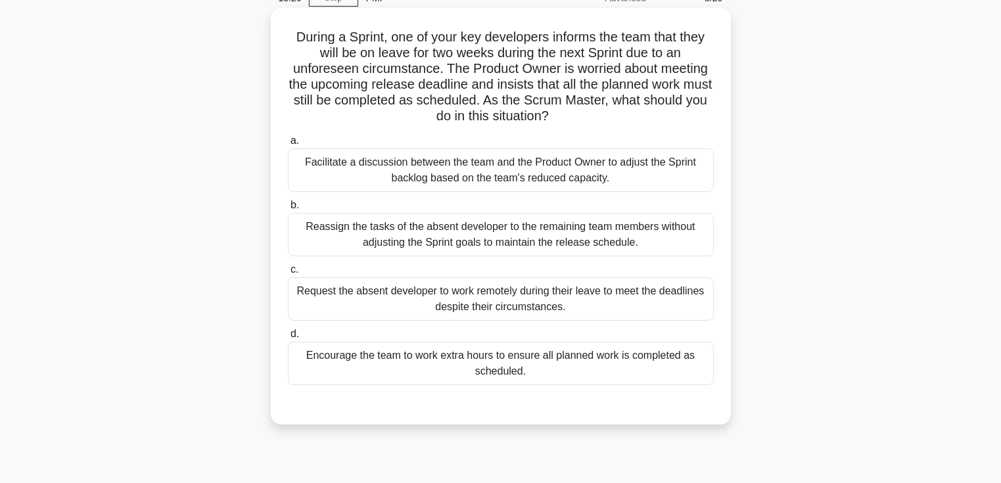
click at [571, 167] on div "Facilitate a discussion between the team and the Product Owner to adjust the Sp…" at bounding box center [501, 170] width 426 height 43
click at [288, 145] on input "a. Facilitate a discussion between the team and the Product Owner to adjust the…" at bounding box center [288, 141] width 0 height 9
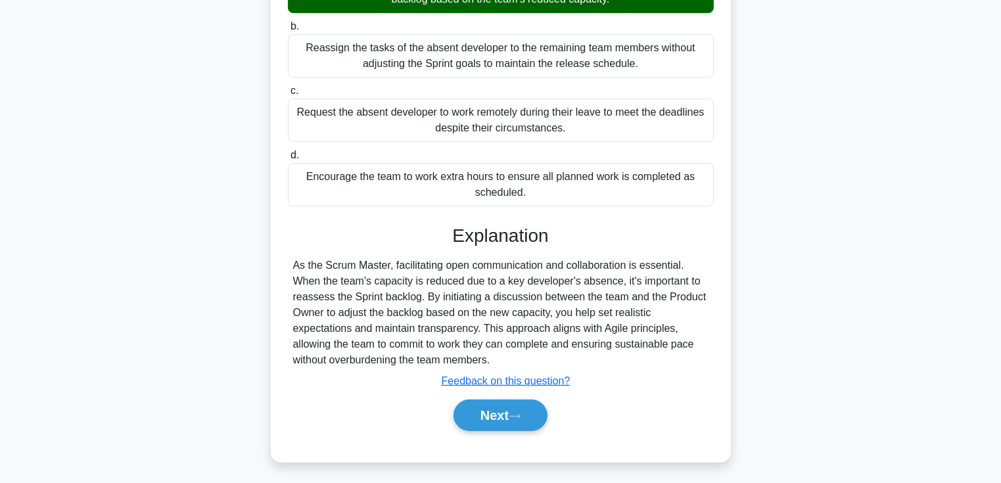
scroll to position [247, 0]
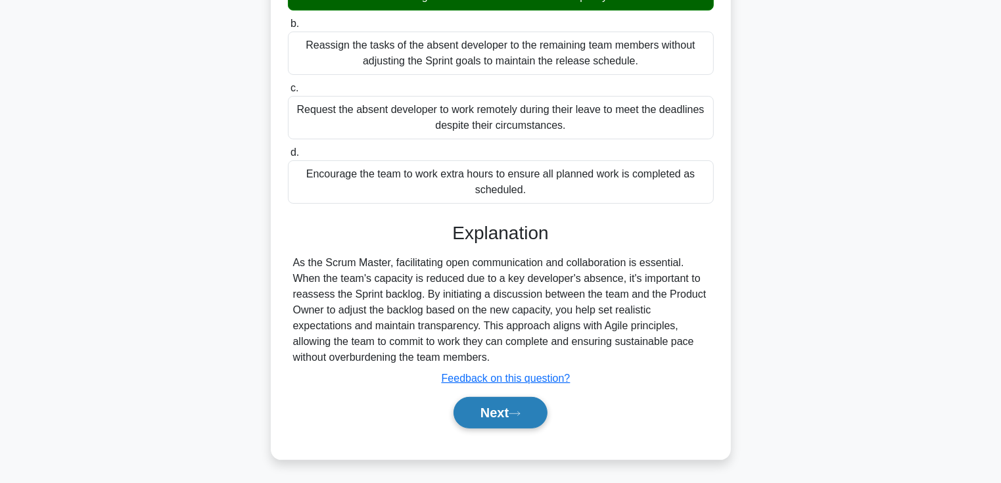
click at [513, 417] on button "Next" at bounding box center [501, 413] width 94 height 32
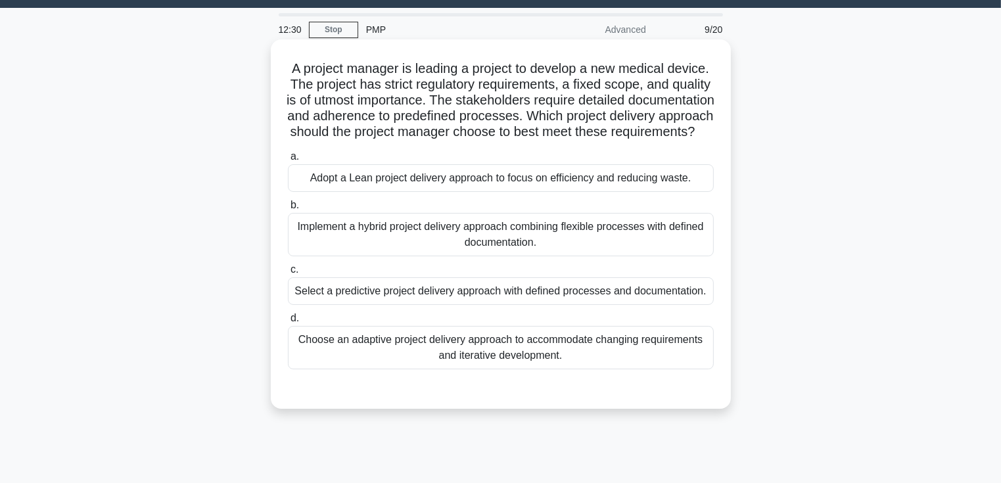
scroll to position [66, 0]
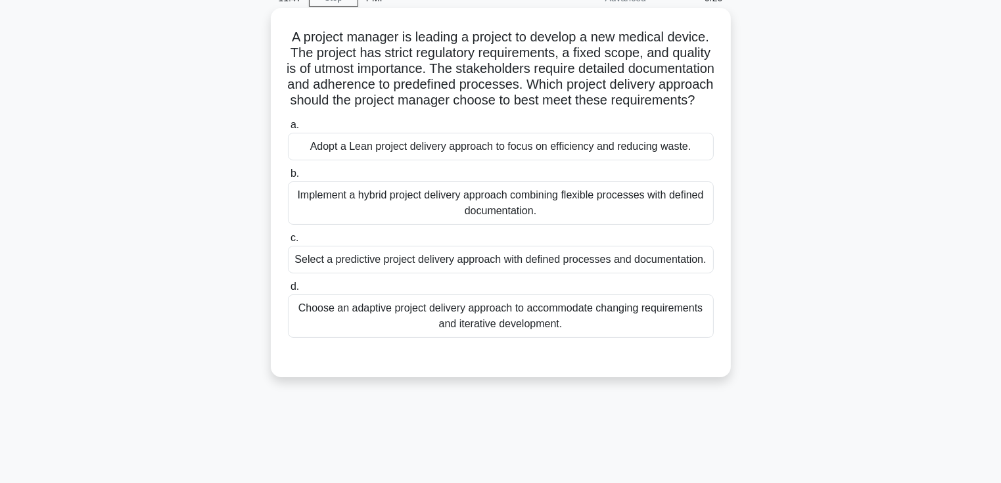
click at [536, 274] on div "Select a predictive project delivery approach with defined processes and docume…" at bounding box center [501, 260] width 426 height 28
click at [288, 243] on input "c. Select a predictive project delivery approach with defined processes and doc…" at bounding box center [288, 238] width 0 height 9
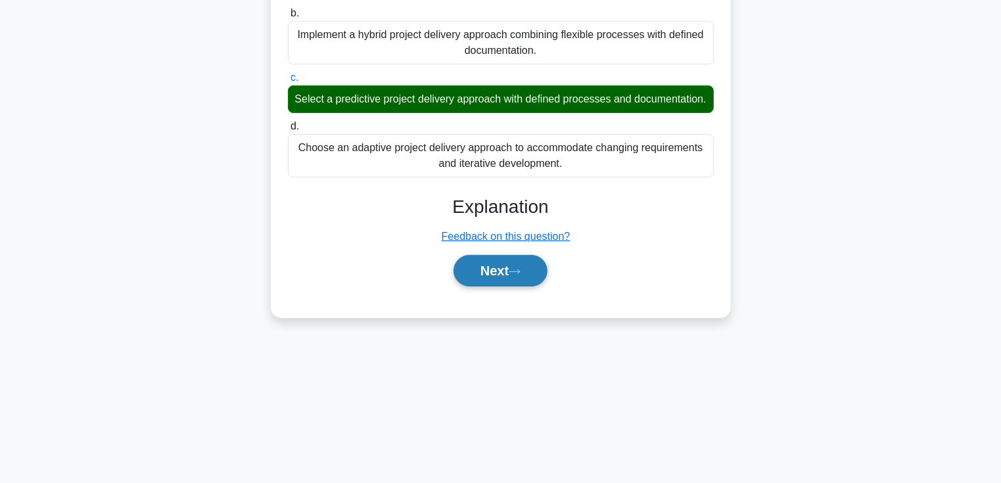
scroll to position [227, 0]
click at [521, 275] on icon at bounding box center [515, 271] width 12 height 7
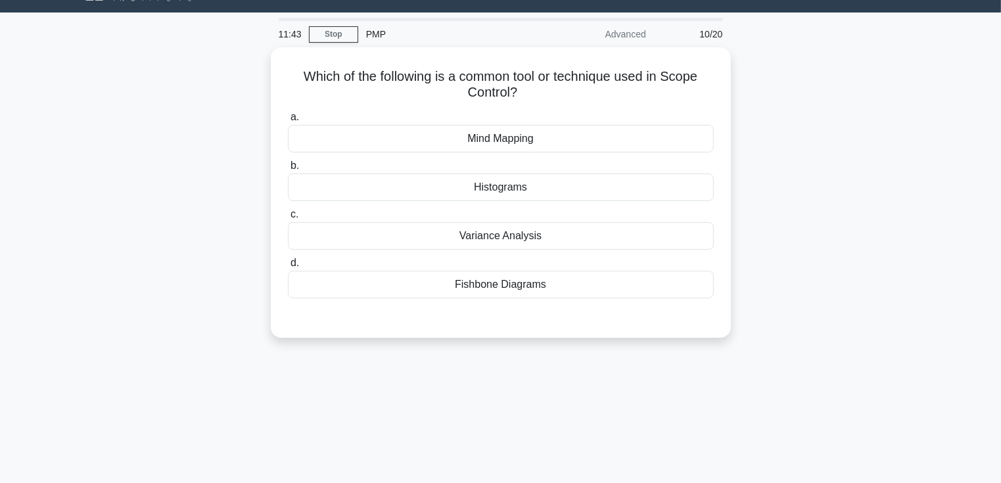
scroll to position [0, 0]
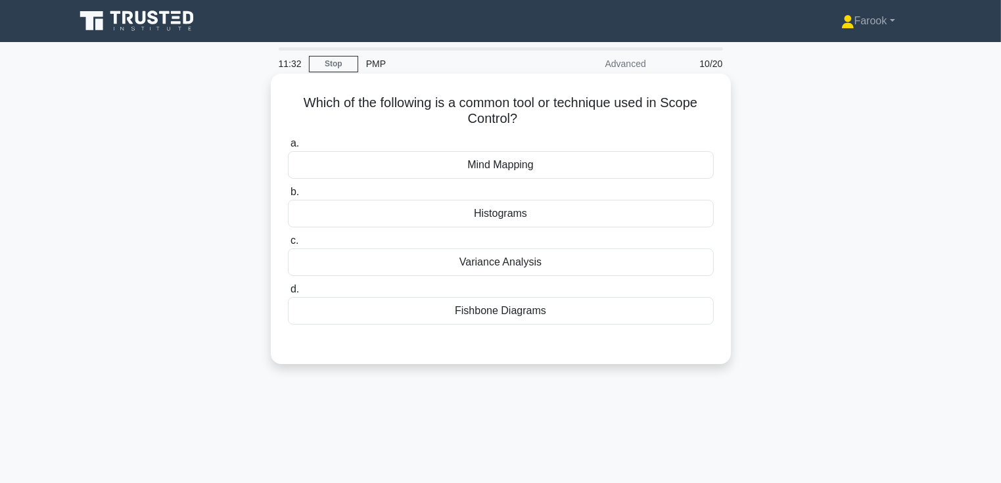
click at [549, 257] on div "Variance Analysis" at bounding box center [501, 263] width 426 height 28
click at [288, 245] on input "c. Variance Analysis" at bounding box center [288, 241] width 0 height 9
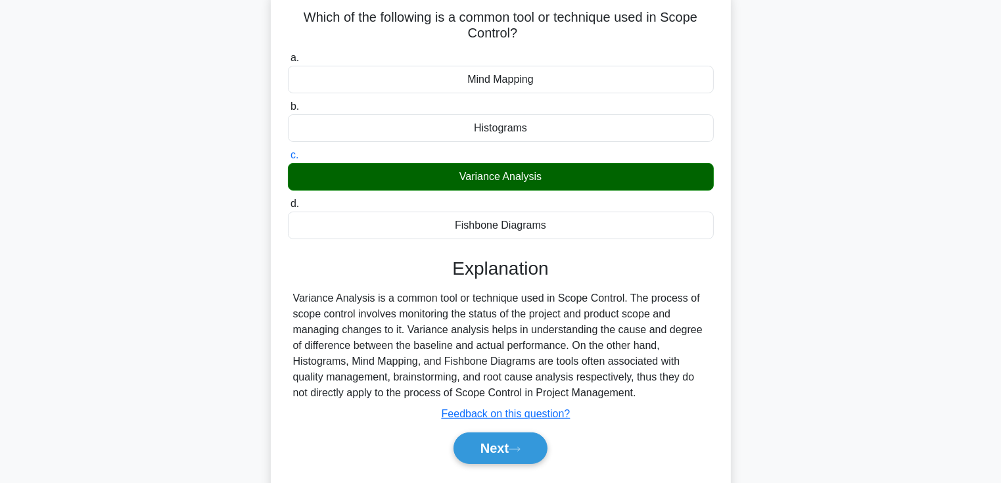
scroll to position [227, 0]
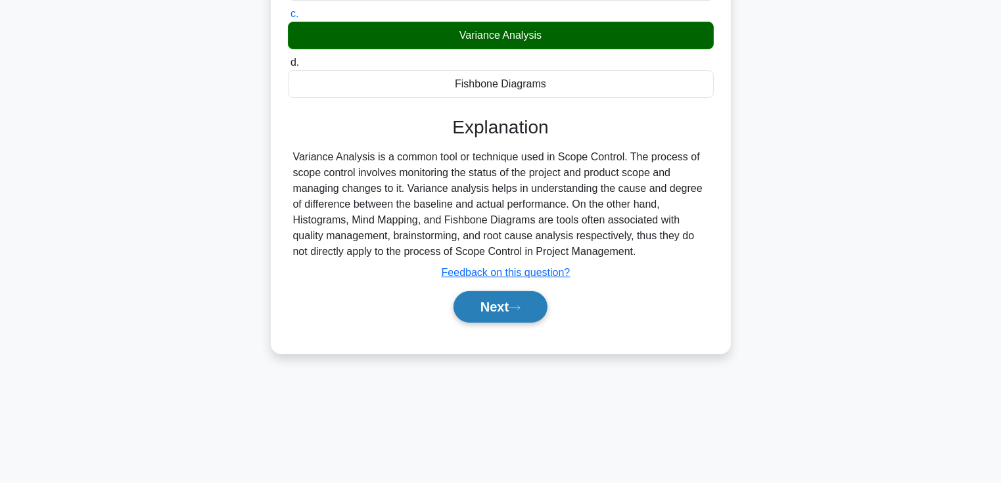
click at [506, 305] on button "Next" at bounding box center [501, 307] width 94 height 32
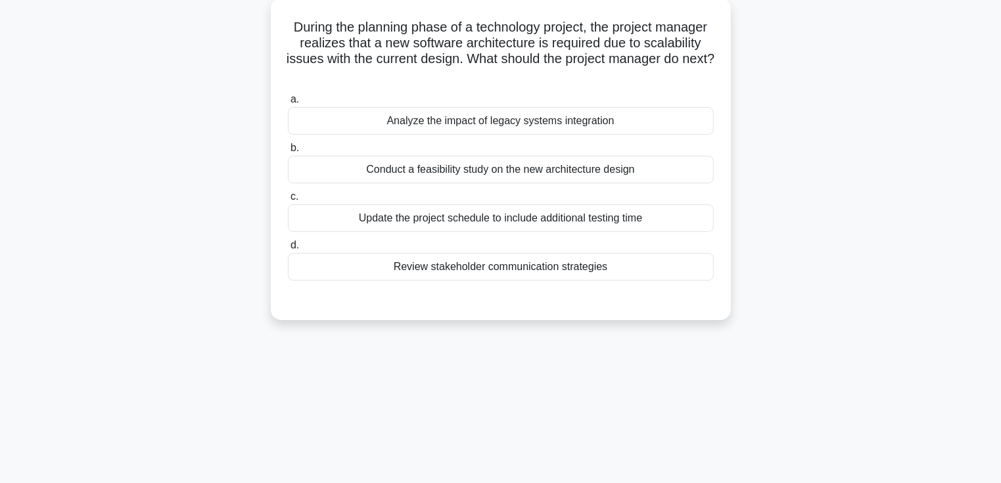
scroll to position [30, 0]
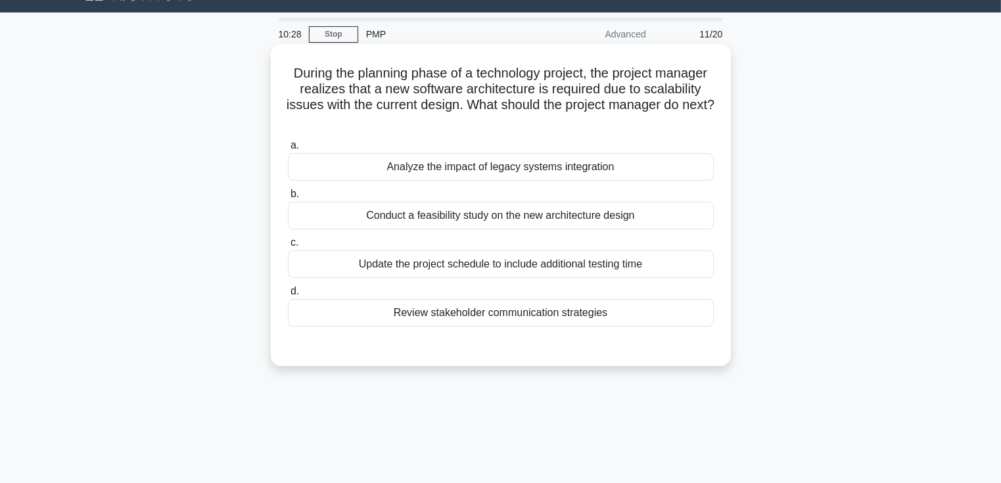
click at [498, 210] on div "Conduct a feasibility study on the new architecture design" at bounding box center [501, 216] width 426 height 28
click at [288, 199] on input "b. Conduct a feasibility study on the new architecture design" at bounding box center [288, 194] width 0 height 9
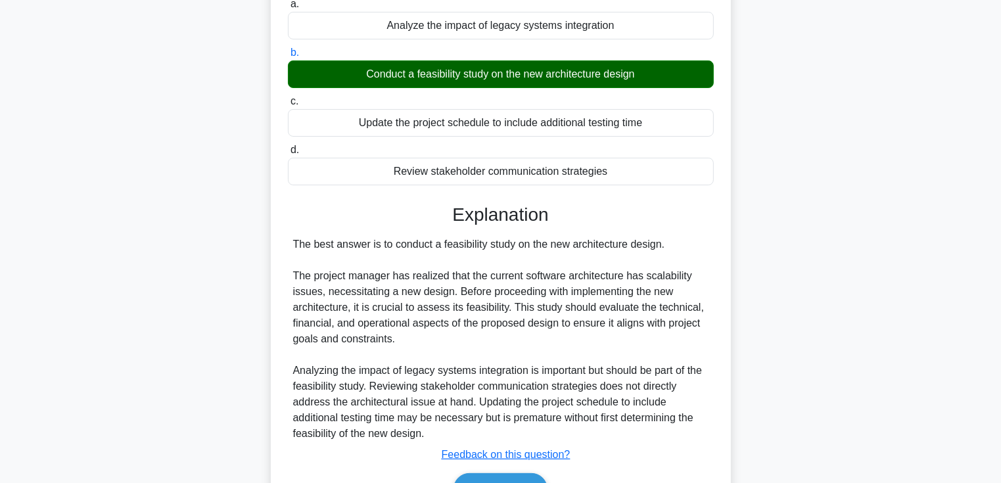
scroll to position [247, 0]
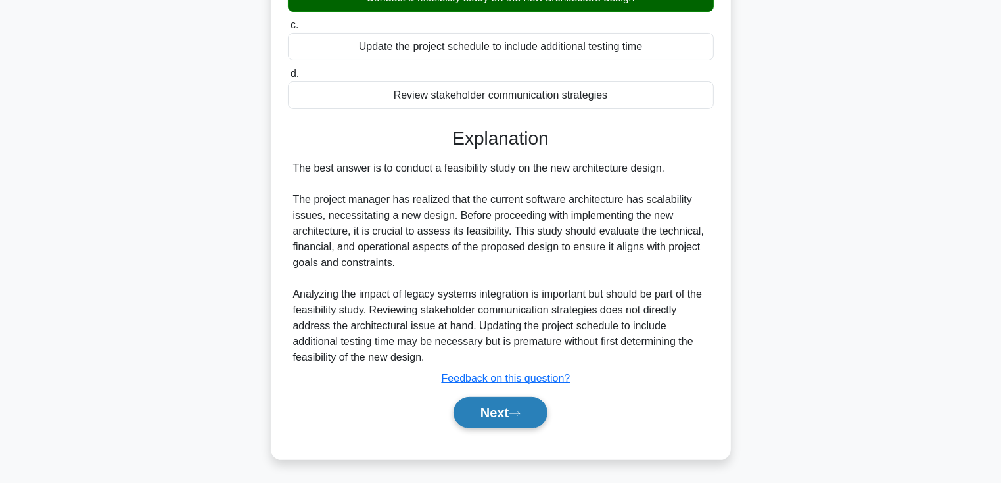
click at [475, 418] on button "Next" at bounding box center [501, 413] width 94 height 32
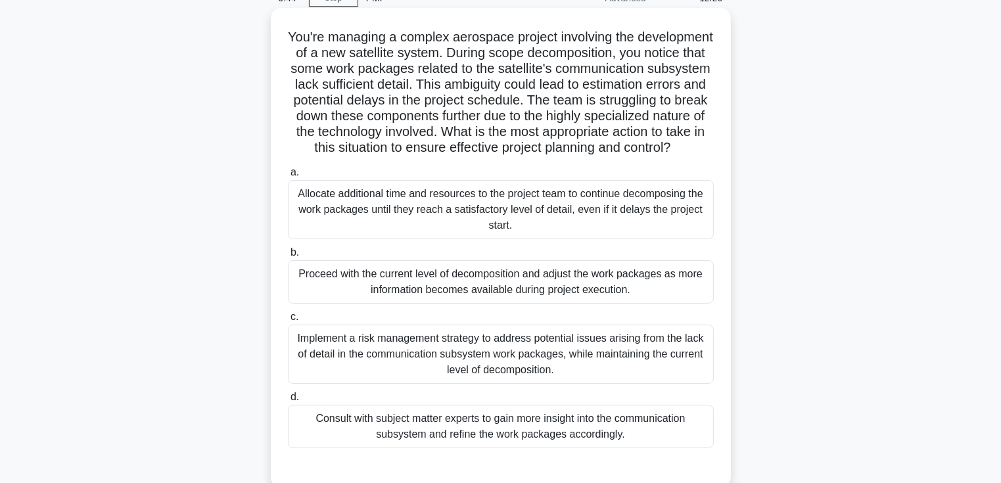
scroll to position [132, 0]
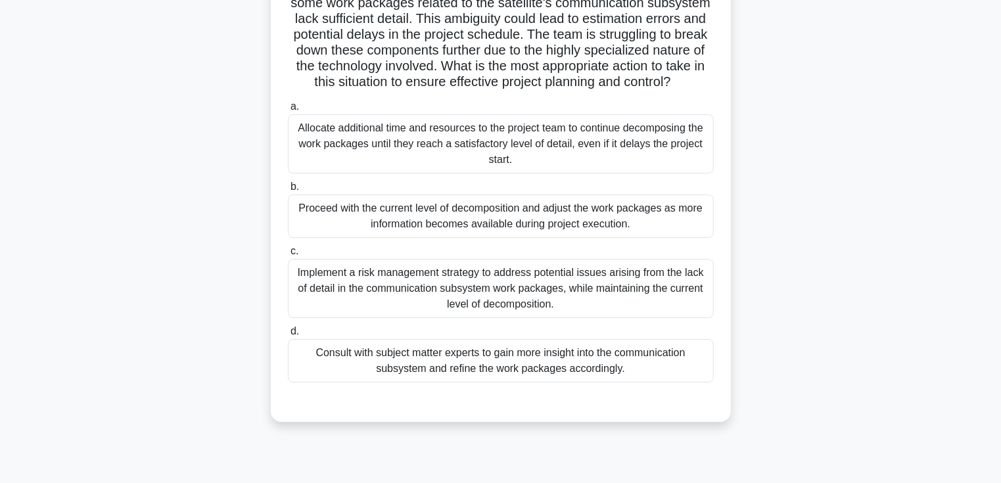
click at [446, 367] on div "Consult with subject matter experts to gain more insight into the communication…" at bounding box center [501, 360] width 426 height 43
click at [288, 336] on input "d. Consult with subject matter experts to gain more insight into the communicat…" at bounding box center [288, 331] width 0 height 9
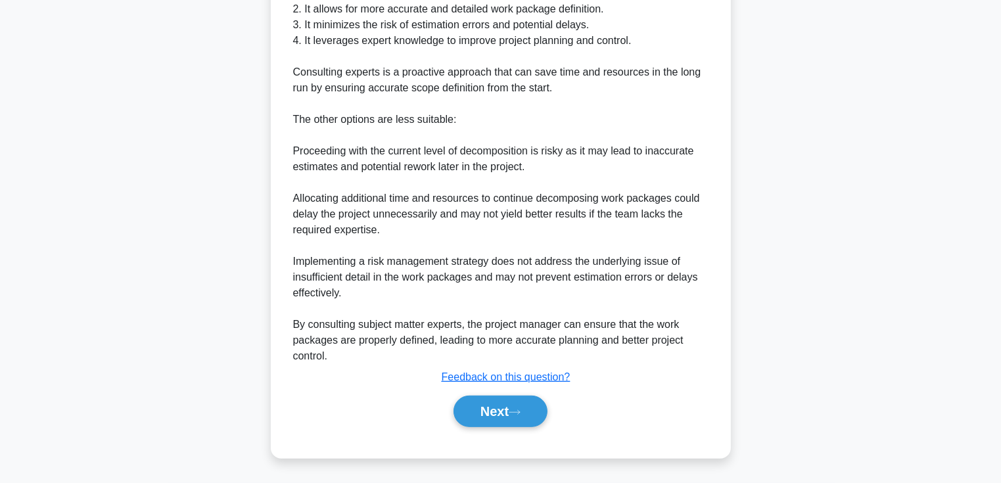
scroll to position [658, 0]
click at [461, 401] on button "Next" at bounding box center [501, 412] width 94 height 32
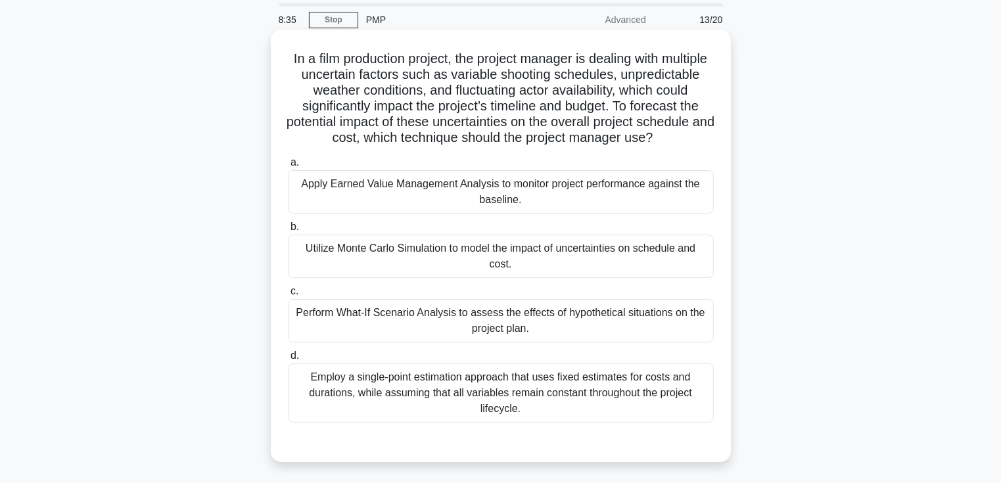
scroll to position [66, 0]
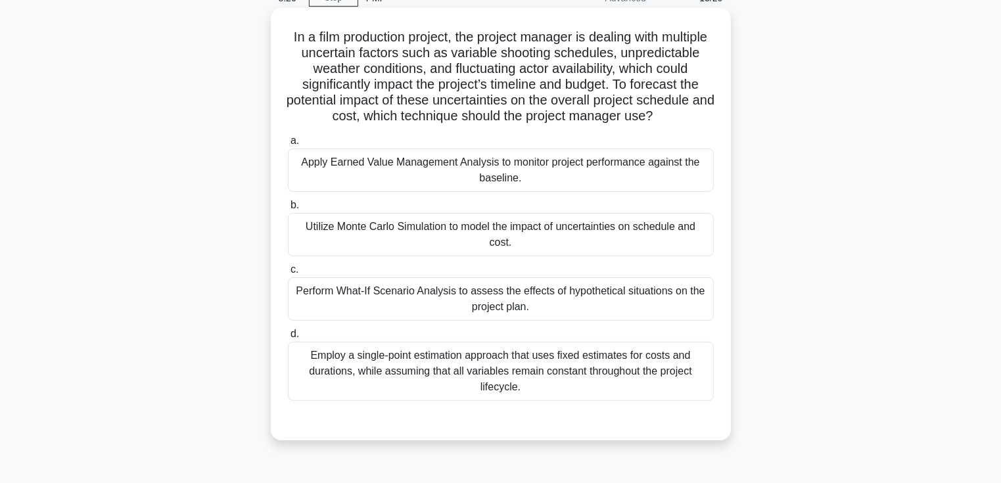
click at [567, 321] on div "Perform What-If Scenario Analysis to assess the effects of hypothetical situati…" at bounding box center [501, 298] width 426 height 43
click at [288, 274] on input "c. Perform What-If Scenario Analysis to assess the effects of hypothetical situ…" at bounding box center [288, 270] width 0 height 9
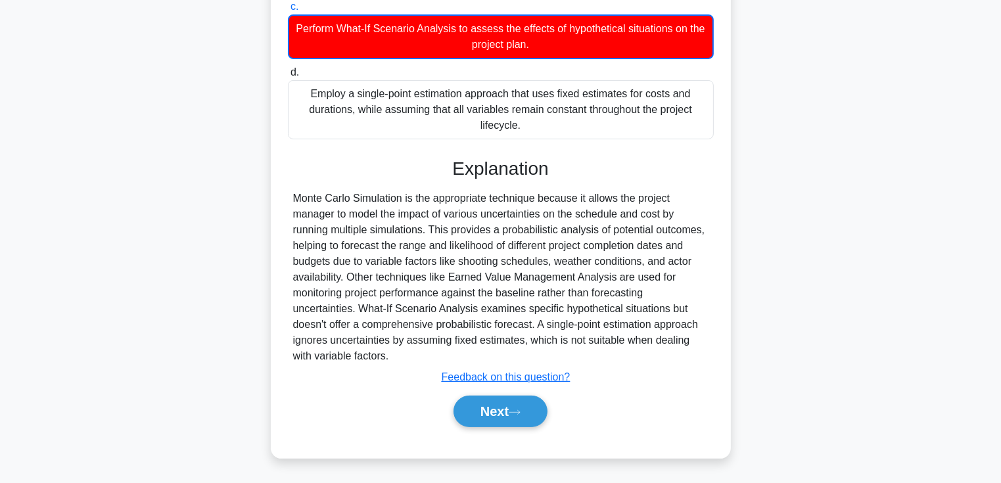
scroll to position [343, 0]
click at [487, 420] on button "Next" at bounding box center [501, 412] width 94 height 32
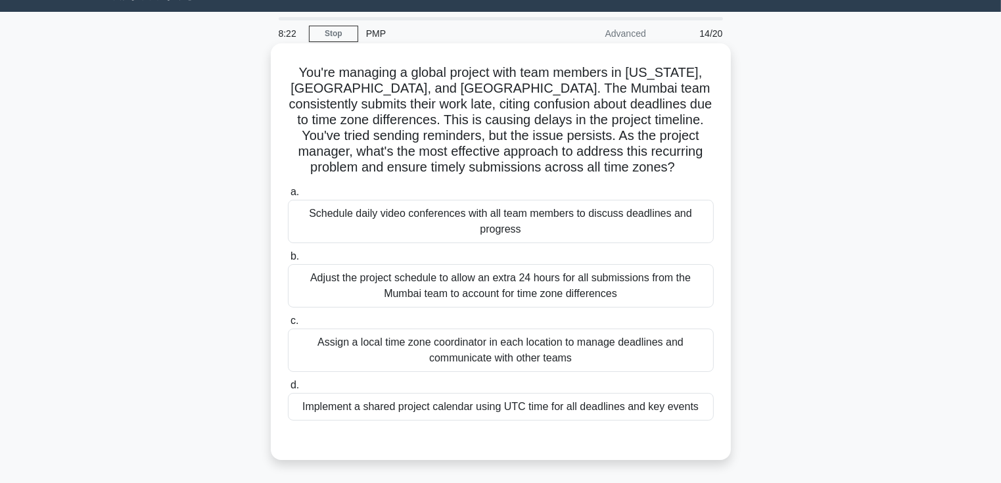
scroll to position [30, 0]
click at [435, 413] on div "Implement a shared project calendar using UTC time for all deadlines and key ev…" at bounding box center [501, 408] width 426 height 28
click at [288, 391] on input "d. Implement a shared project calendar using UTC time for all deadlines and key…" at bounding box center [288, 386] width 0 height 9
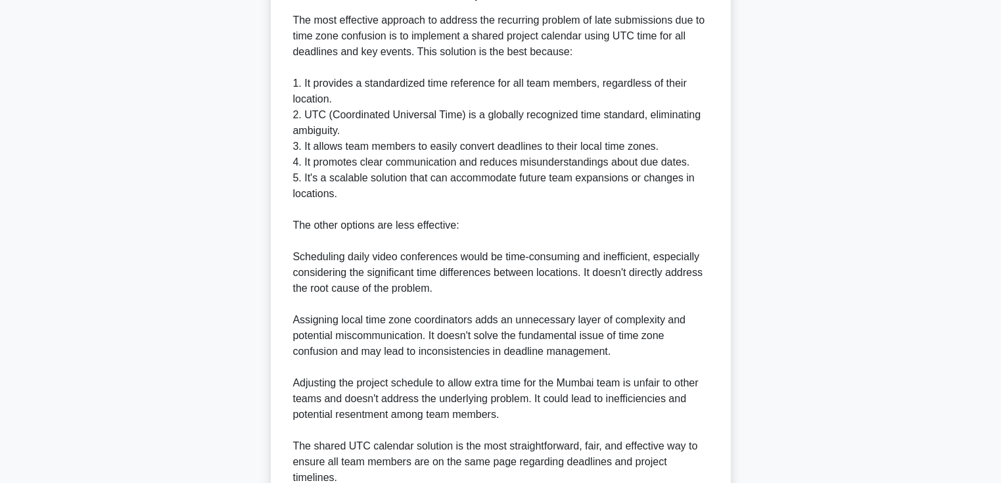
scroll to position [610, 0]
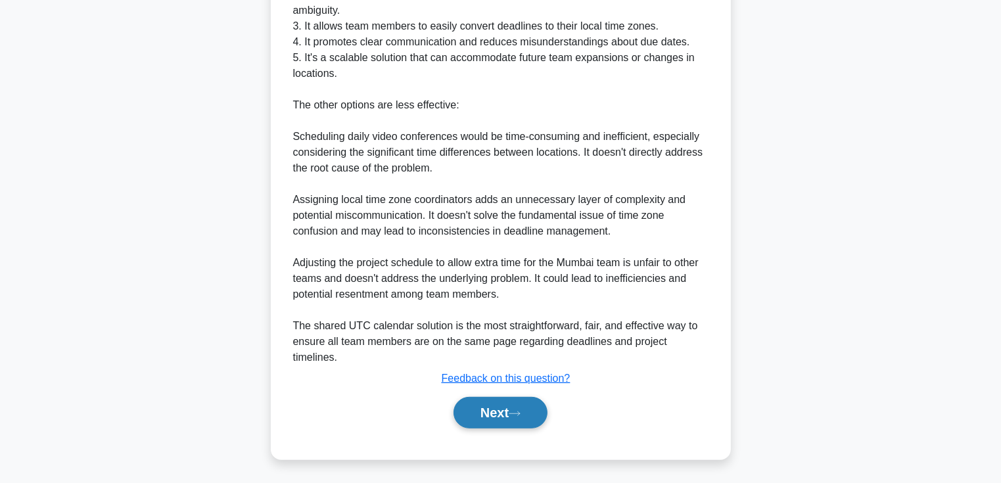
click at [478, 402] on button "Next" at bounding box center [501, 413] width 94 height 32
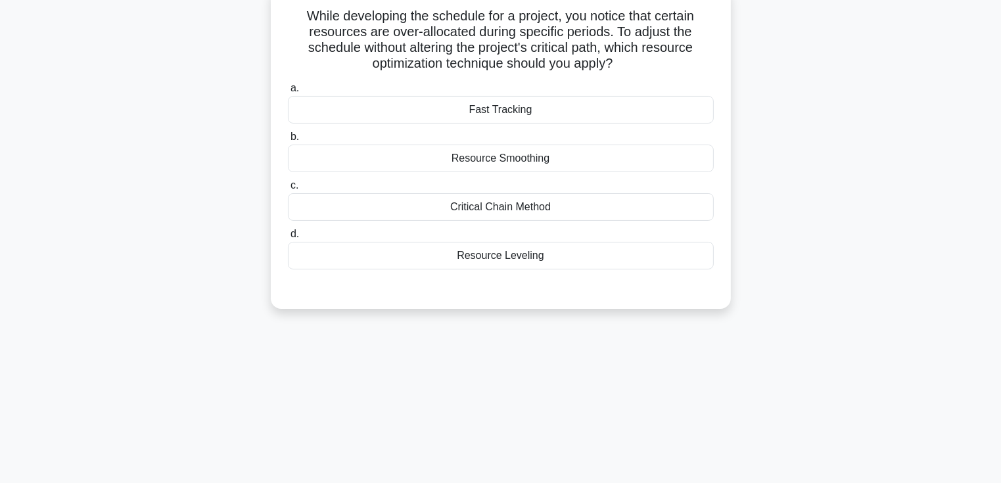
scroll to position [0, 0]
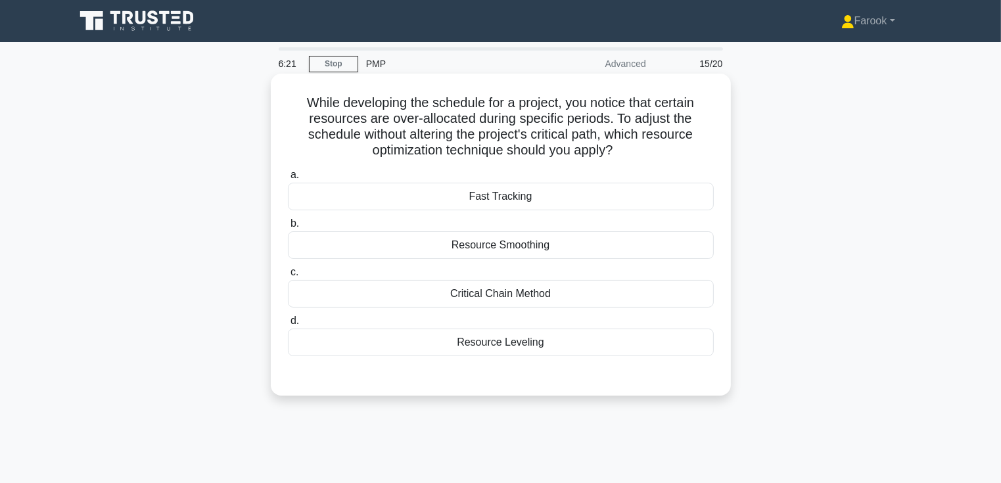
click at [519, 340] on div "Resource Leveling" at bounding box center [501, 343] width 426 height 28
click at [288, 325] on input "d. Resource Leveling" at bounding box center [288, 321] width 0 height 9
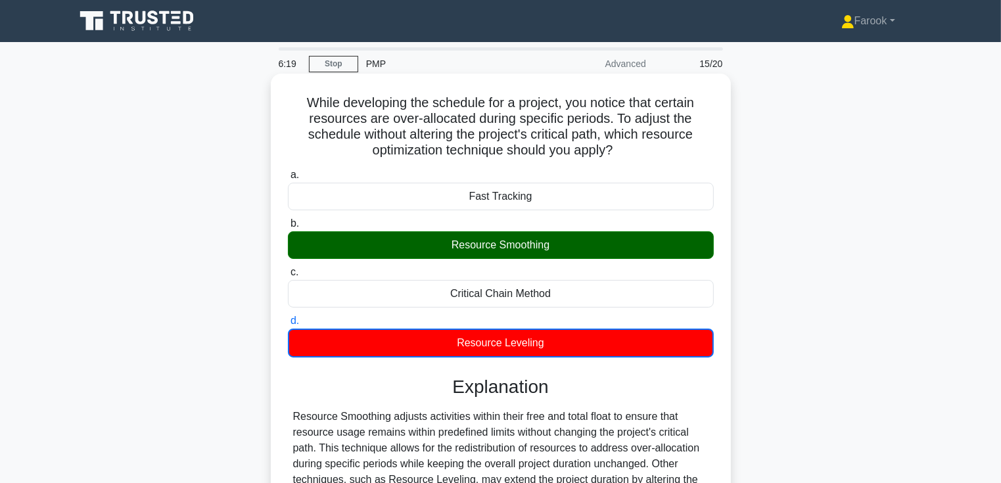
scroll to position [227, 0]
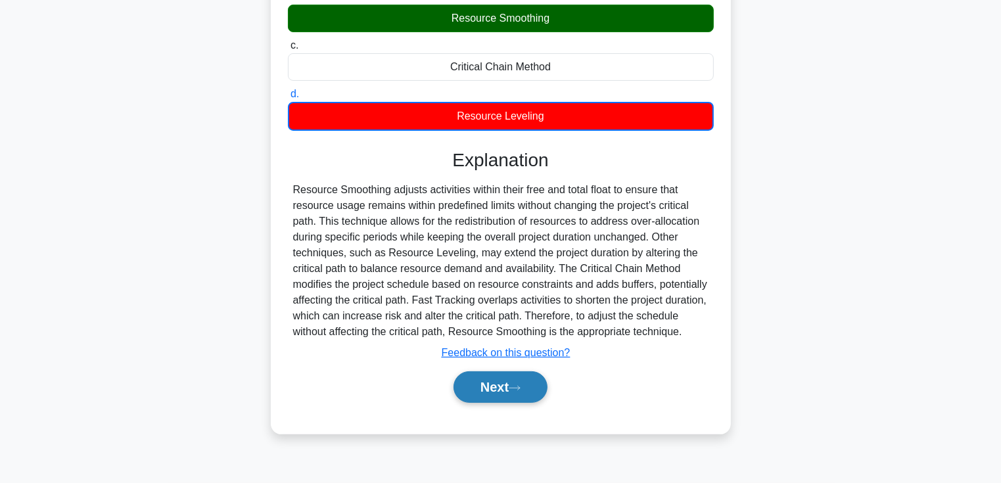
click at [490, 393] on button "Next" at bounding box center [501, 388] width 94 height 32
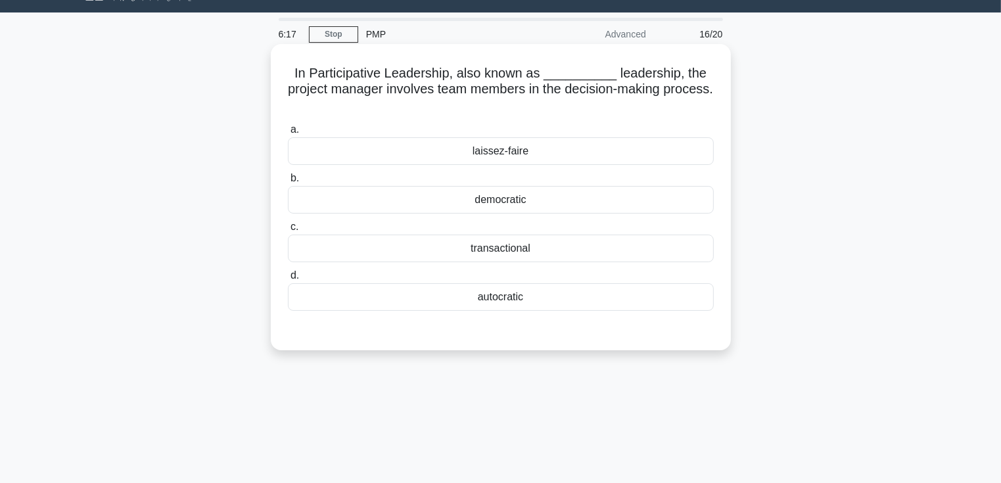
scroll to position [0, 0]
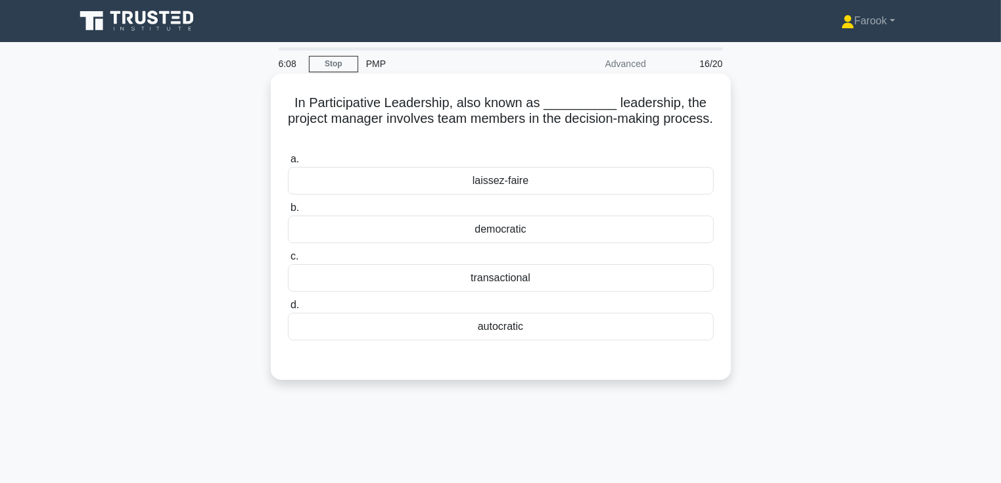
click at [539, 175] on div "laissez-faire" at bounding box center [501, 181] width 426 height 28
click at [288, 164] on input "a. laissez-faire" at bounding box center [288, 159] width 0 height 9
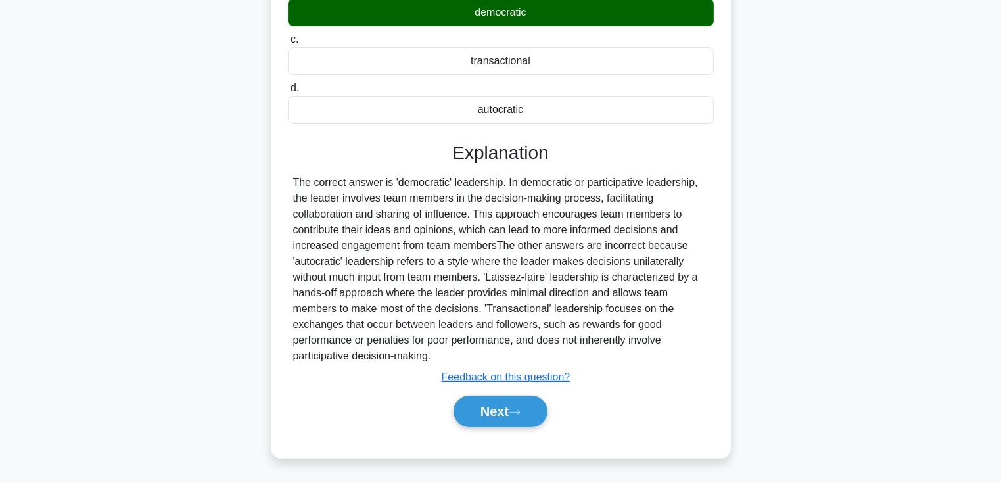
scroll to position [227, 0]
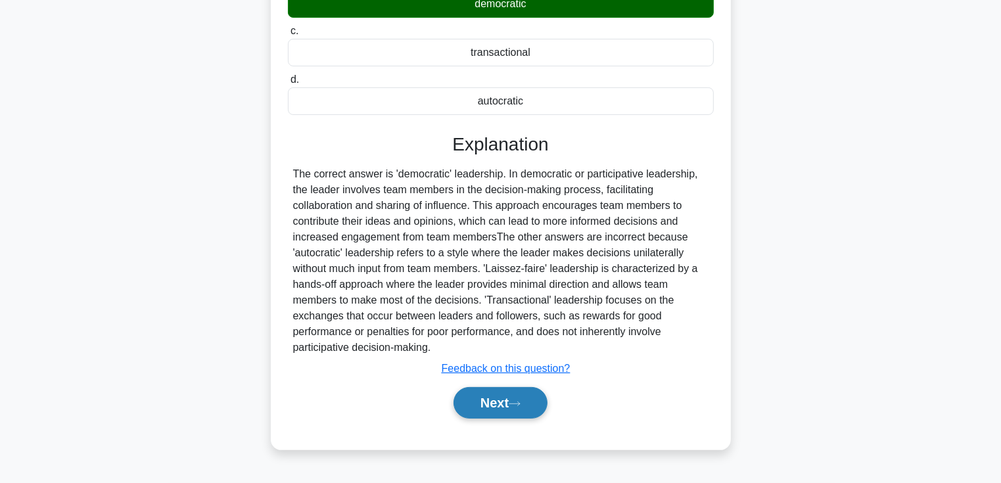
drag, startPoint x: 501, startPoint y: 407, endPoint x: 501, endPoint y: 397, distance: 9.9
click at [501, 399] on button "Next" at bounding box center [501, 403] width 94 height 32
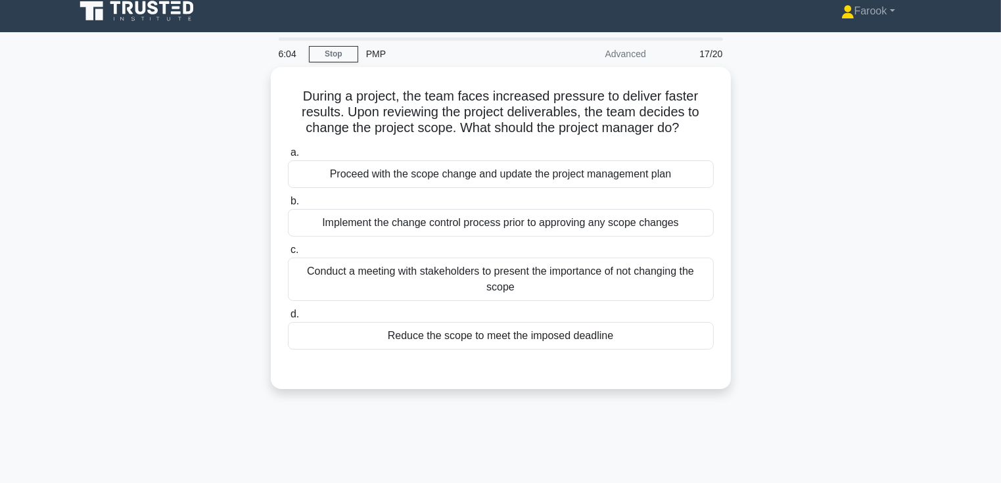
scroll to position [0, 0]
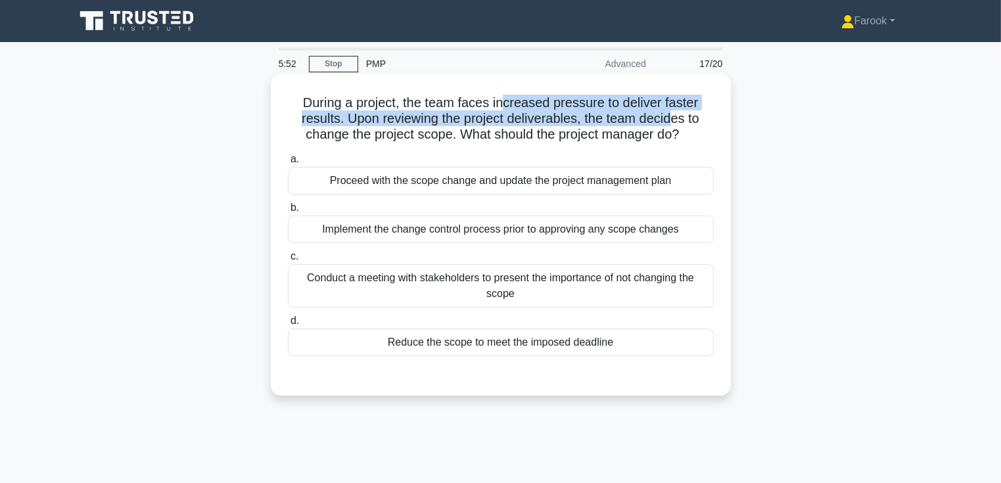
drag, startPoint x: 504, startPoint y: 109, endPoint x: 676, endPoint y: 117, distance: 171.8
click at [676, 117] on h5 "During a project, the team faces increased pressure to deliver faster results. …" at bounding box center [501, 119] width 429 height 49
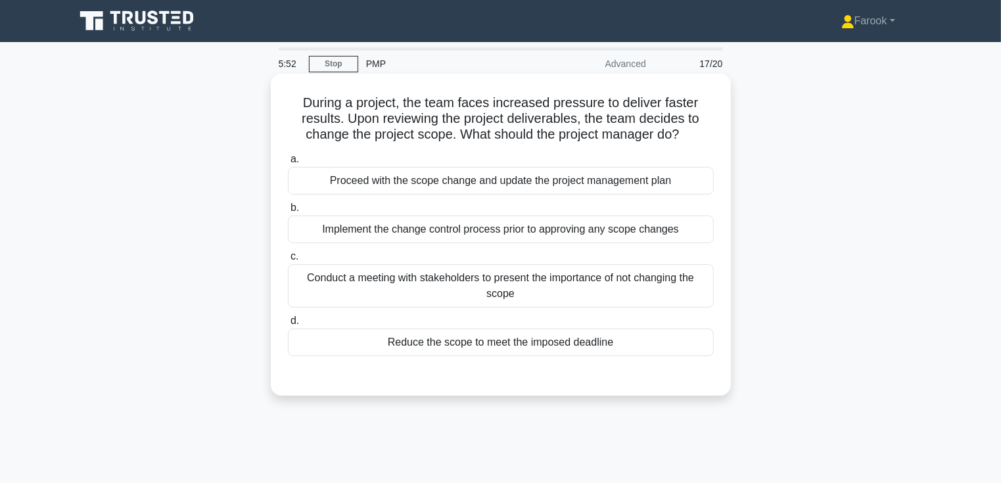
drag, startPoint x: 676, startPoint y: 117, endPoint x: 652, endPoint y: 142, distance: 34.9
click at [652, 142] on h5 "During a project, the team faces increased pressure to deliver faster results. …" at bounding box center [501, 119] width 429 height 49
click at [410, 241] on div "Implement the change control process prior to approving any scope changes" at bounding box center [501, 230] width 426 height 28
click at [288, 212] on input "b. Implement the change control process prior to approving any scope changes" at bounding box center [288, 208] width 0 height 9
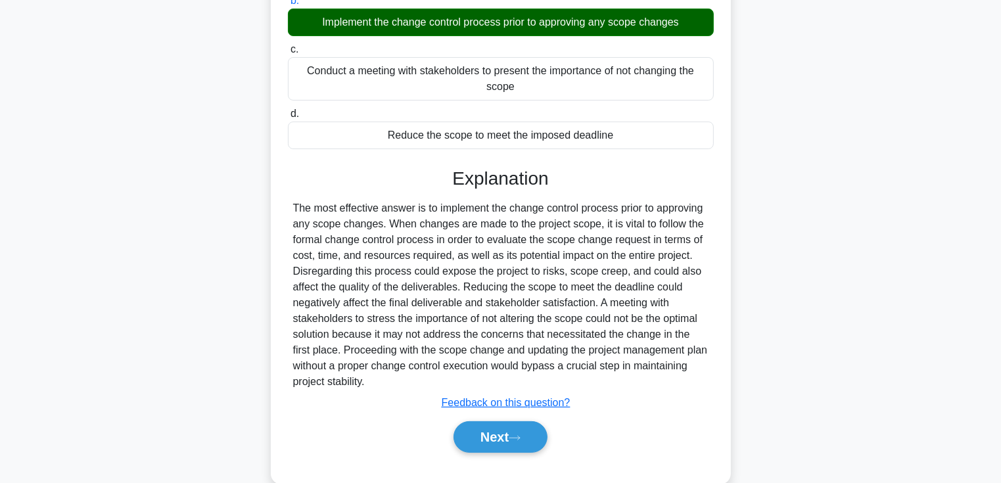
scroll to position [231, 0]
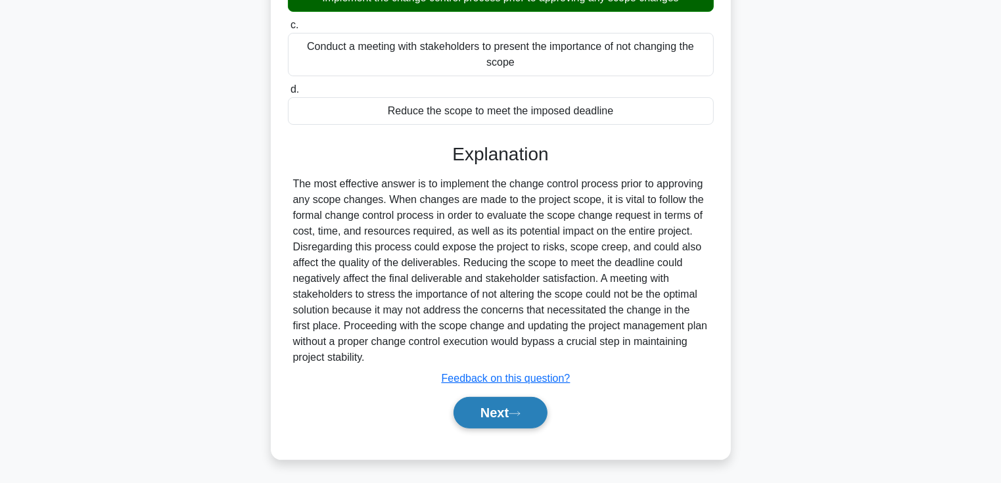
click at [496, 417] on button "Next" at bounding box center [501, 413] width 94 height 32
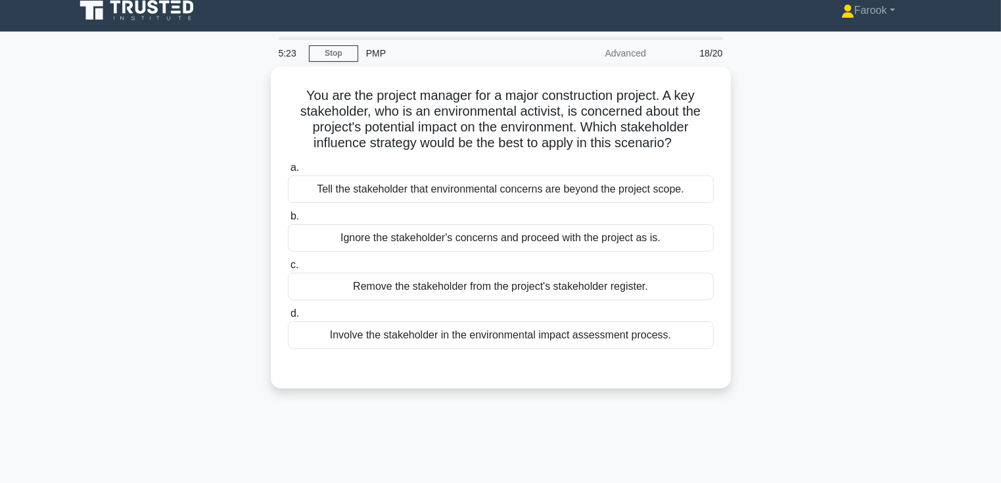
scroll to position [0, 0]
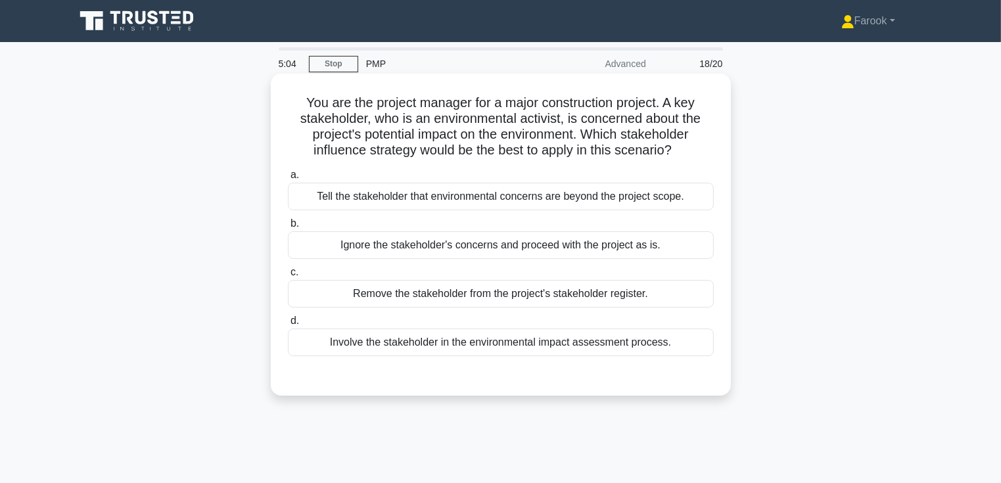
click at [412, 344] on div "Involve the stakeholder in the environmental impact assessment process." at bounding box center [501, 343] width 426 height 28
click at [288, 325] on input "d. Involve the stakeholder in the environmental impact assessment process." at bounding box center [288, 321] width 0 height 9
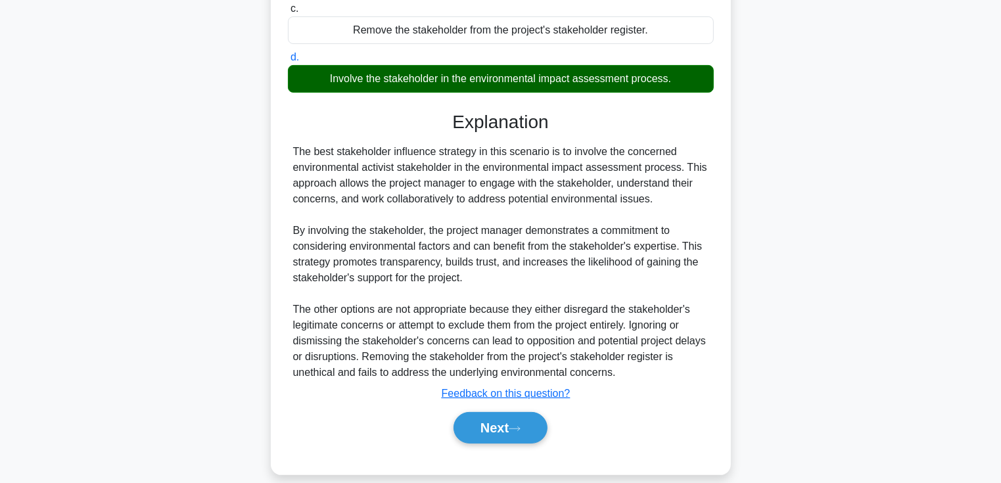
scroll to position [279, 0]
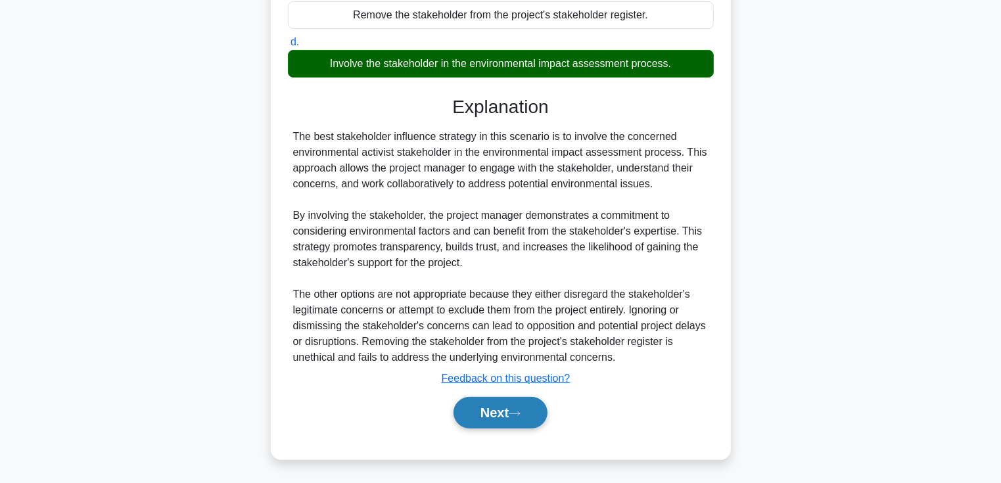
click at [481, 420] on button "Next" at bounding box center [501, 413] width 94 height 32
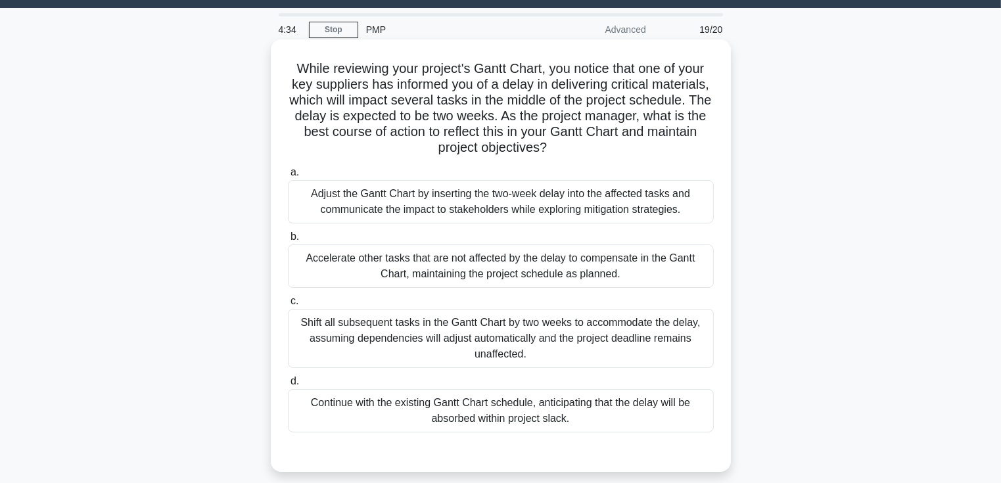
scroll to position [66, 0]
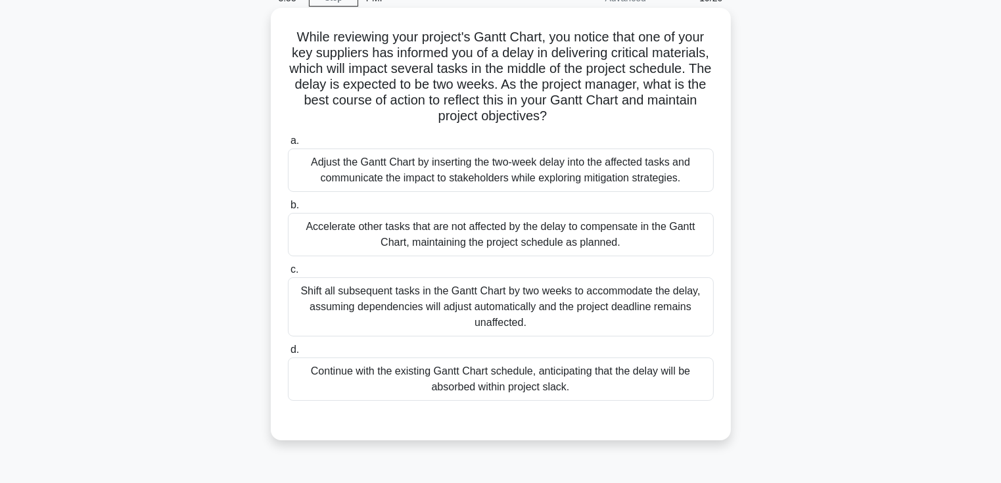
click at [535, 173] on div "Adjust the Gantt Chart by inserting the two-week delay into the affected tasks …" at bounding box center [501, 170] width 426 height 43
click at [288, 145] on input "a. Adjust the Gantt Chart by inserting the two-week delay into the affected tas…" at bounding box center [288, 141] width 0 height 9
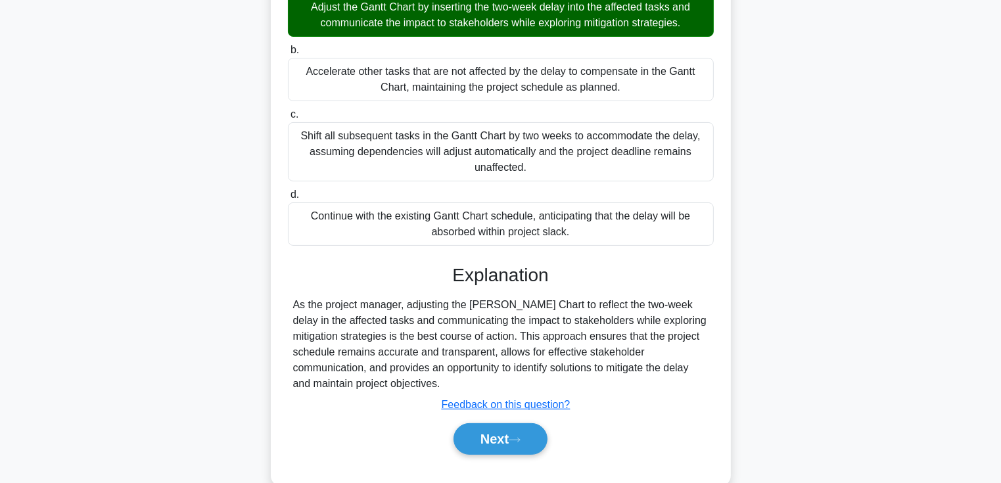
scroll to position [247, 0]
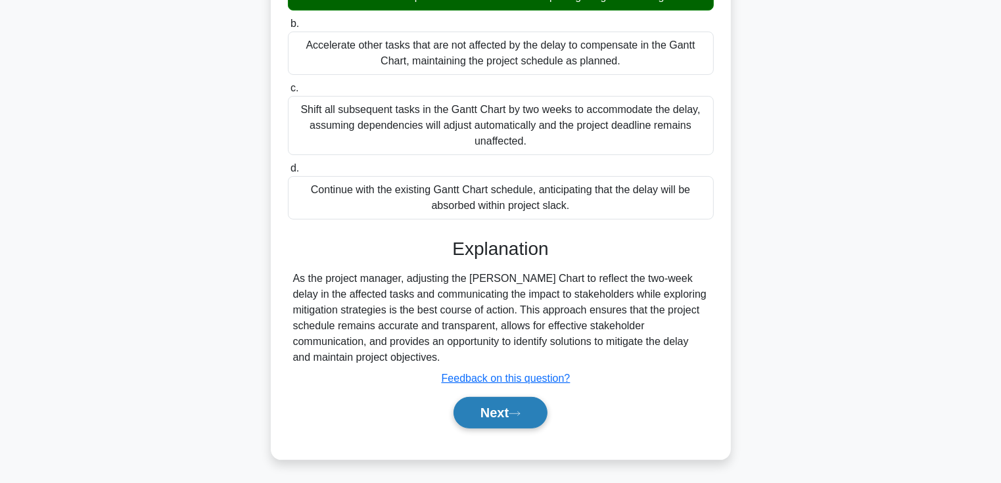
click at [487, 414] on button "Next" at bounding box center [501, 413] width 94 height 32
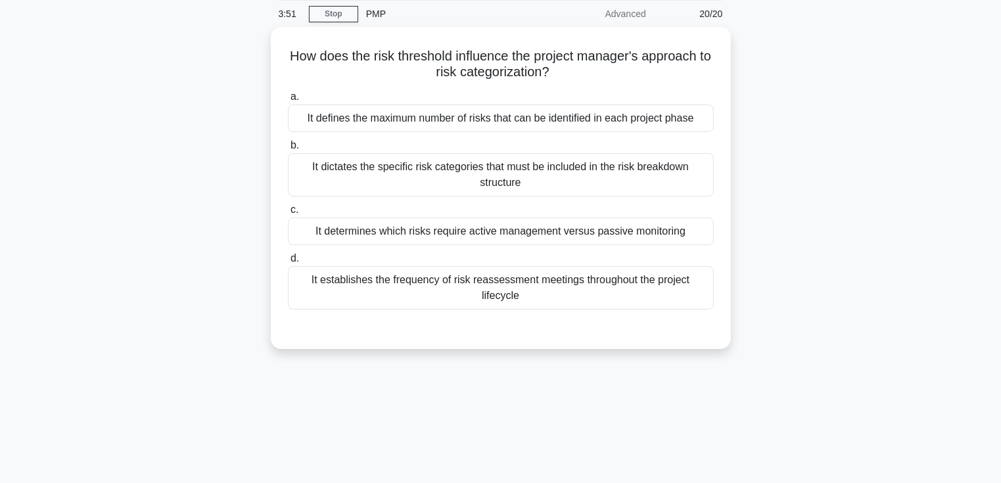
scroll to position [0, 0]
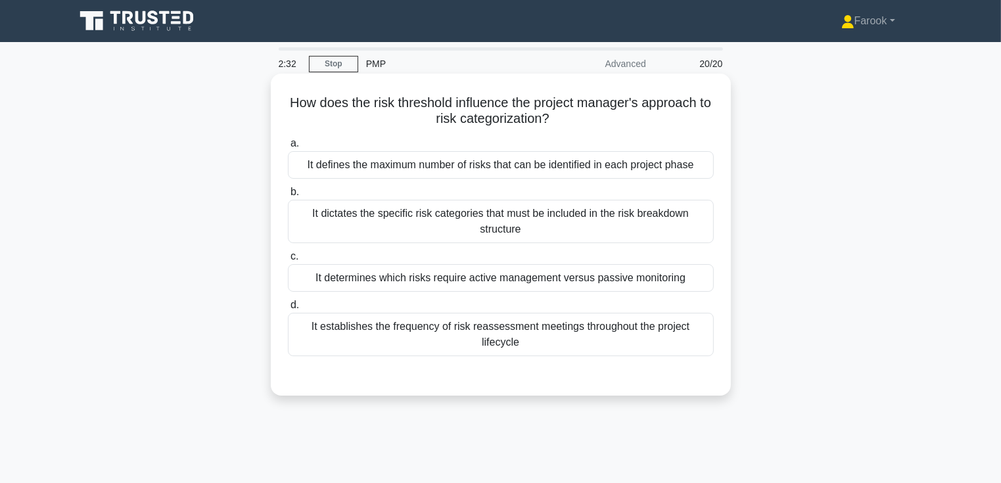
click at [583, 159] on div "It defines the maximum number of risks that can be identified in each project p…" at bounding box center [501, 165] width 426 height 28
click at [288, 148] on input "a. It defines the maximum number of risks that can be identified in each projec…" at bounding box center [288, 143] width 0 height 9
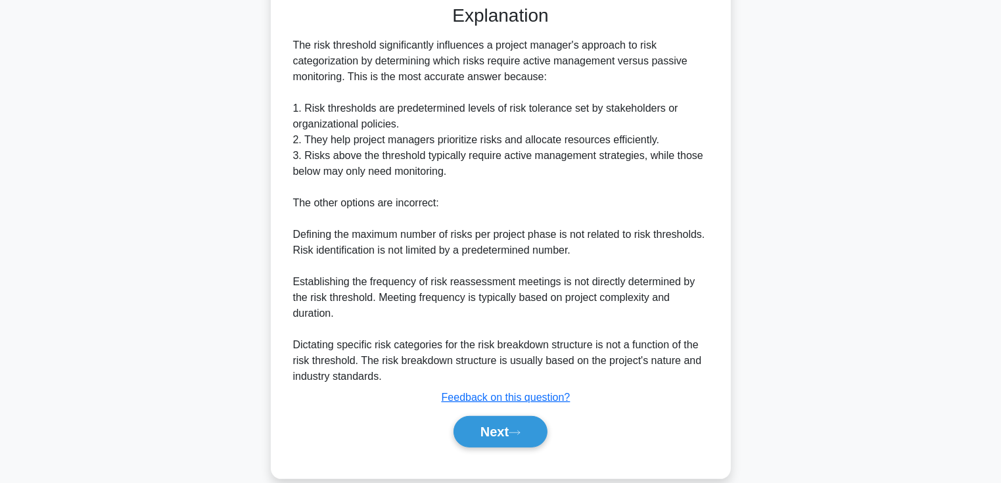
scroll to position [391, 0]
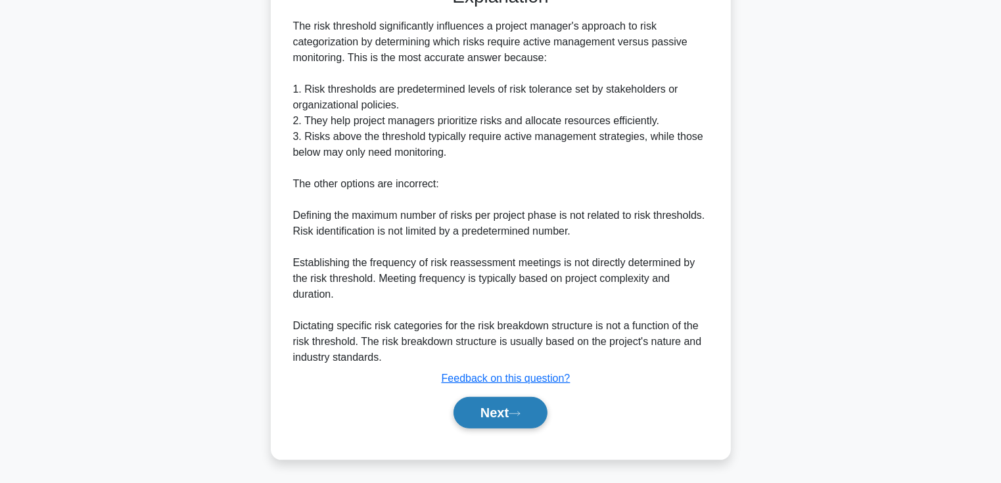
click at [458, 416] on button "Next" at bounding box center [501, 413] width 94 height 32
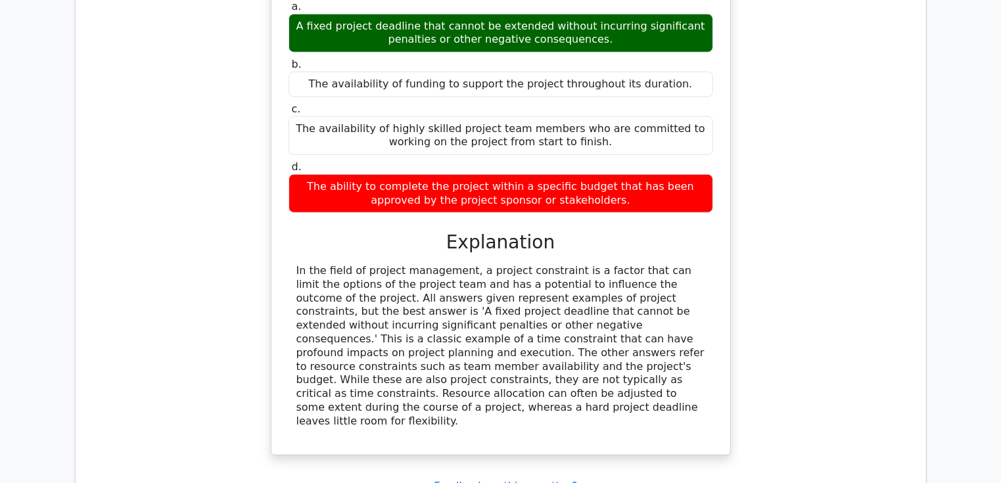
scroll to position [1184, 0]
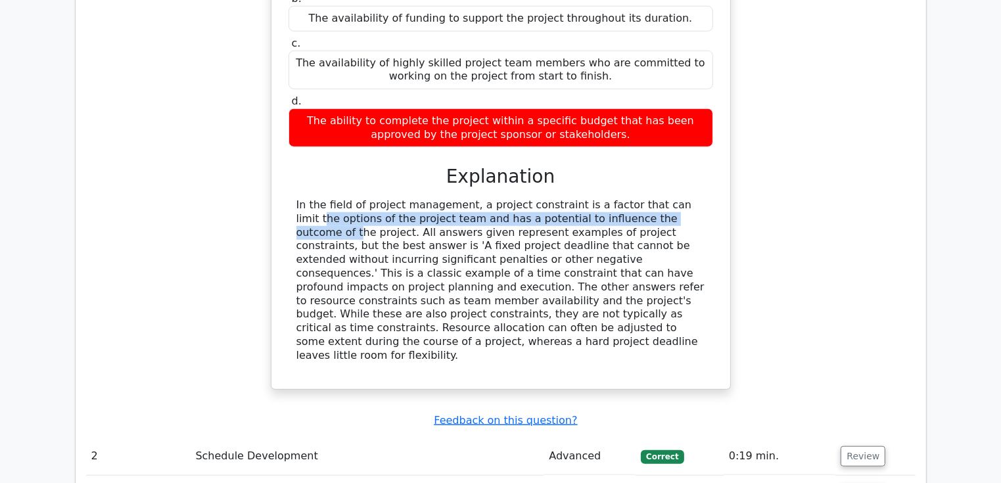
drag, startPoint x: 569, startPoint y: 195, endPoint x: 602, endPoint y: 187, distance: 33.2
click at [602, 199] on div "In the field of project management, a project constraint is a factor that can l…" at bounding box center [501, 281] width 409 height 164
click at [401, 205] on div "In the field of project management, a project constraint is a factor that can l…" at bounding box center [501, 281] width 409 height 164
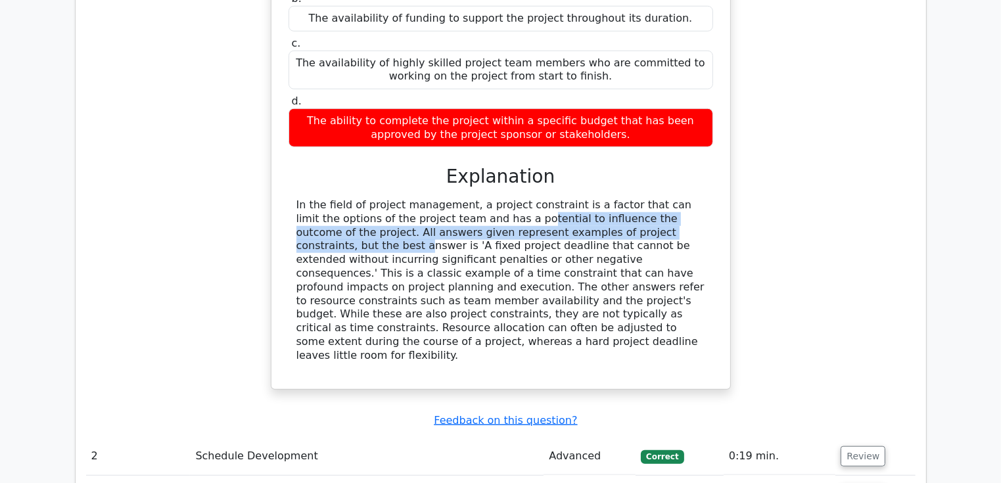
drag, startPoint x: 401, startPoint y: 205, endPoint x: 564, endPoint y: 209, distance: 163.1
click at [564, 209] on div "In the field of project management, a project constraint is a factor that can l…" at bounding box center [501, 281] width 409 height 164
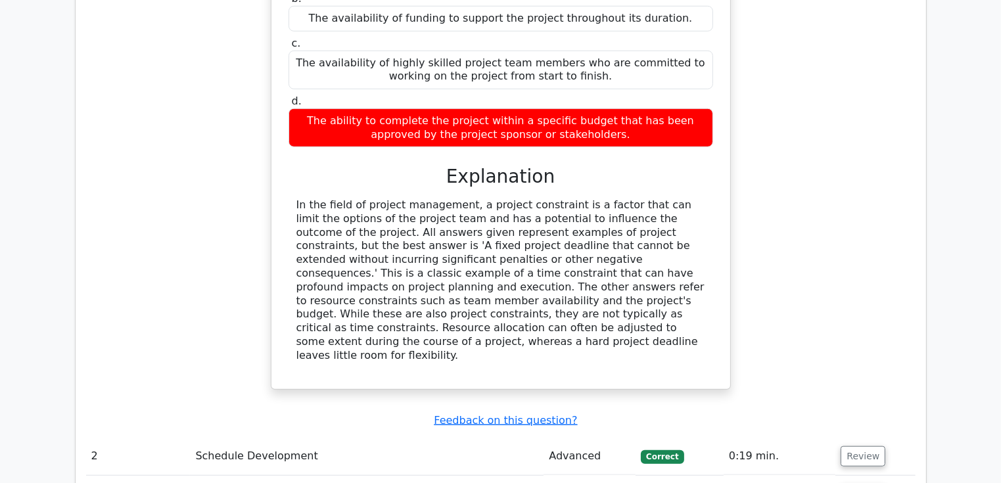
drag, startPoint x: 564, startPoint y: 209, endPoint x: 523, endPoint y: 230, distance: 45.9
click at [523, 230] on div "In the field of project management, a project constraint is a factor that can l…" at bounding box center [501, 281] width 409 height 164
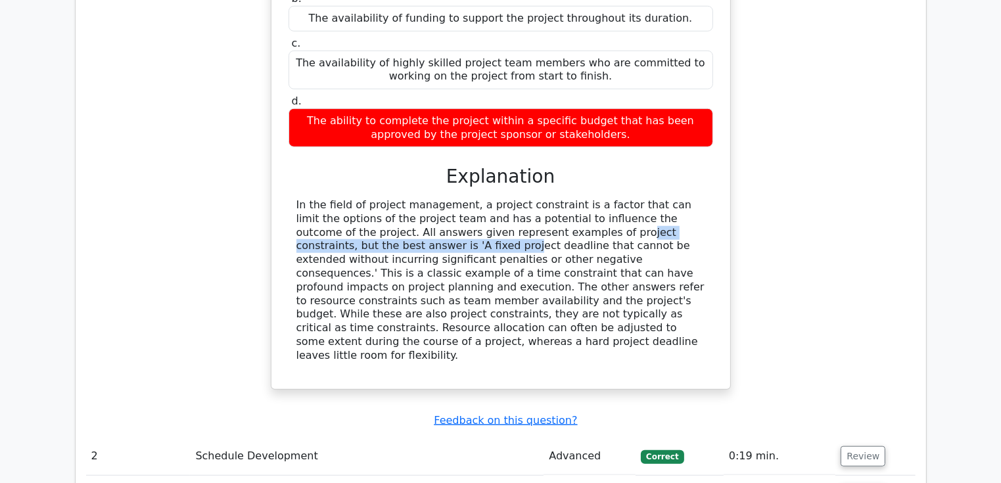
drag, startPoint x: 420, startPoint y: 220, endPoint x: 665, endPoint y: 212, distance: 245.4
click at [665, 212] on div "In the field of project management, a project constraint is a factor that can l…" at bounding box center [501, 281] width 409 height 164
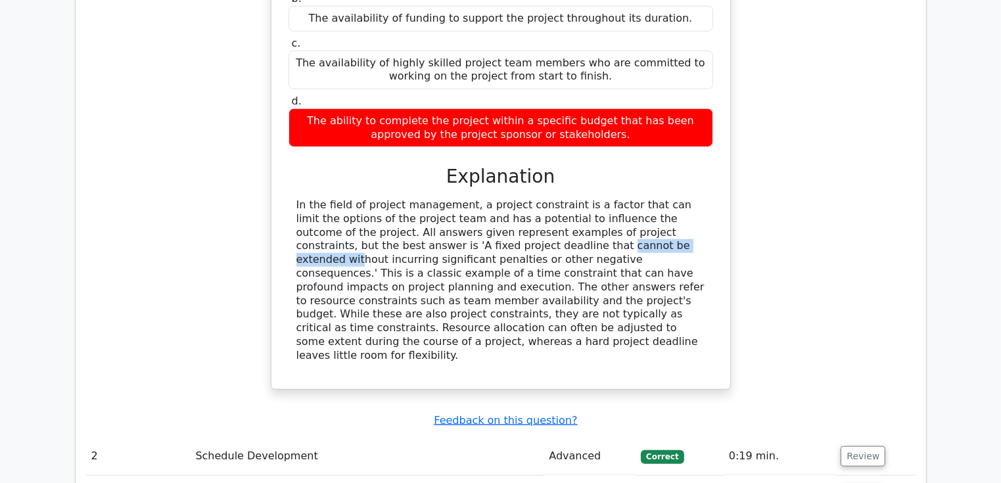
drag, startPoint x: 344, startPoint y: 225, endPoint x: 450, endPoint y: 226, distance: 106.5
click at [450, 226] on div "In the field of project management, a project constraint is a factor that can l…" at bounding box center [501, 281] width 409 height 164
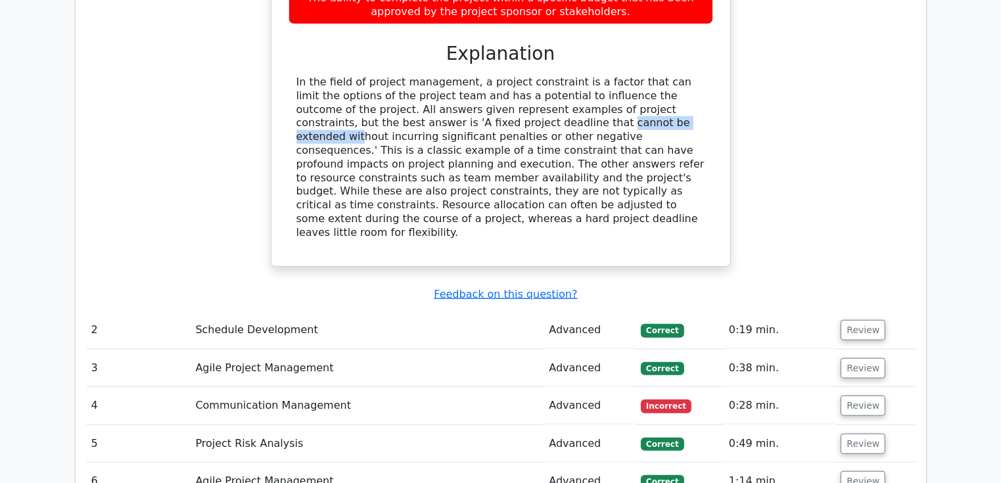
scroll to position [1381, 0]
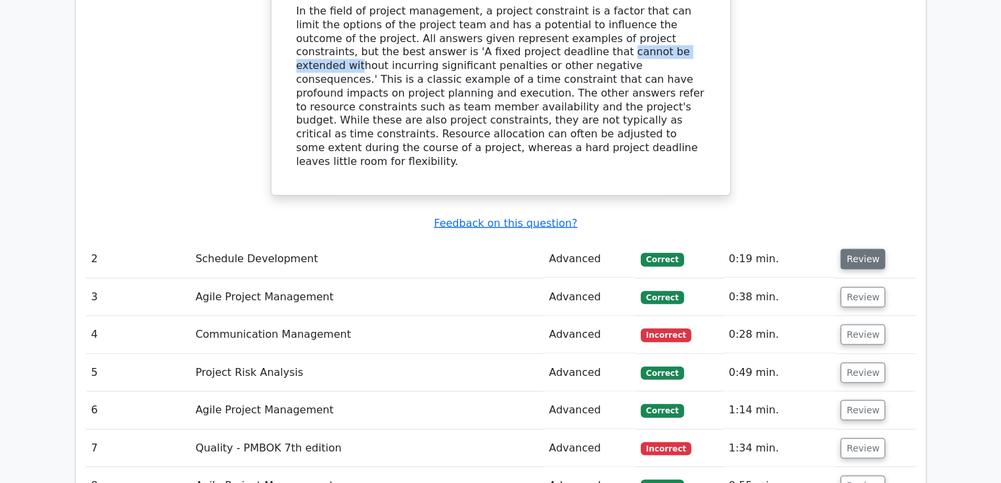
click at [865, 249] on button "Review" at bounding box center [863, 259] width 45 height 20
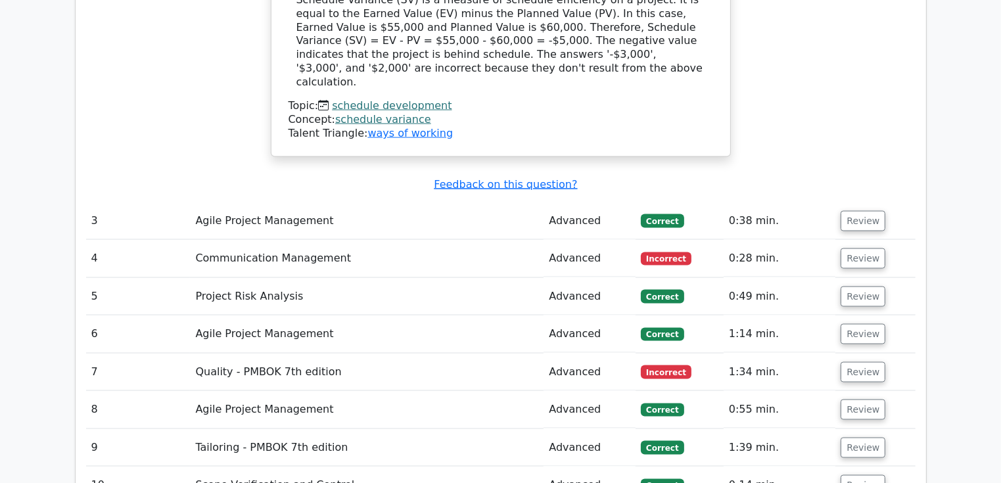
scroll to position [1973, 0]
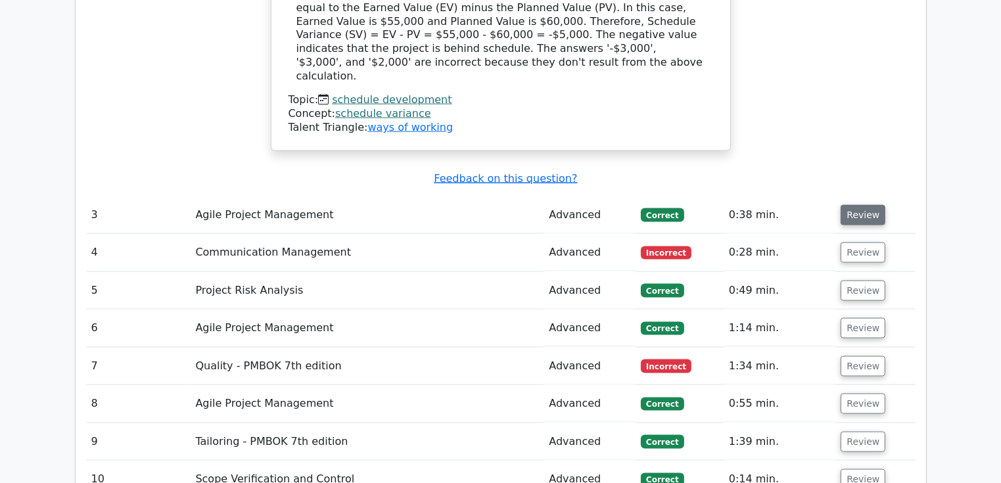
click at [866, 205] on button "Review" at bounding box center [863, 215] width 45 height 20
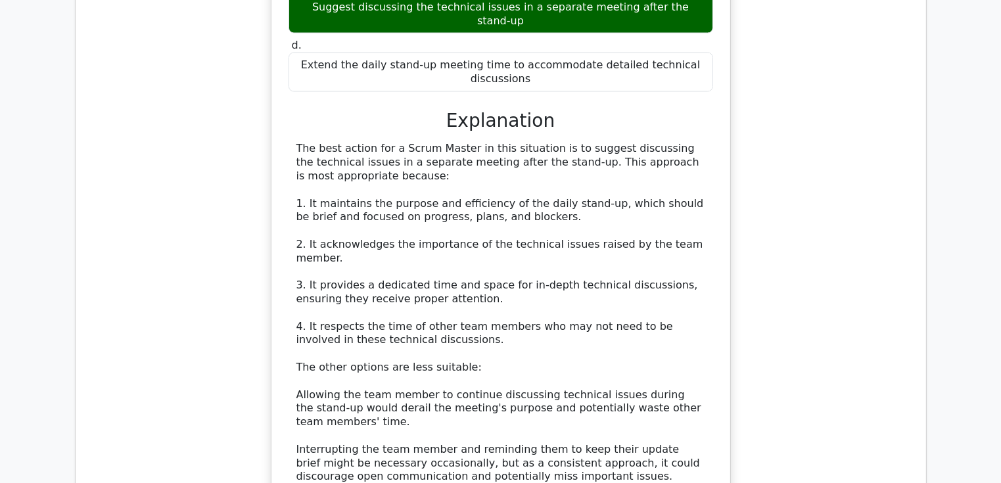
scroll to position [2433, 0]
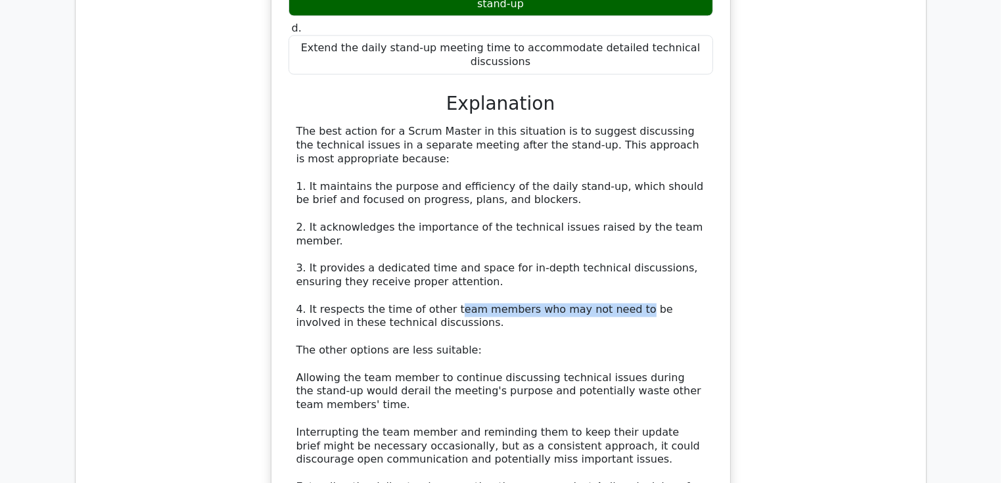
drag, startPoint x: 444, startPoint y: 205, endPoint x: 608, endPoint y: 210, distance: 163.8
click at [608, 210] on div "The best action for a Scrum Master in this situation is to suggest discussing t…" at bounding box center [501, 351] width 409 height 451
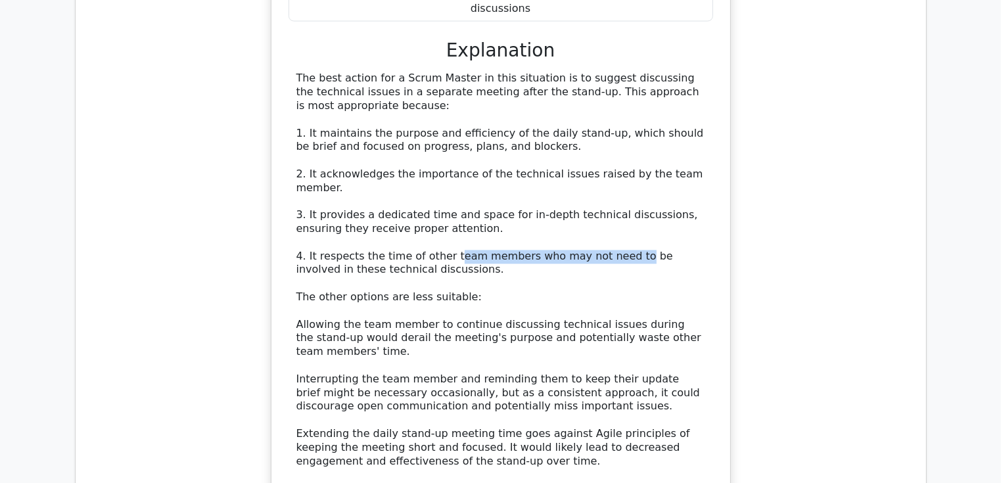
scroll to position [2499, 0]
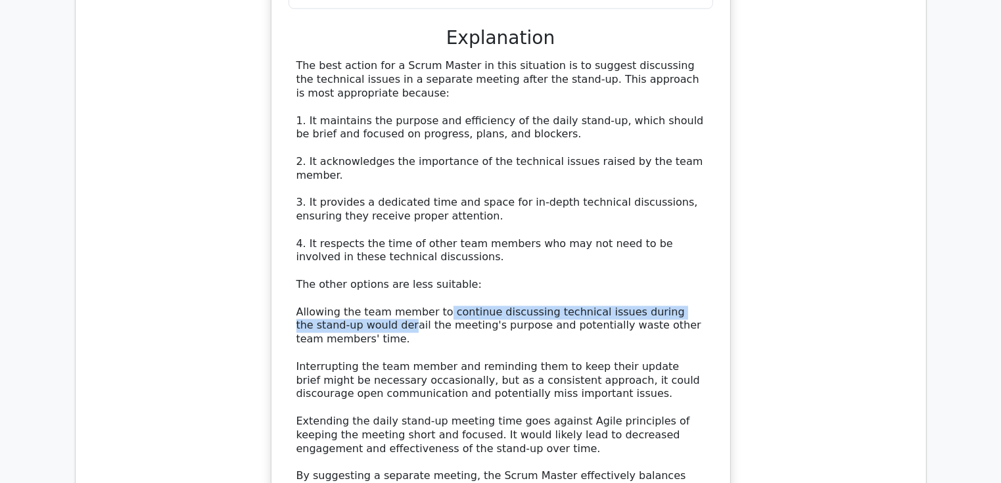
drag, startPoint x: 344, startPoint y: 218, endPoint x: 432, endPoint y: 210, distance: 88.4
click at [432, 210] on div "The best action for a Scrum Master in this situation is to suggest discussing t…" at bounding box center [501, 285] width 409 height 451
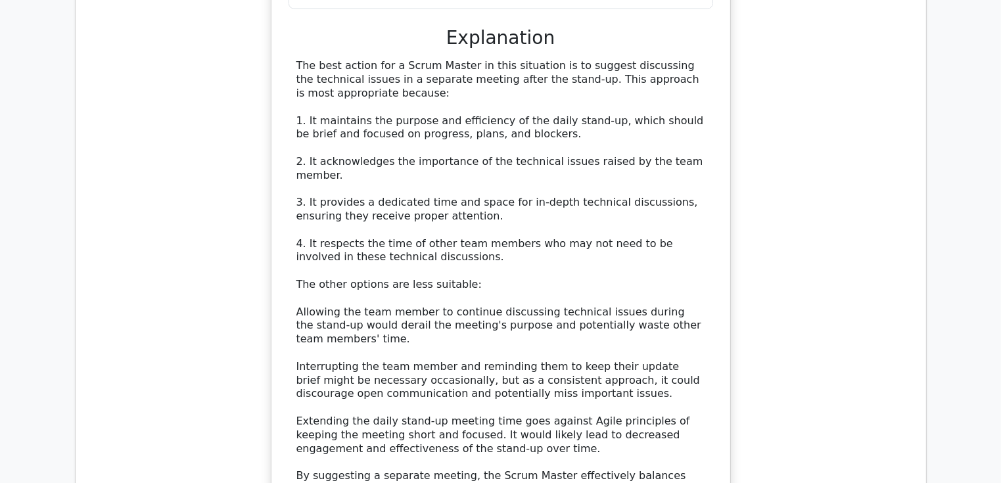
drag, startPoint x: 432, startPoint y: 210, endPoint x: 404, endPoint y: 220, distance: 29.7
click at [404, 220] on div "The best action for a Scrum Master in this situation is to suggest discussing t…" at bounding box center [501, 285] width 409 height 451
drag, startPoint x: 323, startPoint y: 225, endPoint x: 436, endPoint y: 223, distance: 113.1
click at [436, 223] on div "The best action for a Scrum Master in this situation is to suggest discussing t…" at bounding box center [501, 285] width 409 height 451
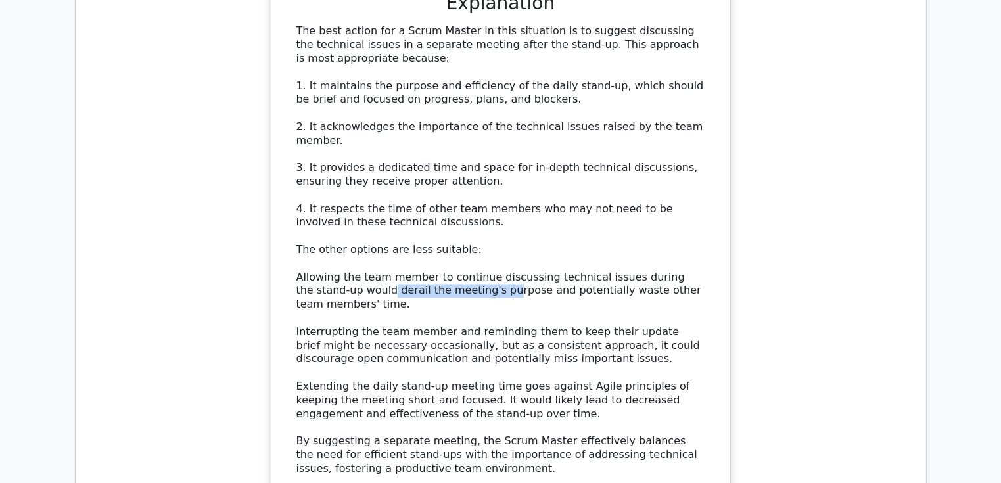
scroll to position [2564, 0]
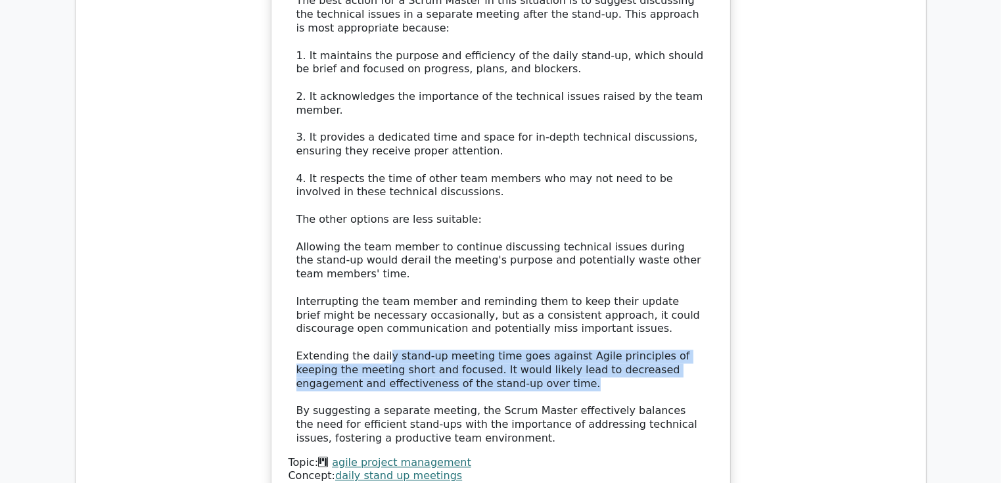
drag, startPoint x: 383, startPoint y: 237, endPoint x: 556, endPoint y: 264, distance: 174.5
click at [556, 264] on div "The best action for a Scrum Master in this situation is to suggest discussing t…" at bounding box center [501, 219] width 409 height 451
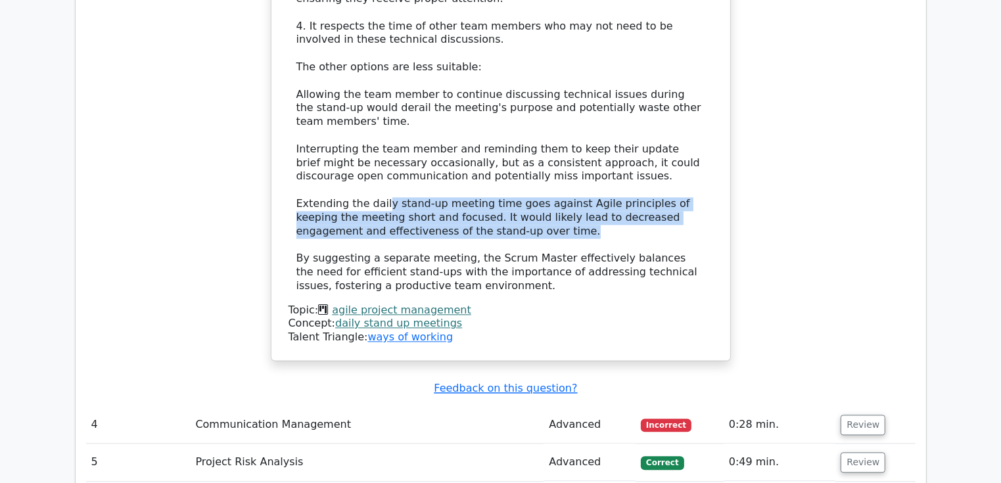
scroll to position [2762, 0]
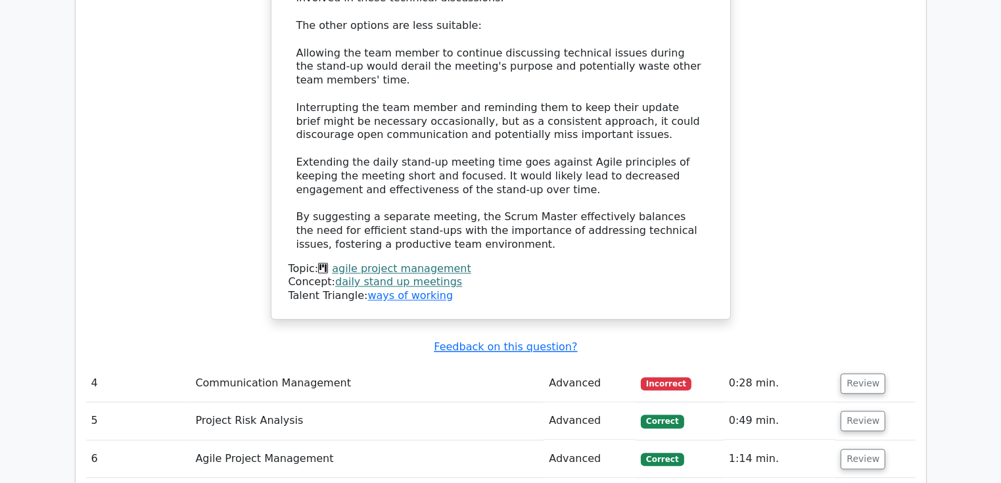
click at [852, 365] on td "Review" at bounding box center [876, 383] width 80 height 37
click at [852, 373] on button "Review" at bounding box center [863, 383] width 45 height 20
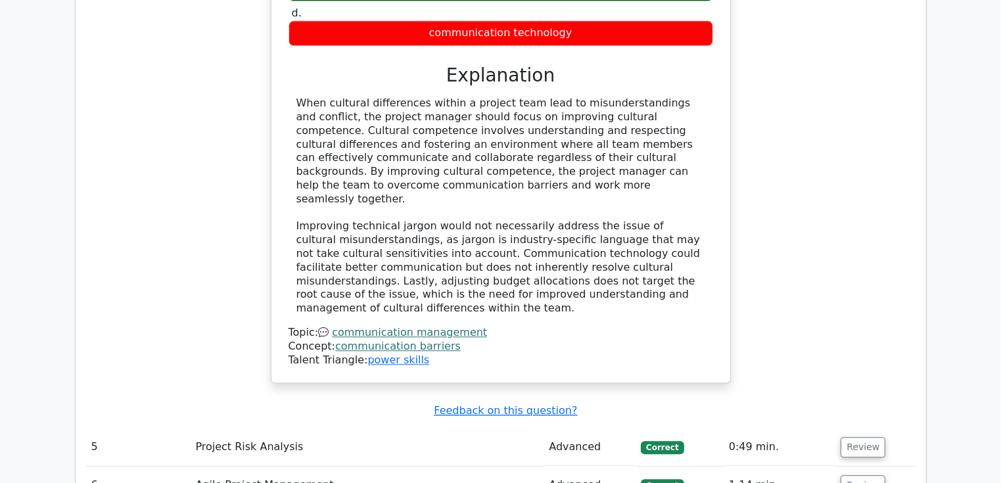
scroll to position [3419, 0]
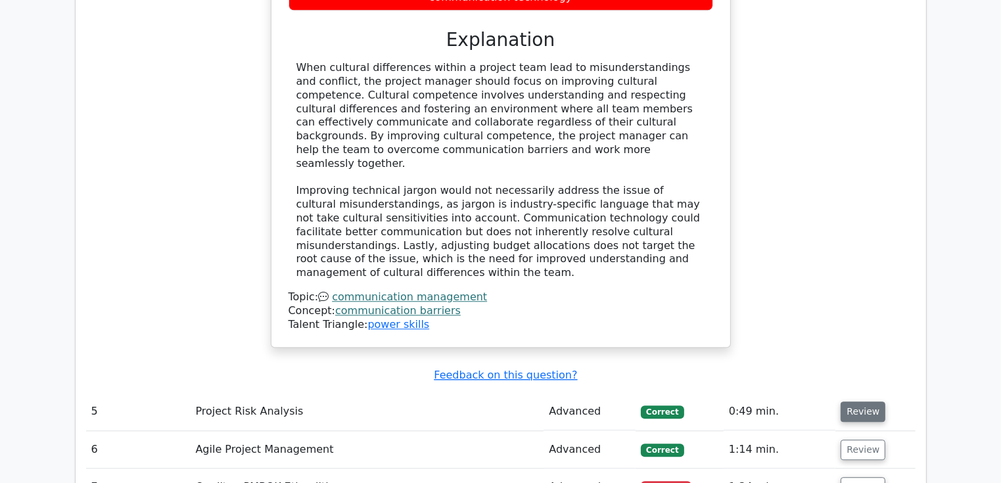
click at [875, 402] on button "Review" at bounding box center [863, 412] width 45 height 20
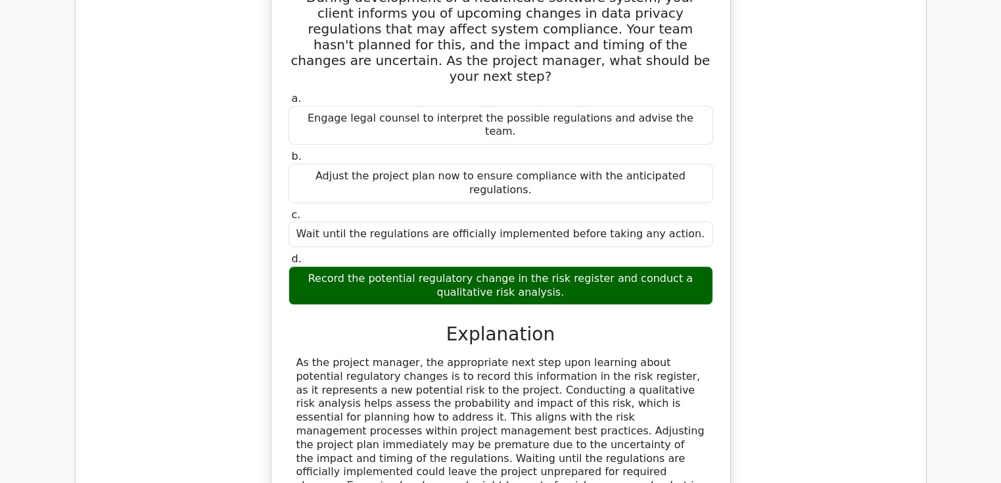
scroll to position [3945, 0]
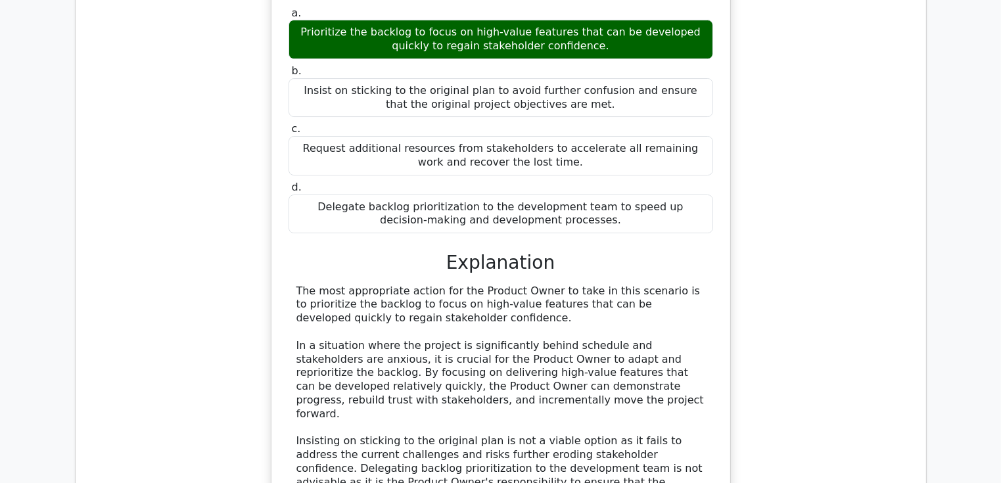
scroll to position [4800, 0]
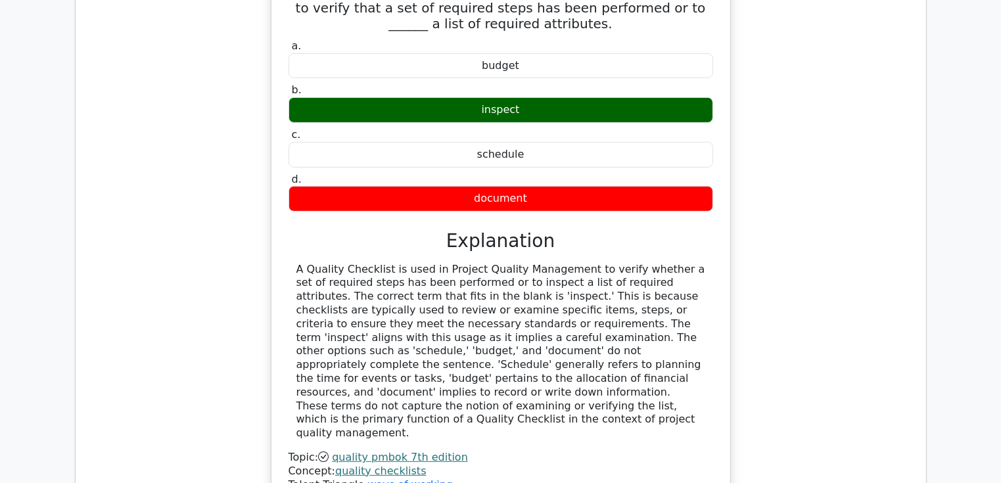
scroll to position [5458, 0]
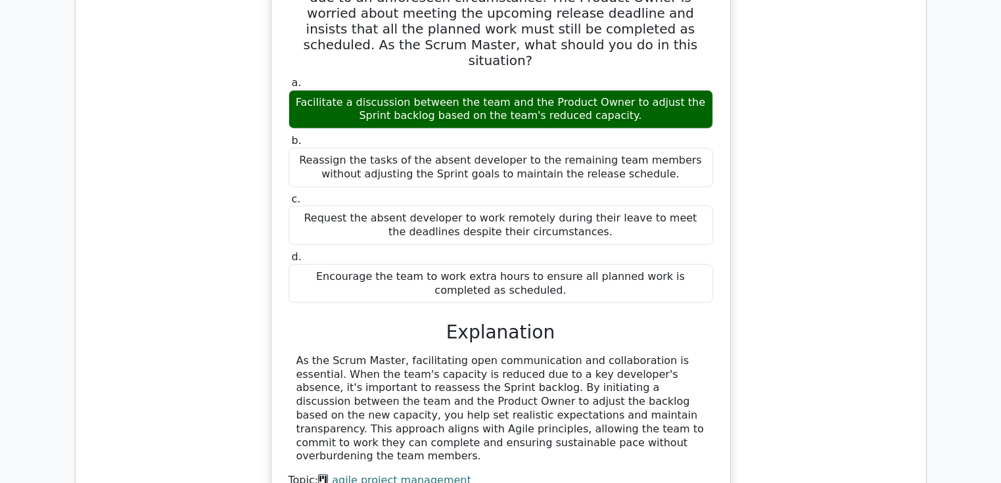
scroll to position [6115, 0]
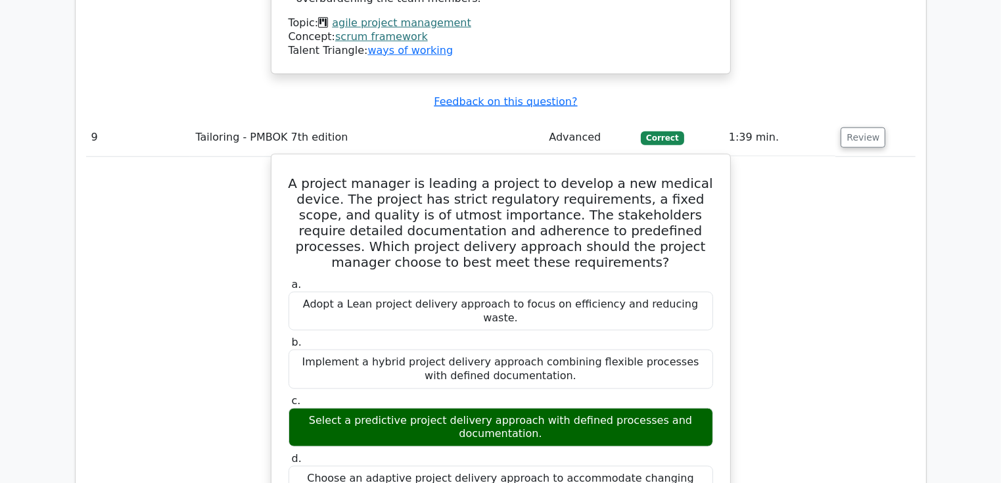
scroll to position [6575, 0]
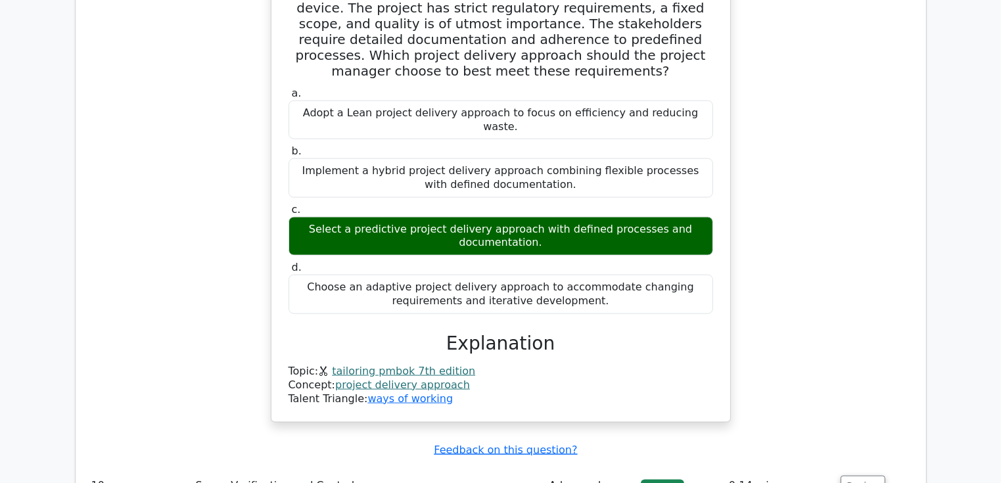
scroll to position [6773, 0]
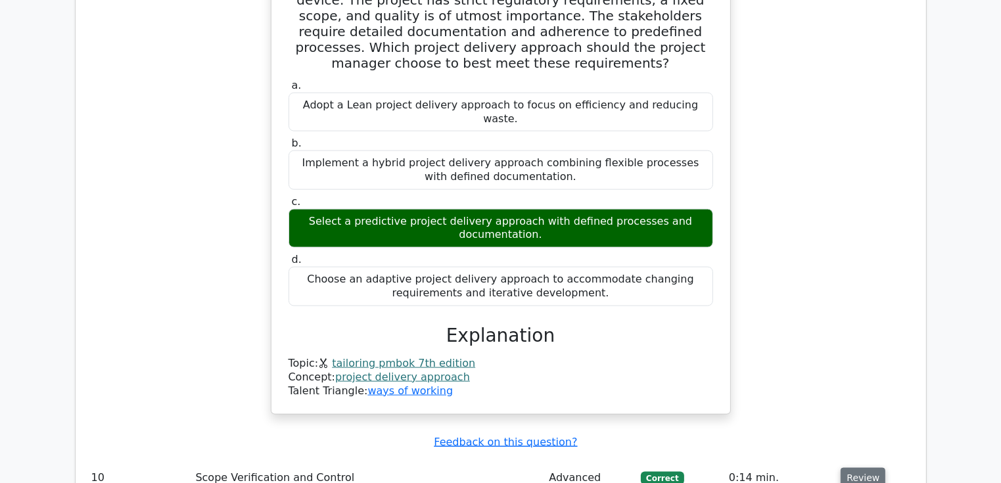
click at [875, 468] on button "Review" at bounding box center [863, 478] width 45 height 20
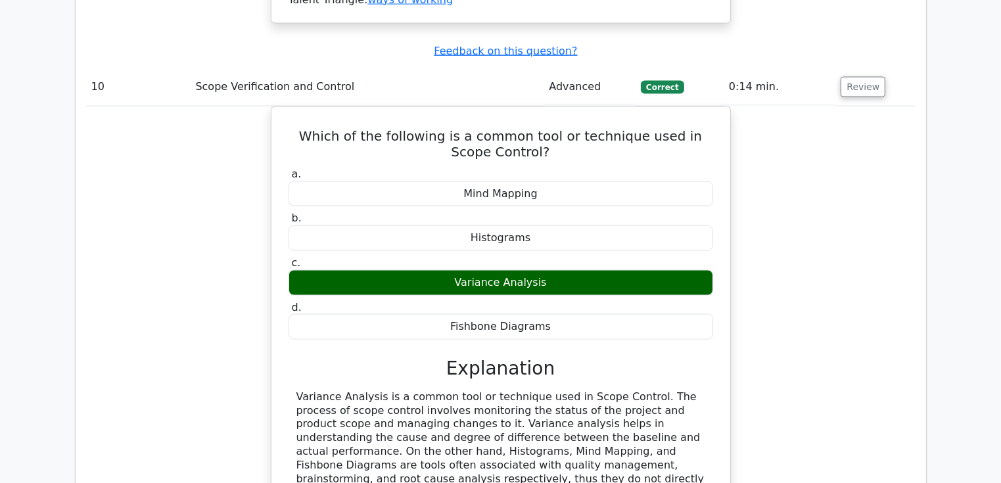
scroll to position [7167, 0]
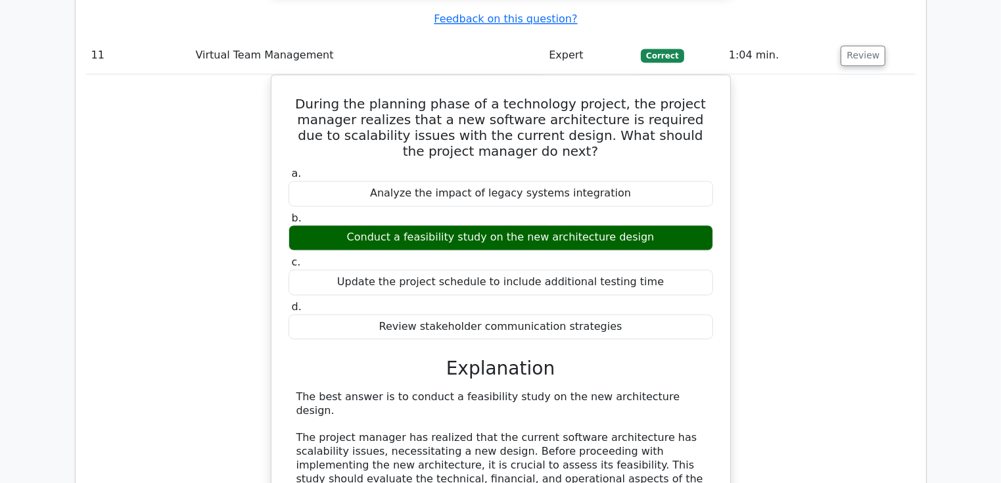
scroll to position [7759, 0]
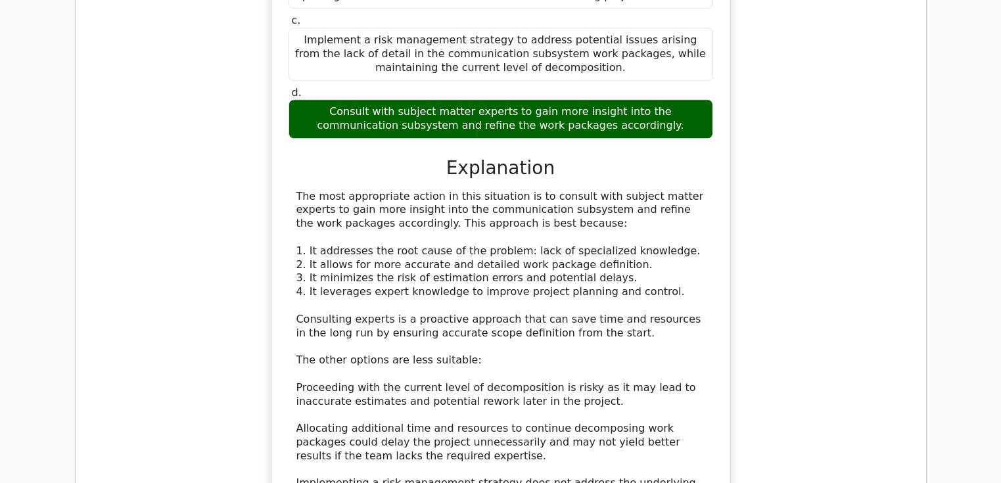
scroll to position [8811, 0]
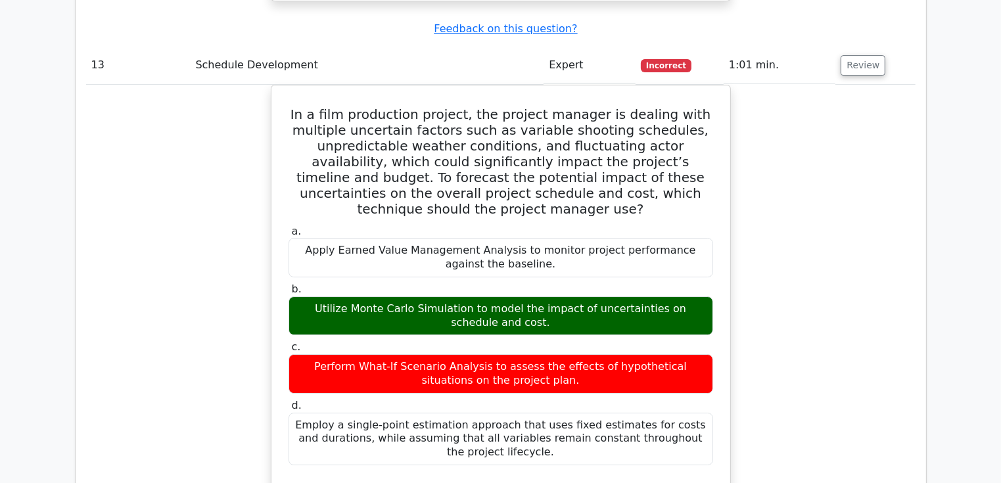
scroll to position [9468, 0]
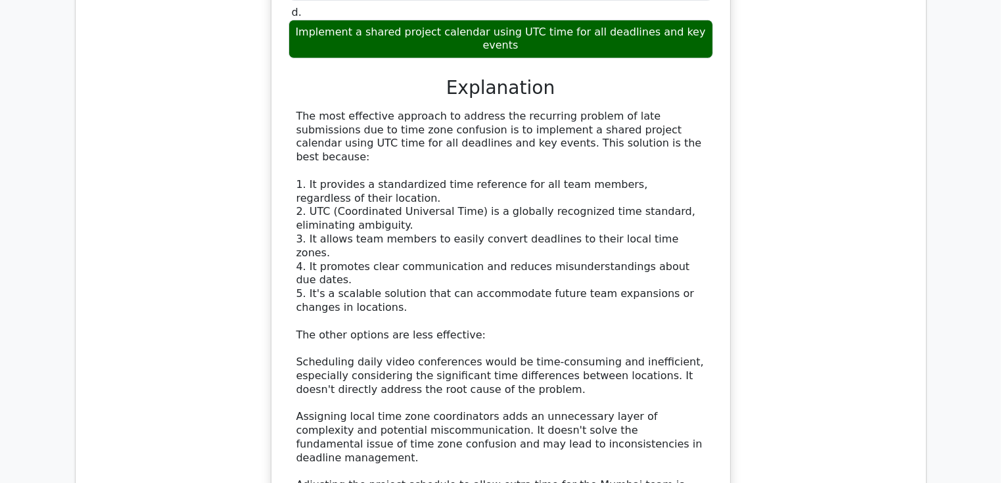
scroll to position [10586, 0]
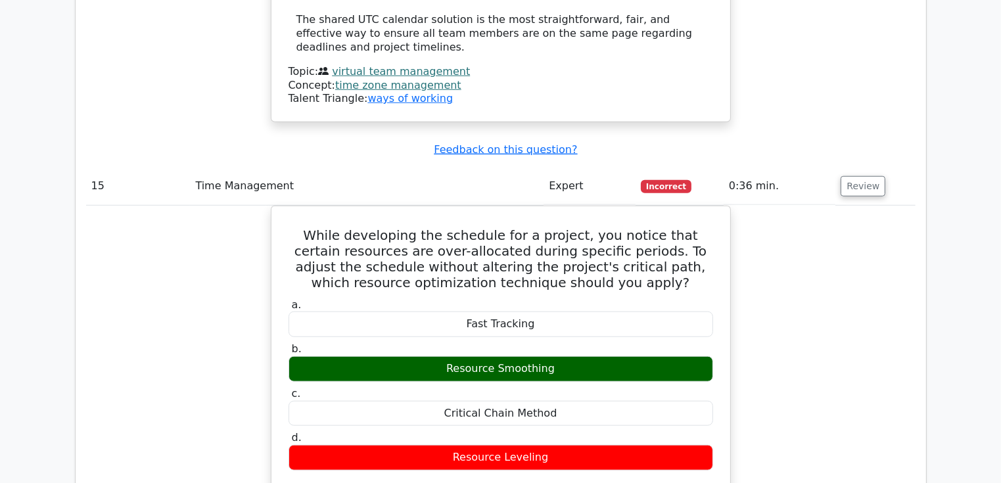
scroll to position [11112, 0]
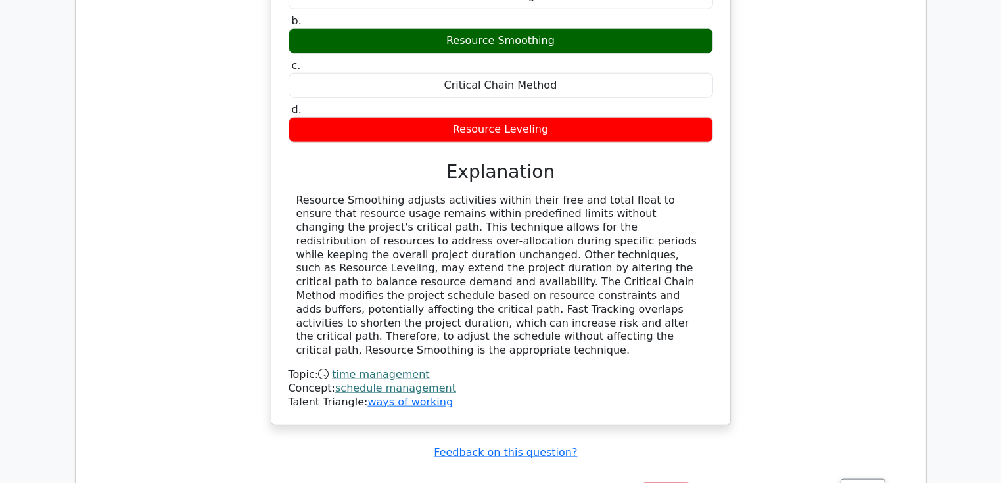
scroll to position [11441, 0]
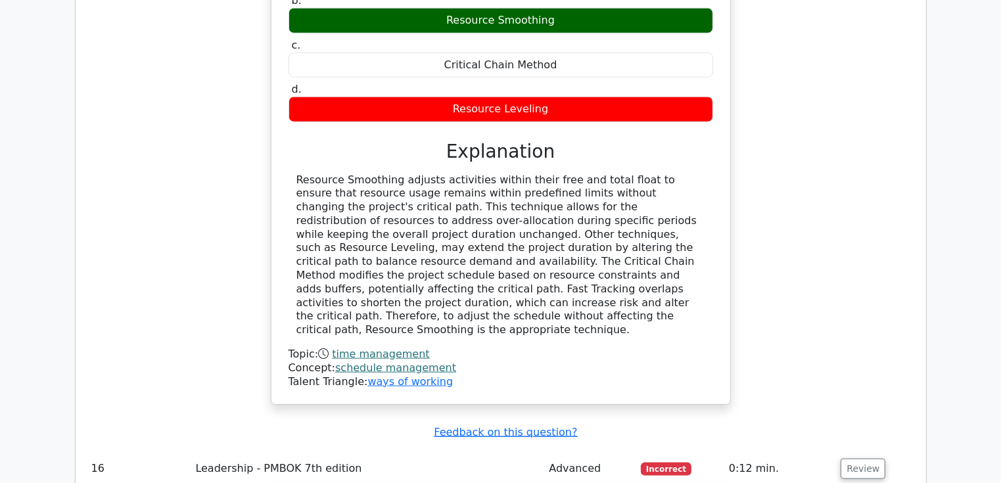
drag, startPoint x: 562, startPoint y: 281, endPoint x: 660, endPoint y: 302, distance: 100.2
drag, startPoint x: 358, startPoint y: 312, endPoint x: 635, endPoint y: 366, distance: 282.7
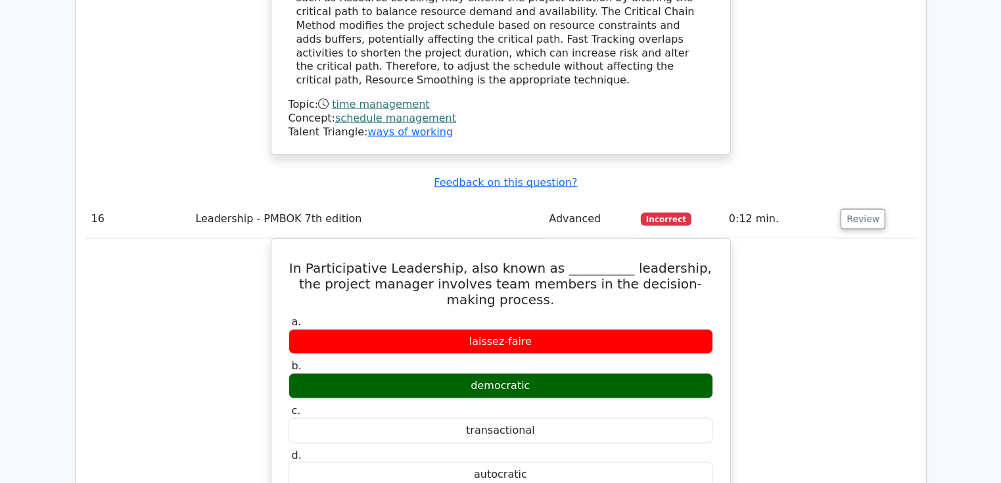
scroll to position [11704, 0]
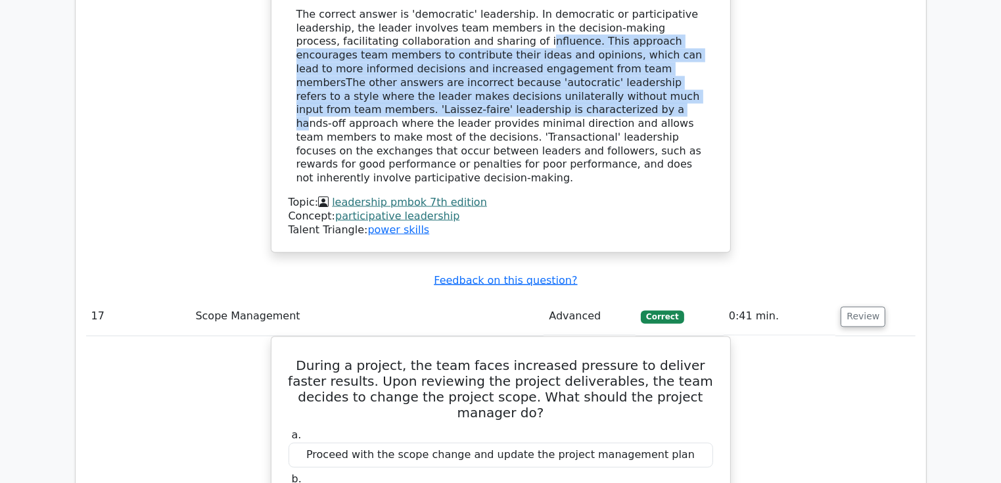
scroll to position [12230, 0]
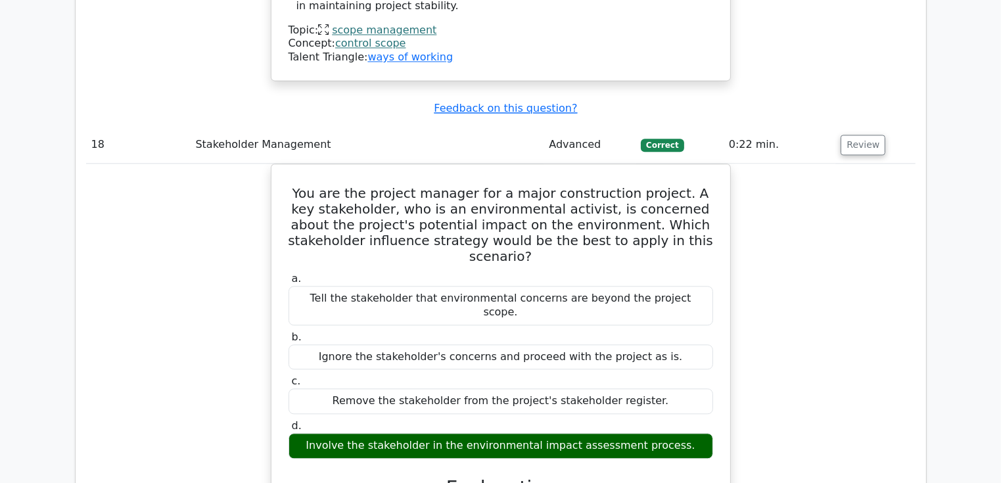
scroll to position [13085, 0]
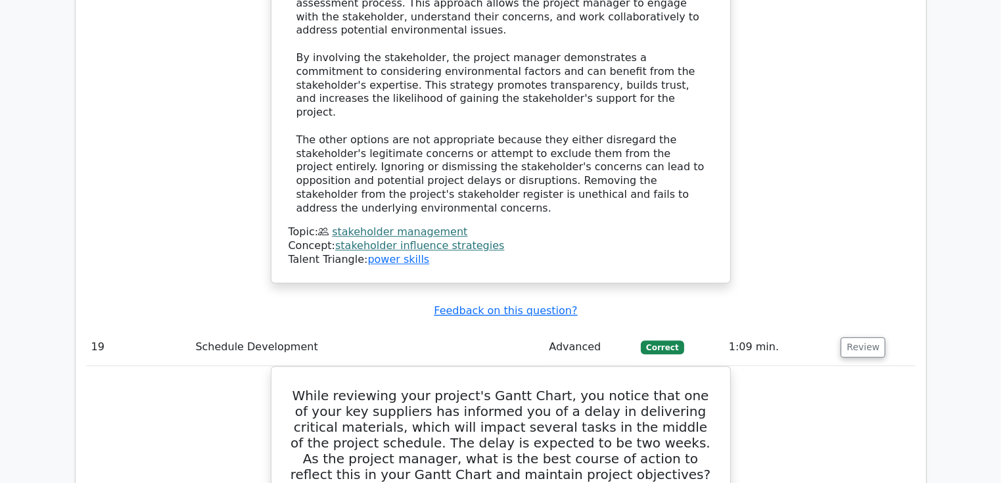
scroll to position [13611, 0]
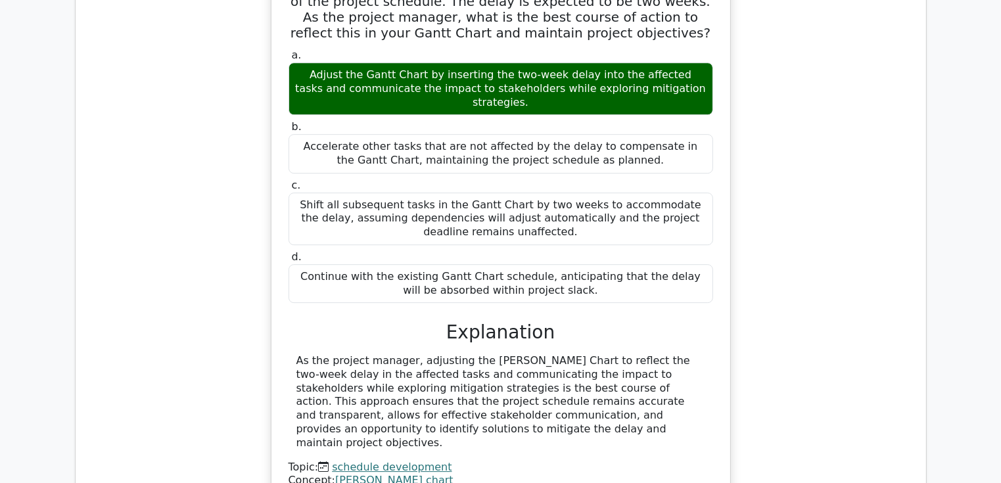
scroll to position [14071, 0]
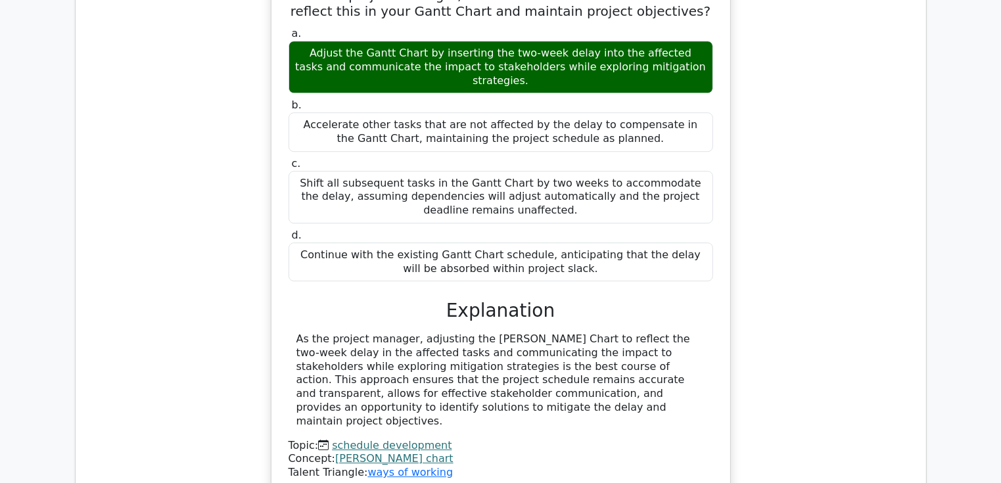
drag, startPoint x: 356, startPoint y: 283, endPoint x: 671, endPoint y: 299, distance: 315.4
drag, startPoint x: 331, startPoint y: 317, endPoint x: 587, endPoint y: 334, distance: 256.4
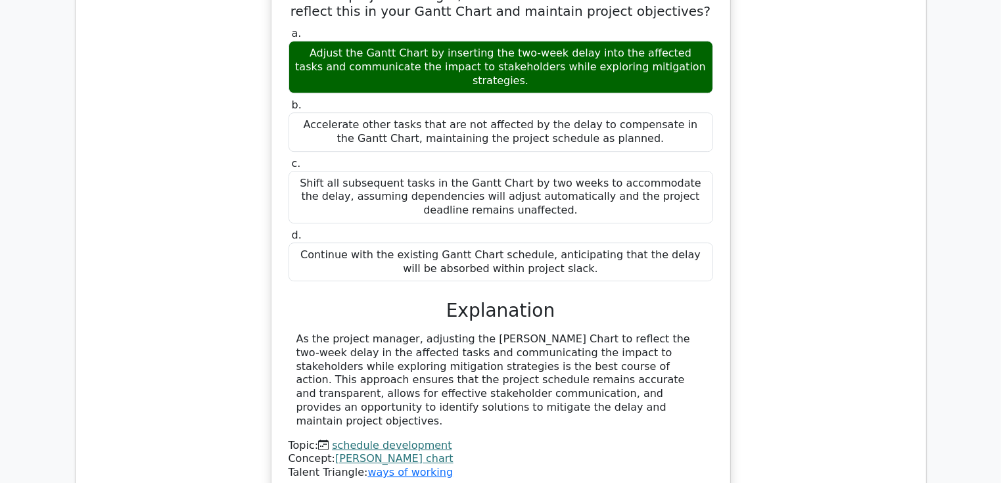
drag, startPoint x: 388, startPoint y: 320, endPoint x: 632, endPoint y: 337, distance: 244.5
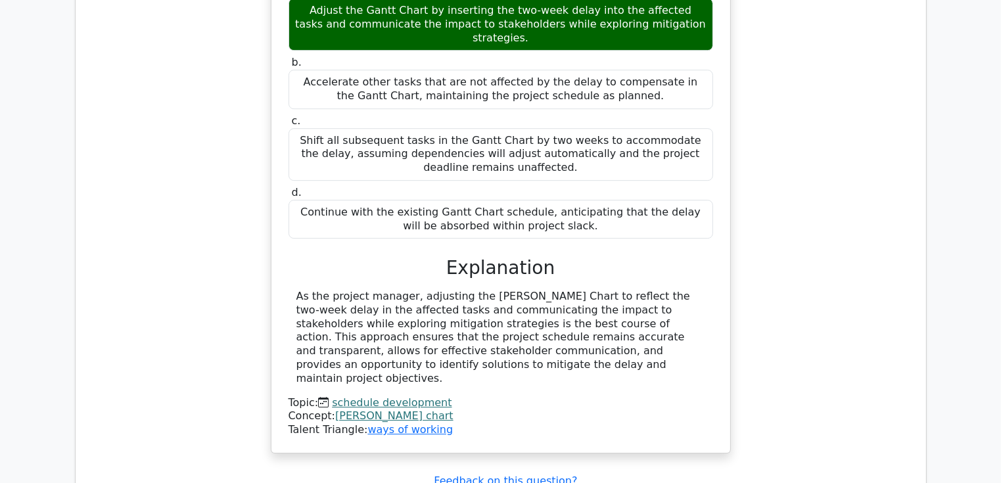
scroll to position [14137, 0]
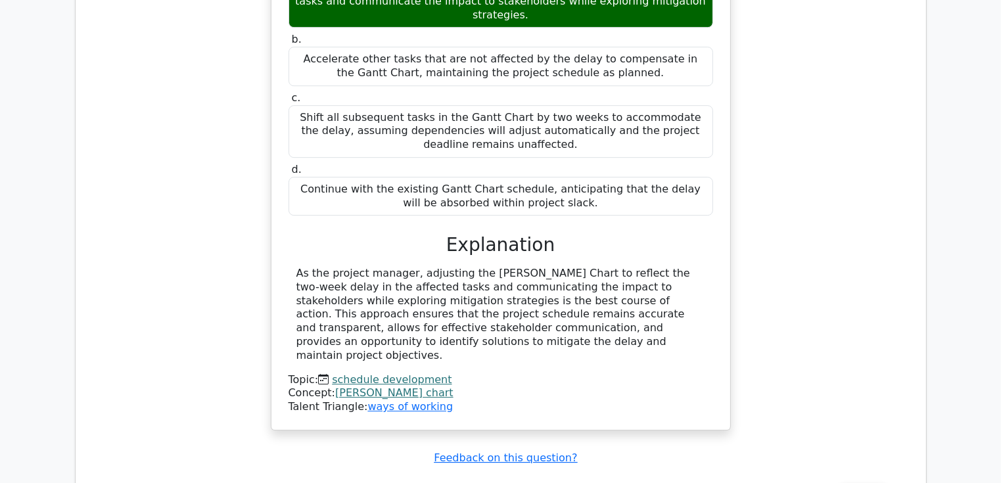
drag, startPoint x: 452, startPoint y: 282, endPoint x: 368, endPoint y: 283, distance: 84.2
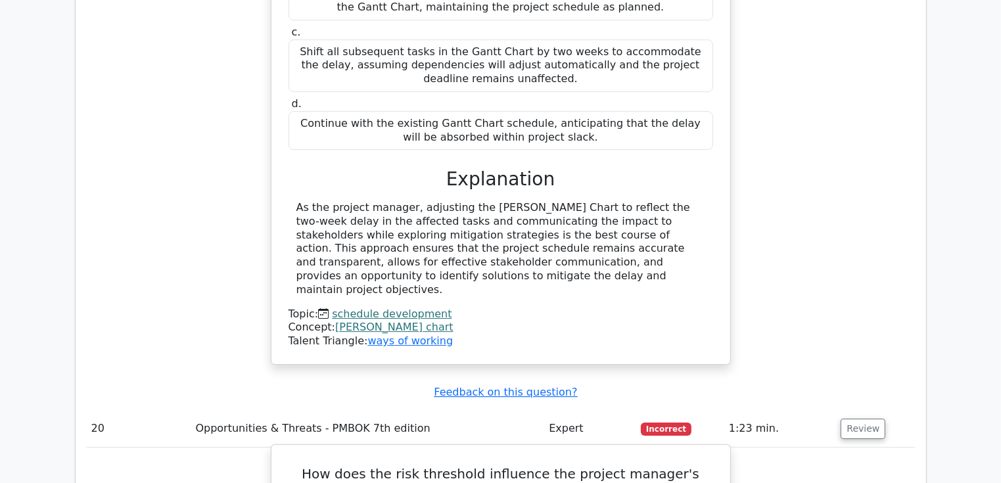
drag, startPoint x: 468, startPoint y: 277, endPoint x: 529, endPoint y: 276, distance: 61.2
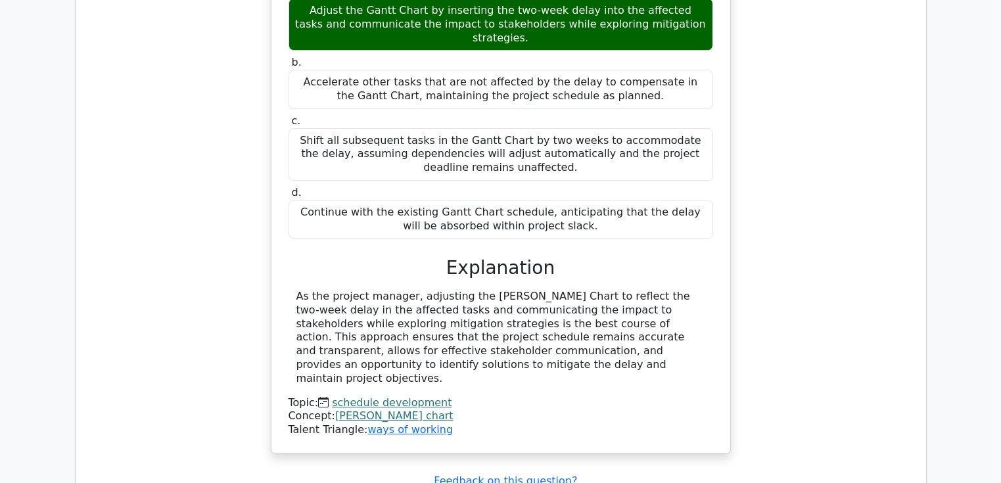
scroll to position [14137, 0]
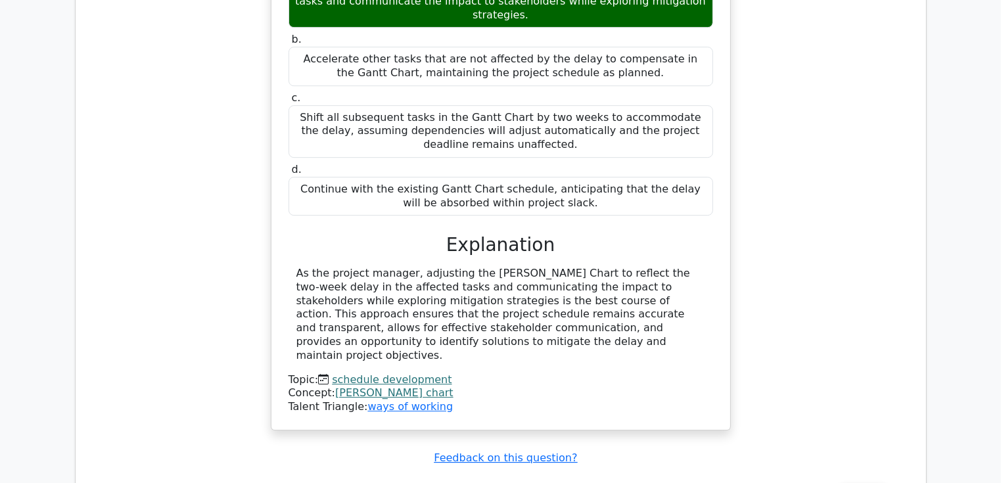
drag, startPoint x: 437, startPoint y: 343, endPoint x: 570, endPoint y: 341, distance: 133.5
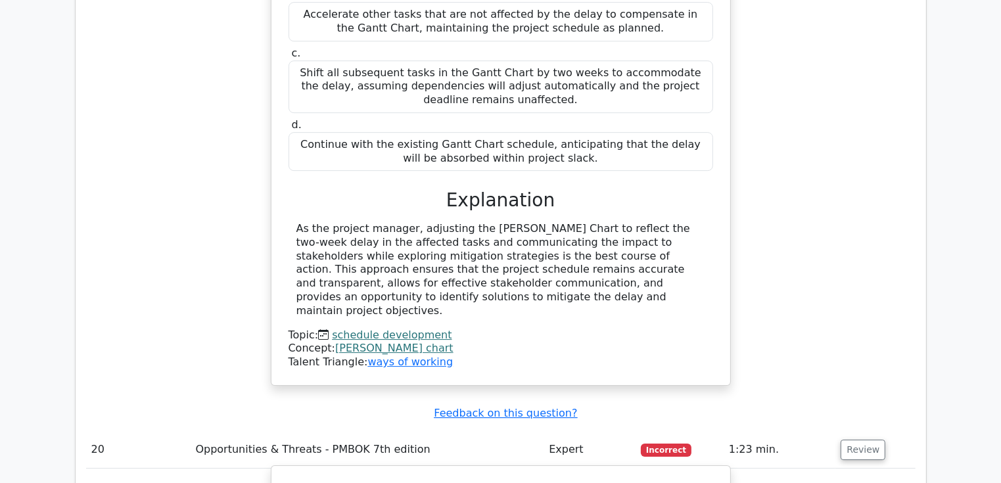
scroll to position [14203, 0]
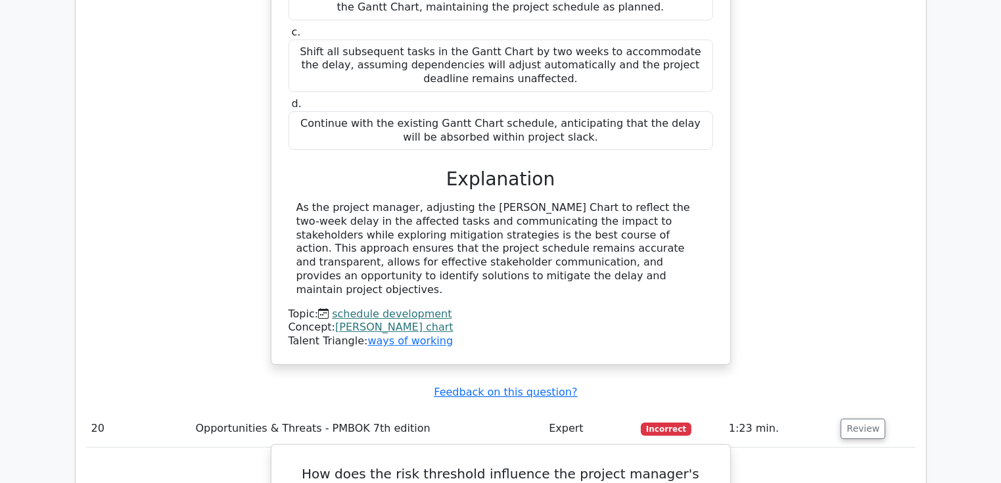
drag, startPoint x: 450, startPoint y: 354, endPoint x: 681, endPoint y: 364, distance: 231.7
drag, startPoint x: 321, startPoint y: 356, endPoint x: 621, endPoint y: 368, distance: 300.7
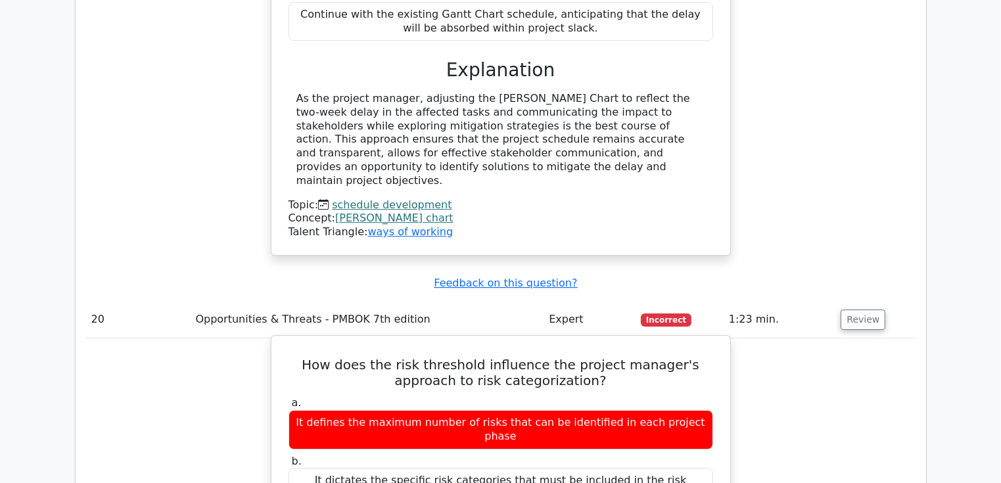
scroll to position [14400, 0]
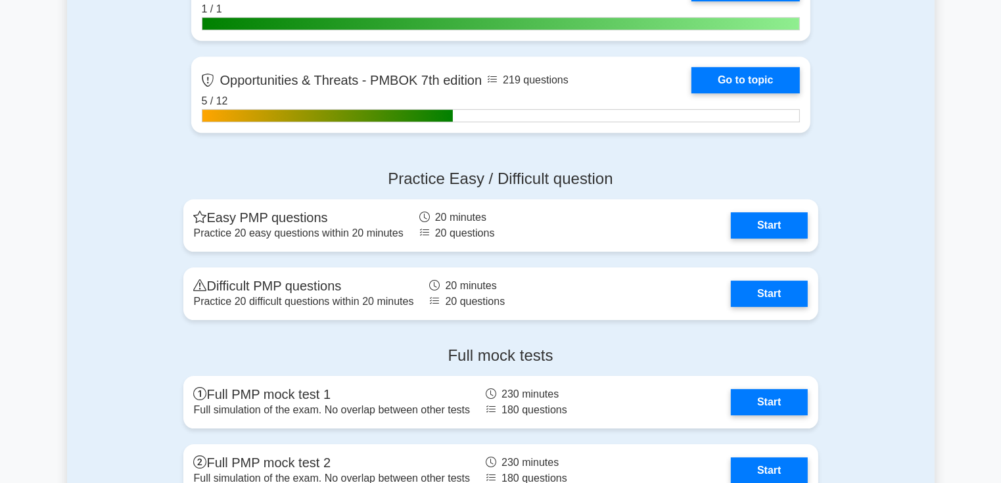
scroll to position [4274, 0]
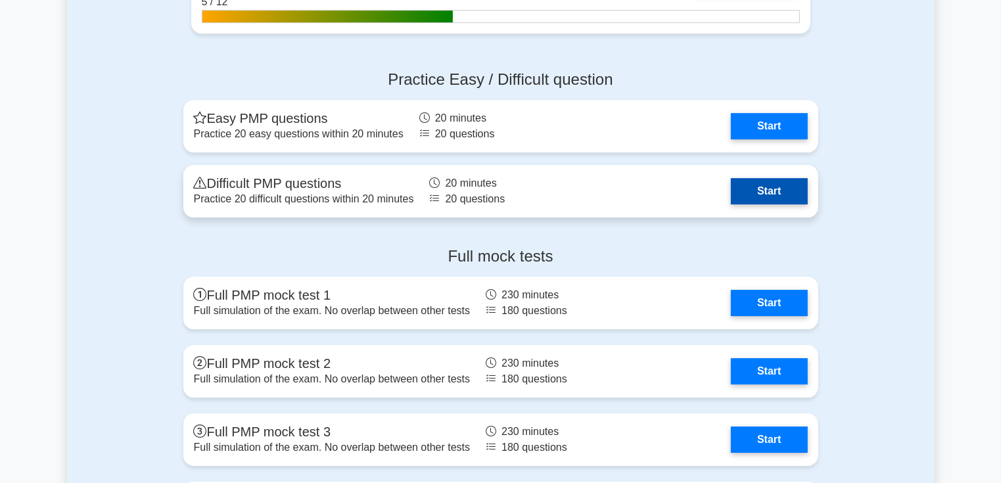
click at [750, 185] on link "Start" at bounding box center [769, 191] width 76 height 26
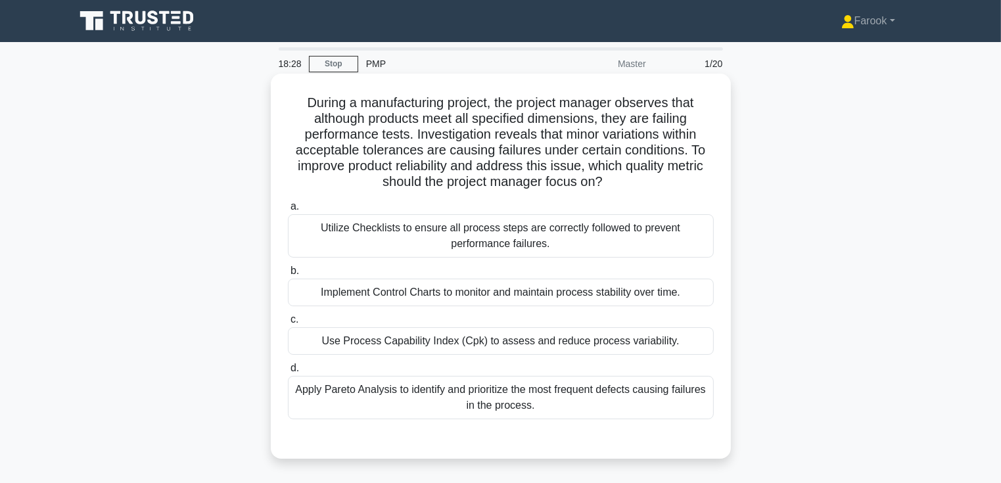
click at [551, 239] on div "Utilize Checklists to ensure all process steps are correctly followed to preven…" at bounding box center [501, 235] width 426 height 43
click at [288, 211] on input "a. Utilize Checklists to ensure all process steps are correctly followed to pre…" at bounding box center [288, 207] width 0 height 9
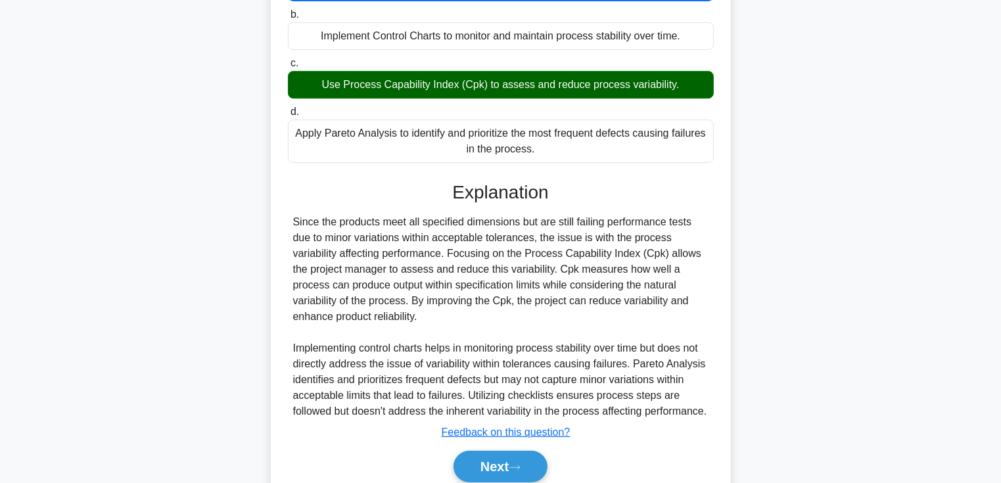
scroll to position [327, 0]
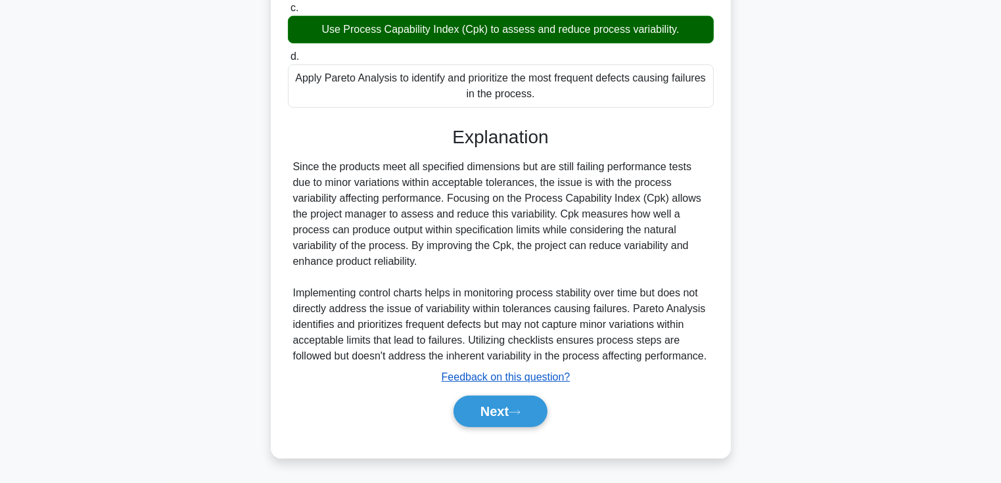
drag, startPoint x: 505, startPoint y: 414, endPoint x: 511, endPoint y: 372, distance: 43.1
click at [505, 414] on button "Next" at bounding box center [501, 412] width 94 height 32
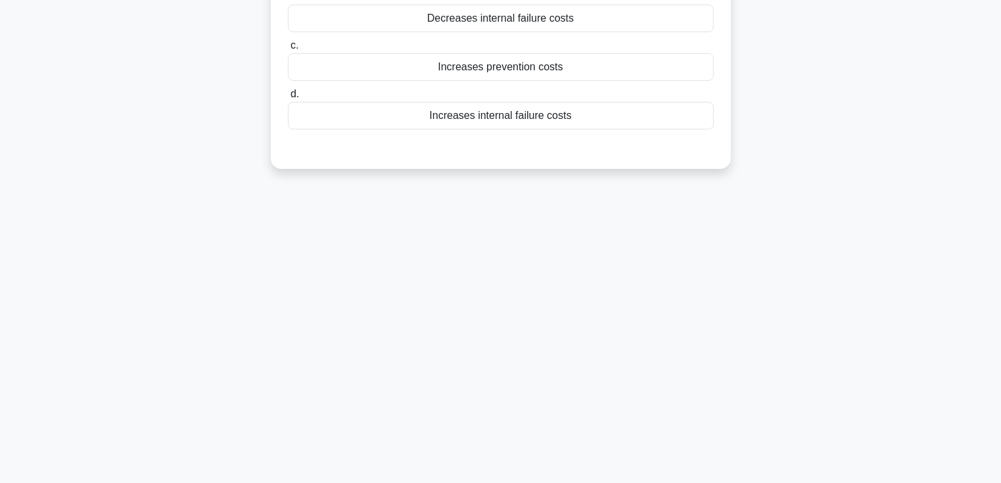
scroll to position [0, 0]
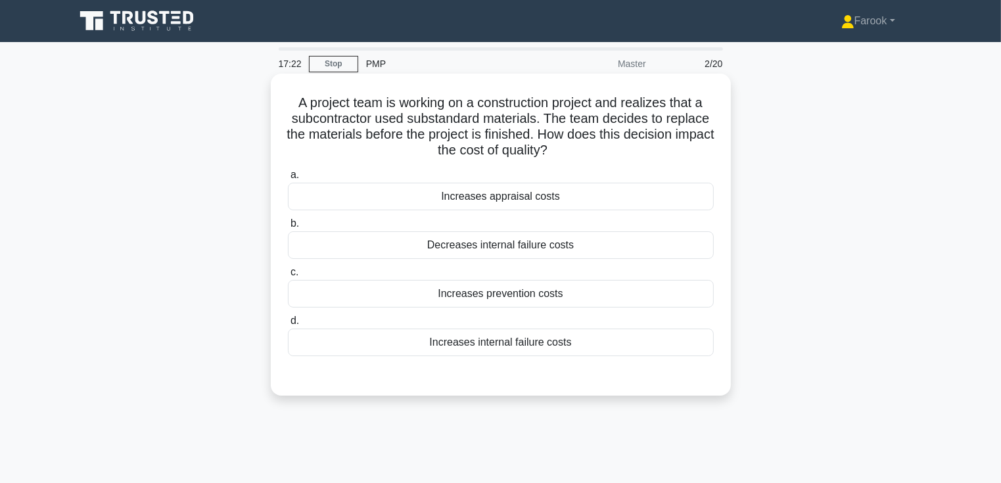
click at [512, 242] on div "Decreases internal failure costs" at bounding box center [501, 245] width 426 height 28
click at [288, 228] on input "b. Decreases internal failure costs" at bounding box center [288, 224] width 0 height 9
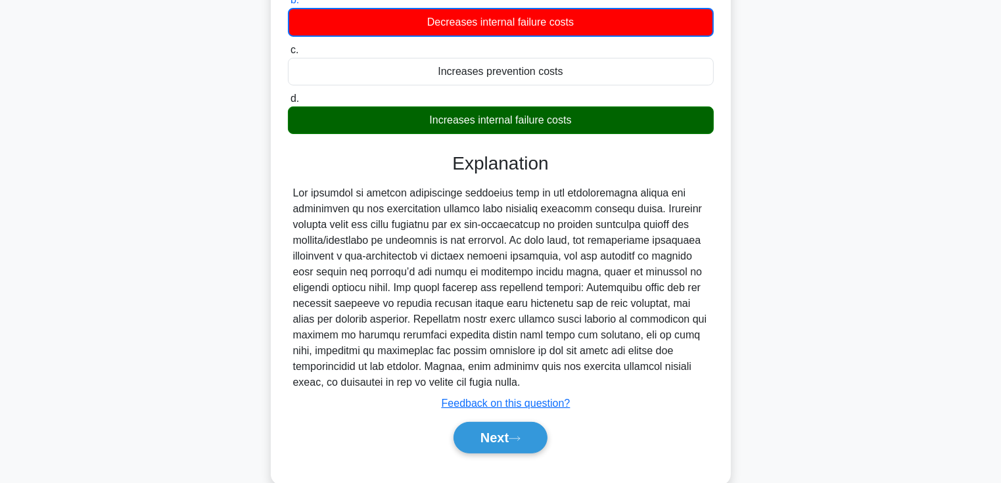
scroll to position [249, 0]
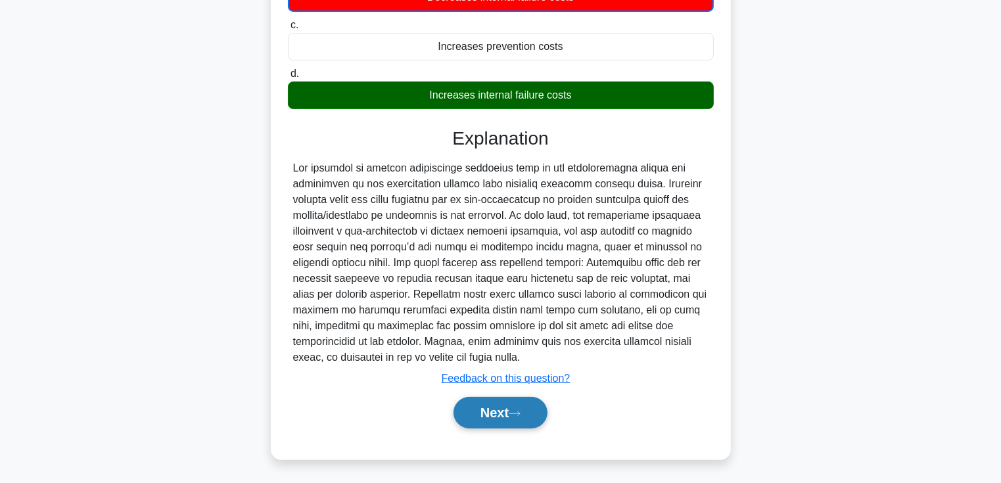
click at [511, 414] on button "Next" at bounding box center [501, 413] width 94 height 32
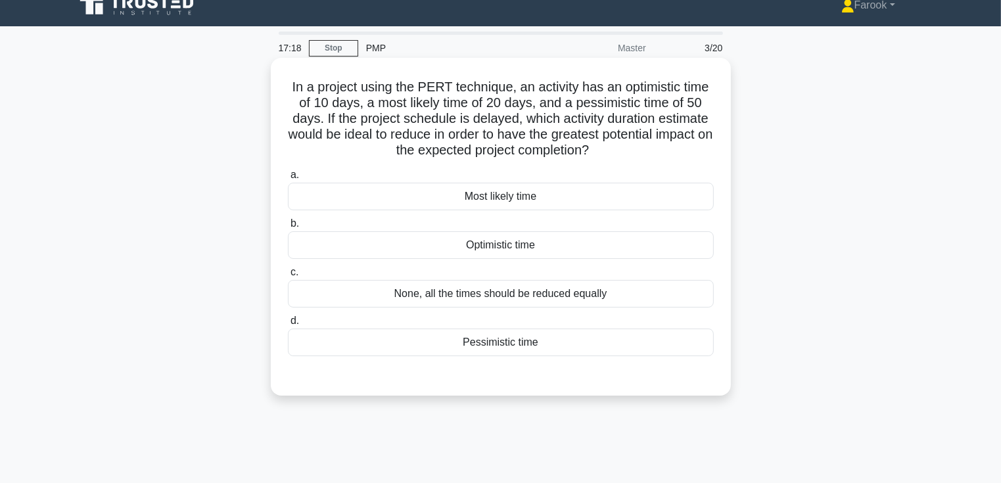
scroll to position [0, 0]
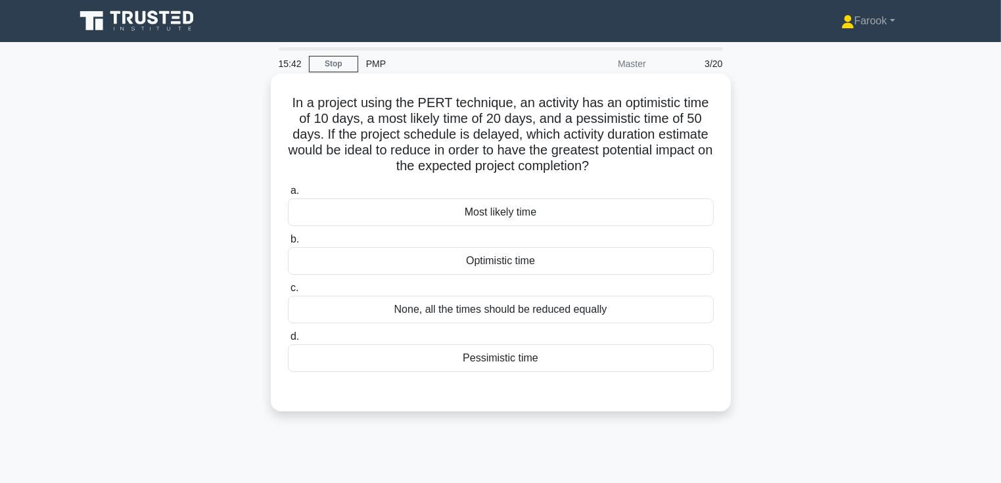
click at [570, 309] on div "None, all the times should be reduced equally" at bounding box center [501, 310] width 426 height 28
click at [288, 293] on input "c. None, all the times should be reduced equally" at bounding box center [288, 288] width 0 height 9
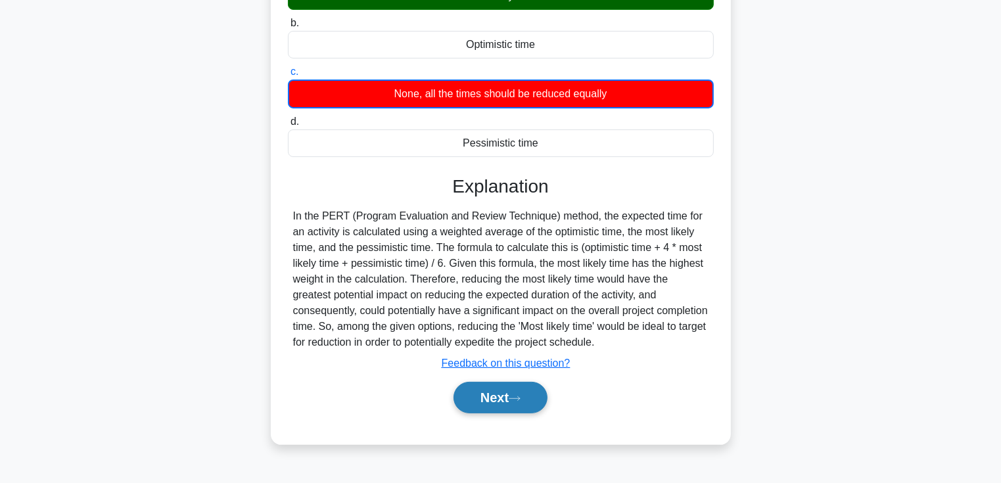
scroll to position [227, 0]
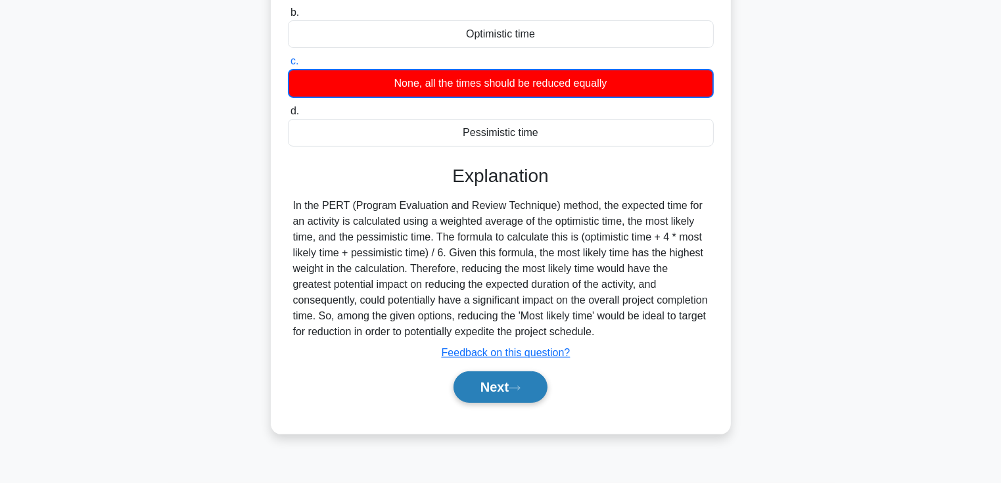
click at [506, 389] on button "Next" at bounding box center [501, 388] width 94 height 32
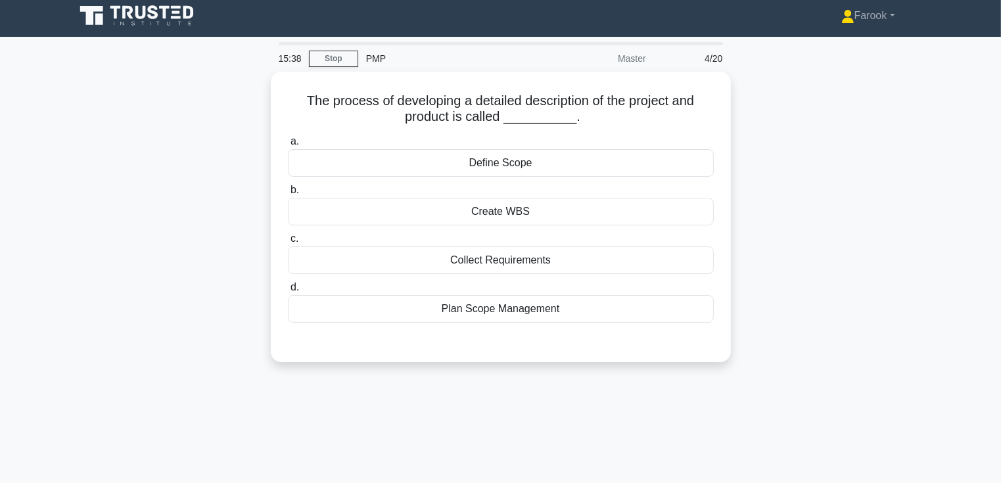
scroll to position [0, 0]
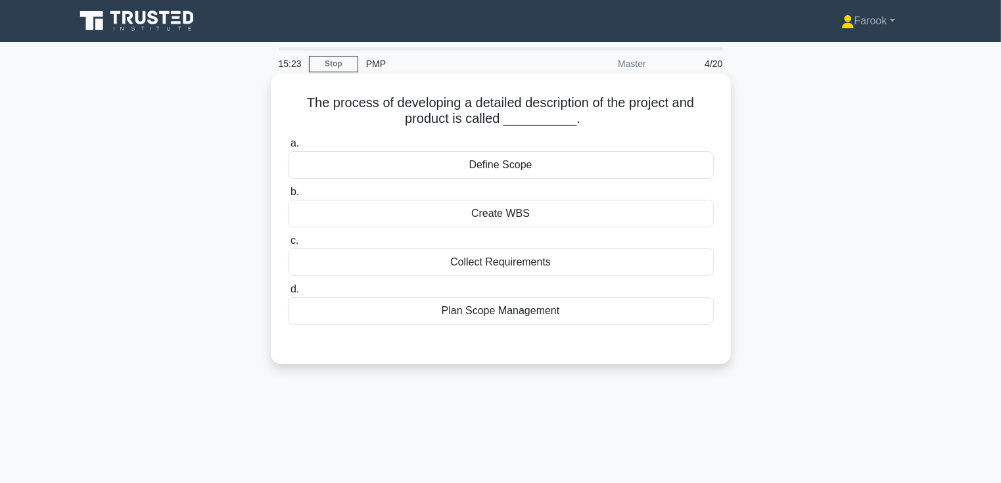
click at [535, 165] on div "Define Scope" at bounding box center [501, 165] width 426 height 28
click at [288, 148] on input "a. Define Scope" at bounding box center [288, 143] width 0 height 9
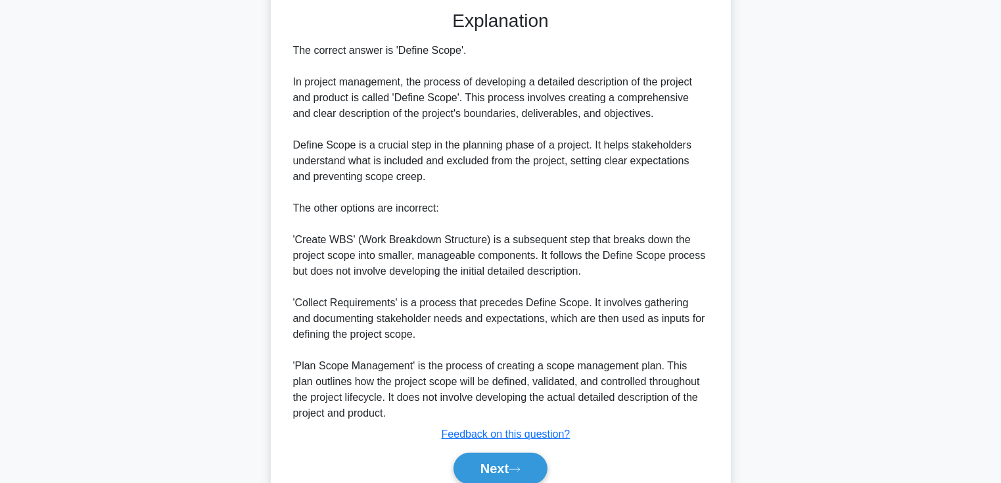
scroll to position [389, 0]
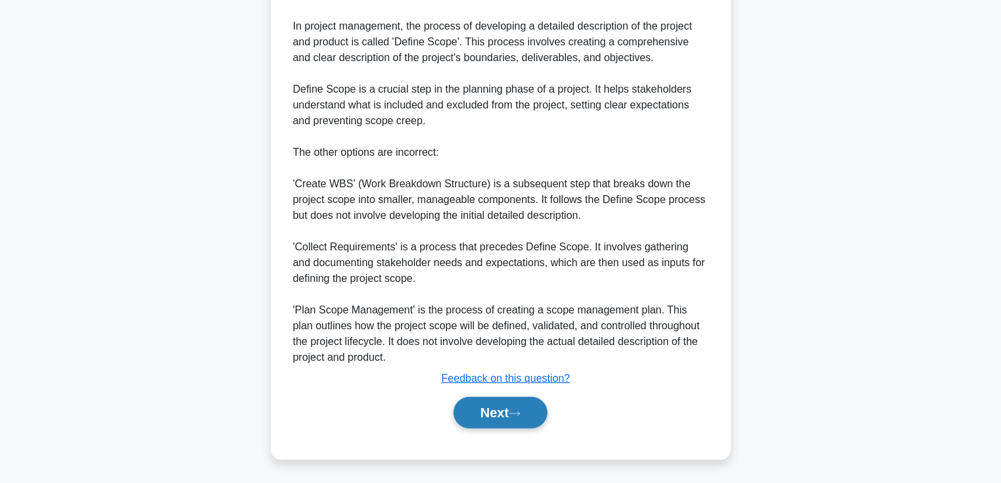
click at [510, 406] on button "Next" at bounding box center [501, 413] width 94 height 32
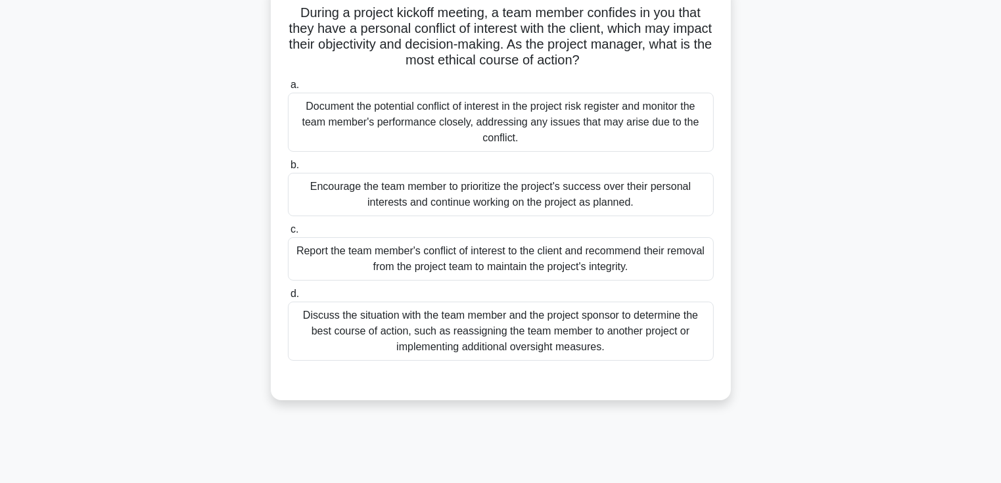
scroll to position [30, 0]
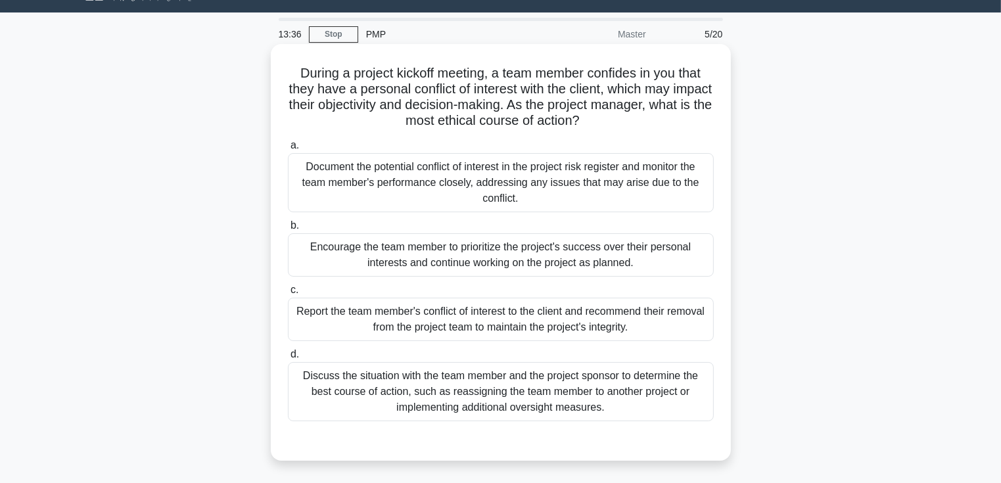
click at [657, 164] on div "Document the potential conflict of interest in the project risk register and mo…" at bounding box center [501, 182] width 426 height 59
click at [288, 150] on input "a. Document the potential conflict of interest in the project risk register and…" at bounding box center [288, 145] width 0 height 9
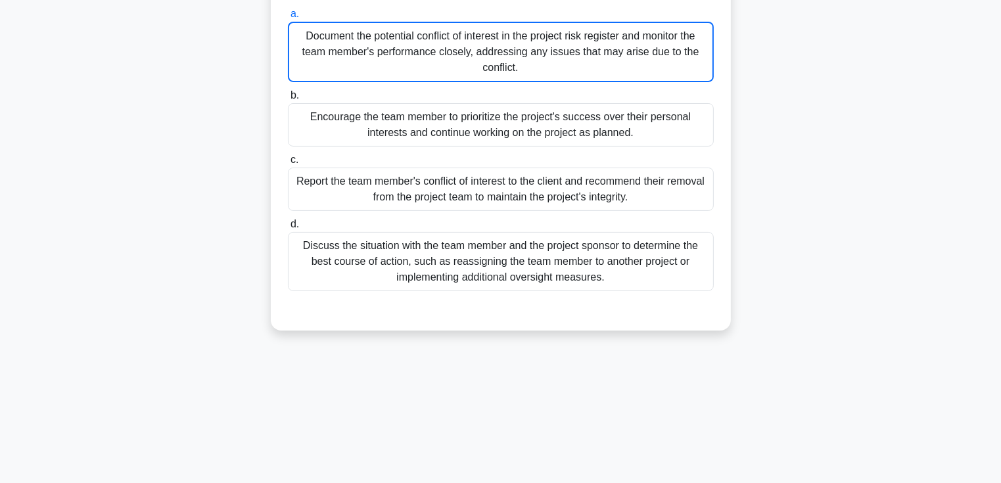
scroll to position [95, 0]
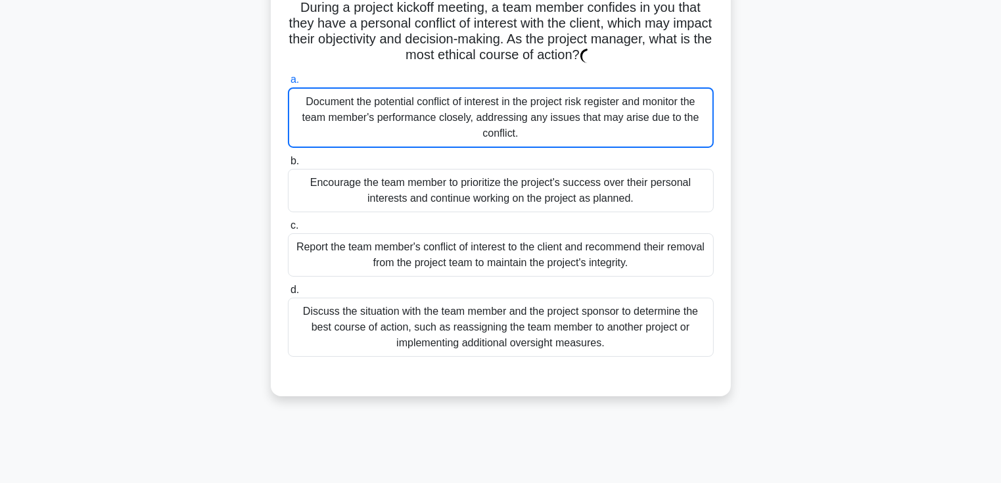
click at [592, 122] on div "Document the potential conflict of interest in the project risk register and mo…" at bounding box center [501, 117] width 426 height 60
click at [288, 84] on input "a. Document the potential conflict of interest in the project risk register and…" at bounding box center [288, 80] width 0 height 9
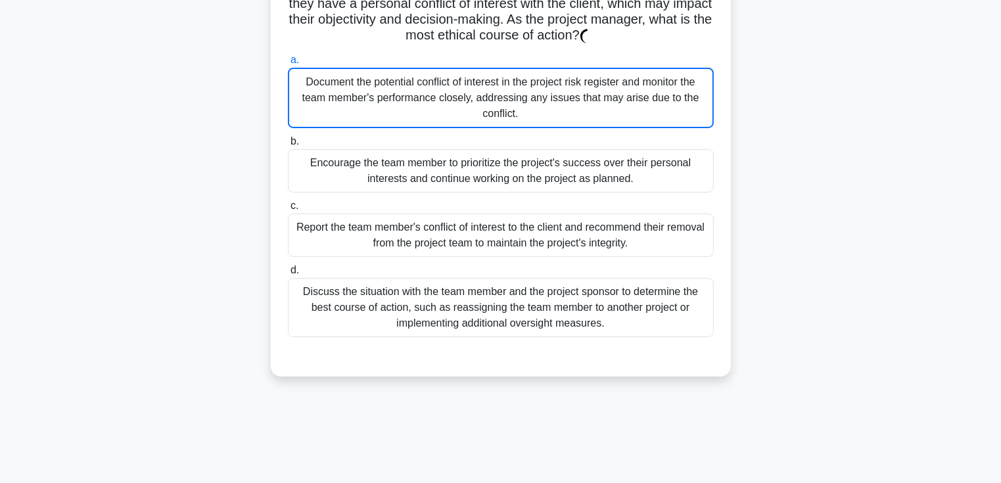
scroll to position [0, 0]
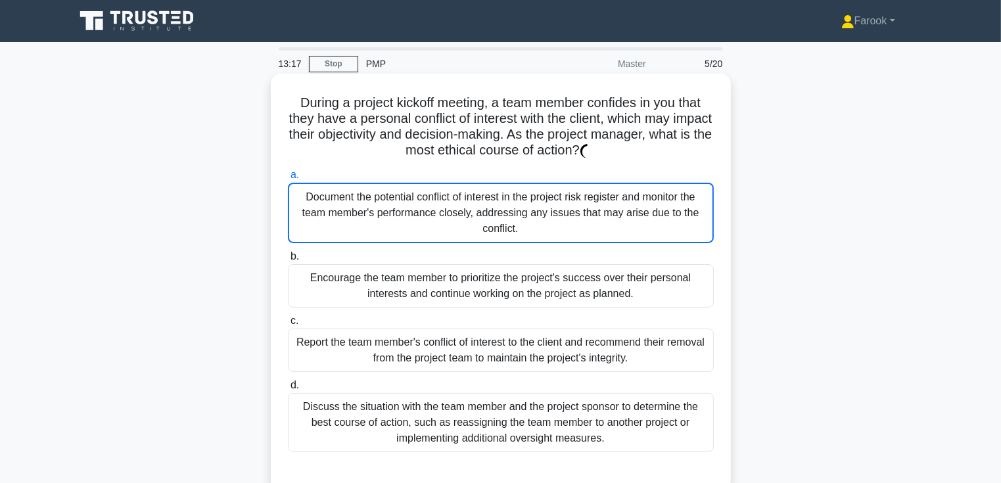
click at [602, 178] on label "a. Document the potential conflict of interest in the project risk register and…" at bounding box center [501, 205] width 426 height 76
click at [288, 178] on input "a. Document the potential conflict of interest in the project risk register and…" at bounding box center [288, 175] width 0 height 9
click at [602, 178] on label "a. Document the potential conflict of interest in the project risk register and…" at bounding box center [501, 205] width 426 height 76
click at [288, 178] on input "a. Document the potential conflict of interest in the project risk register and…" at bounding box center [288, 175] width 0 height 9
click at [602, 200] on div "Document the potential conflict of interest in the project risk register and mo…" at bounding box center [501, 213] width 426 height 60
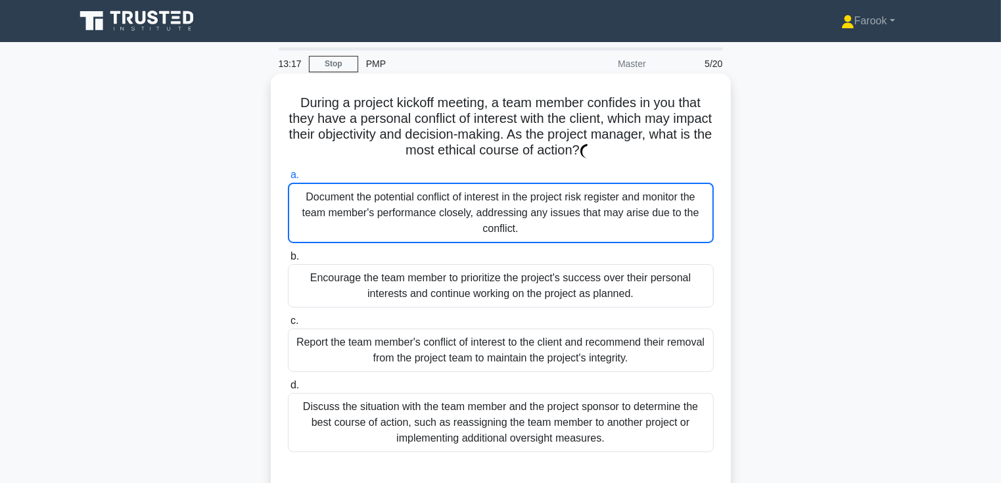
click at [288, 180] on input "a. Document the potential conflict of interest in the project risk register and…" at bounding box center [288, 175] width 0 height 9
click at [604, 200] on div "Document the potential conflict of interest in the project risk register and mo…" at bounding box center [501, 213] width 426 height 60
click at [288, 180] on input "a. Document the potential conflict of interest in the project risk register and…" at bounding box center [288, 175] width 0 height 9
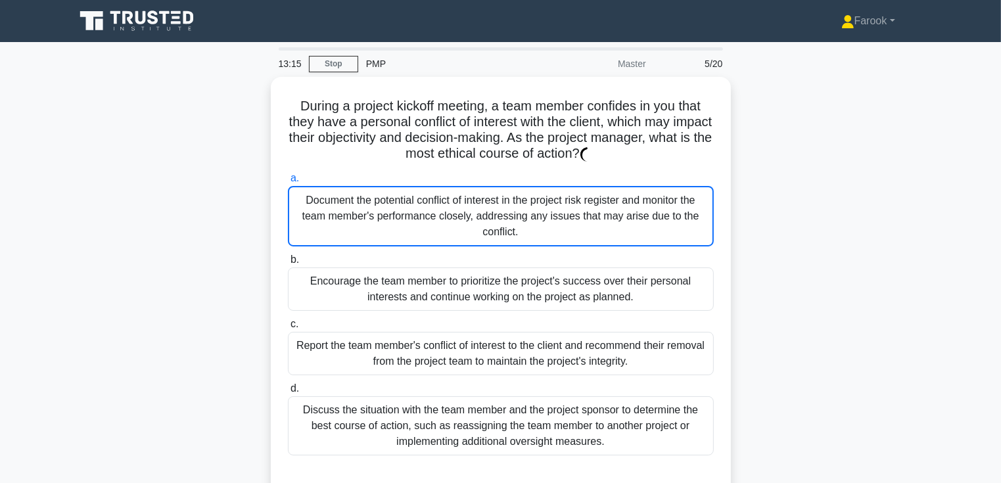
drag, startPoint x: 604, startPoint y: 200, endPoint x: 761, endPoint y: 212, distance: 157.6
click at [761, 212] on div "During a project kickoff meeting, a team member confides in you that they have …" at bounding box center [501, 294] width 868 height 434
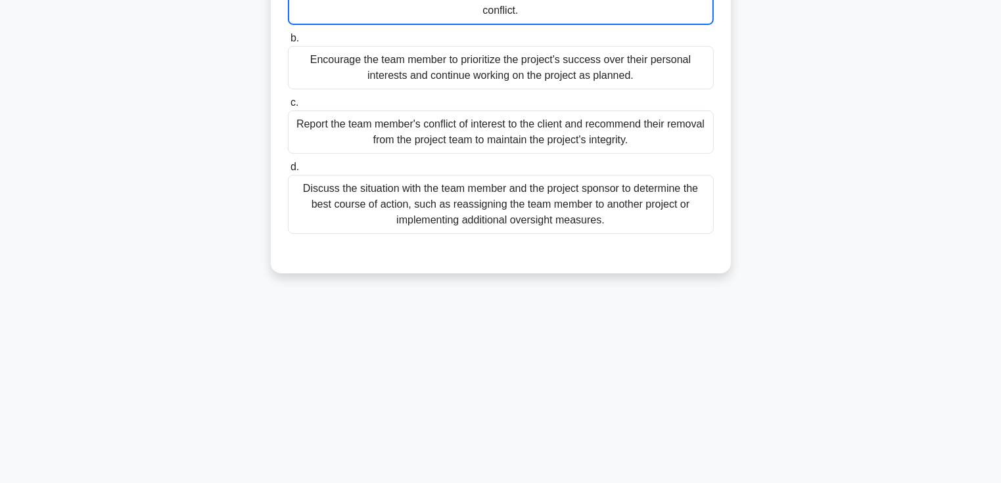
scroll to position [227, 0]
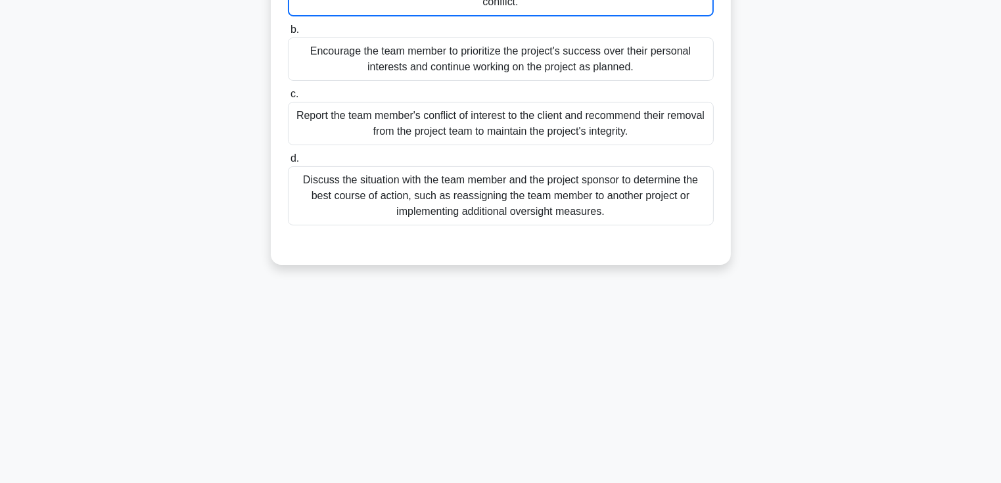
click at [671, 208] on div "Discuss the situation with the team member and the project sponsor to determine…" at bounding box center [501, 195] width 426 height 59
click at [288, 163] on input "d. Discuss the situation with the team member and the project sponsor to determ…" at bounding box center [288, 159] width 0 height 9
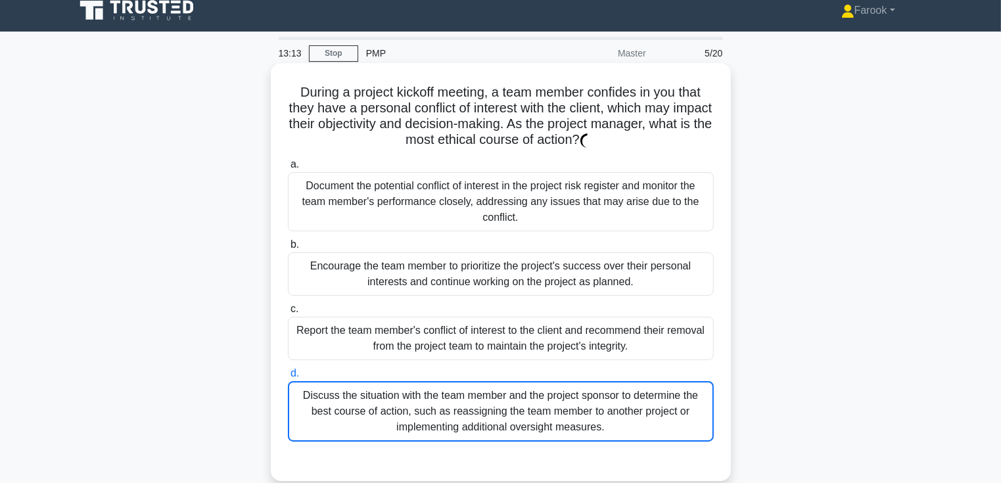
scroll to position [0, 0]
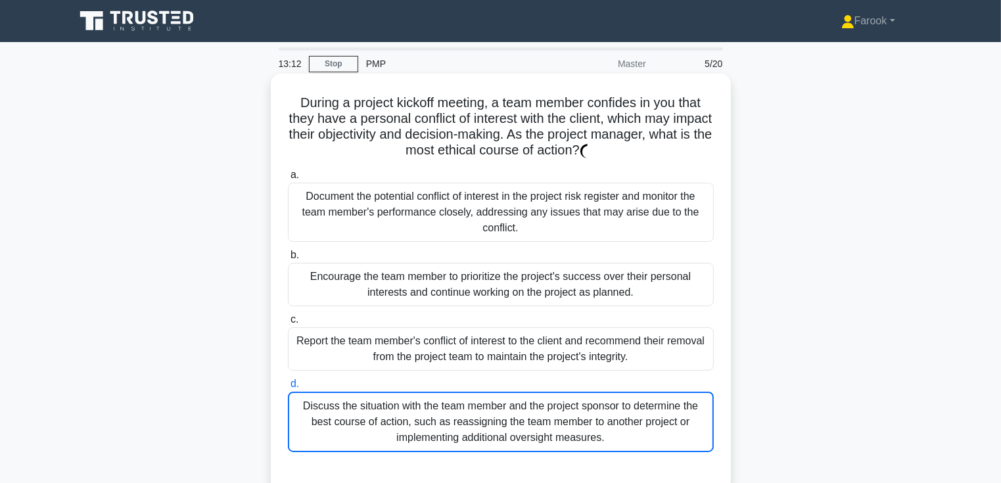
click at [671, 201] on div "Document the potential conflict of interest in the project risk register and mo…" at bounding box center [501, 212] width 426 height 59
click at [288, 180] on input "a. Document the potential conflict of interest in the project risk register and…" at bounding box center [288, 175] width 0 height 9
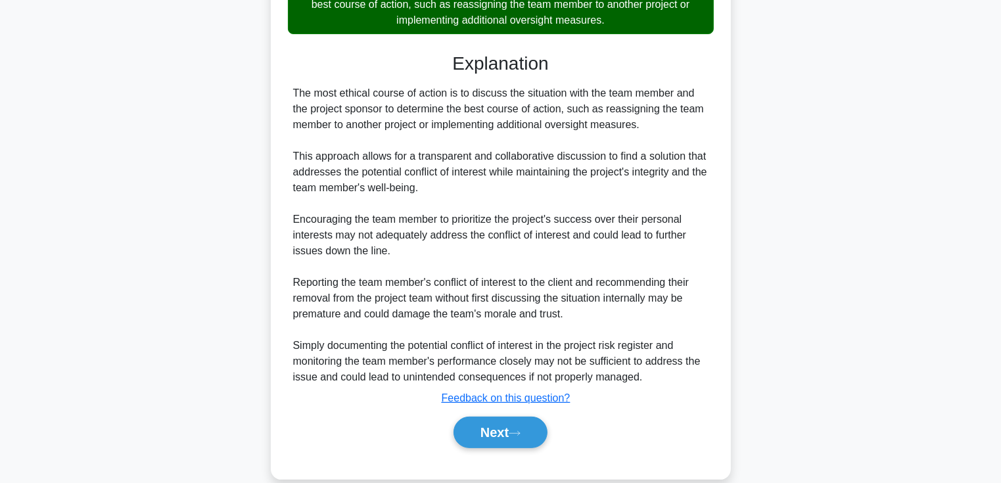
scroll to position [438, 0]
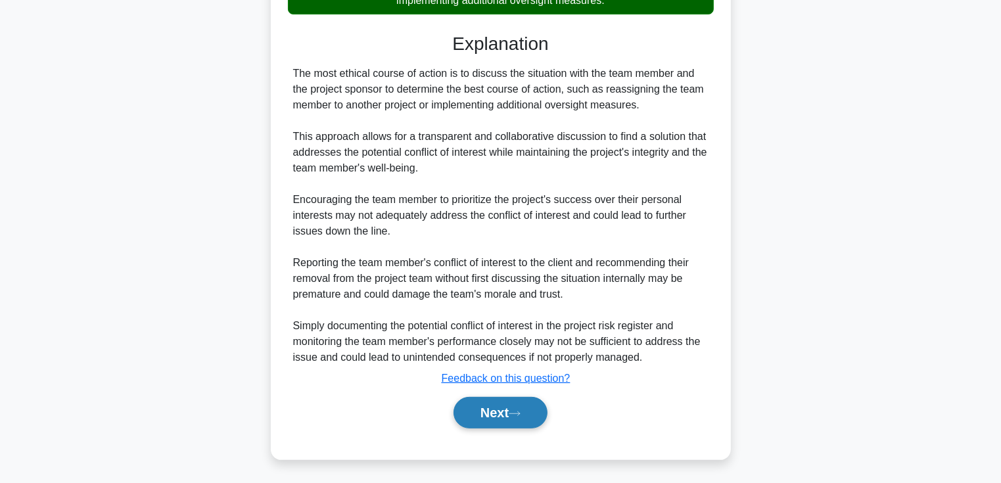
click at [523, 408] on button "Next" at bounding box center [501, 413] width 94 height 32
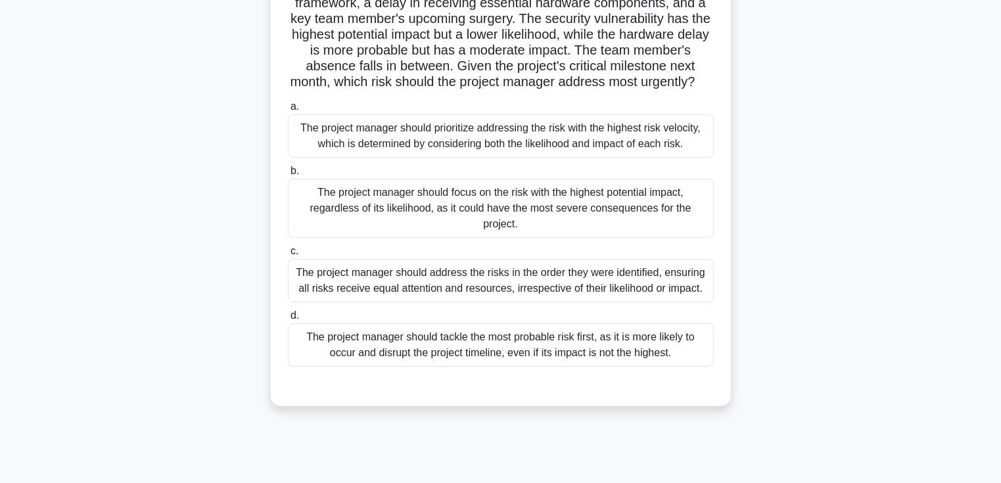
scroll to position [66, 0]
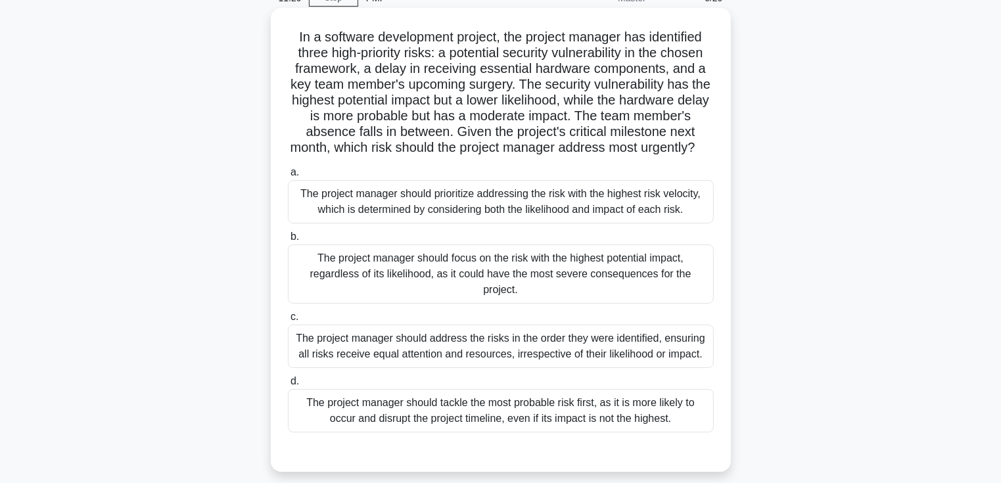
click at [563, 201] on div "The project manager should prioritize addressing the risk with the highest risk…" at bounding box center [501, 201] width 426 height 43
click at [288, 177] on input "a. The project manager should prioritize addressing the risk with the highest r…" at bounding box center [288, 172] width 0 height 9
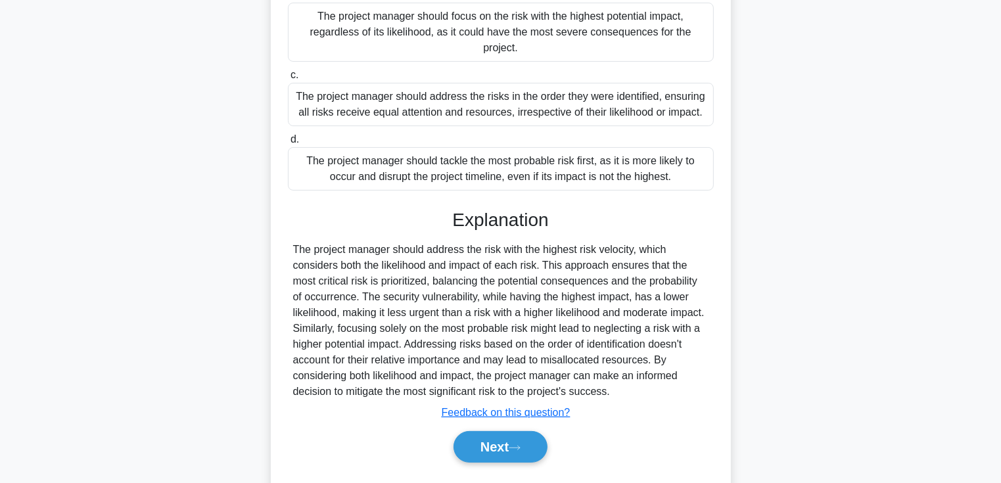
scroll to position [358, 0]
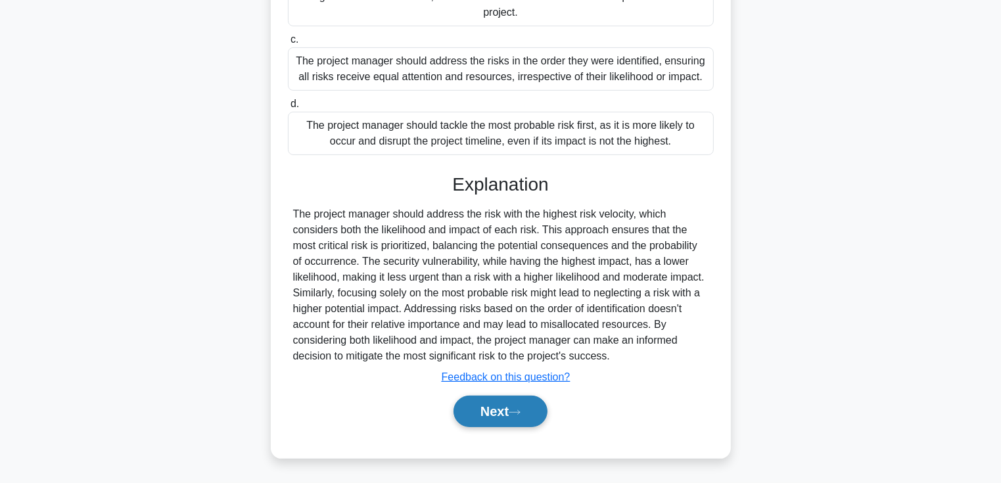
click at [487, 410] on button "Next" at bounding box center [501, 412] width 94 height 32
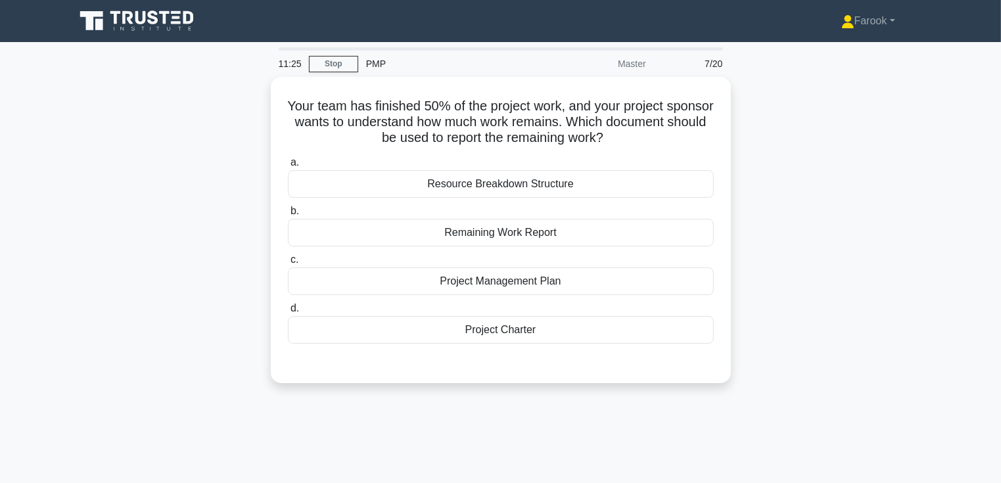
scroll to position [0, 0]
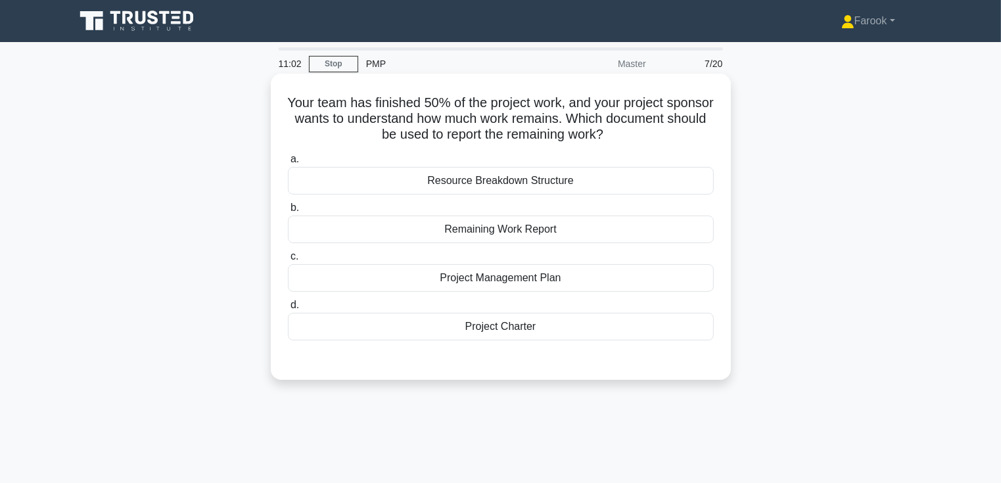
click at [487, 235] on div "Remaining Work Report" at bounding box center [501, 230] width 426 height 28
click at [288, 212] on input "b. Remaining Work Report" at bounding box center [288, 208] width 0 height 9
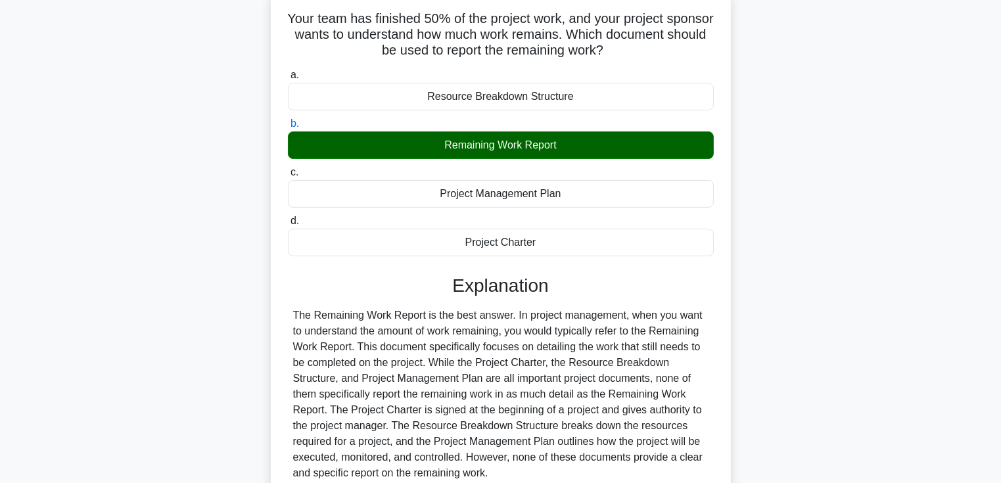
scroll to position [227, 0]
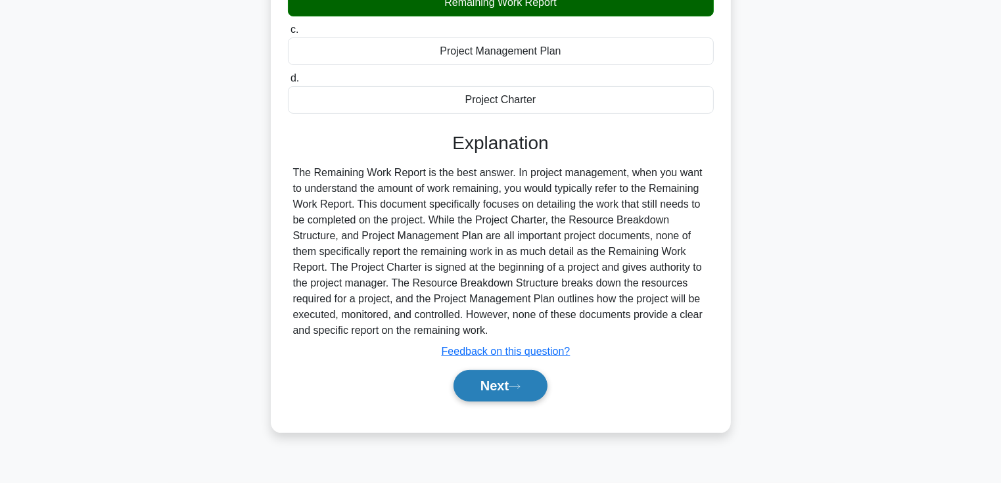
click at [487, 388] on button "Next" at bounding box center [501, 386] width 94 height 32
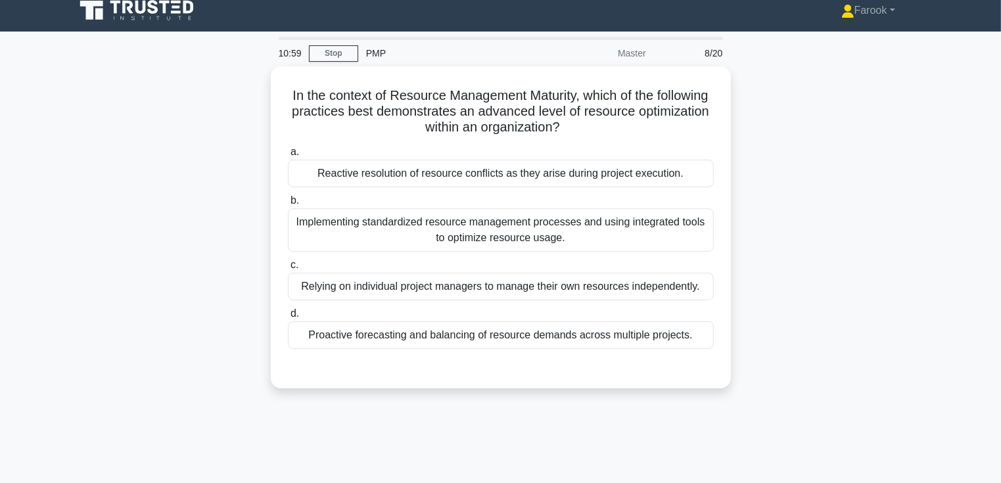
scroll to position [0, 0]
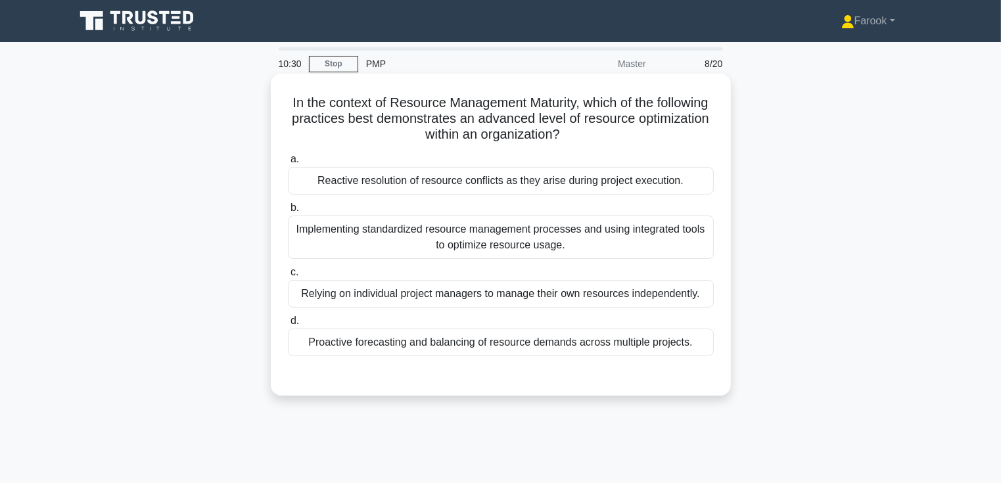
click at [418, 347] on div "Proactive forecasting and balancing of resource demands across multiple project…" at bounding box center [501, 343] width 426 height 28
click at [288, 325] on input "d. Proactive forecasting and balancing of resource demands across multiple proj…" at bounding box center [288, 321] width 0 height 9
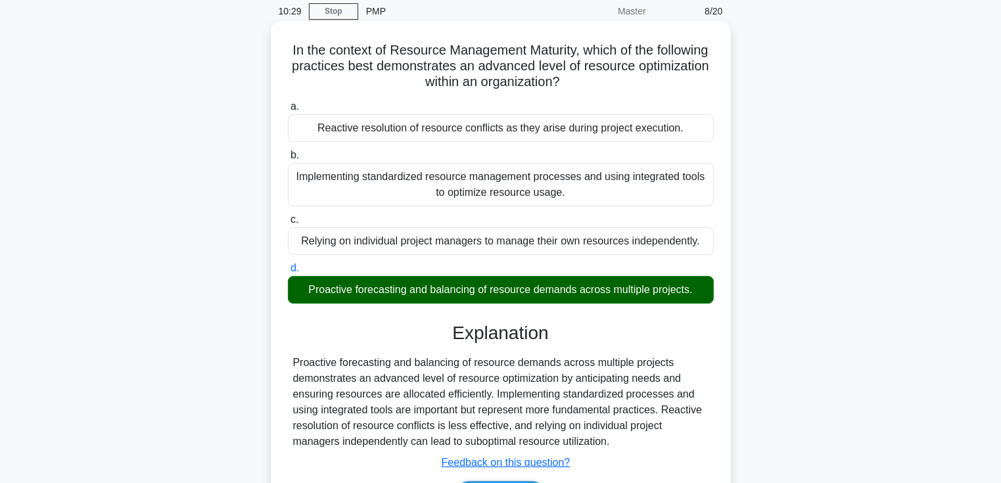
scroll to position [197, 0]
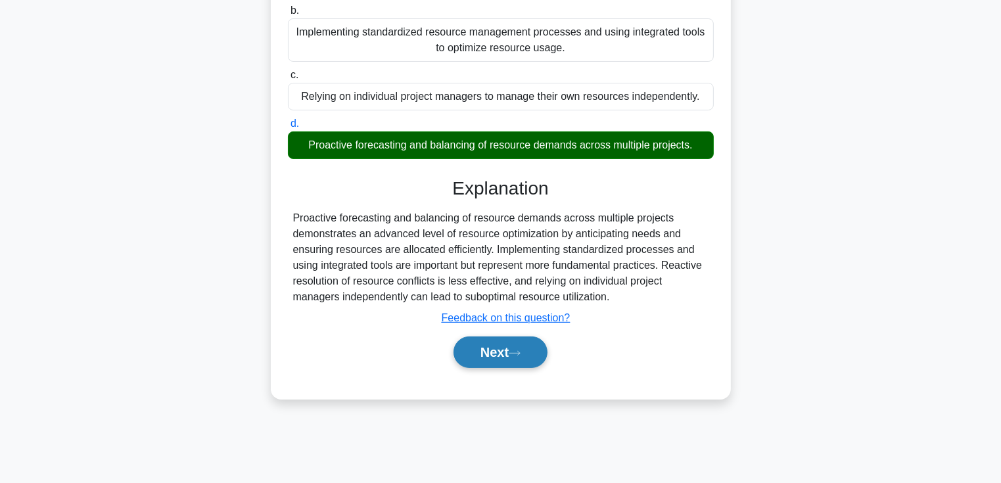
click at [465, 354] on button "Next" at bounding box center [501, 353] width 94 height 32
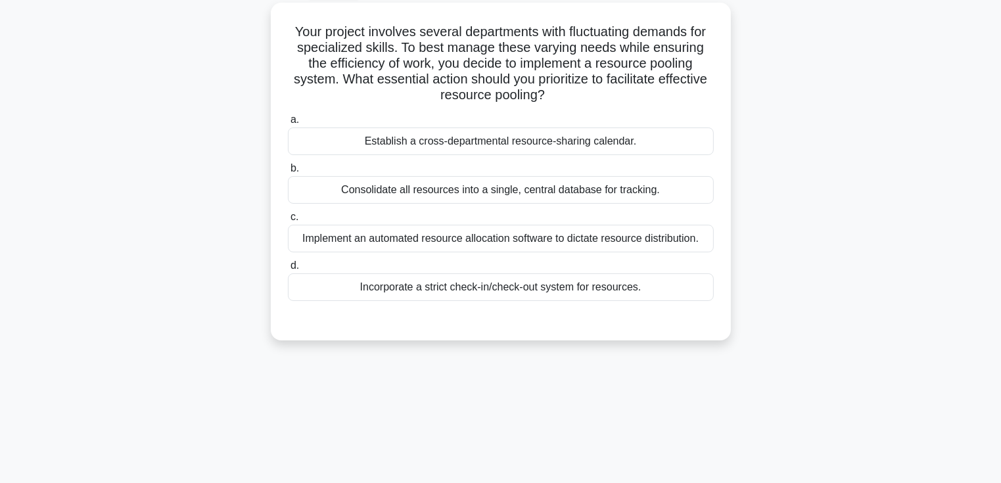
scroll to position [0, 0]
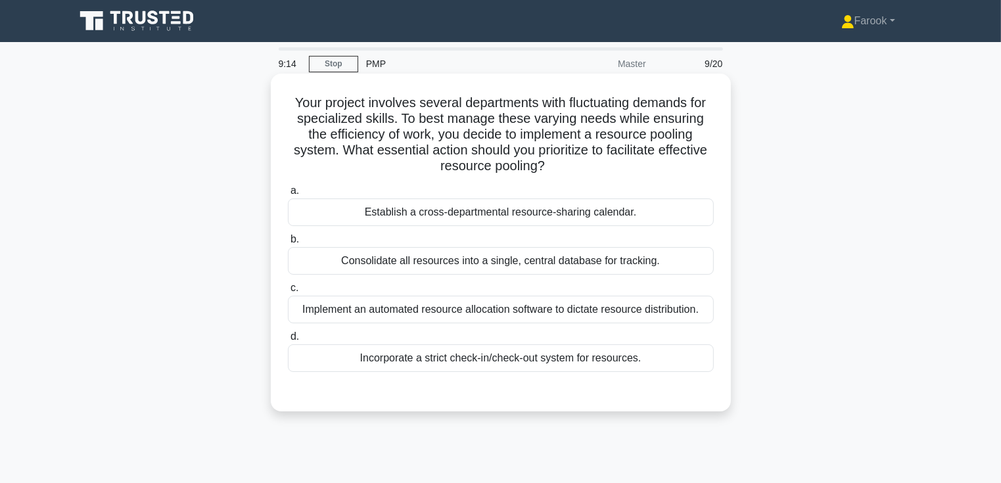
click at [466, 205] on div "Establish a cross-departmental resource-sharing calendar." at bounding box center [501, 213] width 426 height 28
click at [288, 195] on input "a. Establish a cross-departmental resource-sharing calendar." at bounding box center [288, 191] width 0 height 9
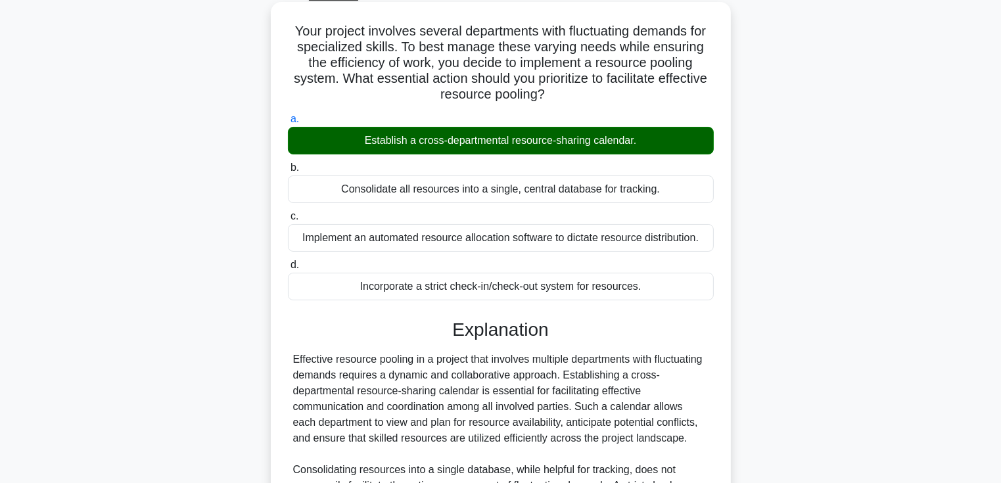
scroll to position [310, 0]
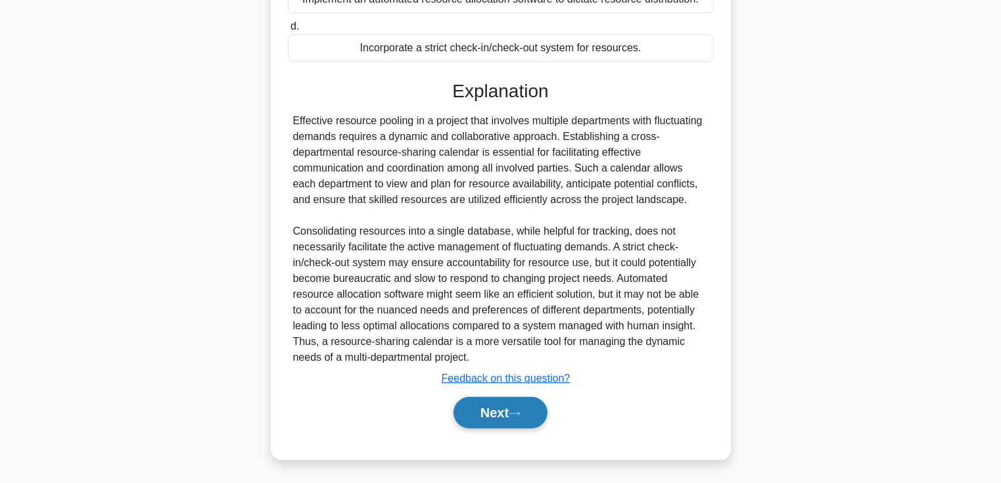
drag, startPoint x: 496, startPoint y: 414, endPoint x: 489, endPoint y: 412, distance: 7.7
click at [496, 414] on button "Next" at bounding box center [501, 413] width 94 height 32
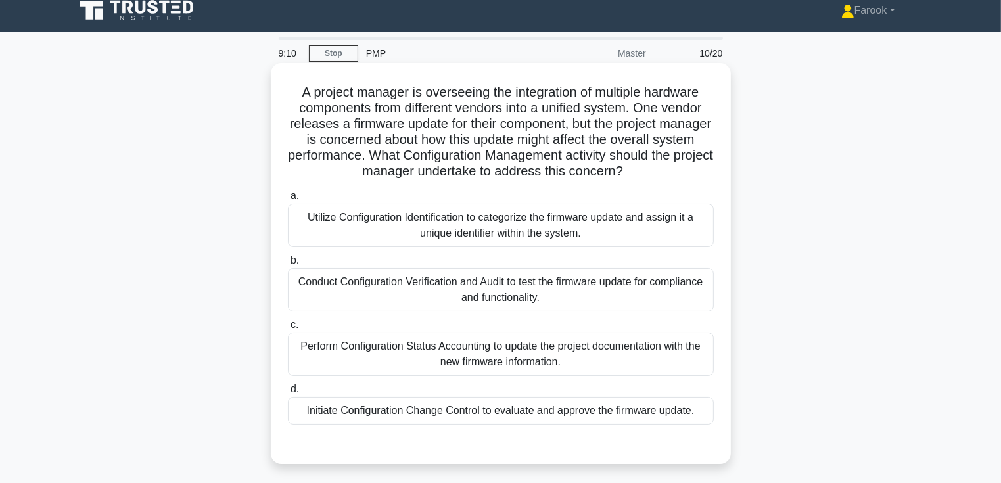
scroll to position [0, 0]
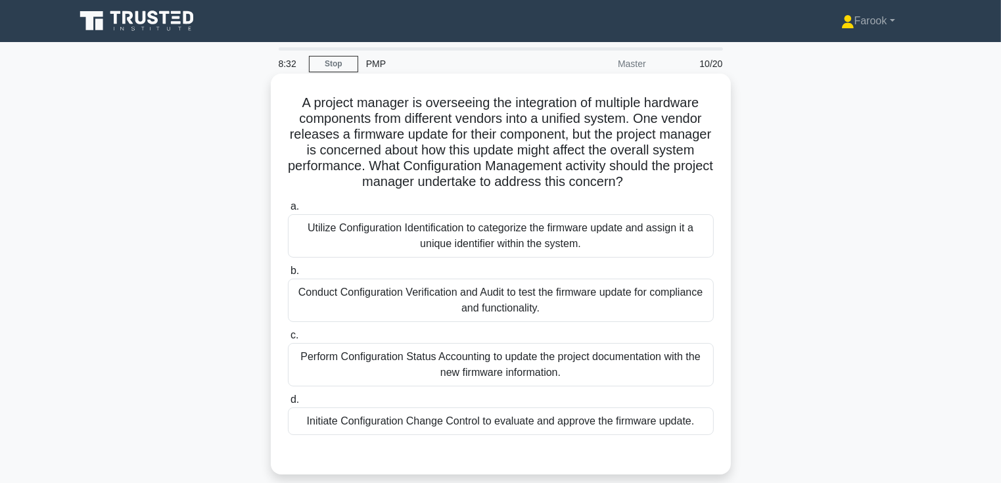
drag, startPoint x: 558, startPoint y: 139, endPoint x: 539, endPoint y: 145, distance: 19.3
drag, startPoint x: 539, startPoint y: 145, endPoint x: 363, endPoint y: 233, distance: 196.7
click at [363, 233] on div "Utilize Configuration Identification to categorize the firmware update and assi…" at bounding box center [501, 235] width 426 height 43
click at [288, 211] on input "a. Utilize Configuration Identification to categorize the firmware update and a…" at bounding box center [288, 207] width 0 height 9
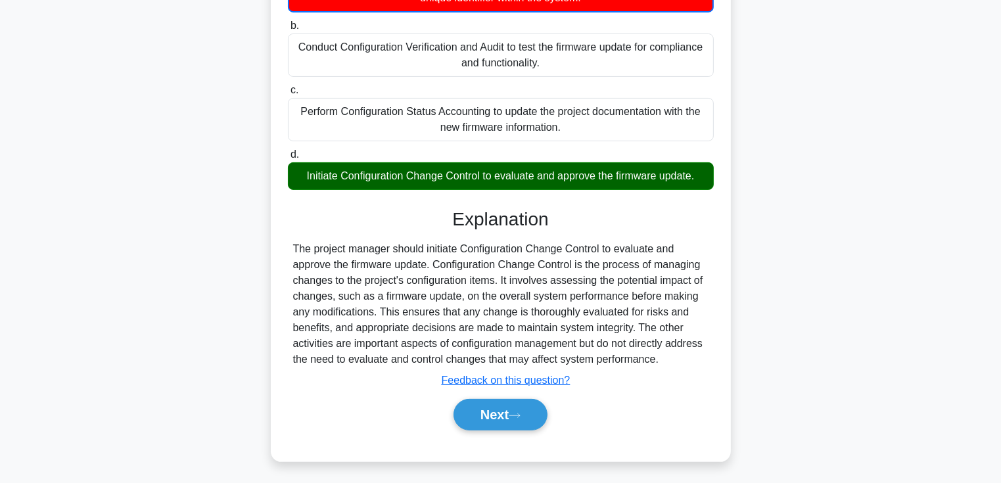
scroll to position [249, 0]
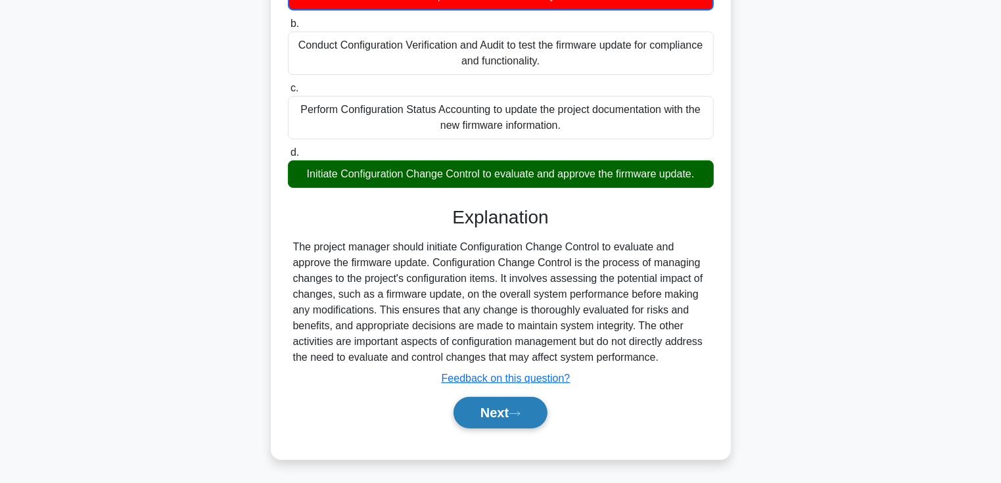
click at [477, 399] on button "Next" at bounding box center [501, 413] width 94 height 32
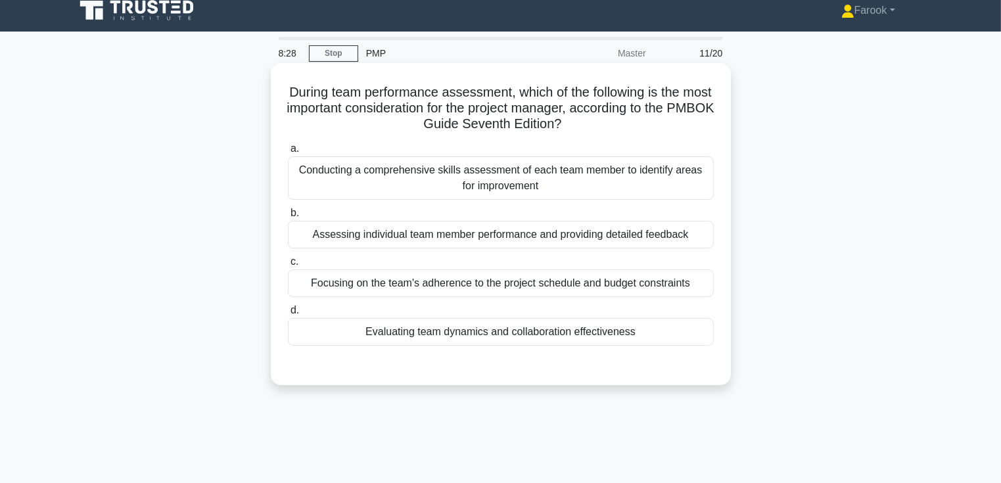
scroll to position [0, 0]
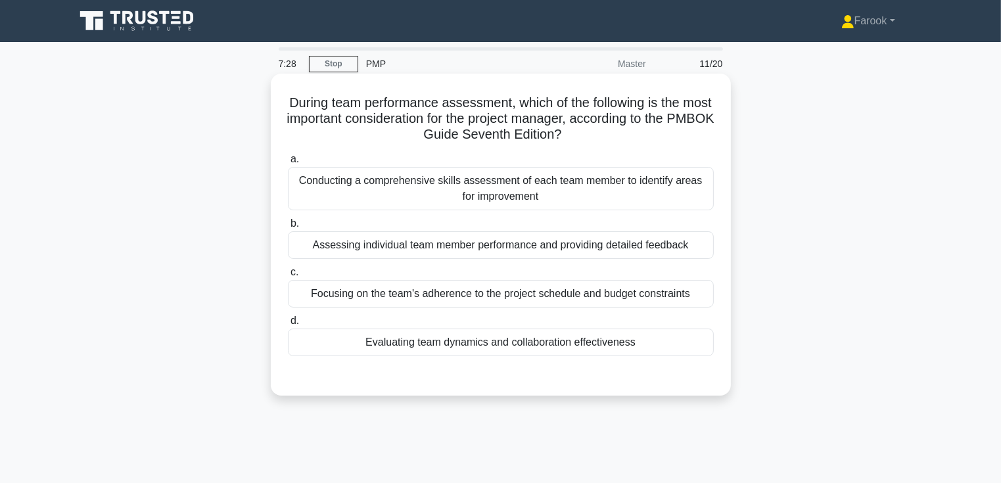
click at [539, 350] on div "Evaluating team dynamics and collaboration effectiveness" at bounding box center [501, 343] width 426 height 28
click at [288, 325] on input "d. Evaluating team dynamics and collaboration effectiveness" at bounding box center [288, 321] width 0 height 9
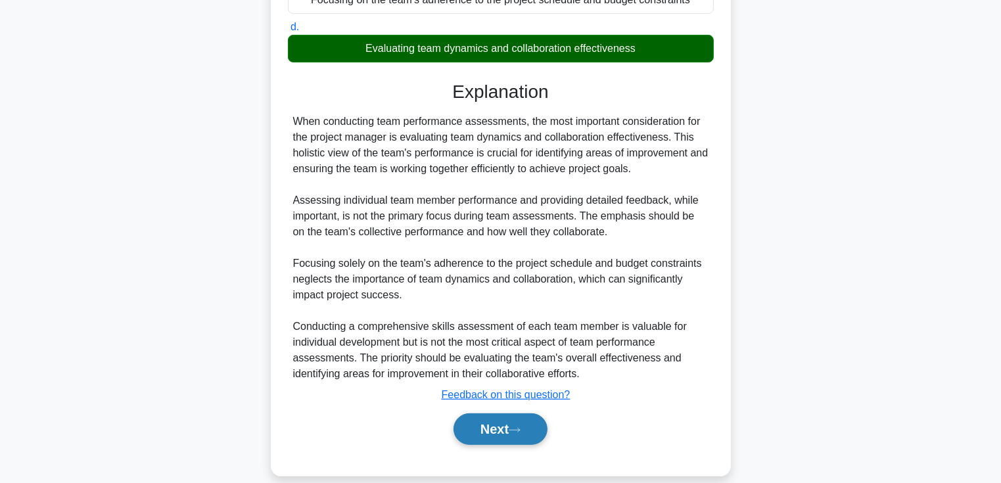
scroll to position [310, 0]
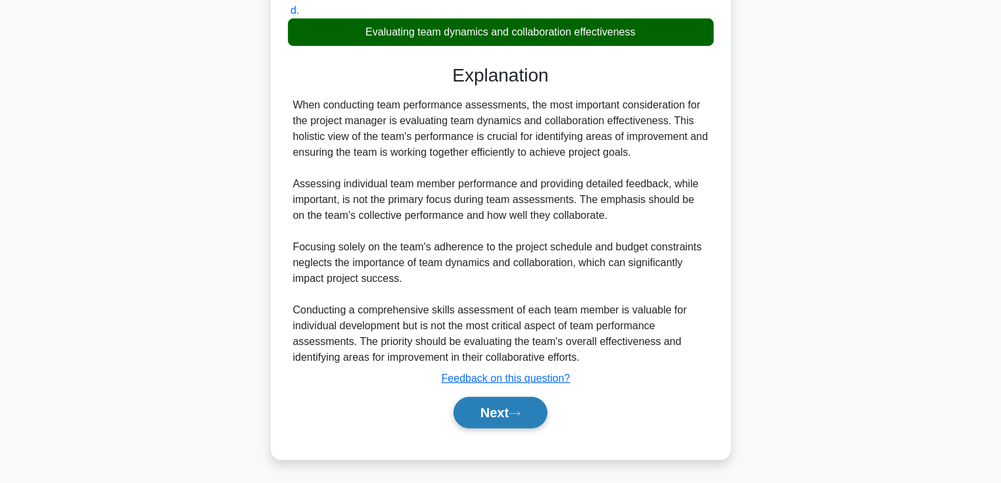
click at [514, 412] on icon at bounding box center [515, 413] width 12 height 7
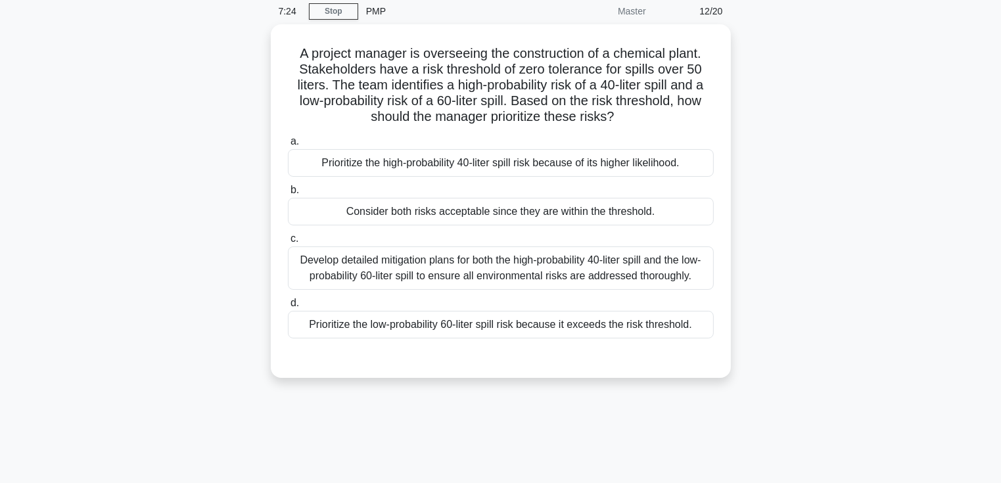
scroll to position [0, 0]
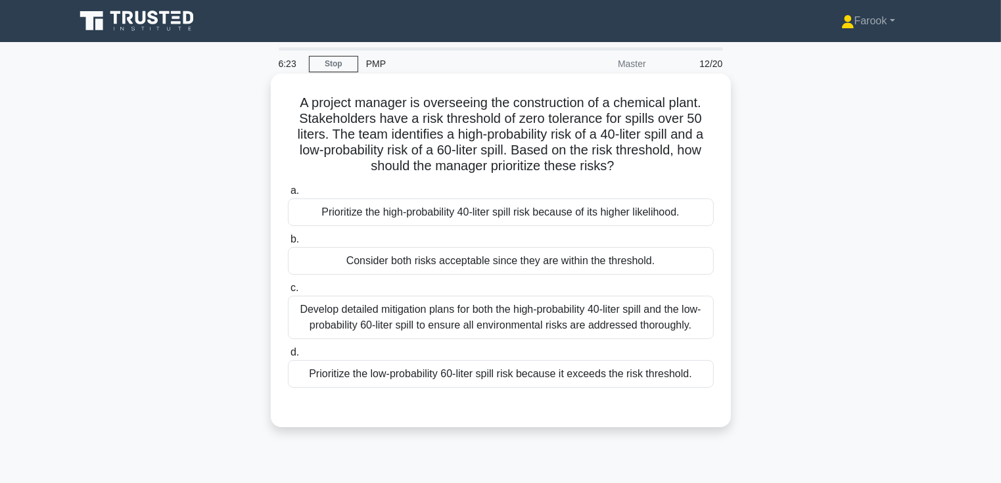
click at [523, 377] on div "Prioritize the low-probability 60-liter spill risk because it exceeds the risk …" at bounding box center [501, 374] width 426 height 28
click at [288, 357] on input "d. Prioritize the low-probability 60-liter spill risk because it exceeds the ri…" at bounding box center [288, 352] width 0 height 9
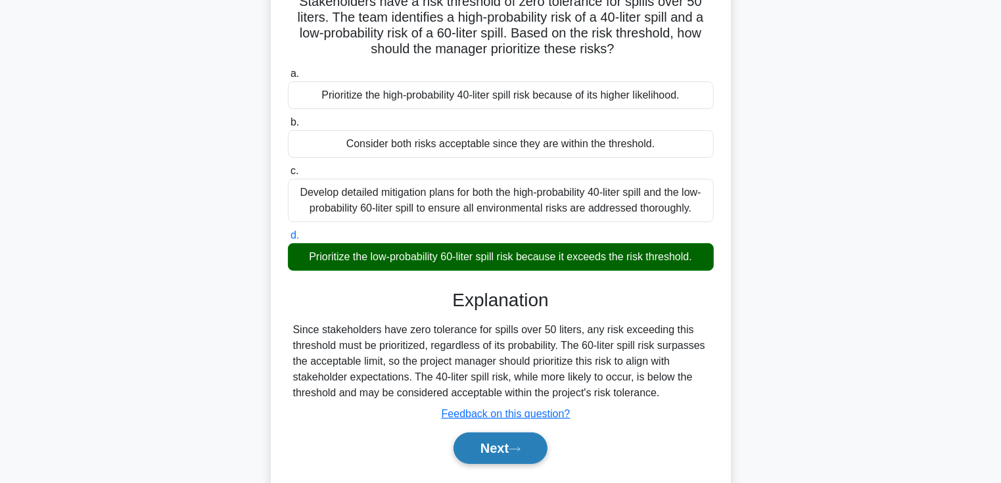
scroll to position [227, 0]
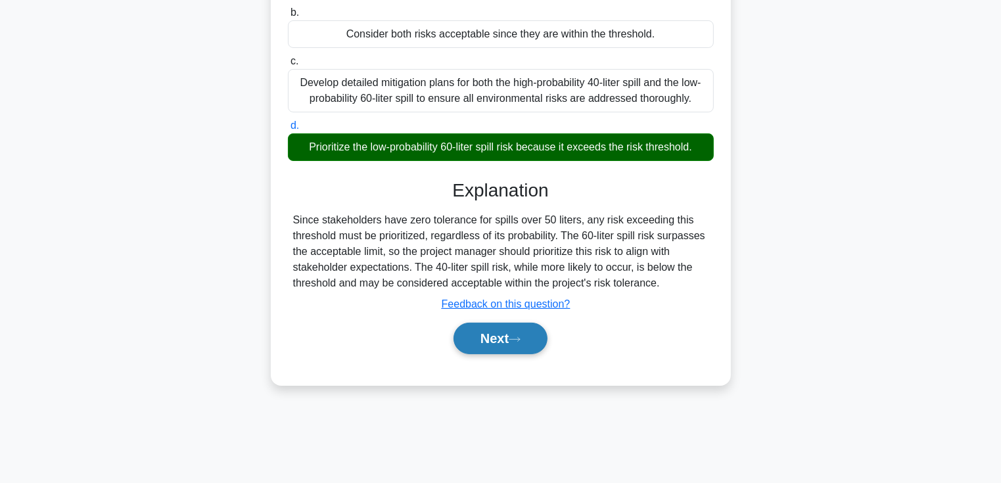
click at [488, 337] on button "Next" at bounding box center [501, 339] width 94 height 32
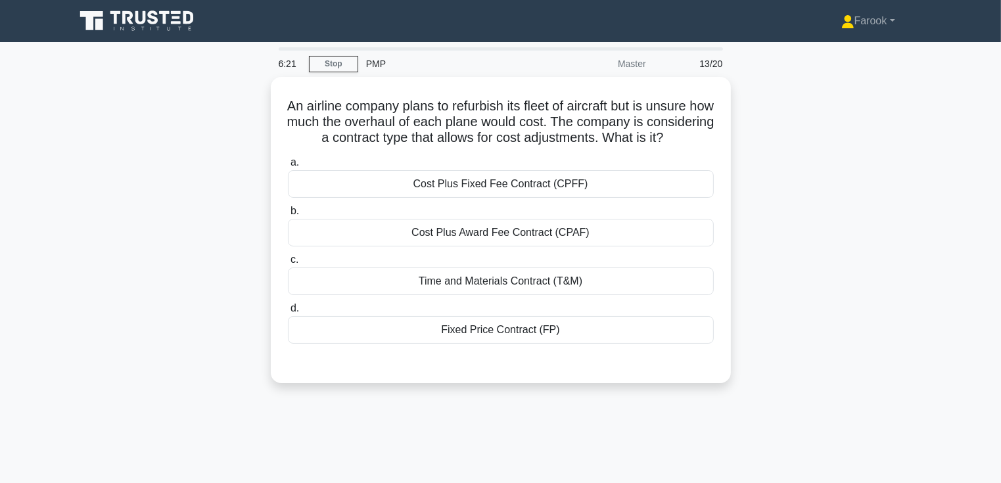
scroll to position [0, 0]
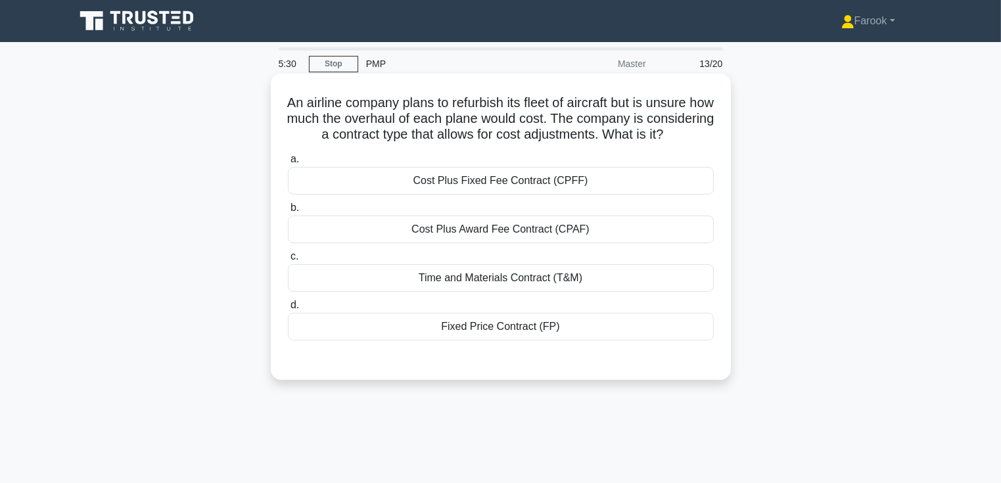
click at [481, 243] on div "Cost Plus Award Fee Contract (CPAF)" at bounding box center [501, 230] width 426 height 28
click at [288, 212] on input "b. Cost Plus Award Fee Contract (CPAF)" at bounding box center [288, 208] width 0 height 9
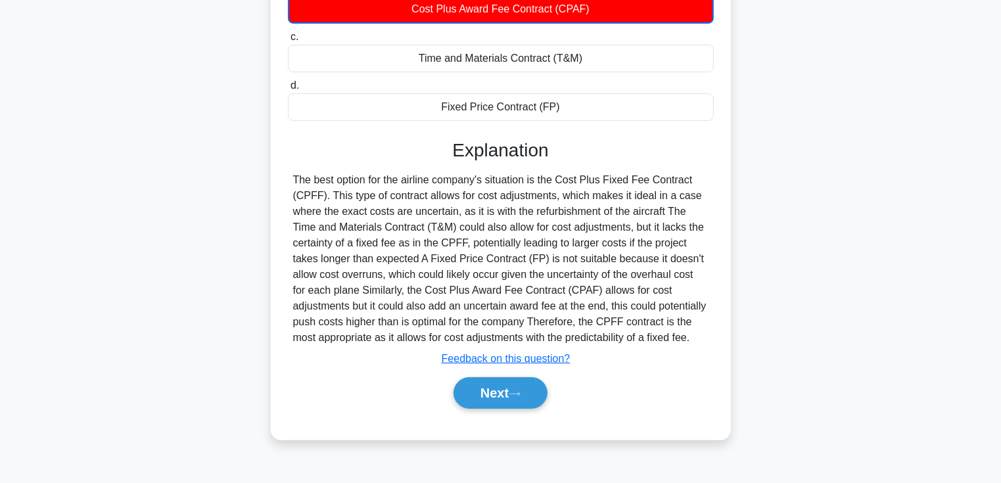
scroll to position [233, 0]
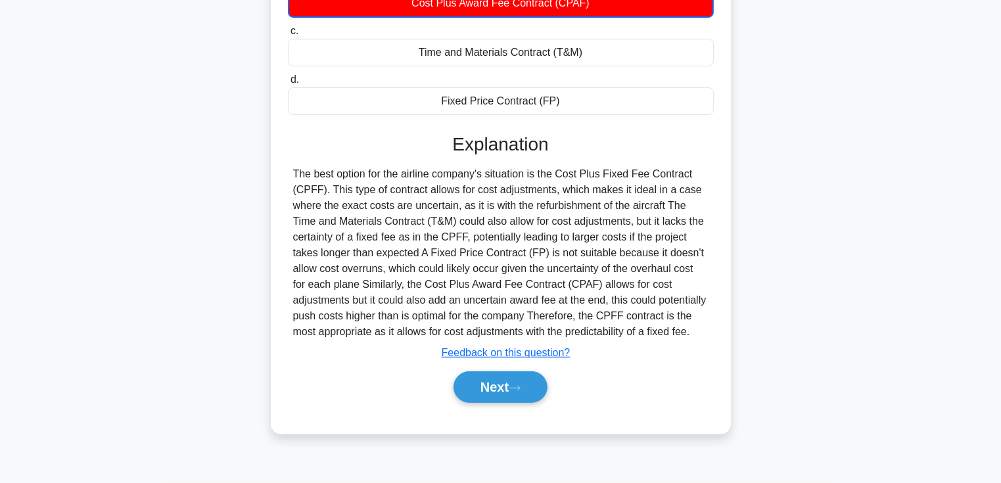
click at [488, 392] on div "Next" at bounding box center [501, 387] width 426 height 42
click at [487, 397] on button "Next" at bounding box center [501, 388] width 94 height 32
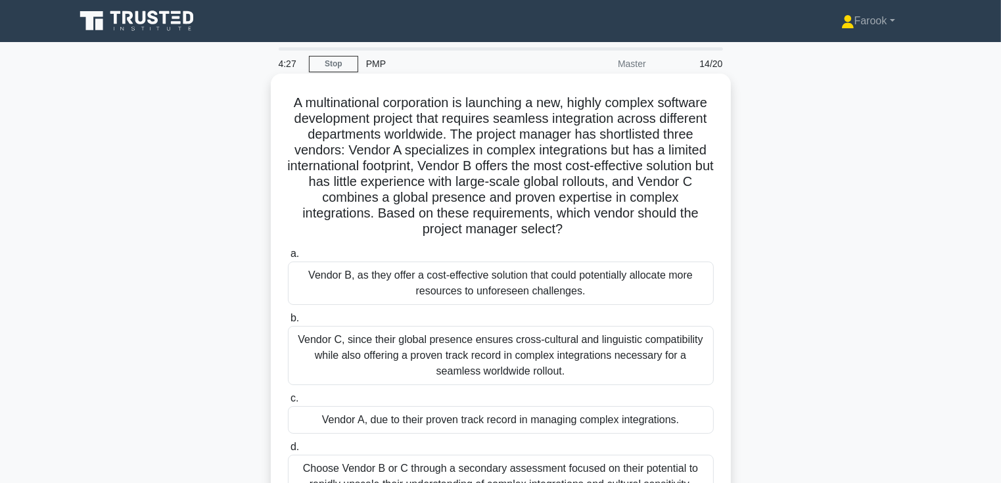
scroll to position [66, 0]
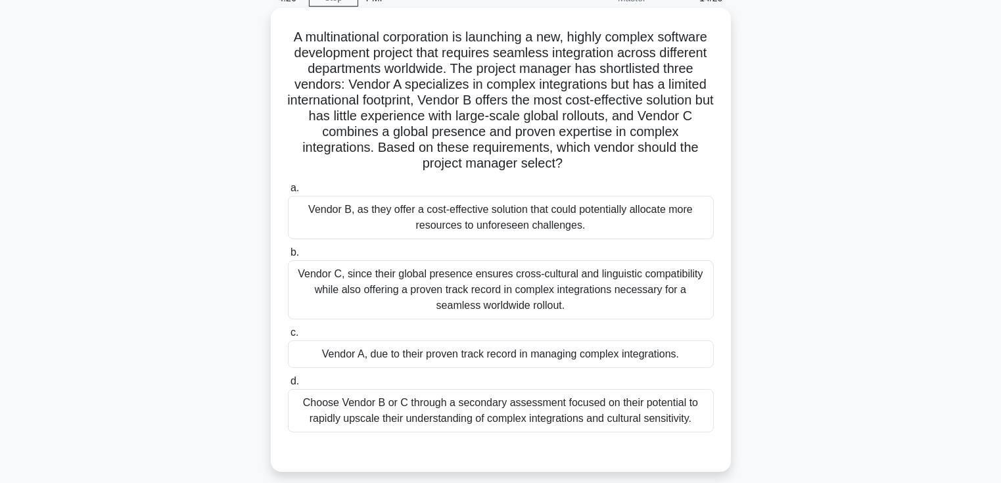
click at [493, 283] on div "Vendor C, since their global presence ensures cross-cultural and linguistic com…" at bounding box center [501, 289] width 426 height 59
click at [288, 257] on input "b. Vendor C, since their global presence ensures cross-cultural and linguistic …" at bounding box center [288, 253] width 0 height 9
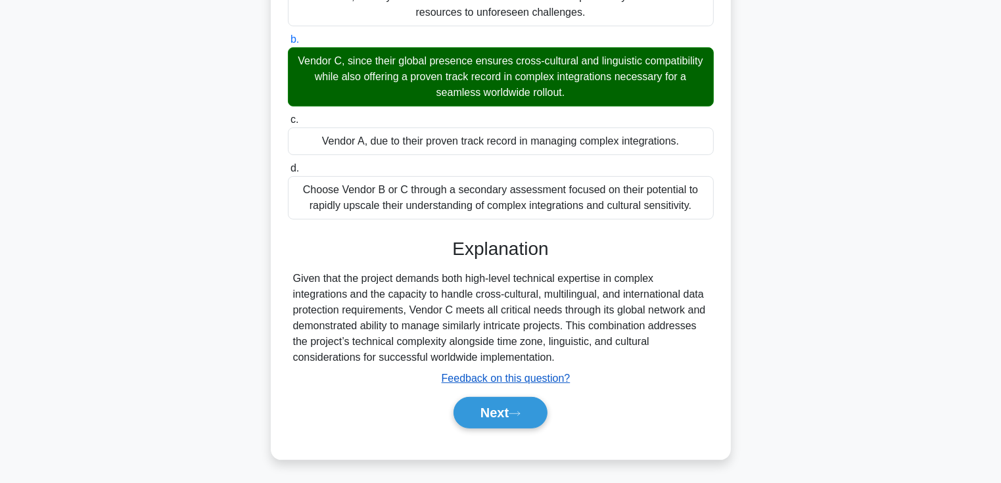
scroll to position [279, 0]
click at [494, 420] on button "Next" at bounding box center [501, 413] width 94 height 32
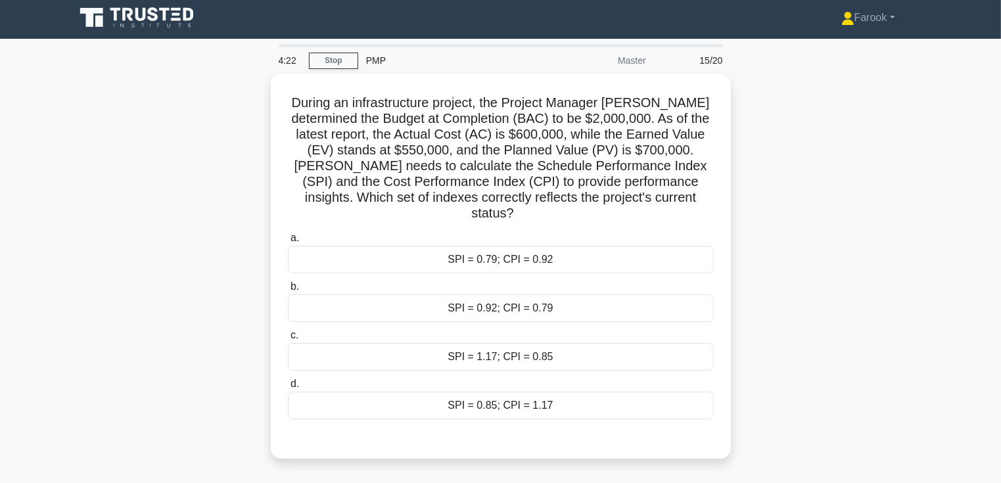
scroll to position [0, 0]
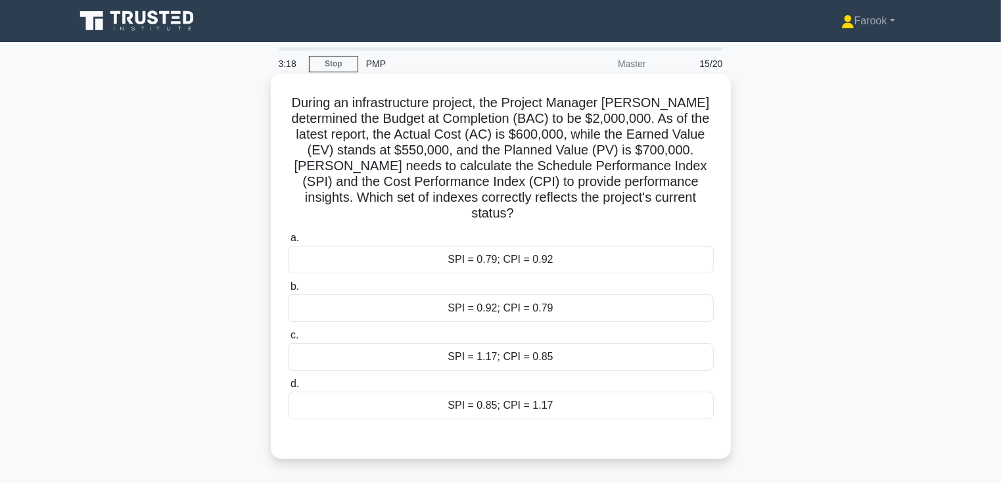
click at [494, 246] on div "SPI = 0.79; CPI = 0.92" at bounding box center [501, 260] width 426 height 28
click at [288, 243] on input "a. SPI = 0.79; CPI = 0.92" at bounding box center [288, 238] width 0 height 9
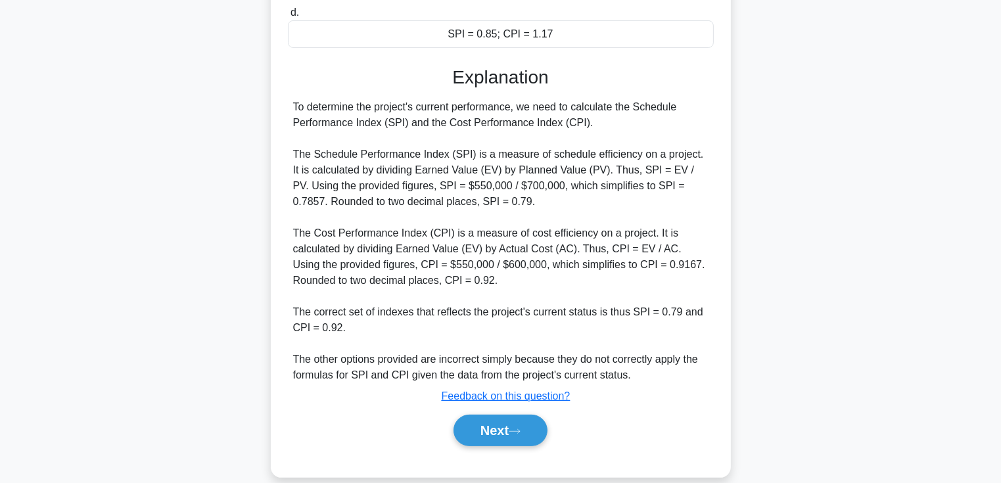
scroll to position [373, 0]
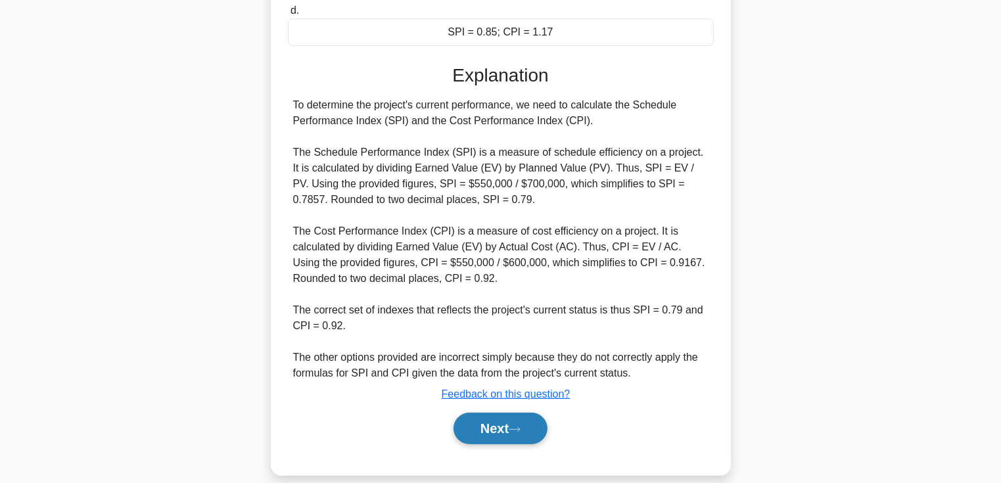
click at [489, 419] on button "Next" at bounding box center [501, 429] width 94 height 32
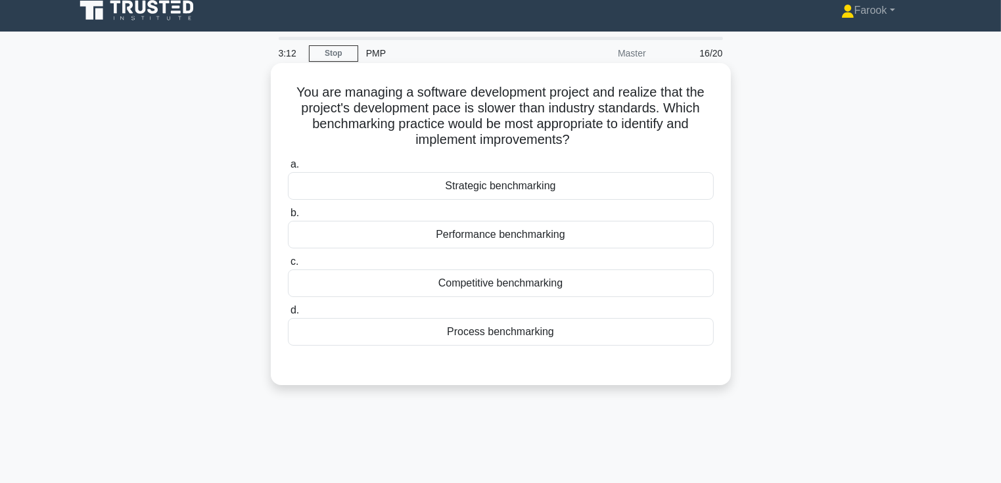
scroll to position [0, 0]
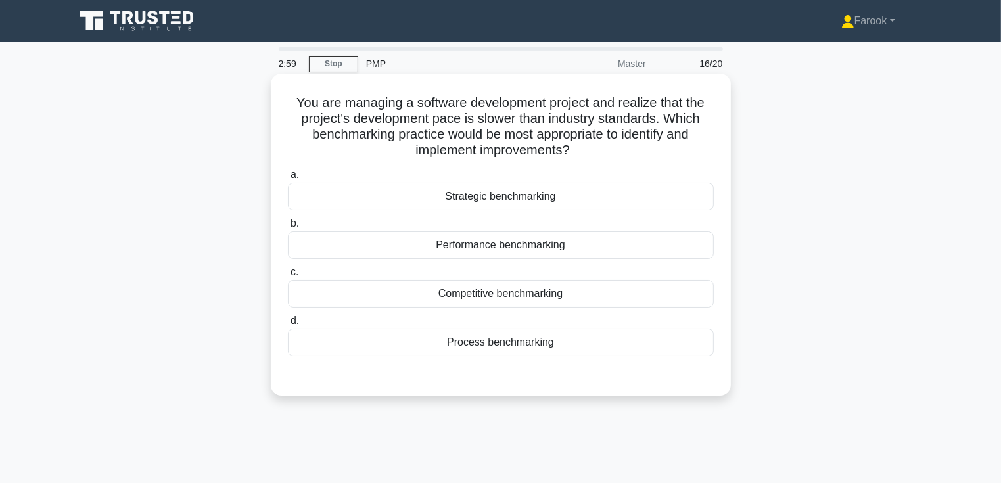
click at [514, 241] on div "Performance benchmarking" at bounding box center [501, 245] width 426 height 28
click at [288, 228] on input "b. Performance benchmarking" at bounding box center [288, 224] width 0 height 9
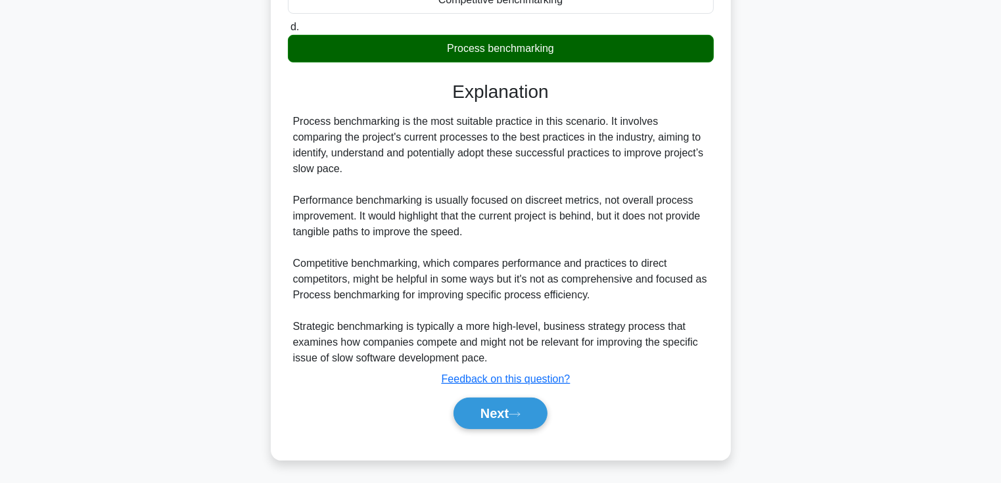
scroll to position [296, 0]
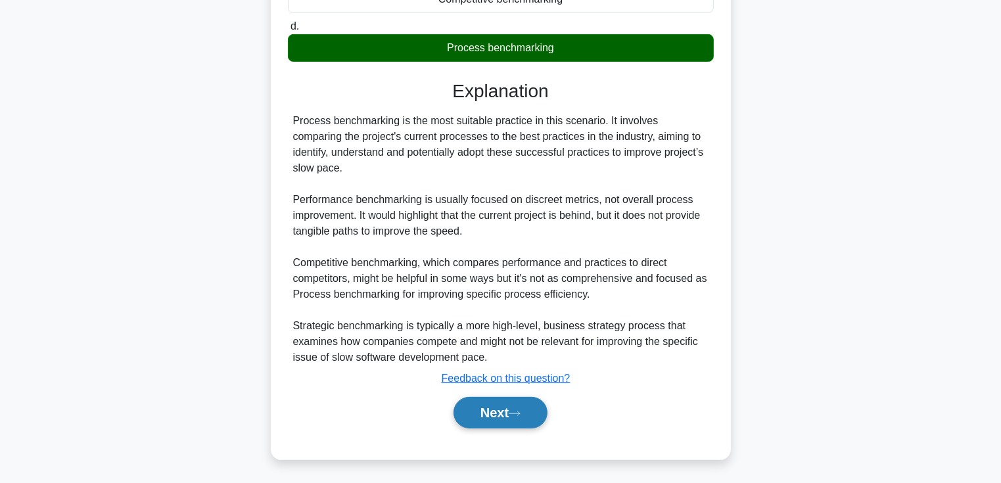
click at [489, 412] on button "Next" at bounding box center [501, 413] width 94 height 32
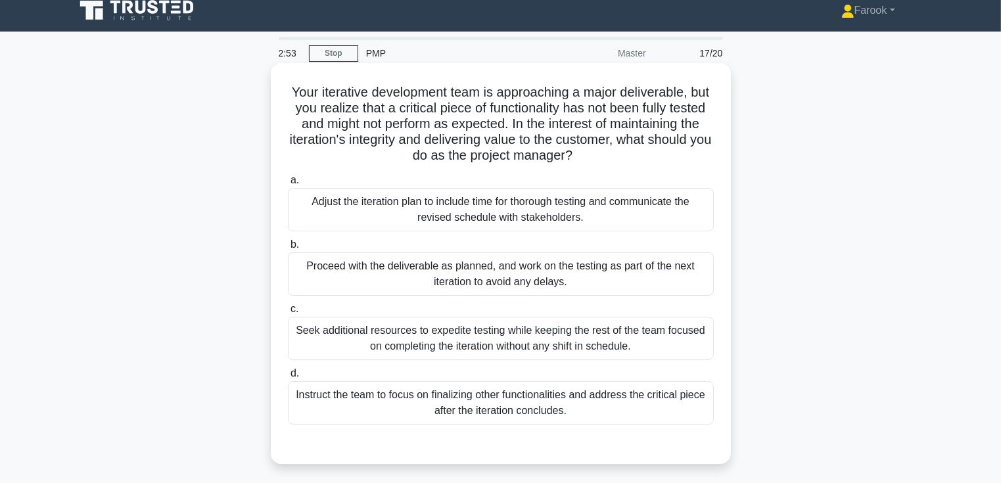
scroll to position [0, 0]
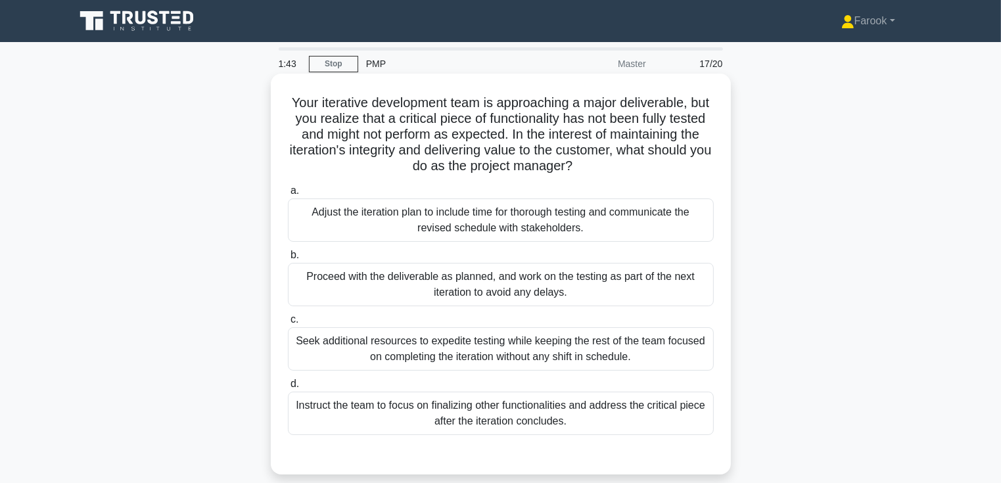
click at [541, 217] on div "Adjust the iteration plan to include time for thorough testing and communicate …" at bounding box center [501, 220] width 426 height 43
click at [288, 195] on input "a. Adjust the iteration plan to include time for thorough testing and communica…" at bounding box center [288, 191] width 0 height 9
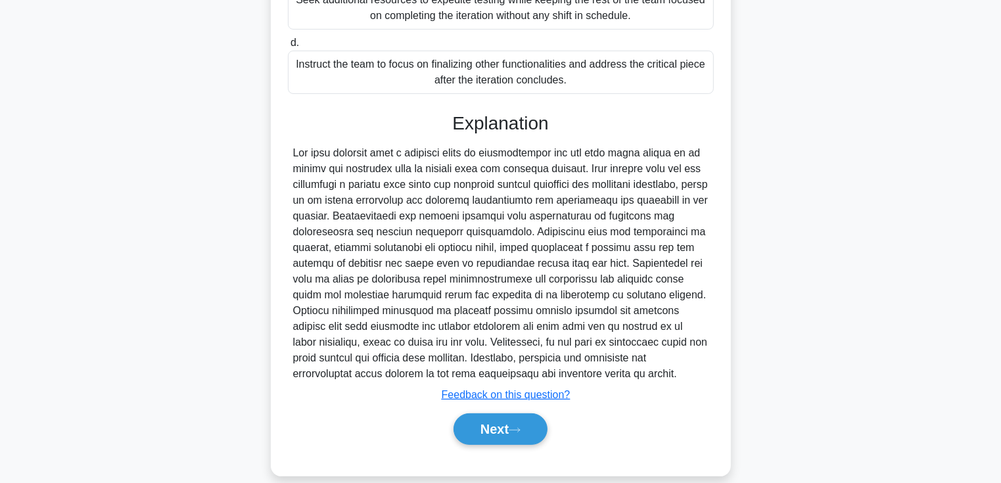
scroll to position [358, 0]
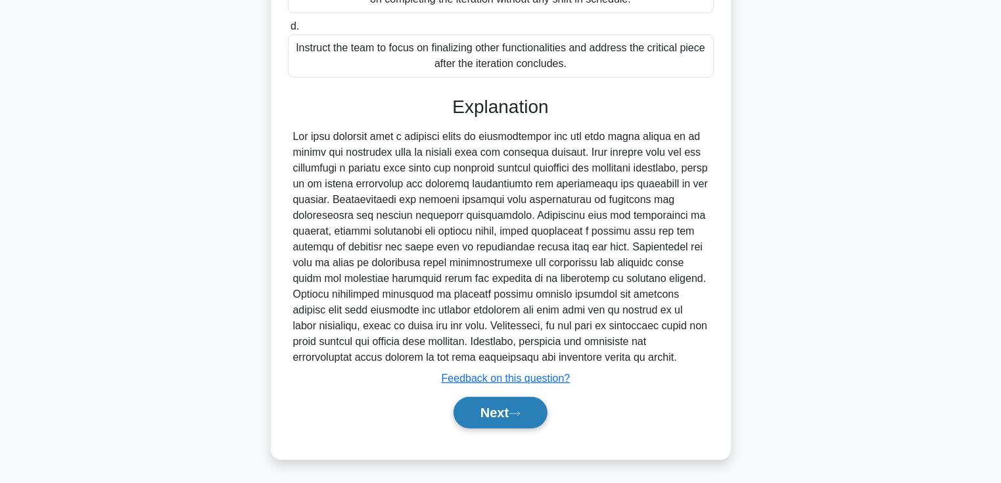
click at [510, 409] on button "Next" at bounding box center [501, 413] width 94 height 32
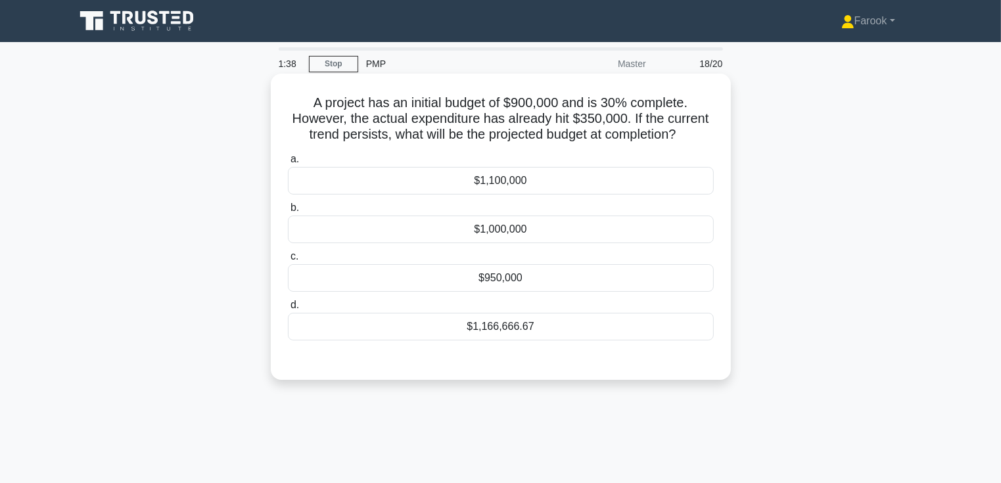
scroll to position [0, 0]
click at [514, 328] on div "$1,166,666.67" at bounding box center [501, 327] width 426 height 28
click at [288, 310] on input "d. $1,166,666.67" at bounding box center [288, 305] width 0 height 9
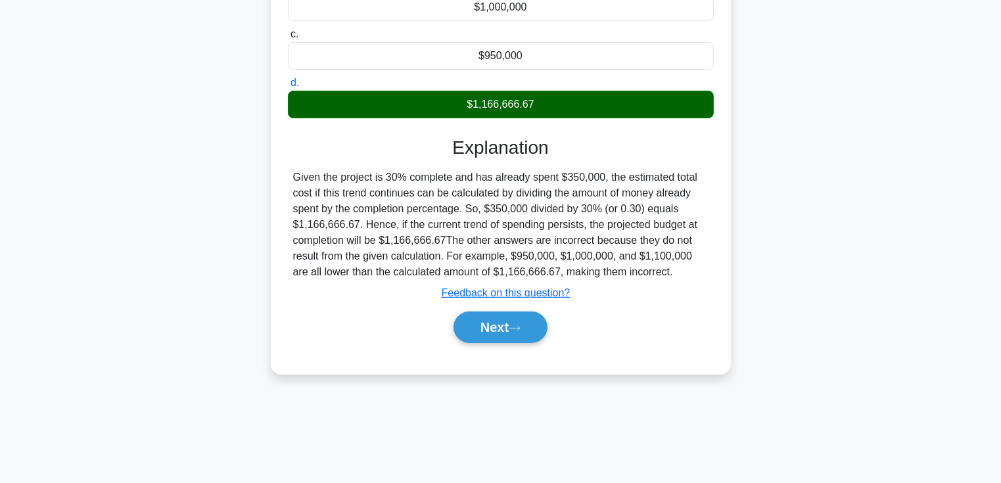
scroll to position [227, 0]
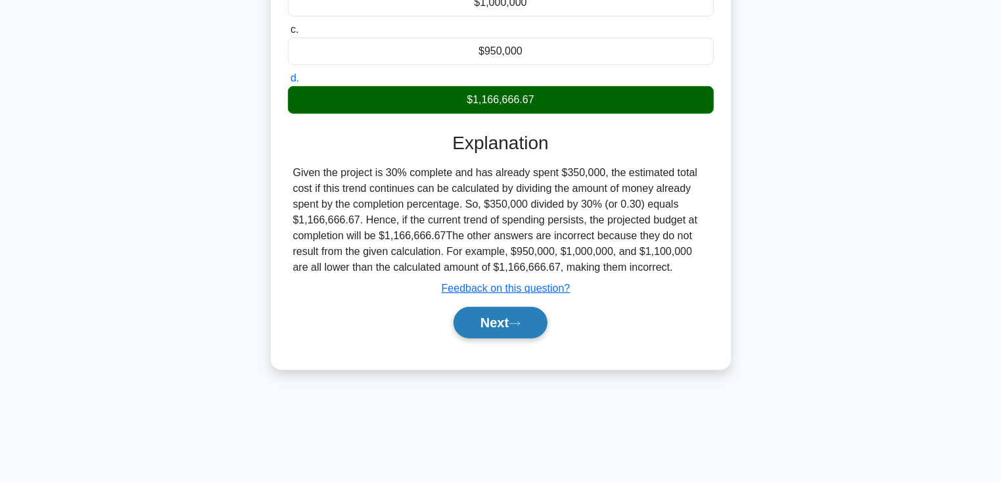
click at [510, 322] on button "Next" at bounding box center [501, 323] width 94 height 32
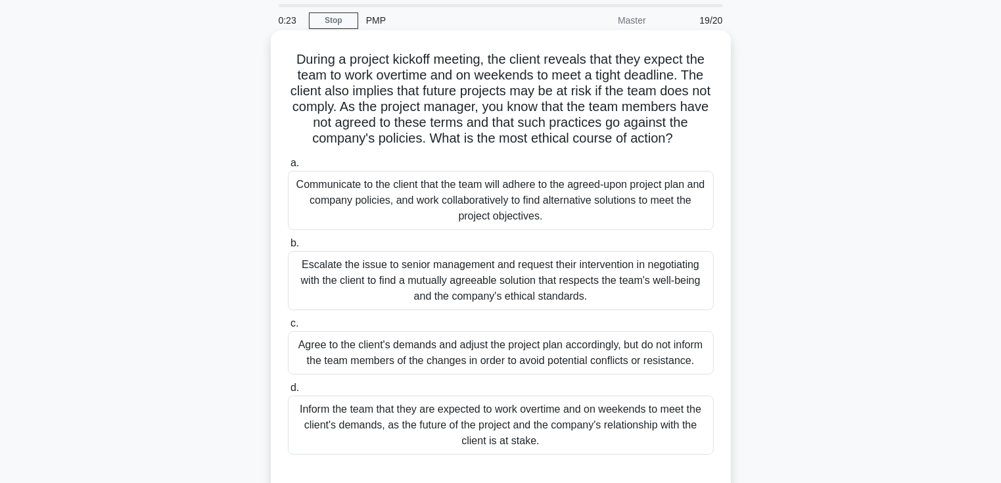
scroll to position [66, 0]
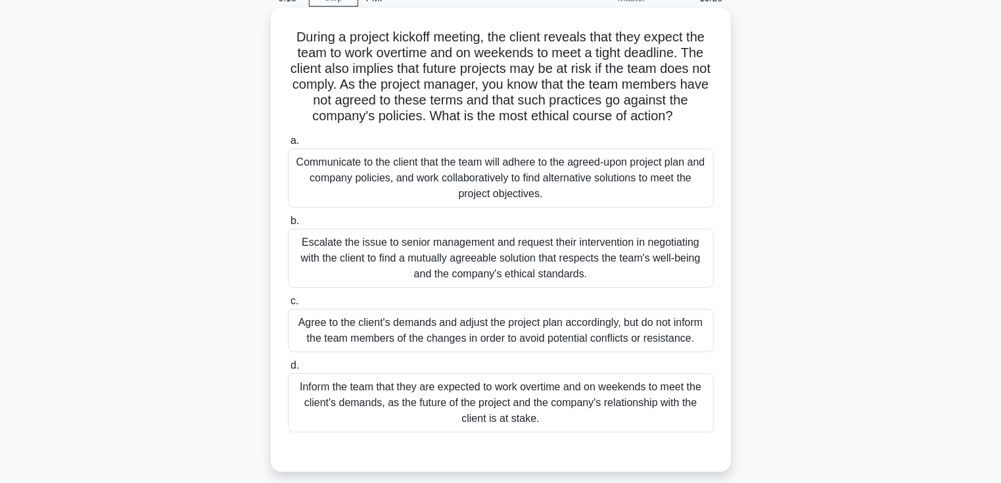
click at [482, 181] on div "Communicate to the client that the team will adhere to the agreed-upon project …" at bounding box center [501, 178] width 426 height 59
click at [288, 145] on input "a. Communicate to the client that the team will adhere to the agreed-upon proje…" at bounding box center [288, 141] width 0 height 9
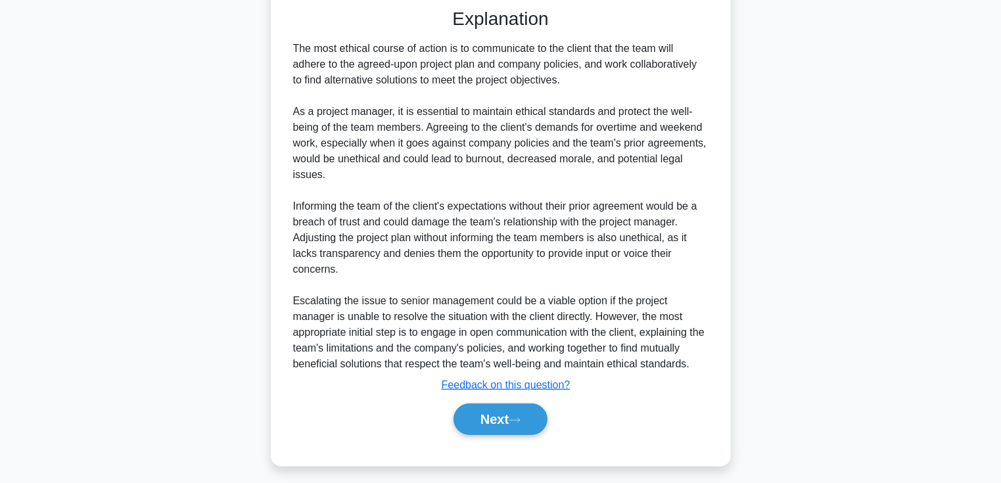
scroll to position [516, 0]
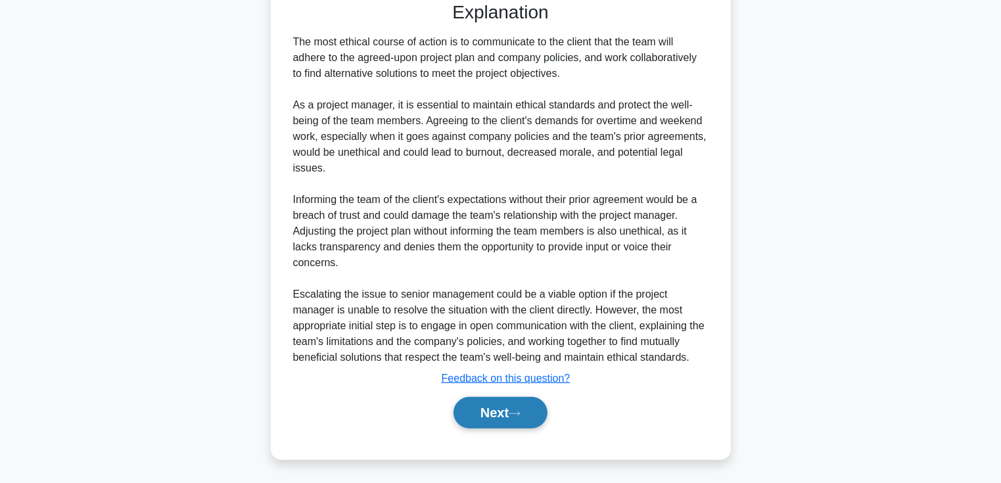
click at [482, 415] on button "Next" at bounding box center [501, 413] width 94 height 32
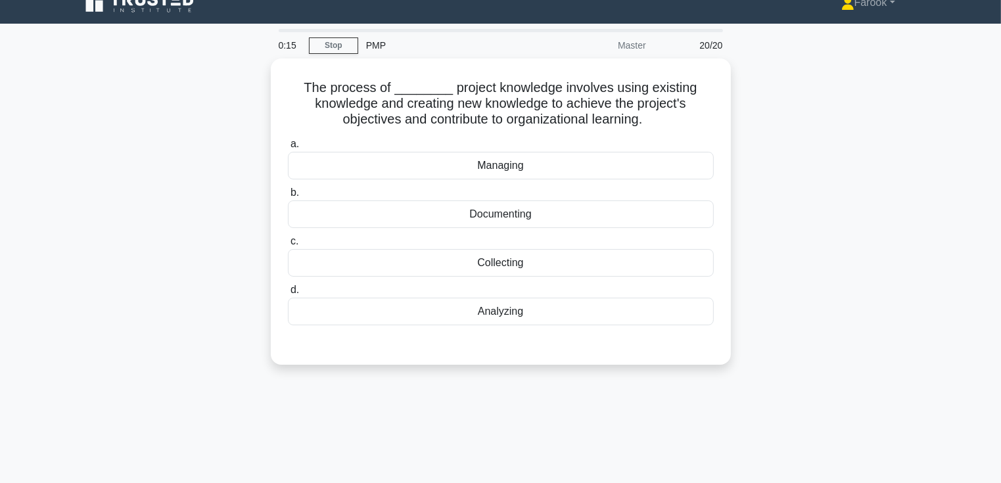
scroll to position [0, 0]
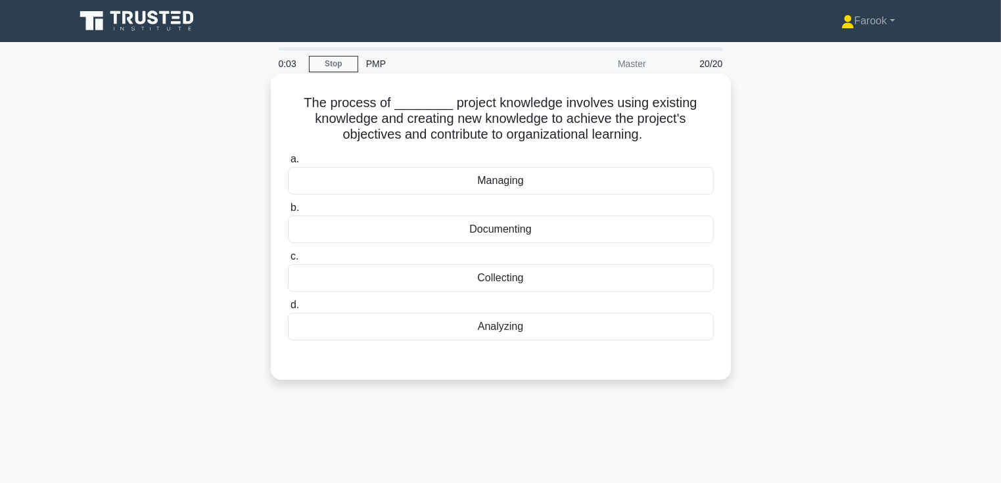
click at [510, 182] on div "Managing" at bounding box center [501, 181] width 426 height 28
click at [288, 164] on input "a. Managing" at bounding box center [288, 159] width 0 height 9
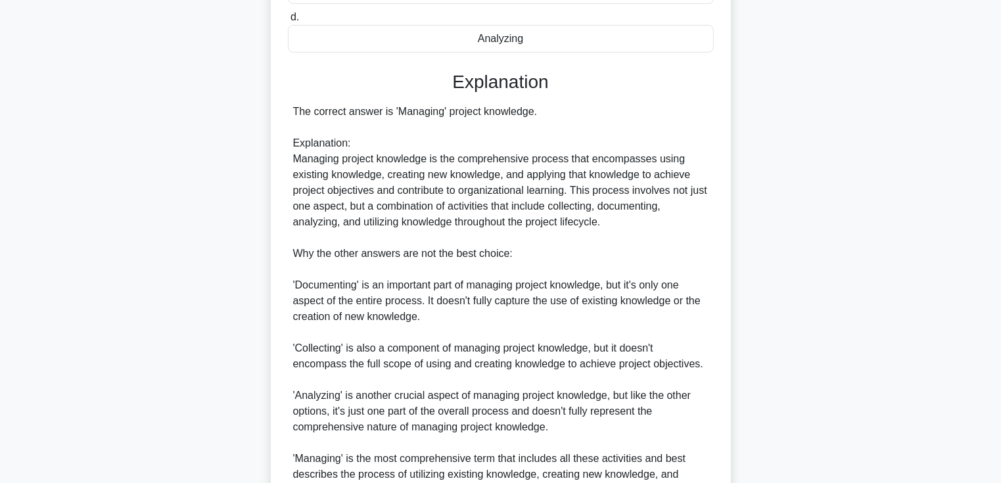
scroll to position [395, 0]
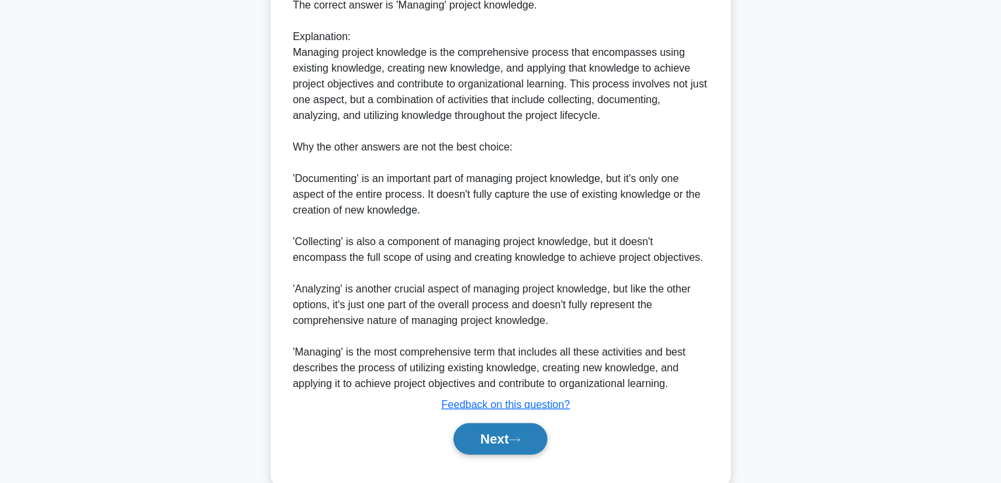
drag, startPoint x: 494, startPoint y: 435, endPoint x: 492, endPoint y: 442, distance: 6.9
click at [494, 435] on button "Next" at bounding box center [501, 439] width 94 height 32
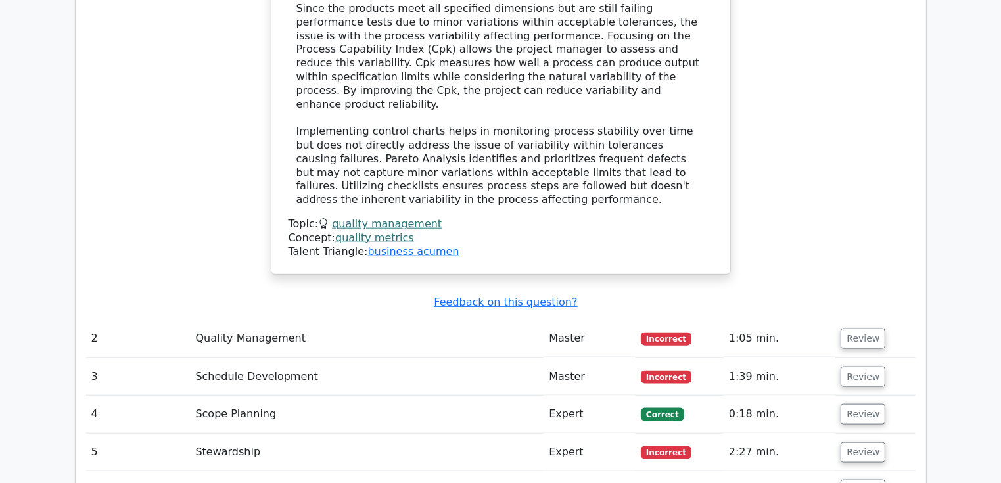
scroll to position [1512, 0]
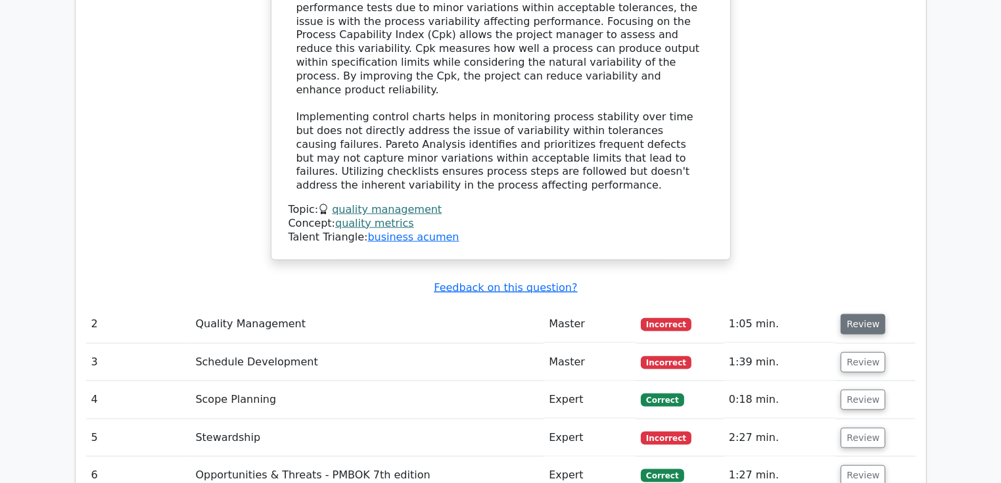
click at [850, 314] on button "Review" at bounding box center [863, 324] width 45 height 20
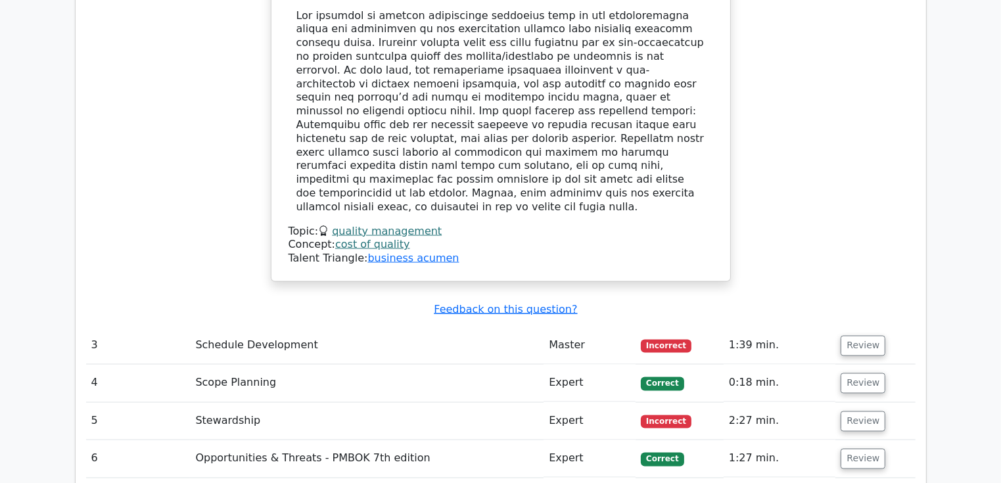
scroll to position [2170, 0]
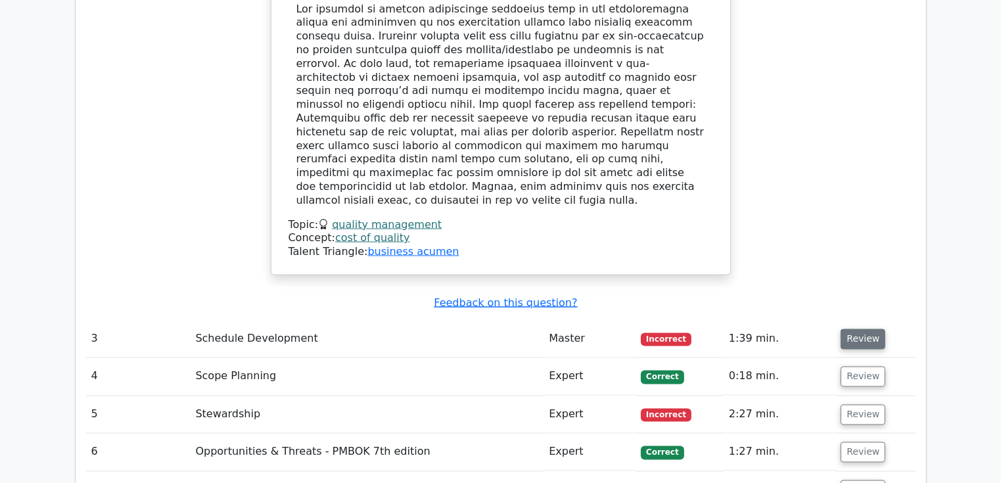
click at [844, 329] on button "Review" at bounding box center [863, 339] width 45 height 20
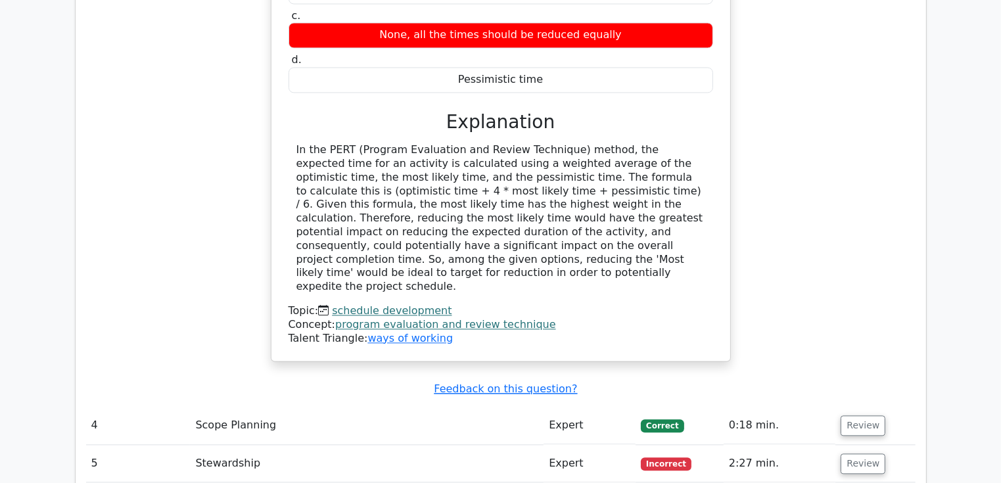
scroll to position [2827, 0]
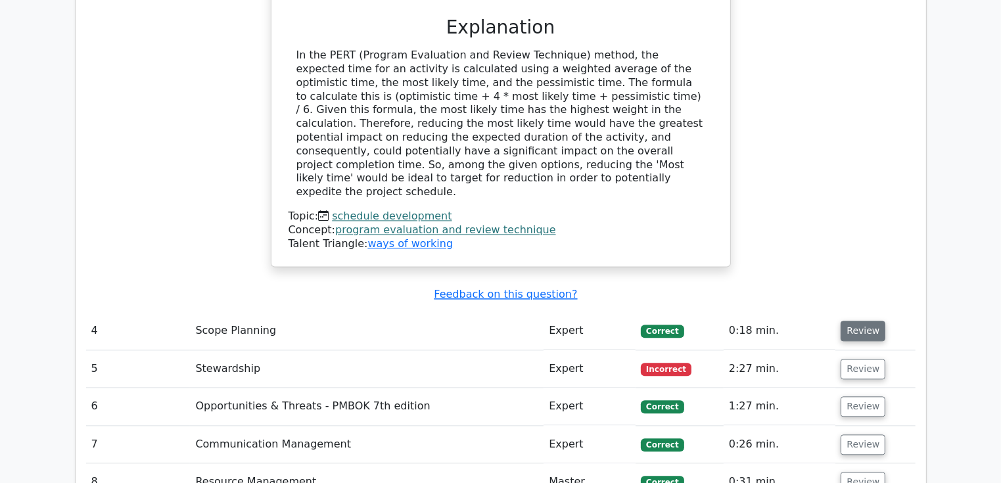
click at [855, 321] on button "Review" at bounding box center [863, 331] width 45 height 20
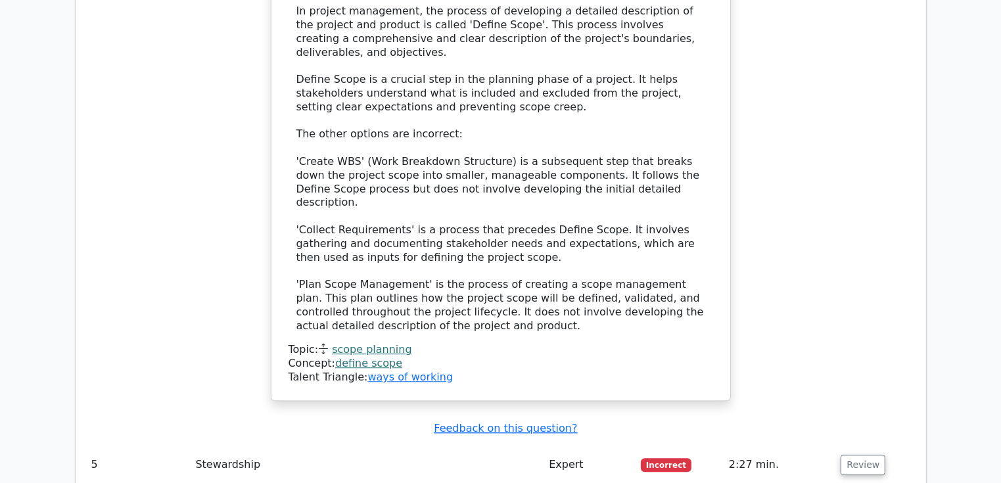
scroll to position [3616, 0]
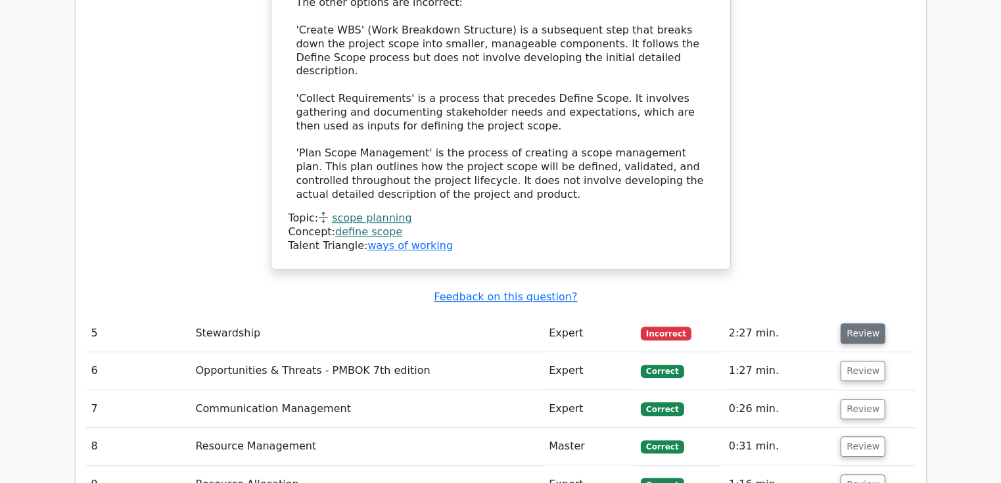
click at [841, 324] on button "Review" at bounding box center [863, 334] width 45 height 20
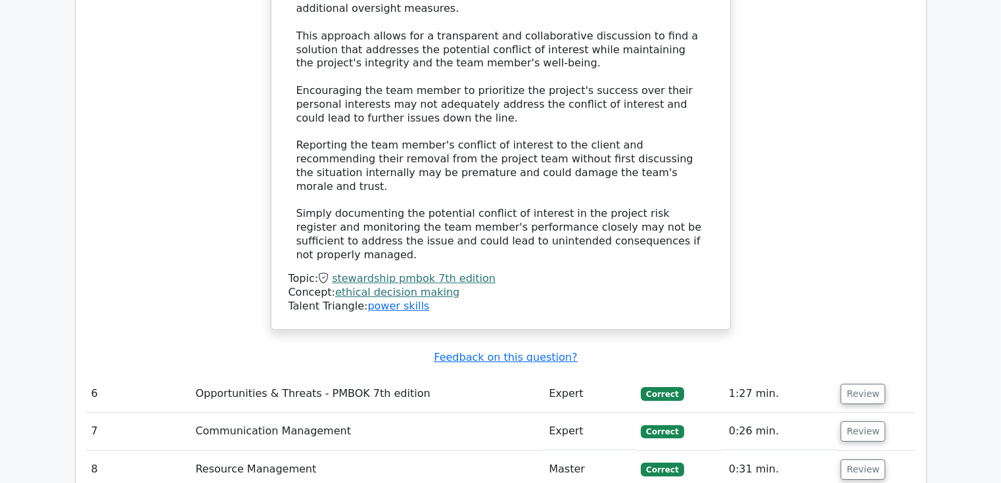
scroll to position [4445, 0]
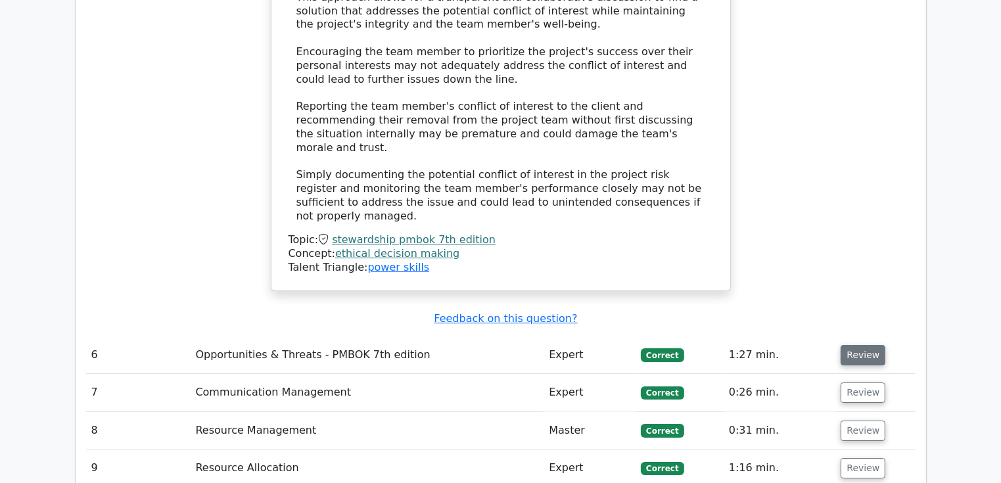
click at [871, 345] on button "Review" at bounding box center [863, 355] width 45 height 20
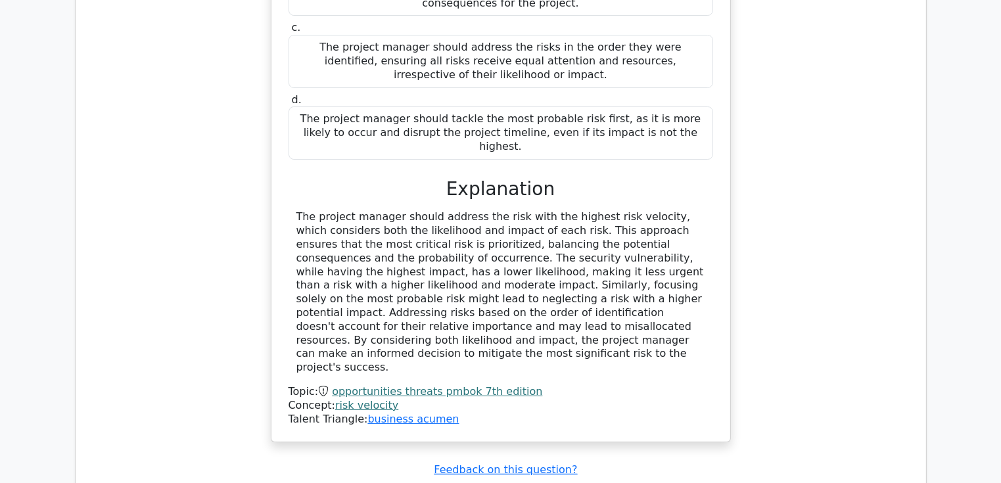
scroll to position [5155, 0]
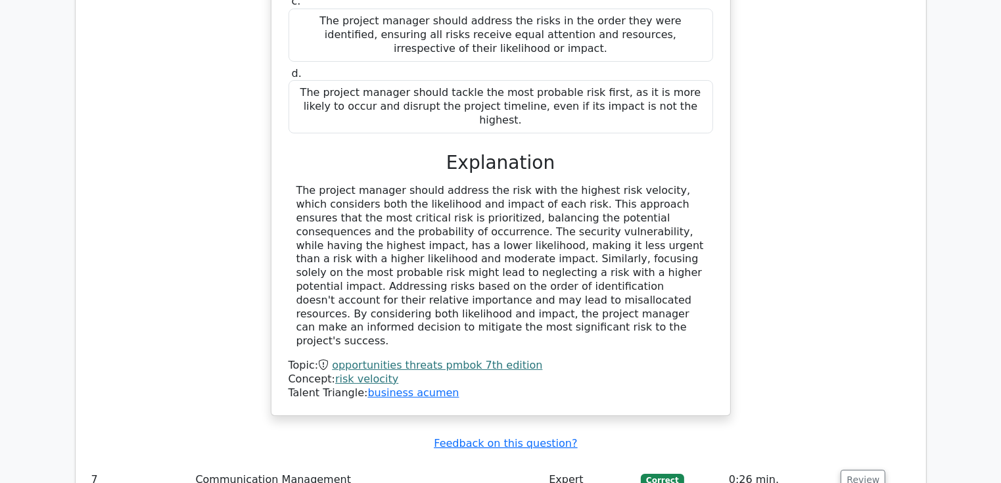
click at [873, 462] on td "Review" at bounding box center [876, 480] width 80 height 37
click at [871, 462] on td "Review" at bounding box center [876, 480] width 80 height 37
click at [869, 470] on button "Review" at bounding box center [863, 480] width 45 height 20
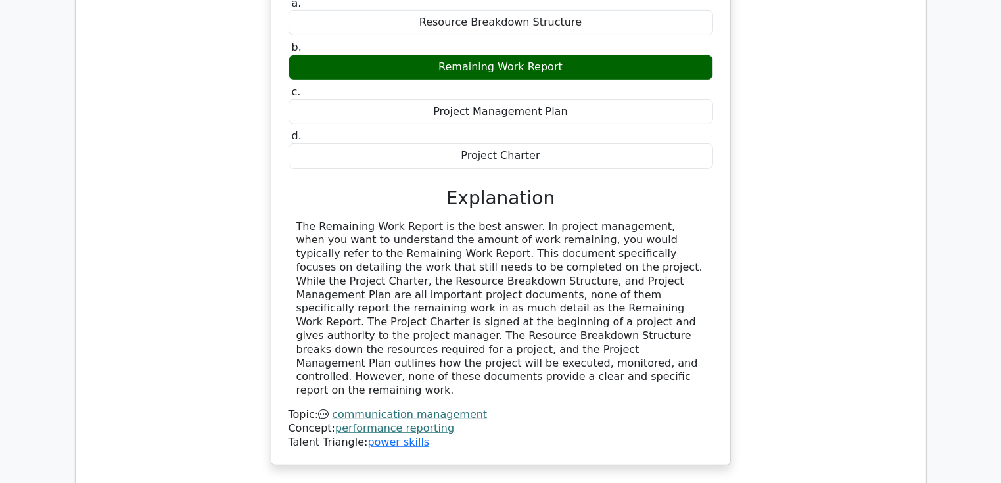
scroll to position [5760, 0]
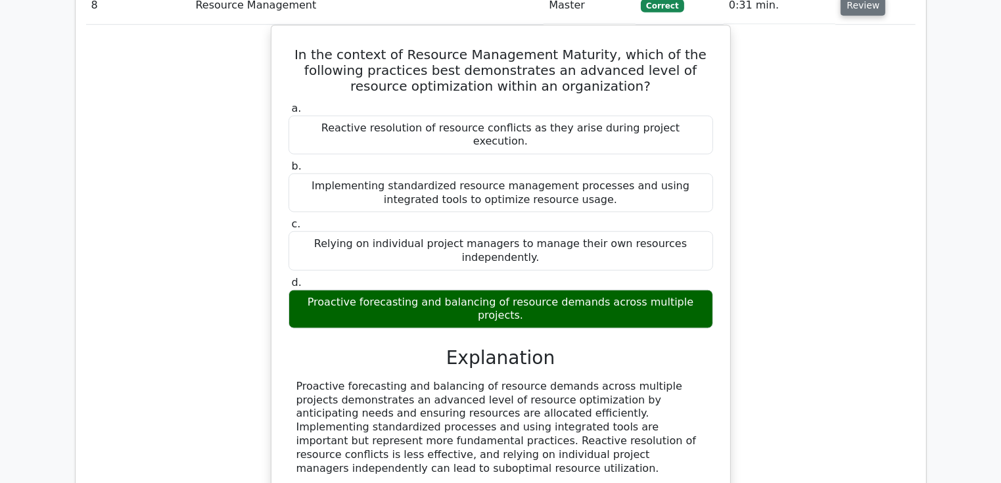
scroll to position [6260, 0]
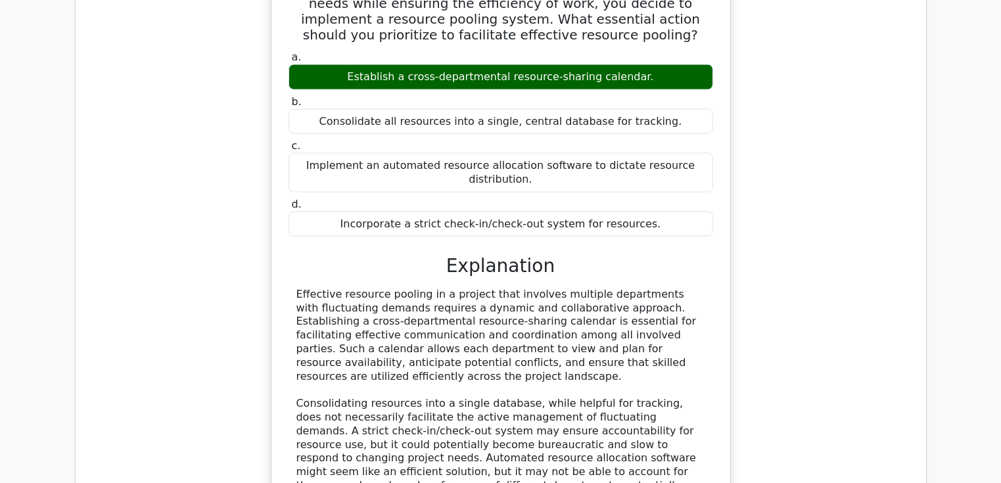
scroll to position [6970, 0]
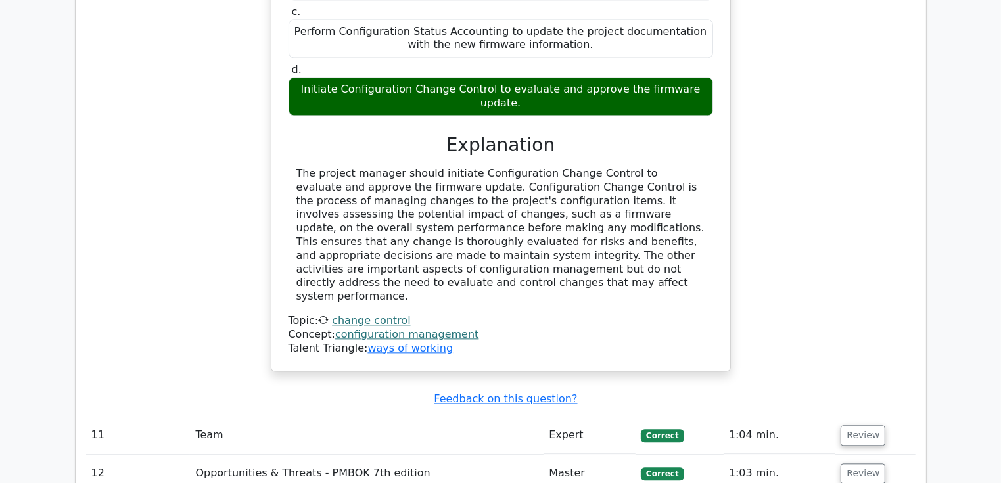
scroll to position [8020, 0]
